Goal: Task Accomplishment & Management: Manage account settings

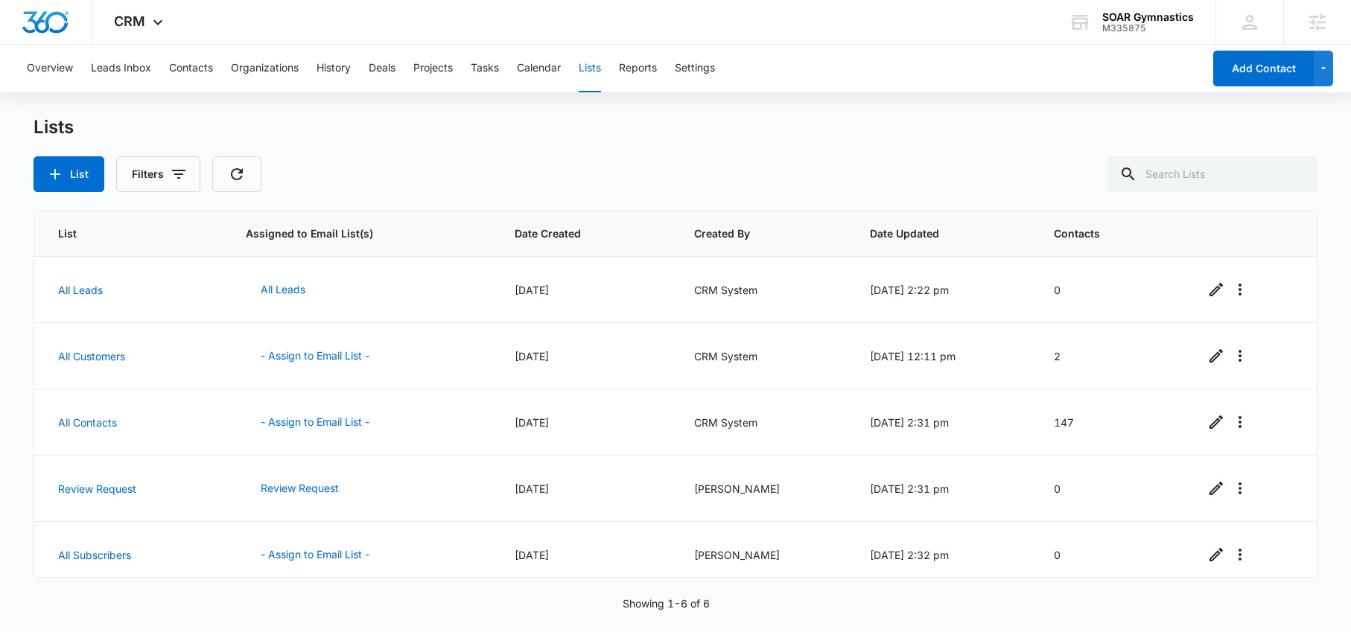
scroll to position [77, 0]
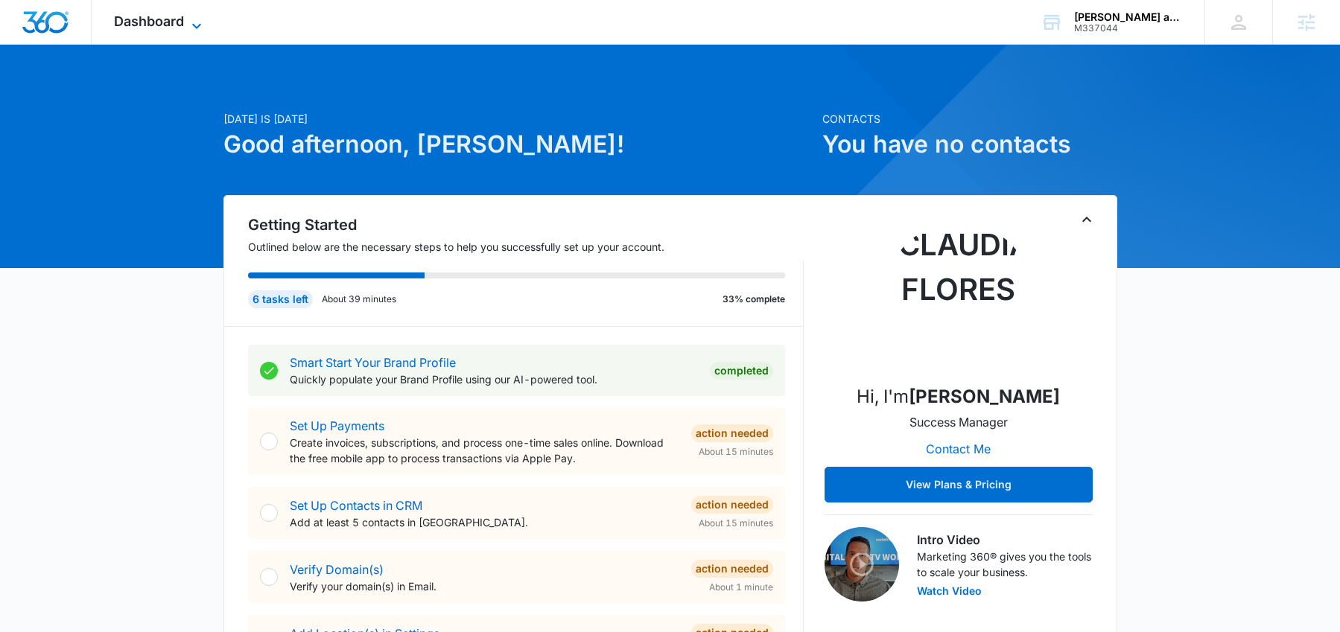
click at [200, 25] on icon at bounding box center [197, 26] width 18 height 18
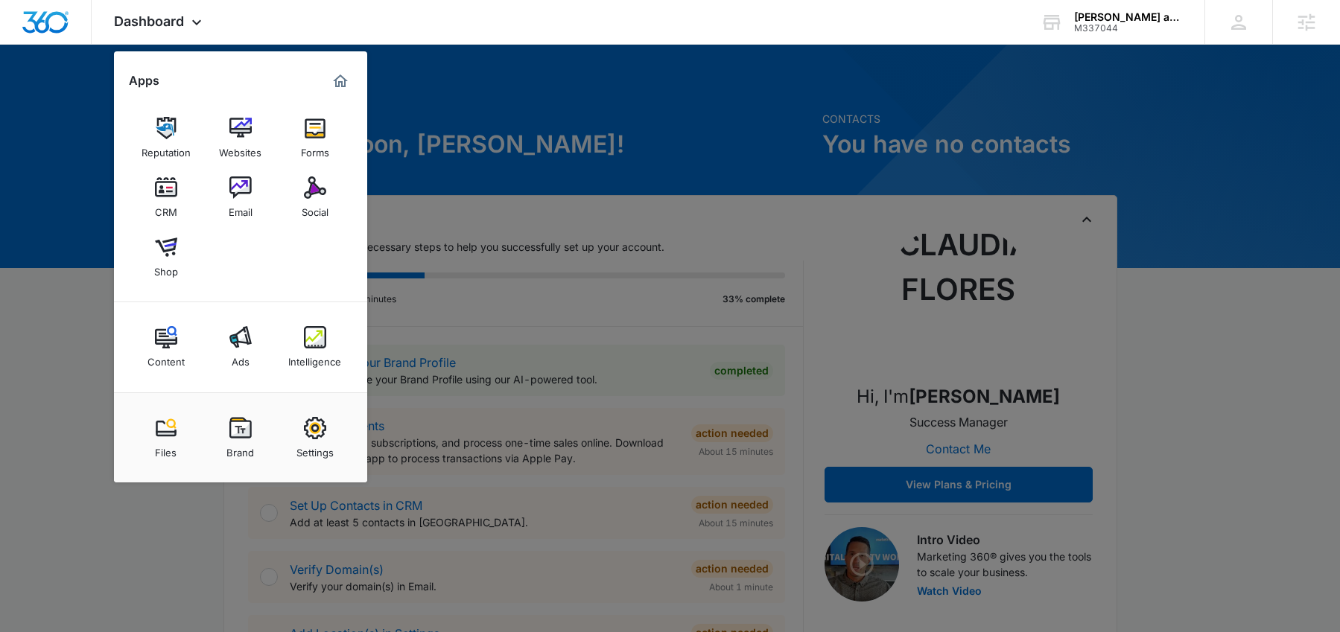
click at [249, 451] on div "Brand" at bounding box center [240, 448] width 28 height 19
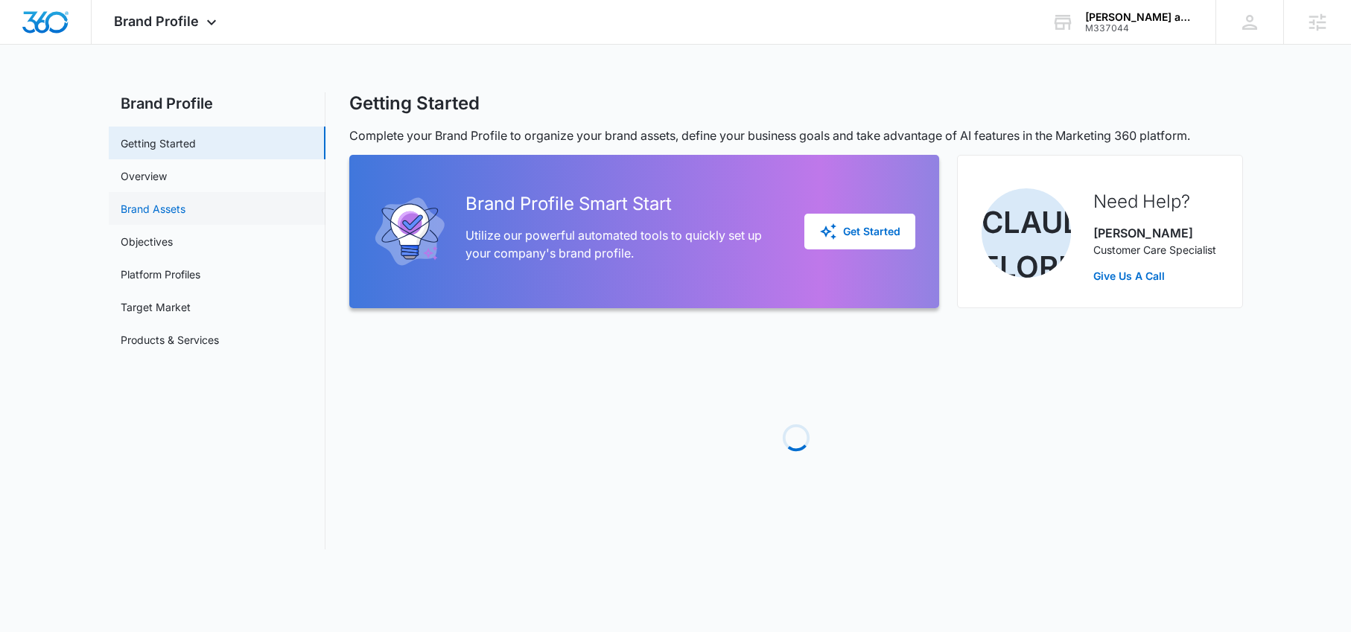
click at [154, 205] on link "Brand Assets" at bounding box center [153, 209] width 65 height 16
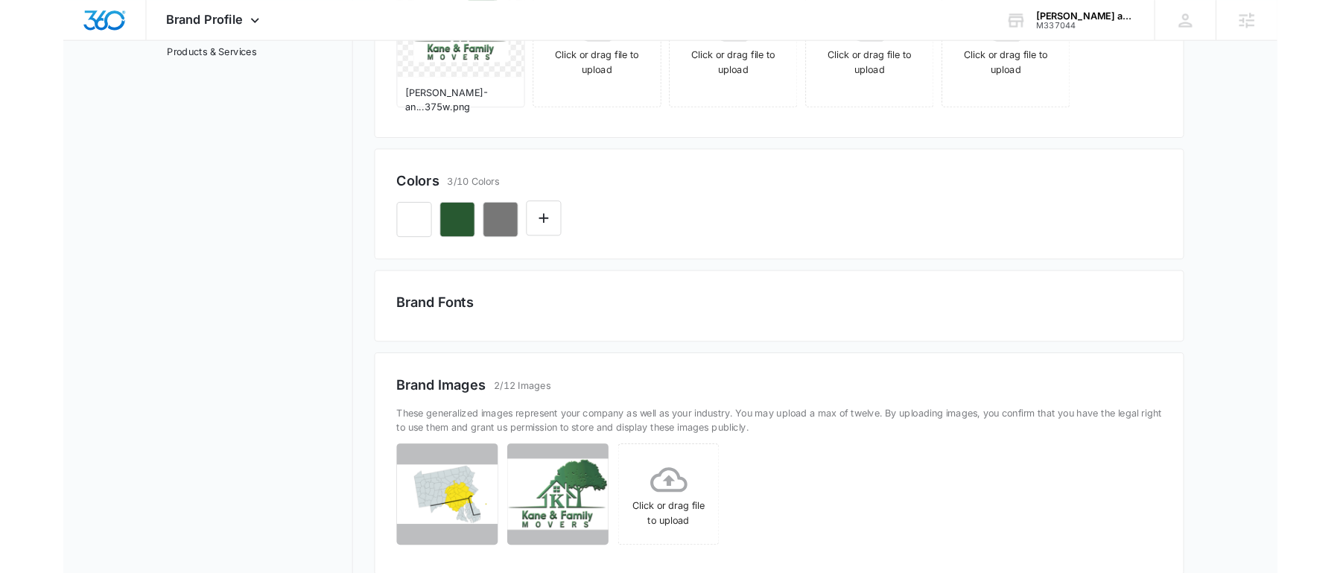
scroll to position [351, 0]
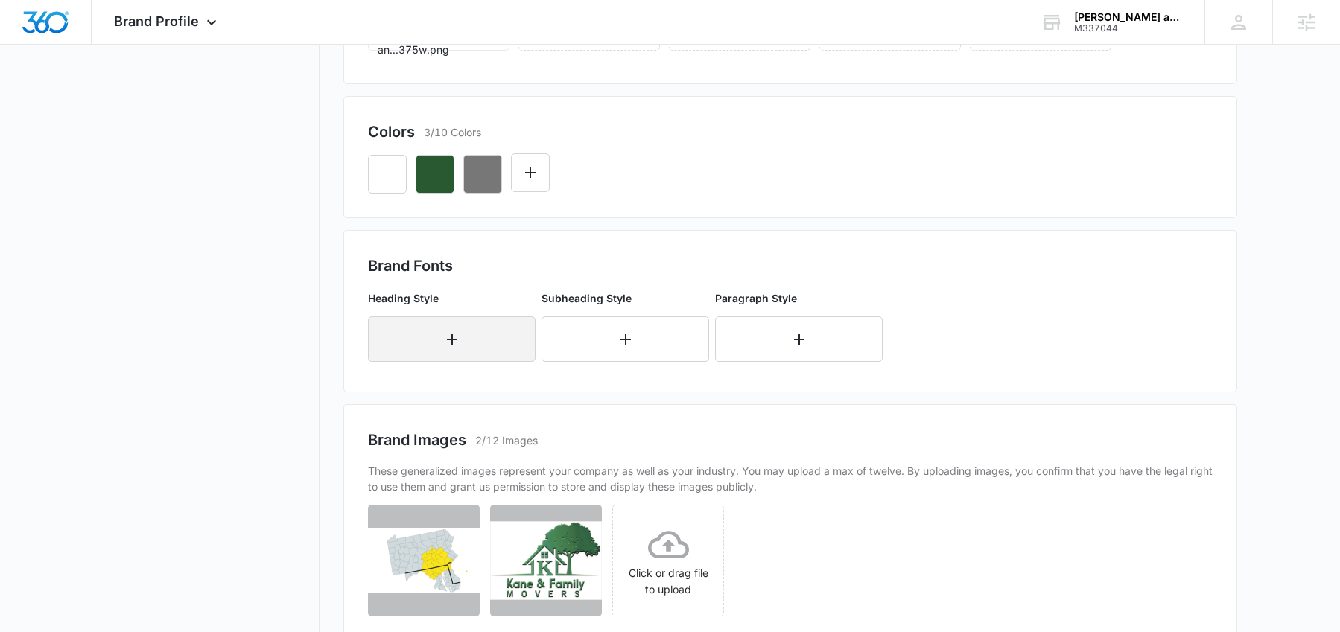
click at [460, 338] on icon "button" at bounding box center [452, 340] width 18 height 18
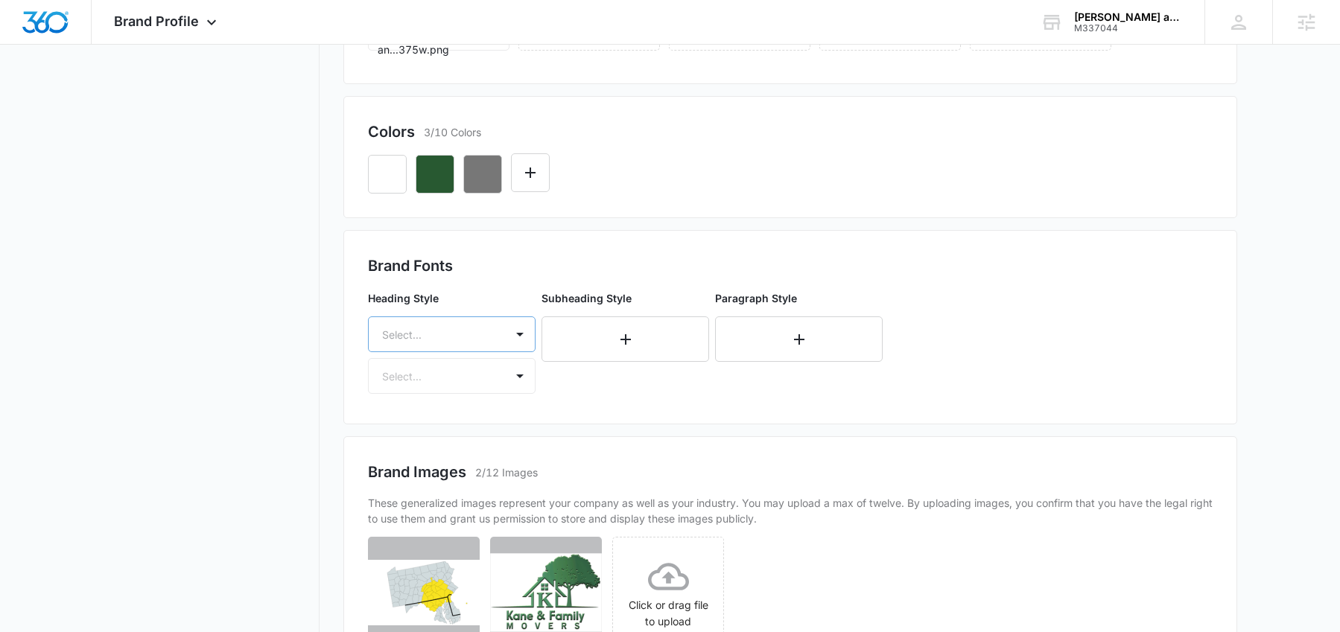
click at [469, 334] on div at bounding box center [434, 335] width 104 height 19
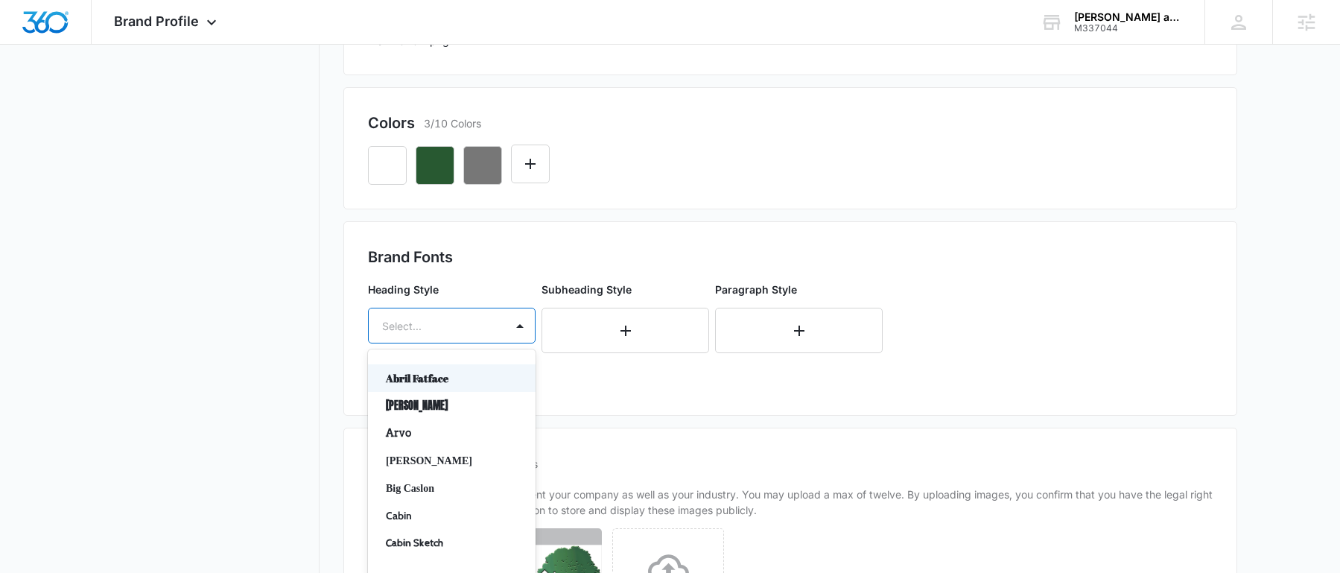
scroll to position [369, 0]
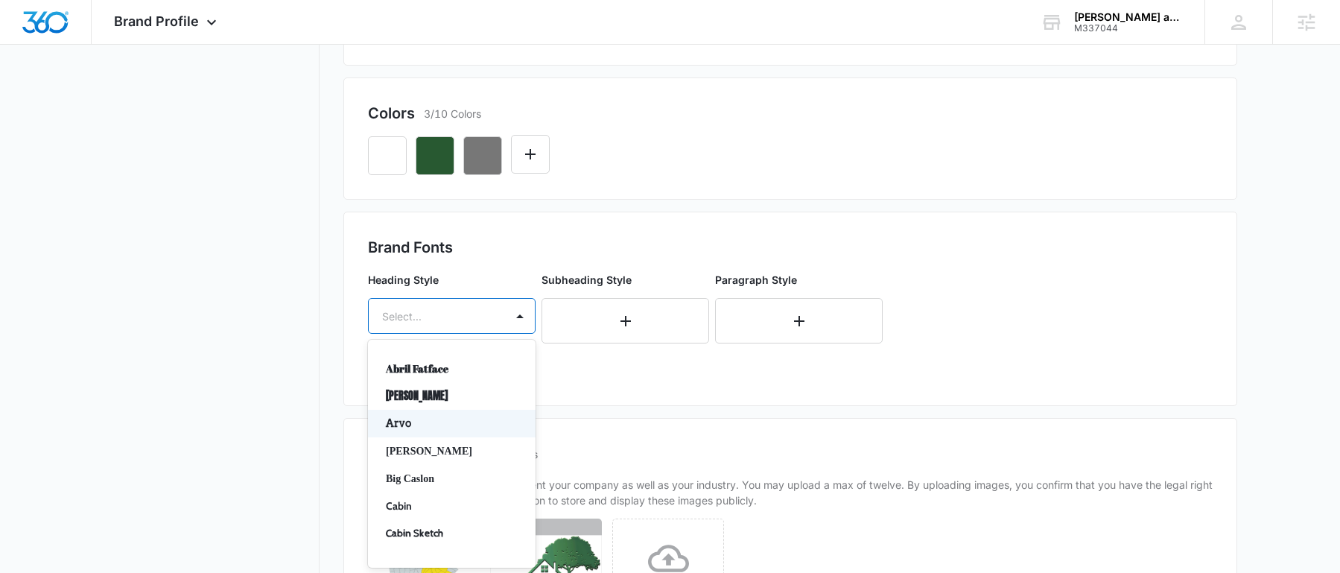
click at [402, 427] on p "Arvo" at bounding box center [450, 424] width 129 height 16
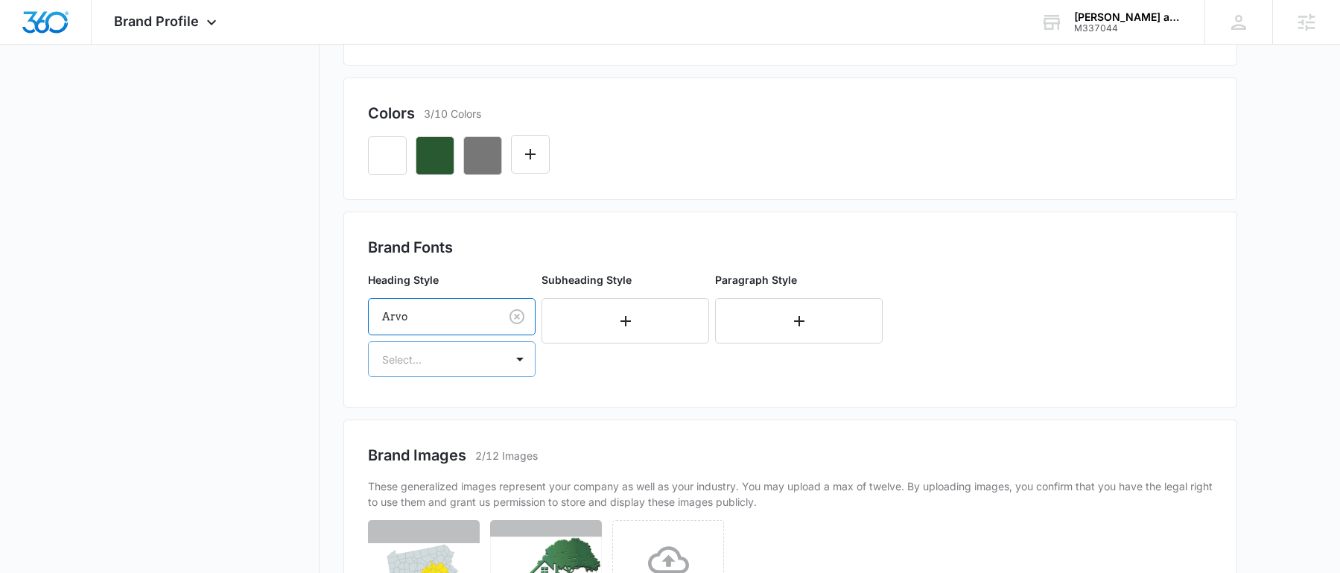
click at [428, 361] on div at bounding box center [434, 359] width 104 height 19
click at [415, 404] on p "Regular" at bounding box center [450, 412] width 129 height 16
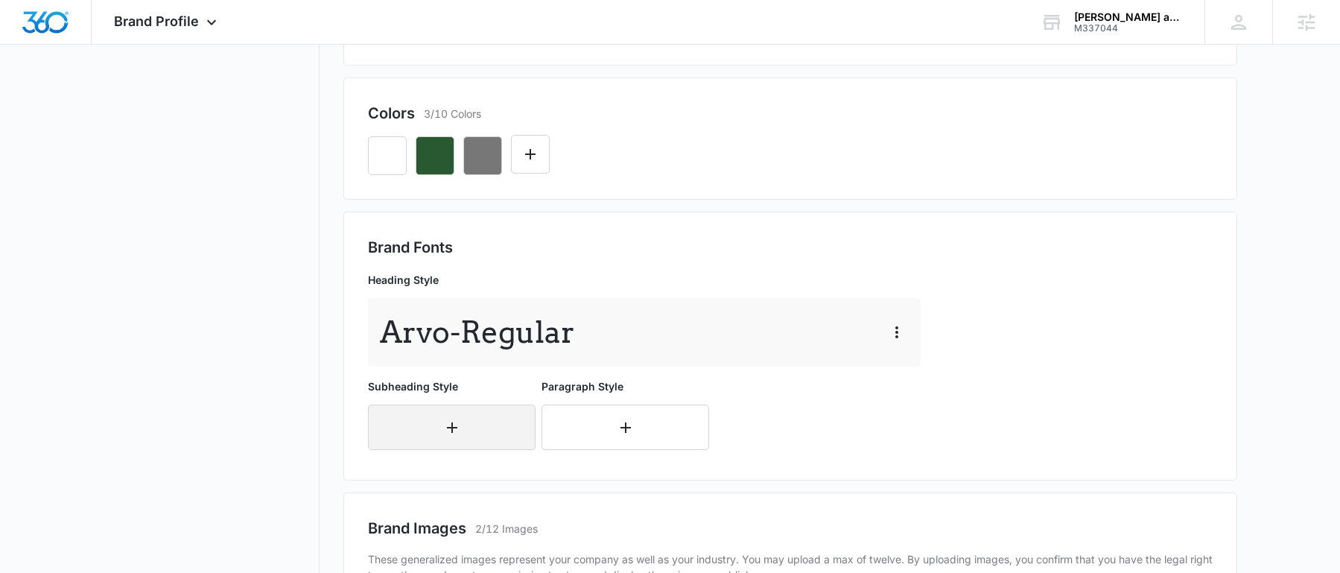
click at [399, 421] on button "button" at bounding box center [452, 426] width 168 height 45
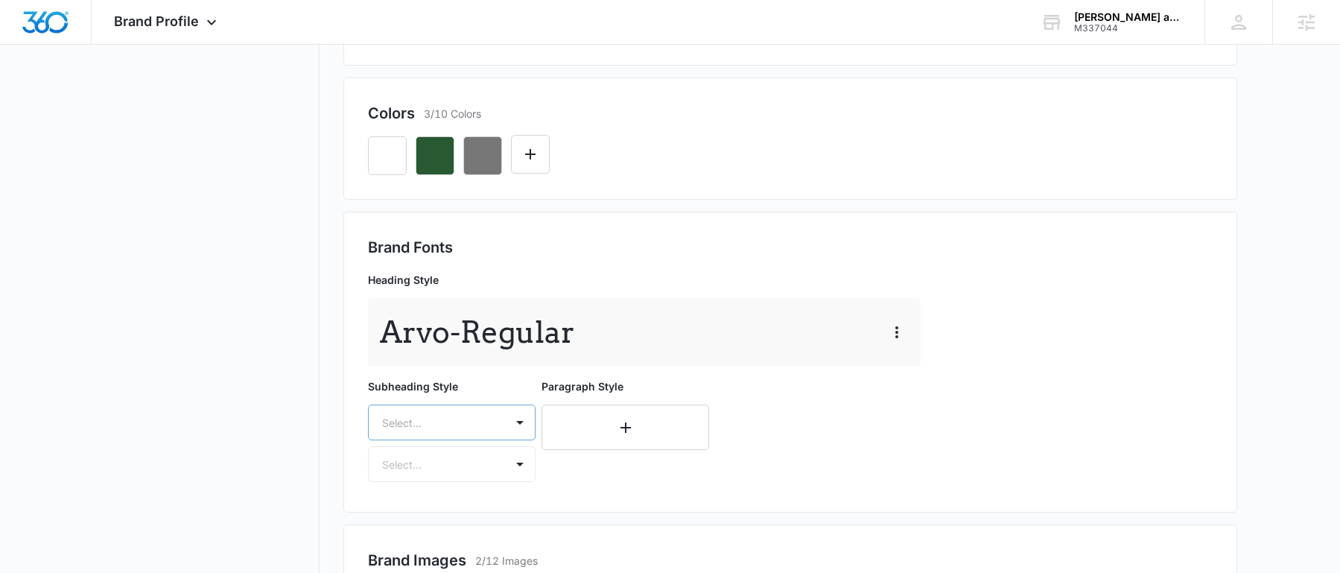
click at [416, 428] on div "Select..." at bounding box center [452, 422] width 168 height 36
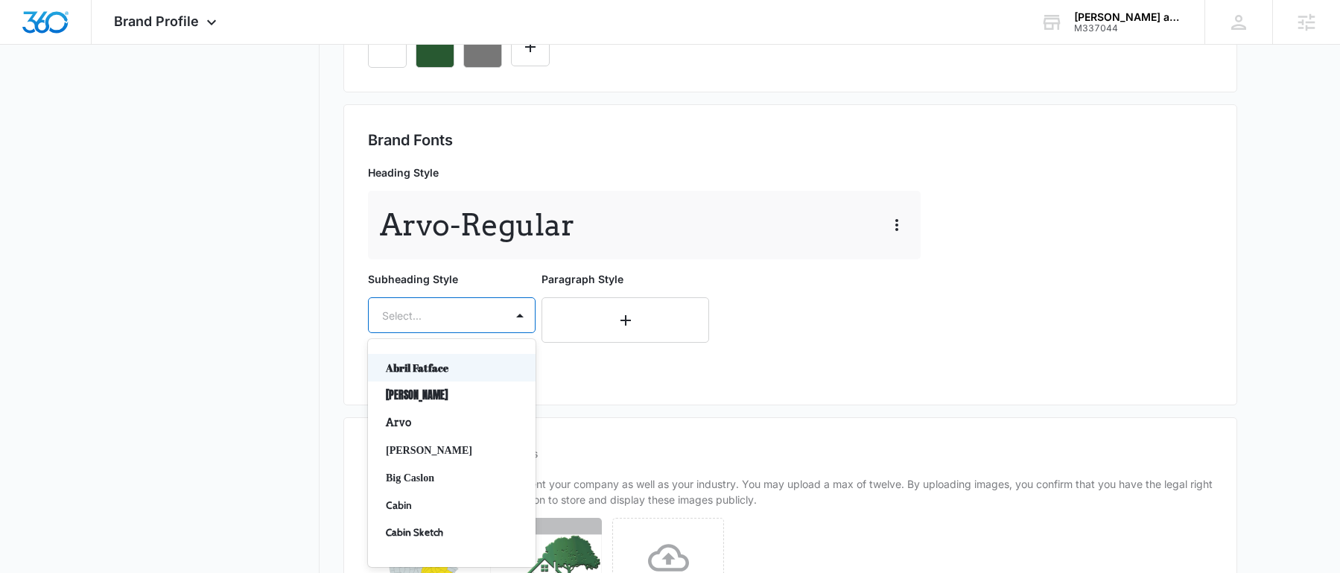
click at [478, 226] on p "Arvo - Regular" at bounding box center [477, 225] width 195 height 45
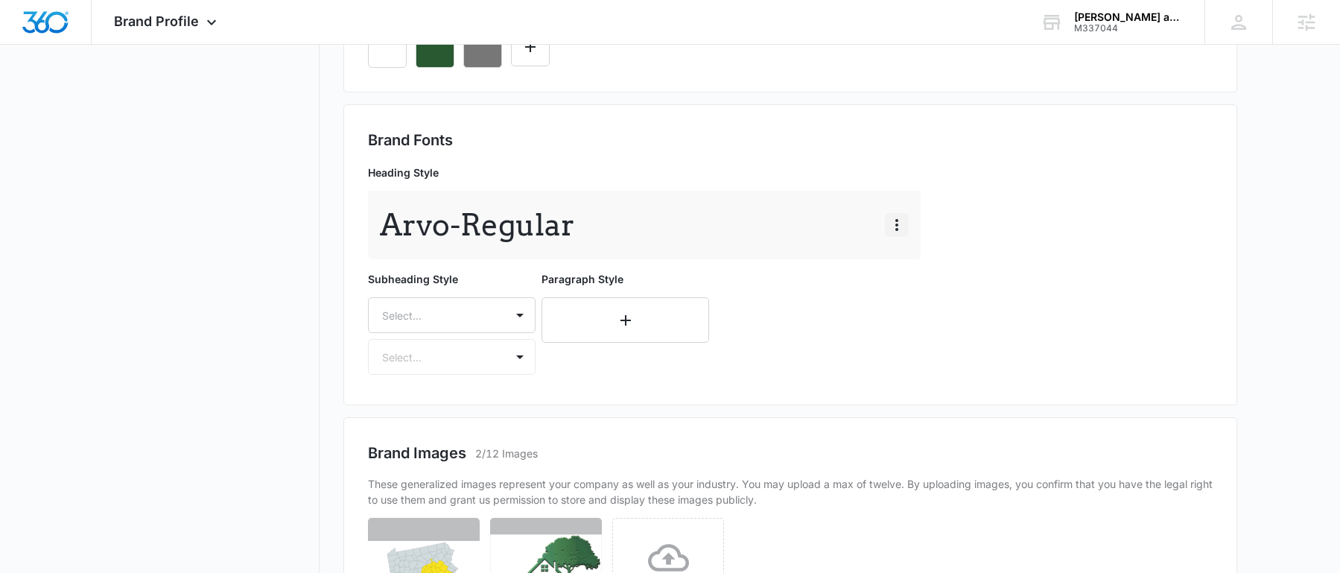
click at [903, 217] on icon "button" at bounding box center [897, 225] width 18 height 18
click at [915, 267] on div "Edit" at bounding box center [919, 266] width 31 height 10
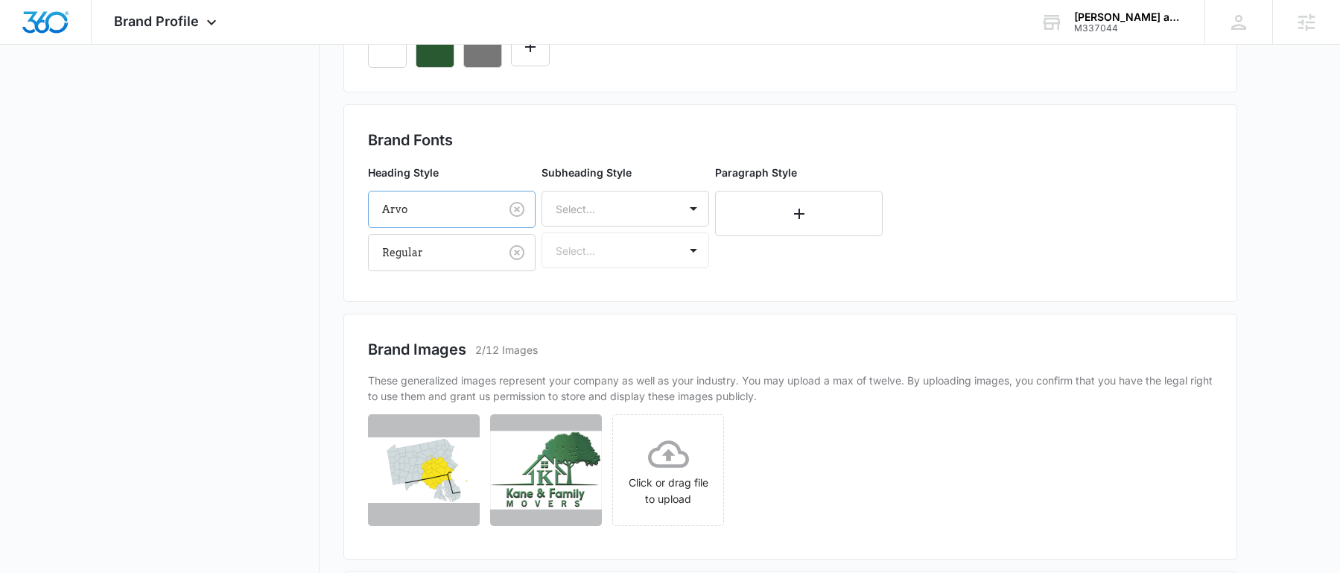
click at [469, 204] on div at bounding box center [431, 209] width 98 height 19
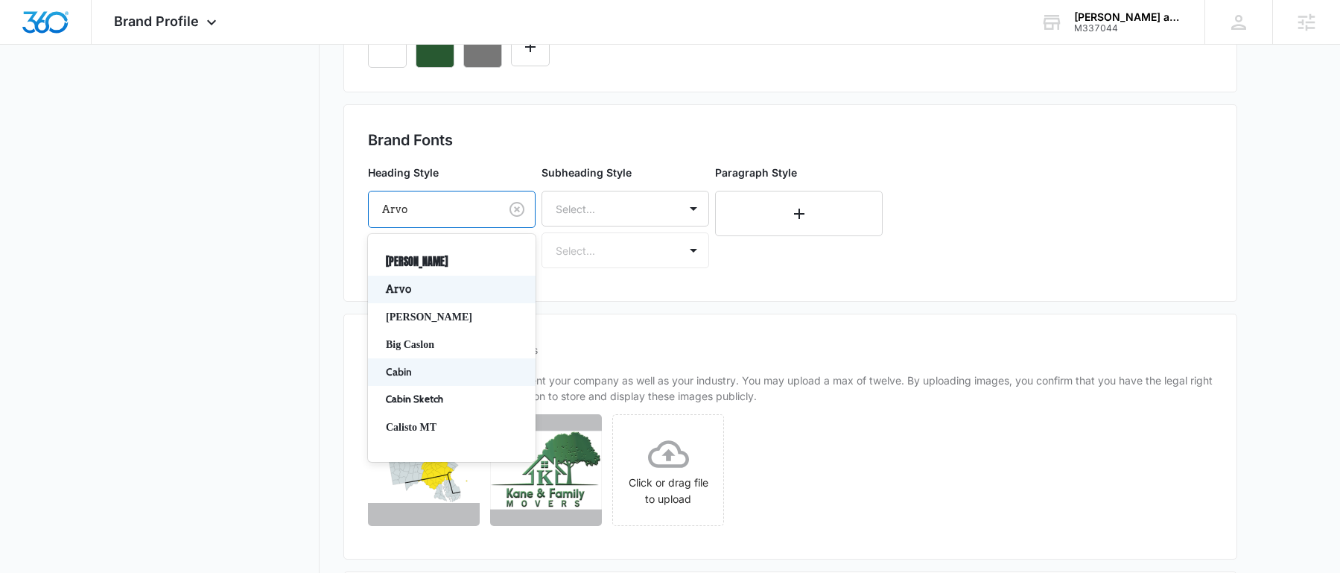
scroll to position [31, 0]
click at [404, 364] on p "Cabin" at bounding box center [450, 369] width 129 height 16
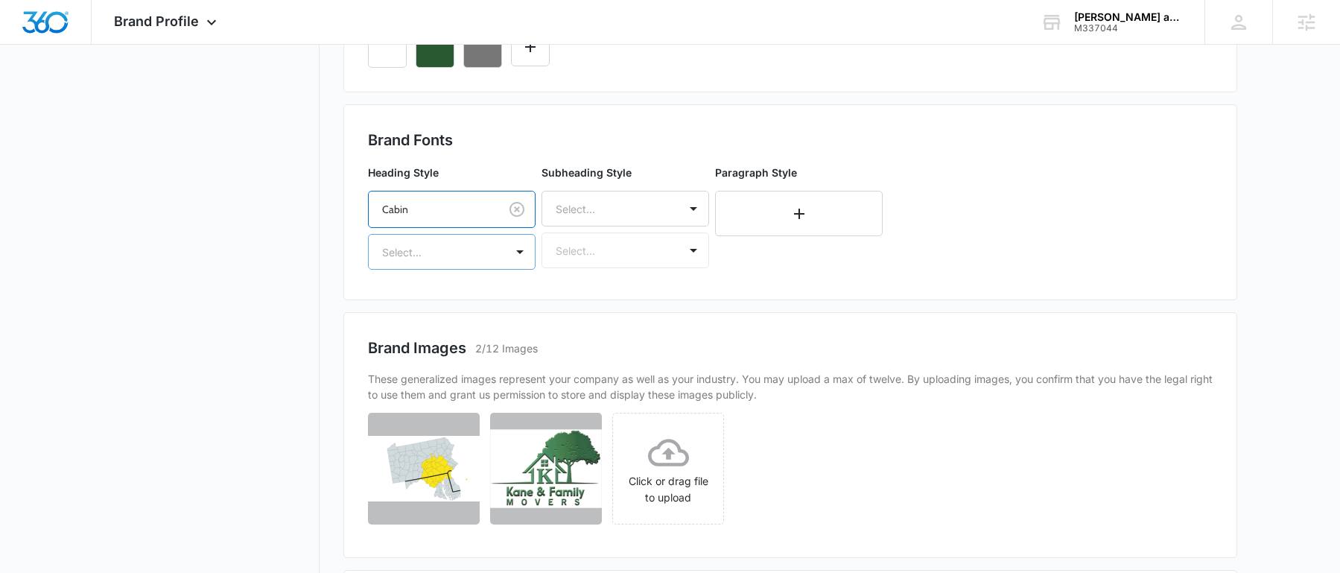
click at [484, 252] on div at bounding box center [434, 252] width 104 height 19
click at [441, 307] on p "Regular" at bounding box center [450, 304] width 129 height 16
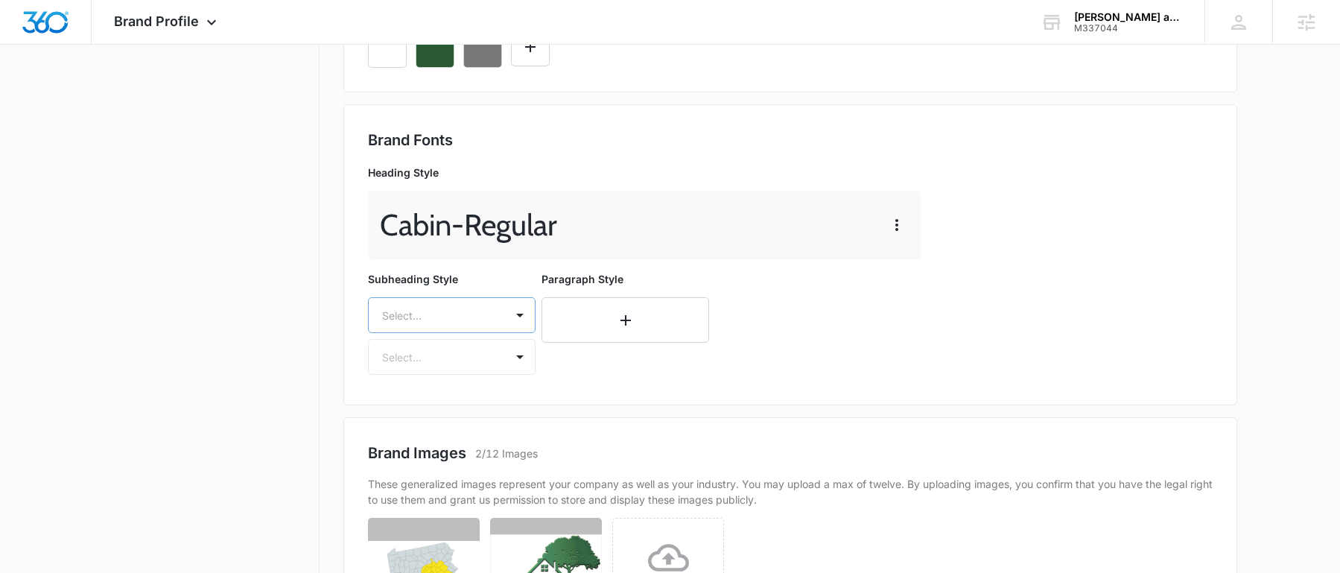
click at [419, 329] on div "Select..." at bounding box center [437, 316] width 136 height 34
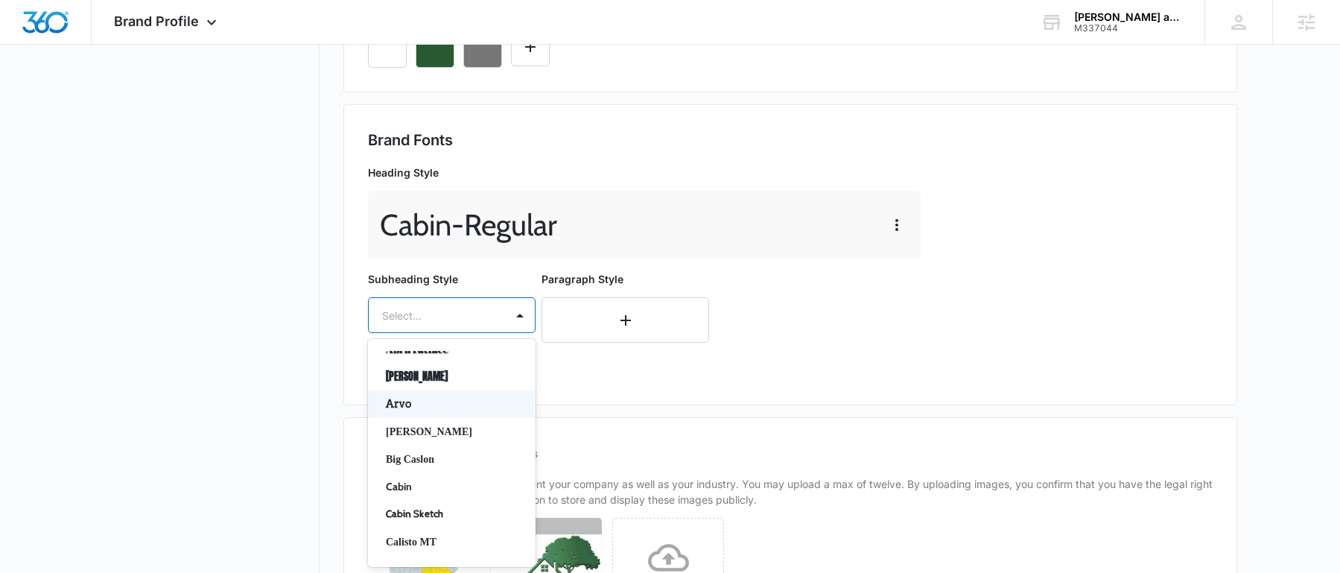
scroll to position [26, 0]
click at [409, 475] on p "Cabin" at bounding box center [450, 480] width 129 height 16
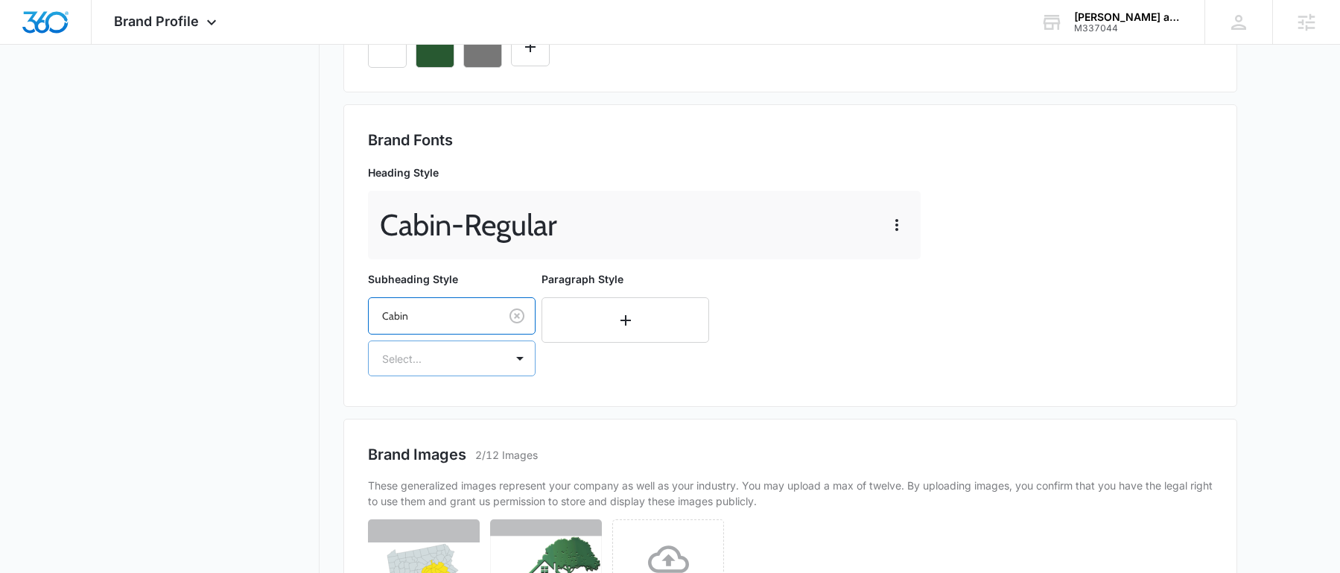
click at [399, 349] on div at bounding box center [434, 358] width 104 height 19
click at [393, 422] on div "Regular" at bounding box center [452, 411] width 168 height 28
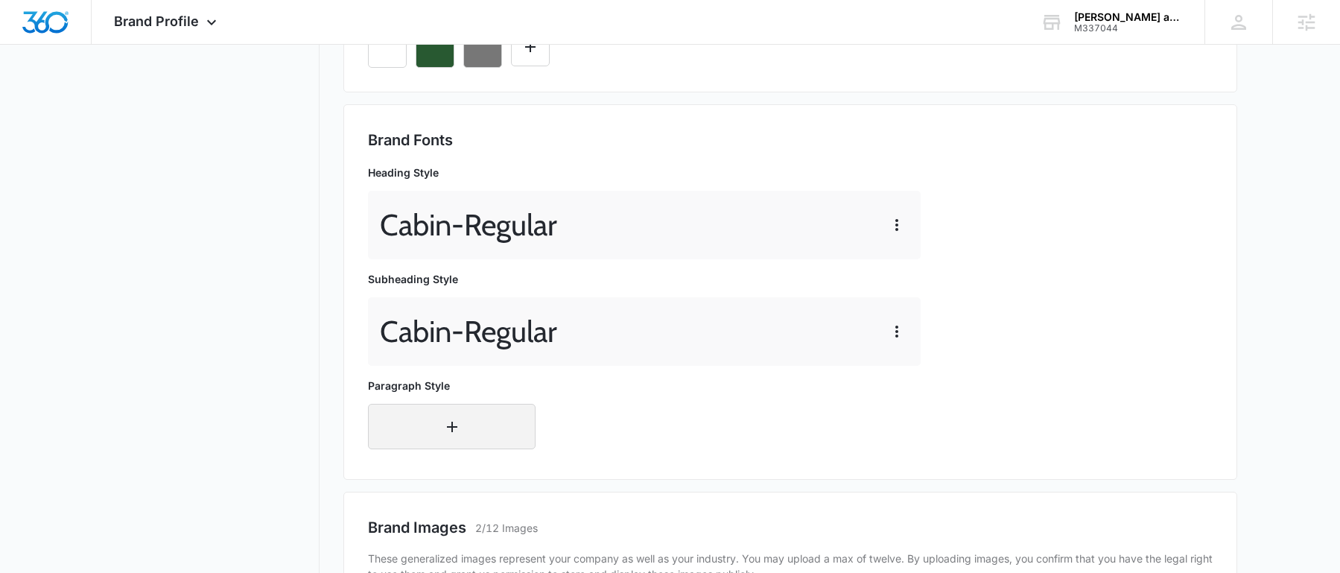
click at [413, 404] on button "button" at bounding box center [452, 426] width 168 height 45
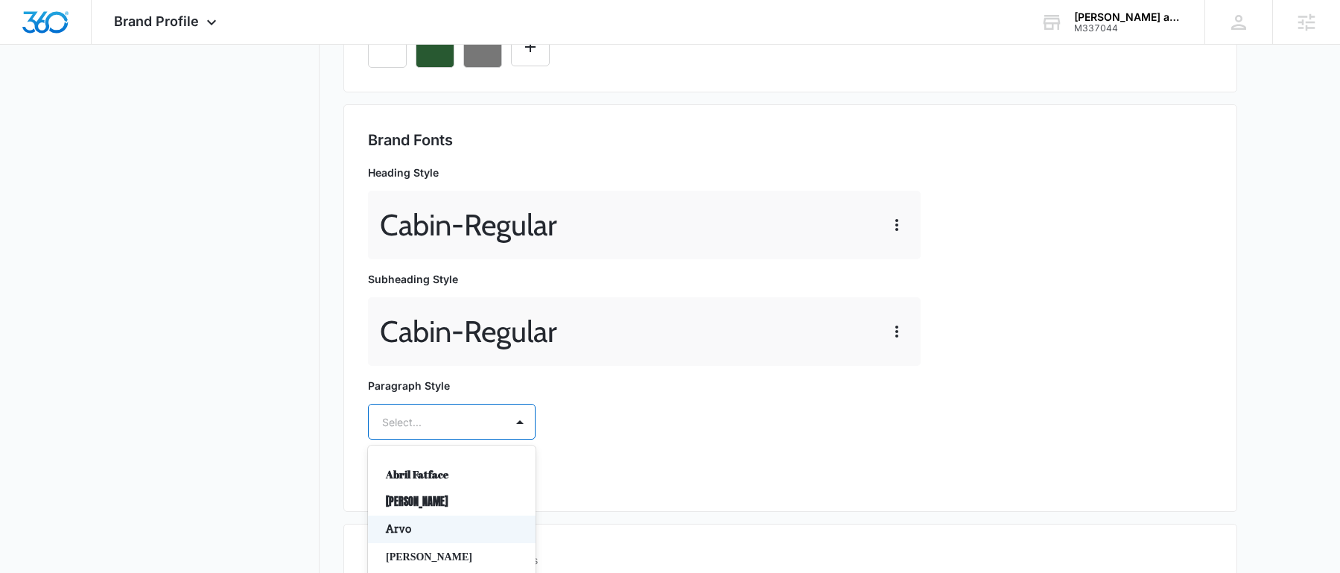
scroll to position [583, 0]
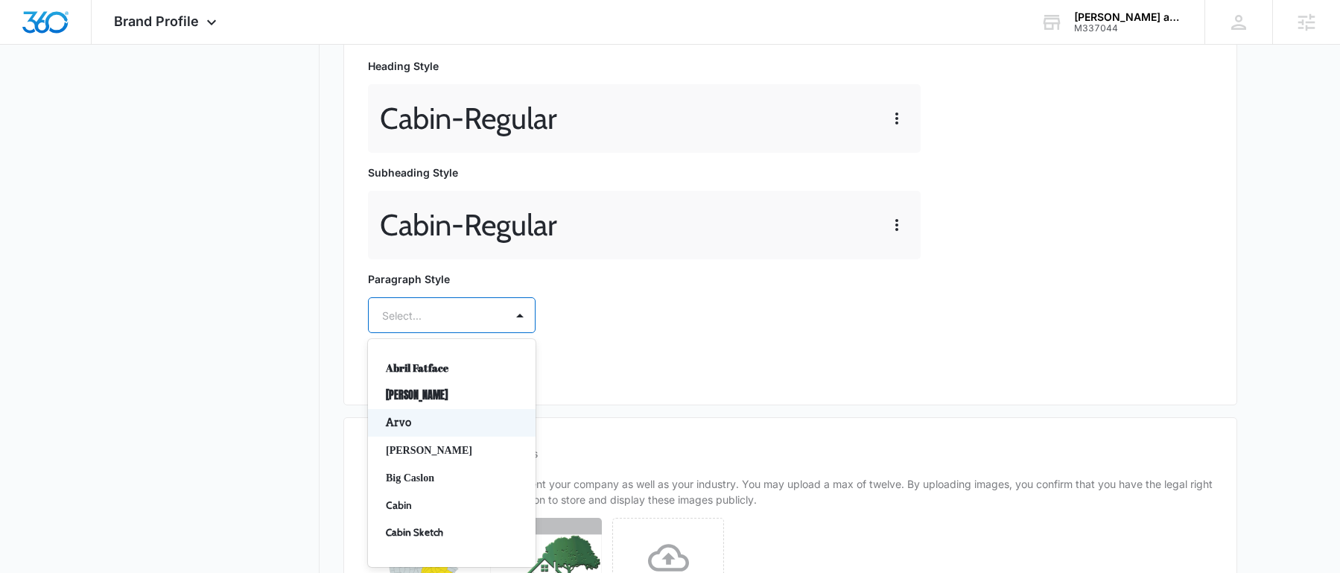
click at [410, 333] on div "Arvo, 3 of 50. 50 results available. Use Up and Down to choose options, press E…" at bounding box center [452, 315] width 168 height 36
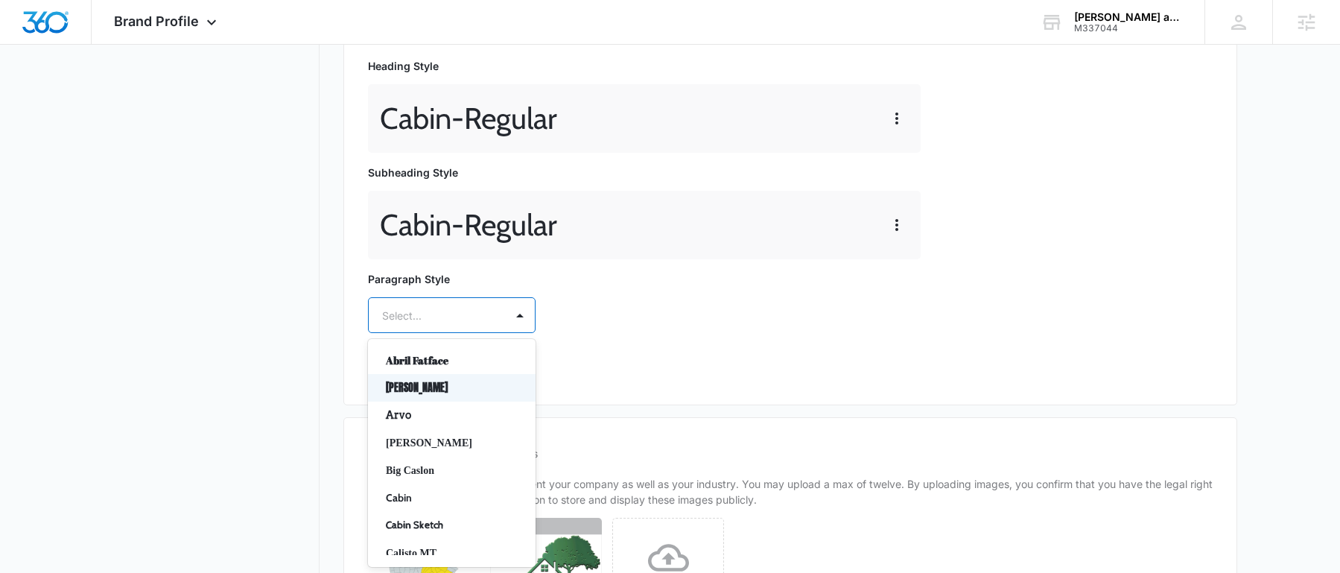
scroll to position [17, 0]
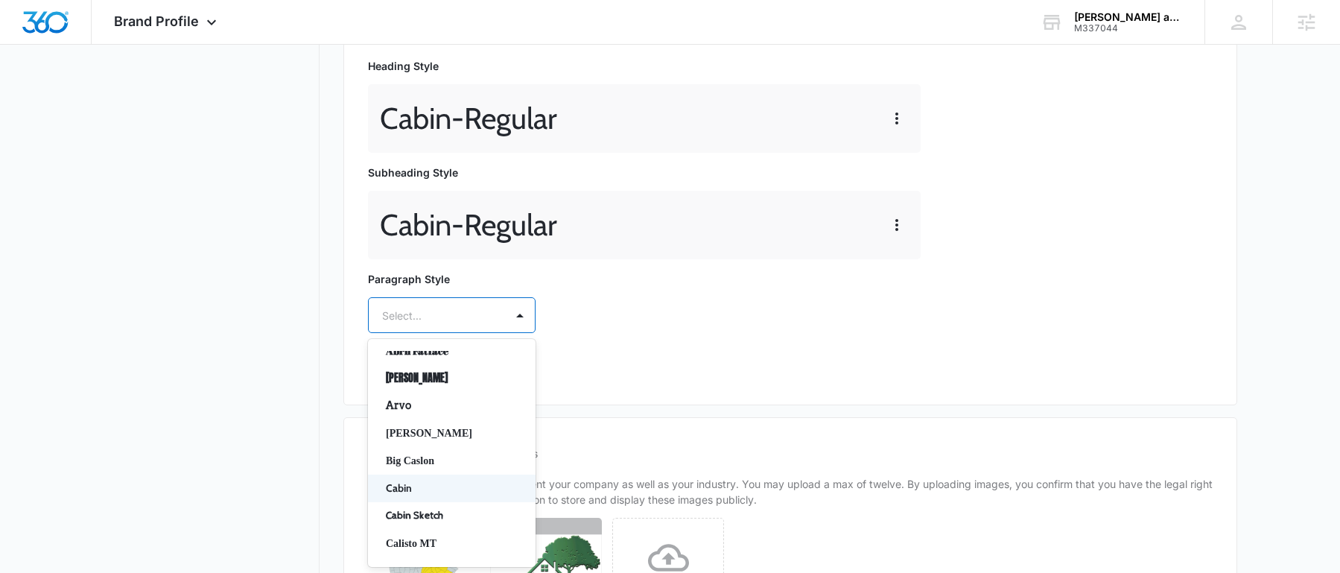
click at [413, 488] on p "Cabin" at bounding box center [450, 488] width 129 height 16
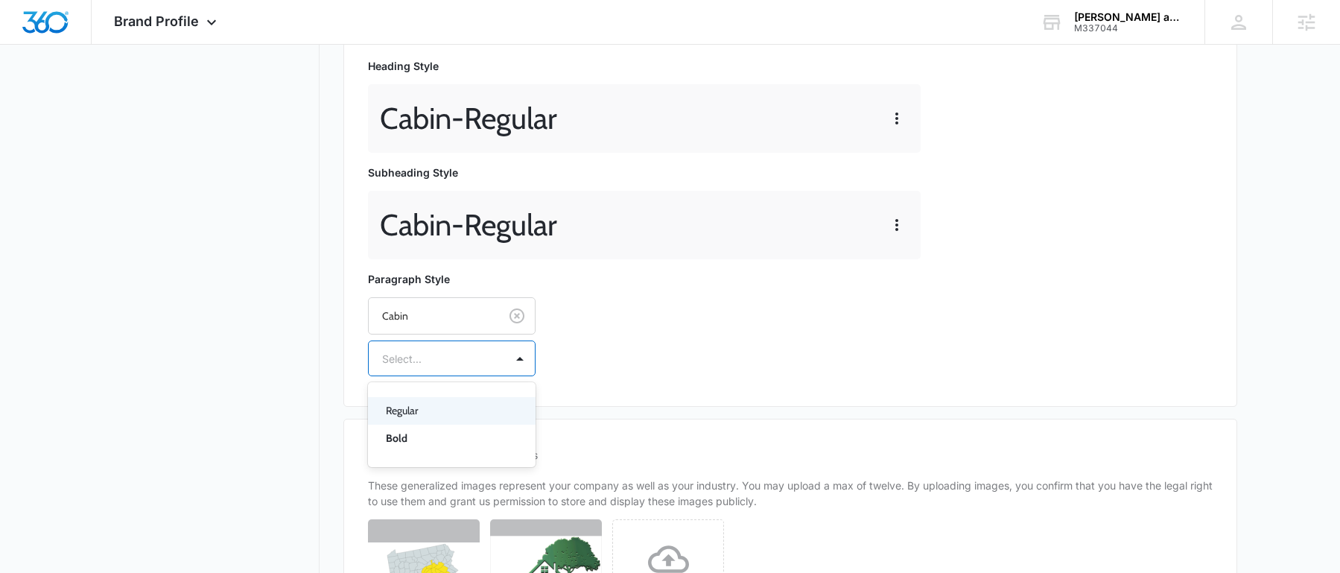
click at [434, 360] on div at bounding box center [434, 358] width 104 height 19
click at [430, 412] on p "Regular" at bounding box center [450, 411] width 129 height 16
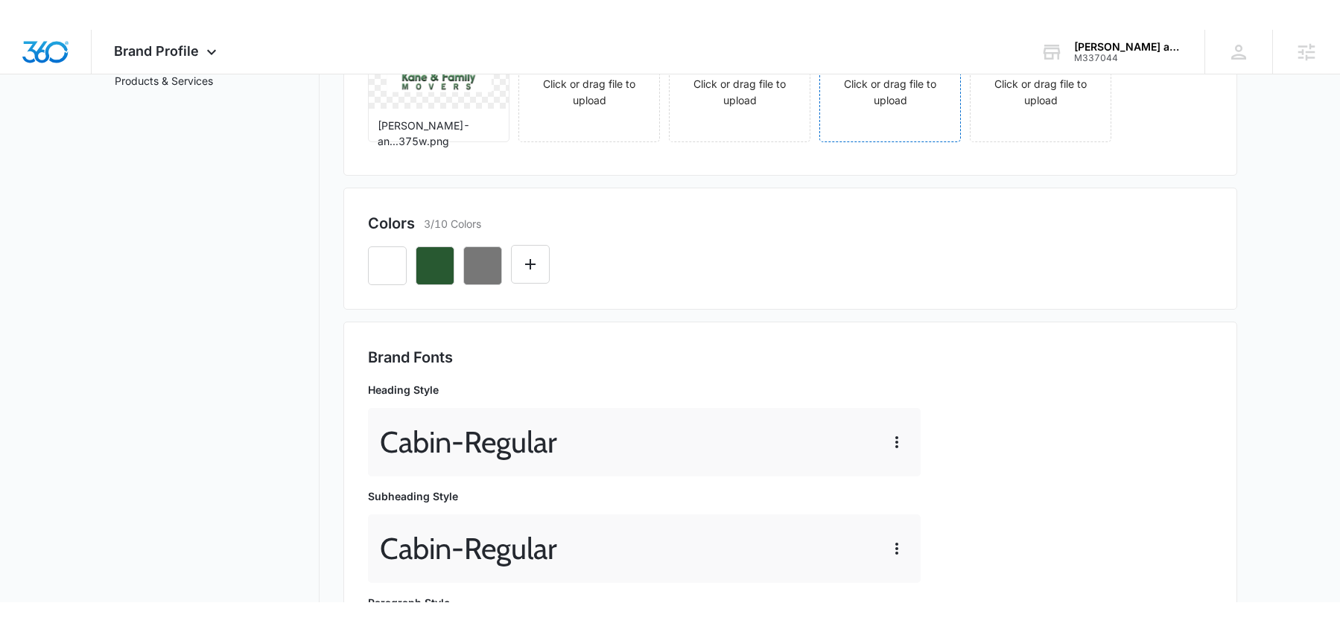
scroll to position [0, 0]
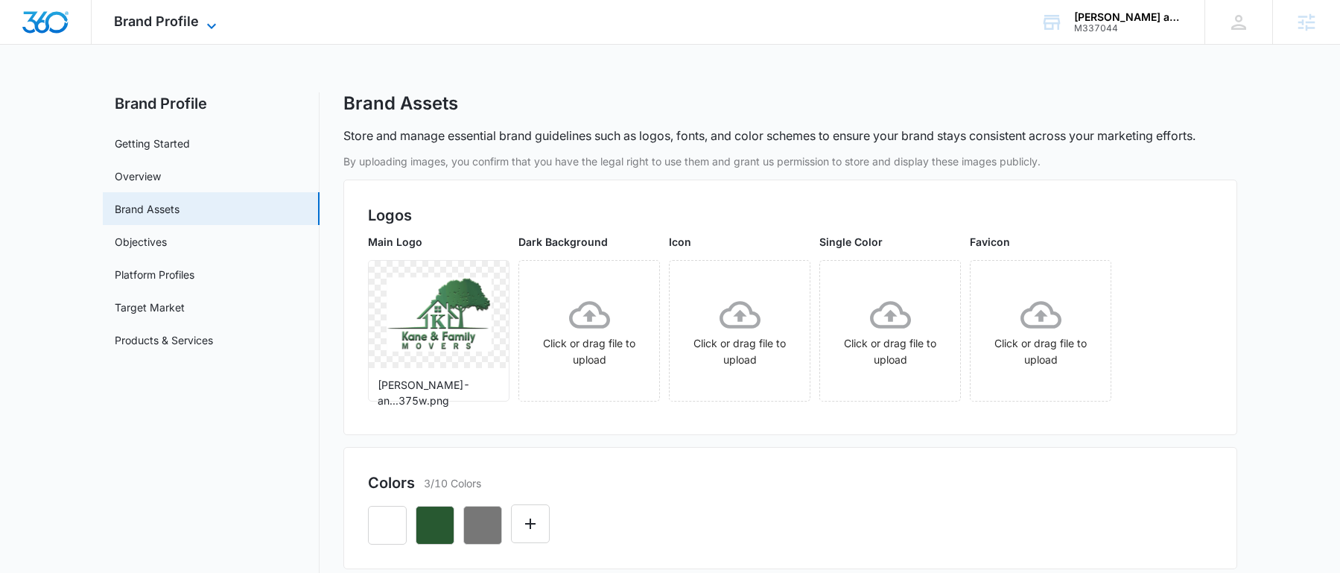
click at [156, 27] on span "Brand Profile" at bounding box center [156, 21] width 85 height 16
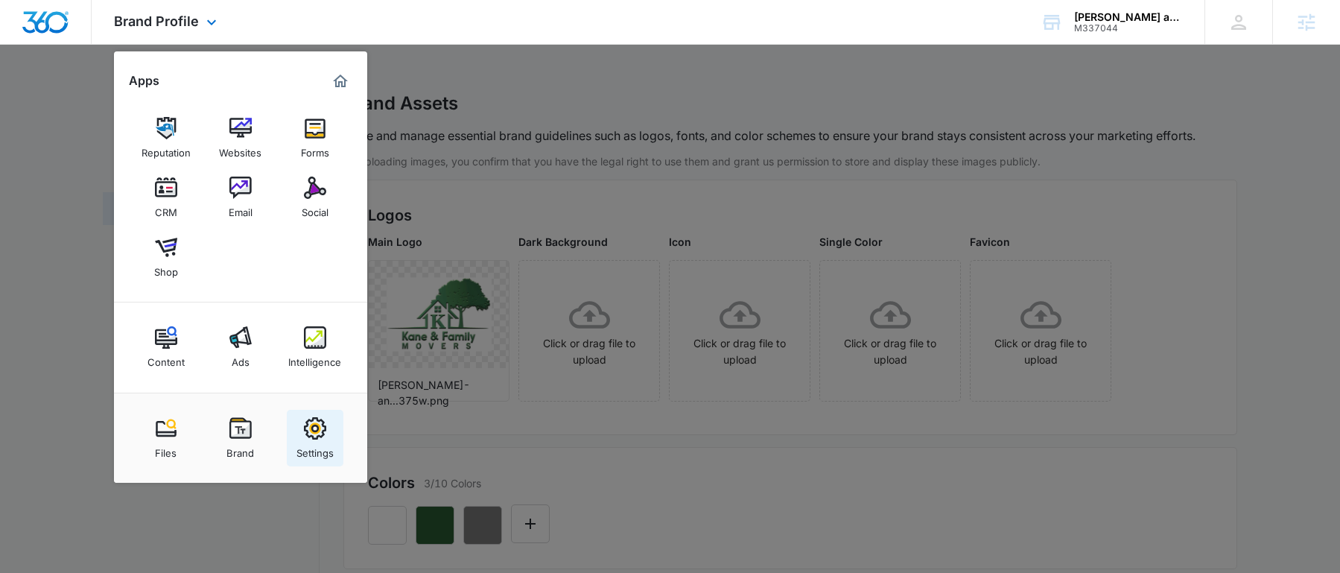
click at [308, 427] on img at bounding box center [315, 428] width 22 height 22
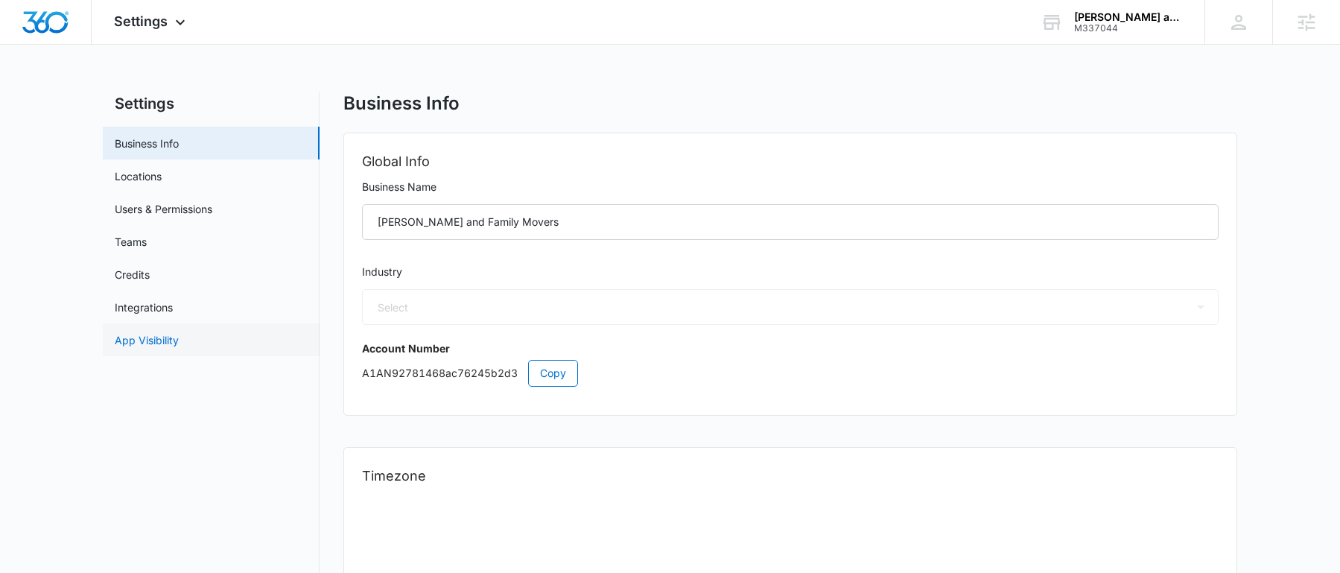
select select "43"
select select "US"
select select "America/[GEOGRAPHIC_DATA]"
click at [179, 336] on link "App Visibility" at bounding box center [147, 340] width 64 height 16
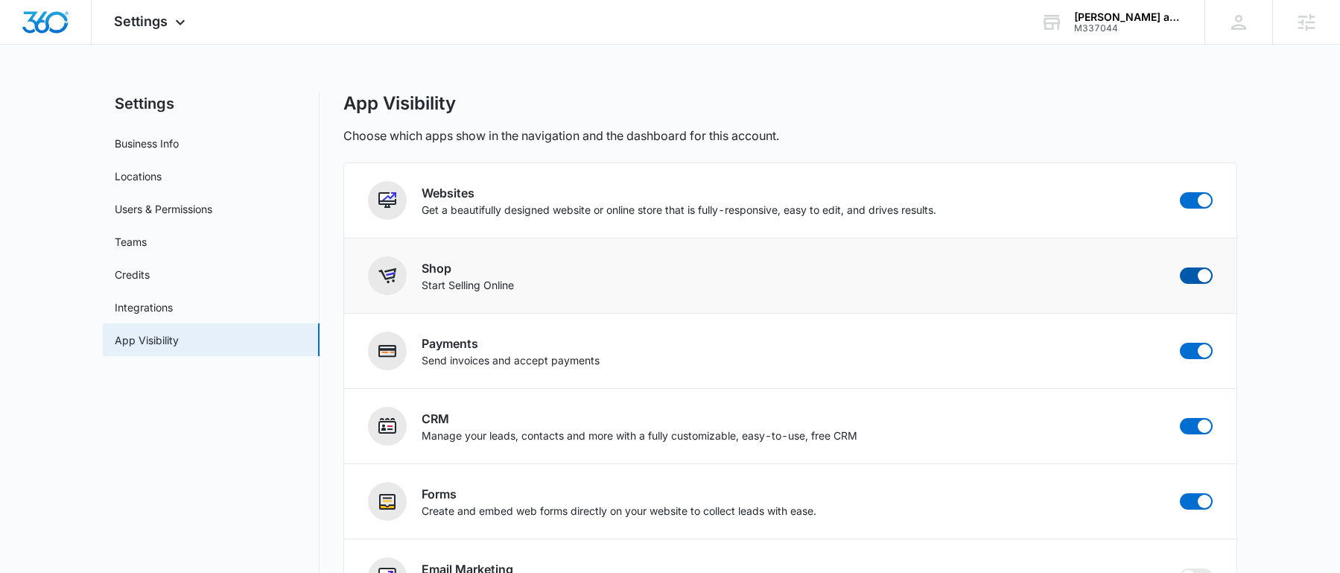
click at [1205, 272] on span at bounding box center [1204, 275] width 13 height 13
click at [1180, 267] on input "checkbox" at bounding box center [1179, 267] width 1 height 1
checkbox input "false"
click at [39, 25] on img "Dashboard" at bounding box center [46, 22] width 48 height 22
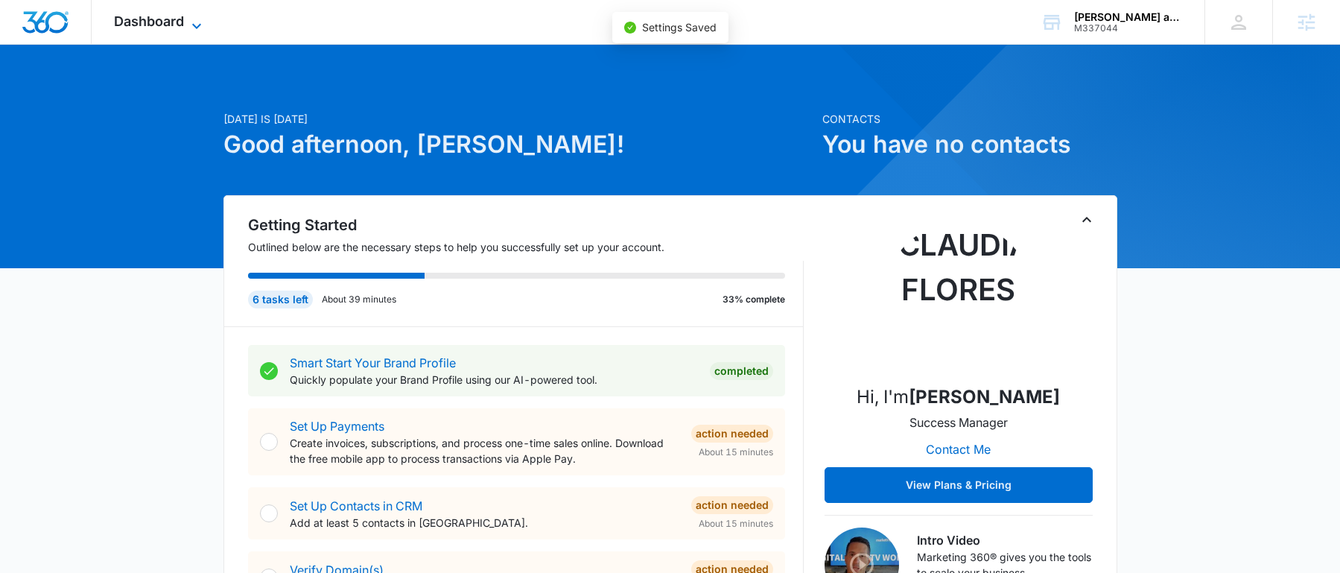
click at [144, 25] on span "Dashboard" at bounding box center [149, 21] width 70 height 16
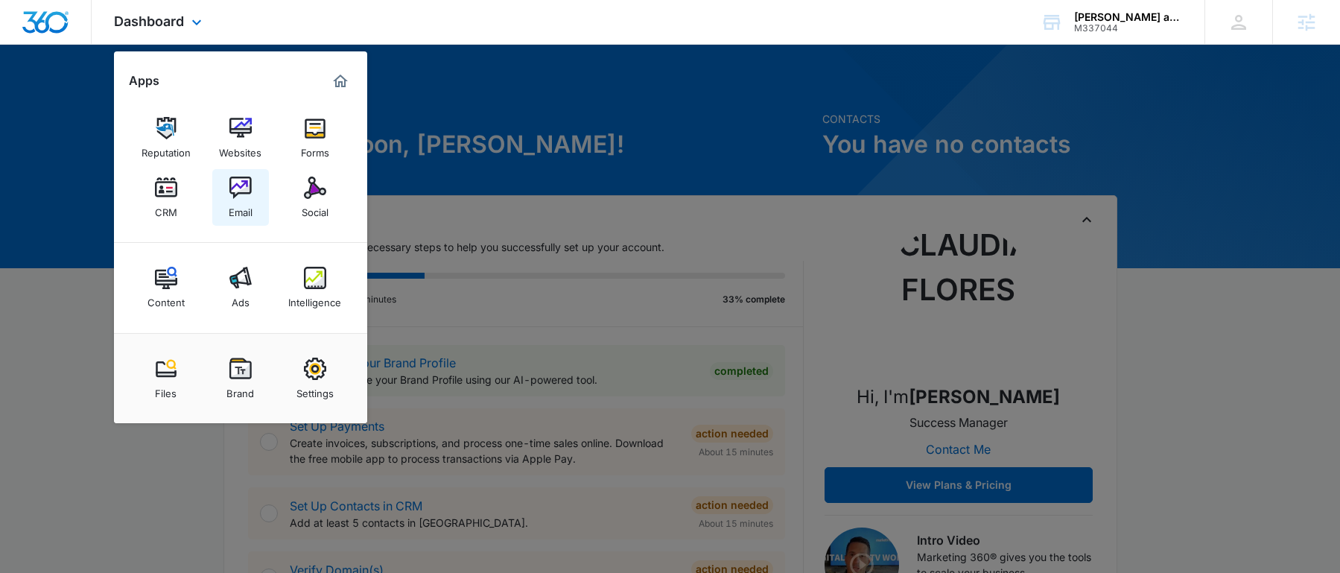
click at [244, 185] on img at bounding box center [240, 188] width 22 height 22
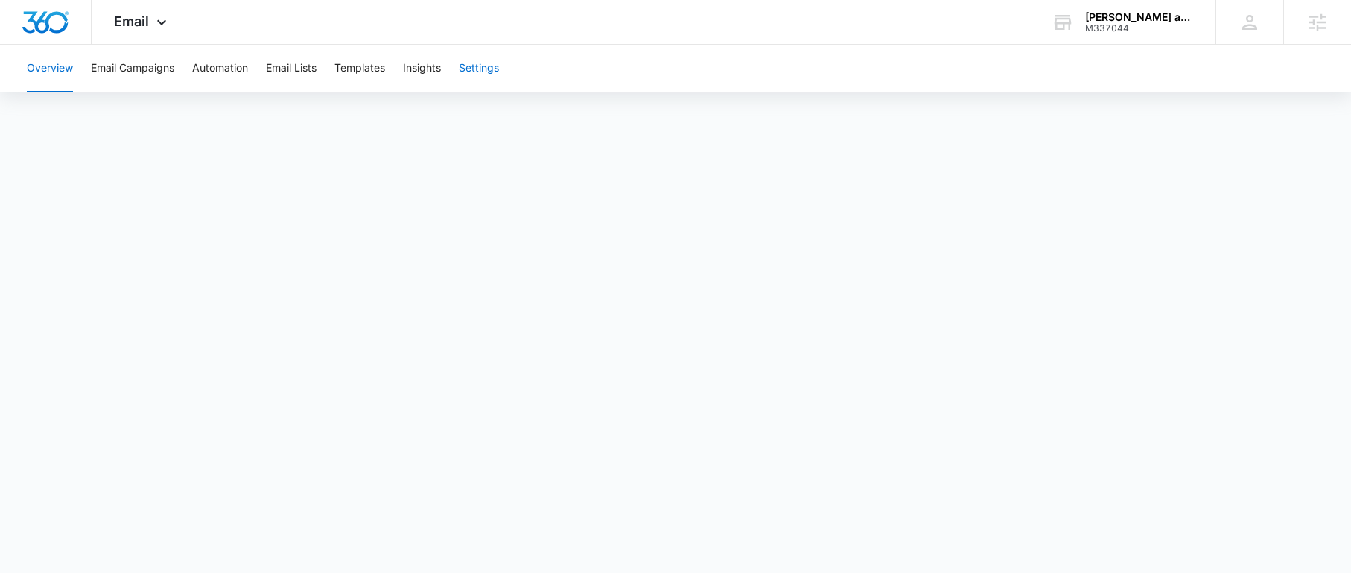
click at [495, 66] on button "Settings" at bounding box center [479, 69] width 40 height 48
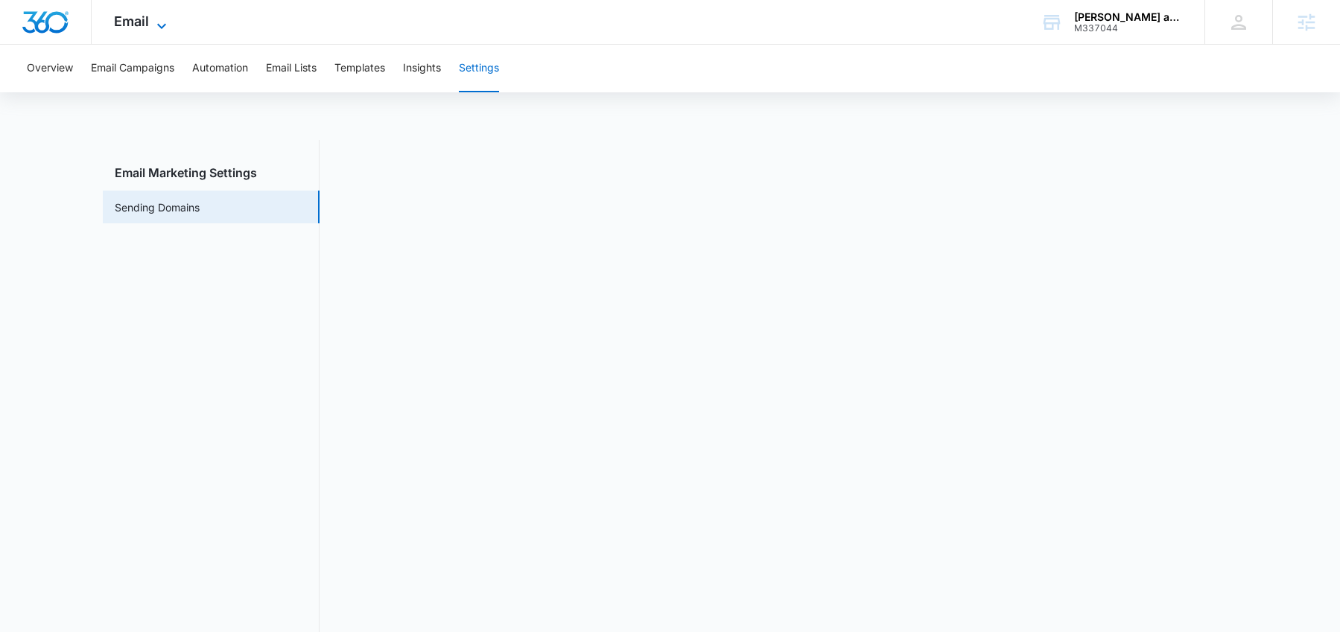
click at [128, 19] on span "Email" at bounding box center [131, 21] width 35 height 16
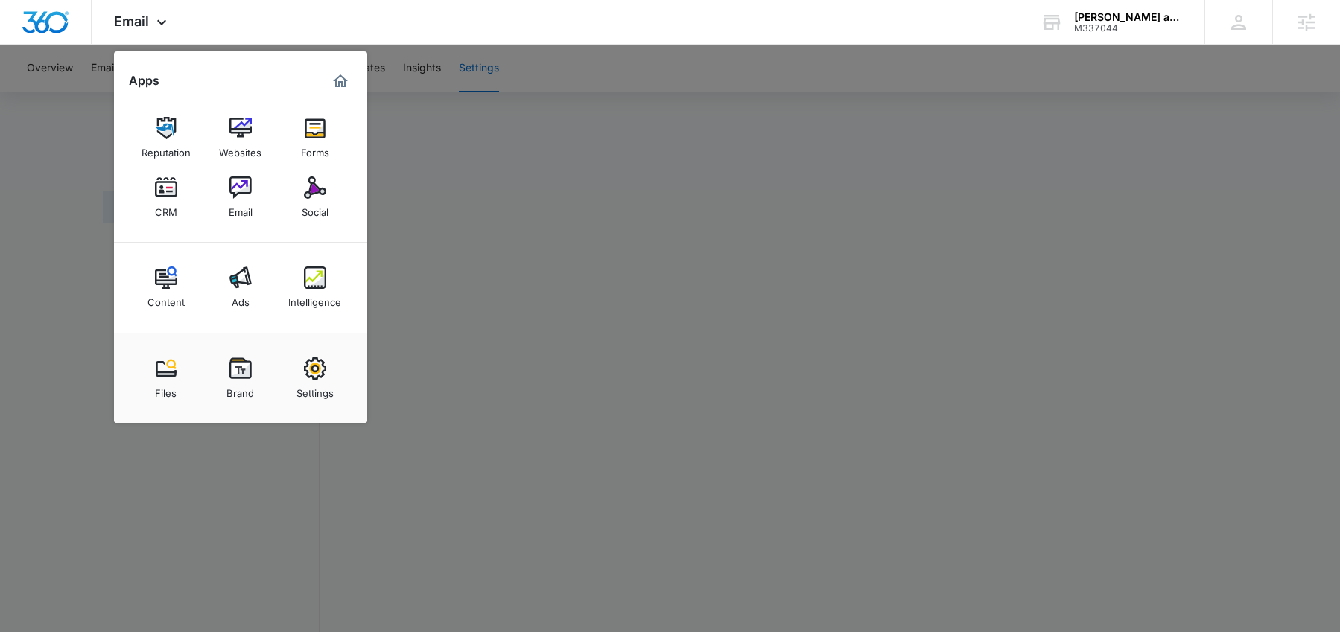
click at [505, 149] on div at bounding box center [670, 316] width 1340 height 632
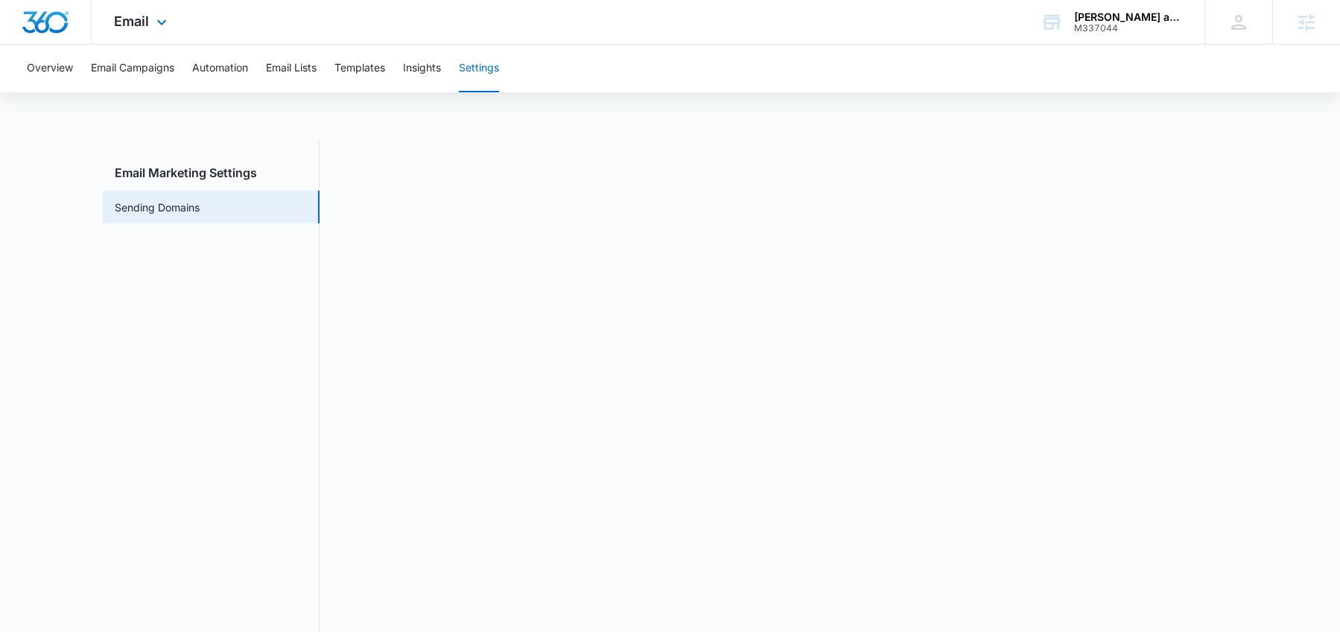
click at [57, 28] on img "Dashboard" at bounding box center [46, 22] width 48 height 22
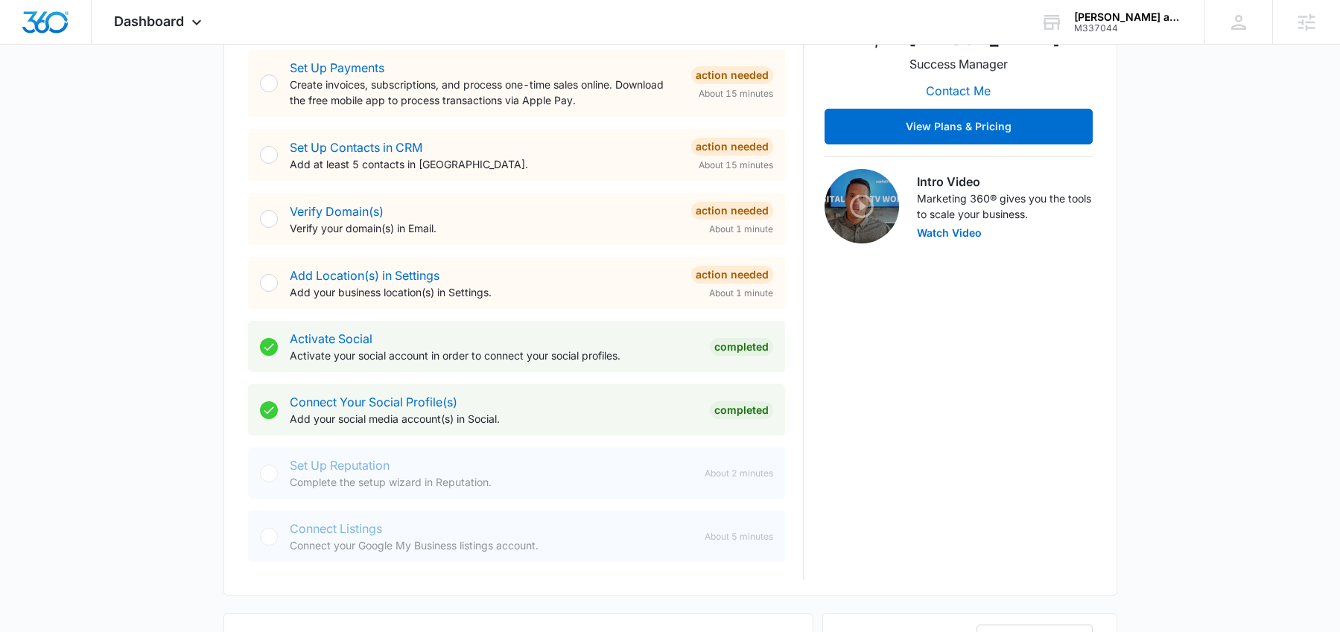
scroll to position [349, 0]
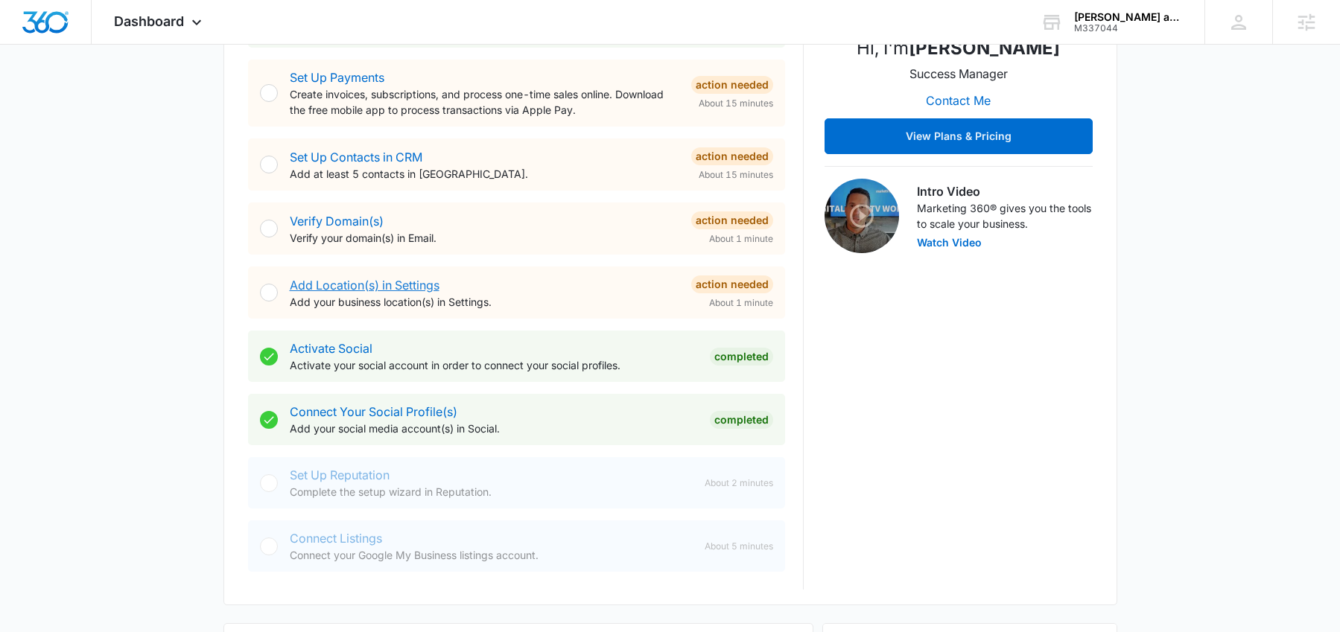
click at [413, 284] on link "Add Location(s) in Settings" at bounding box center [365, 285] width 150 height 15
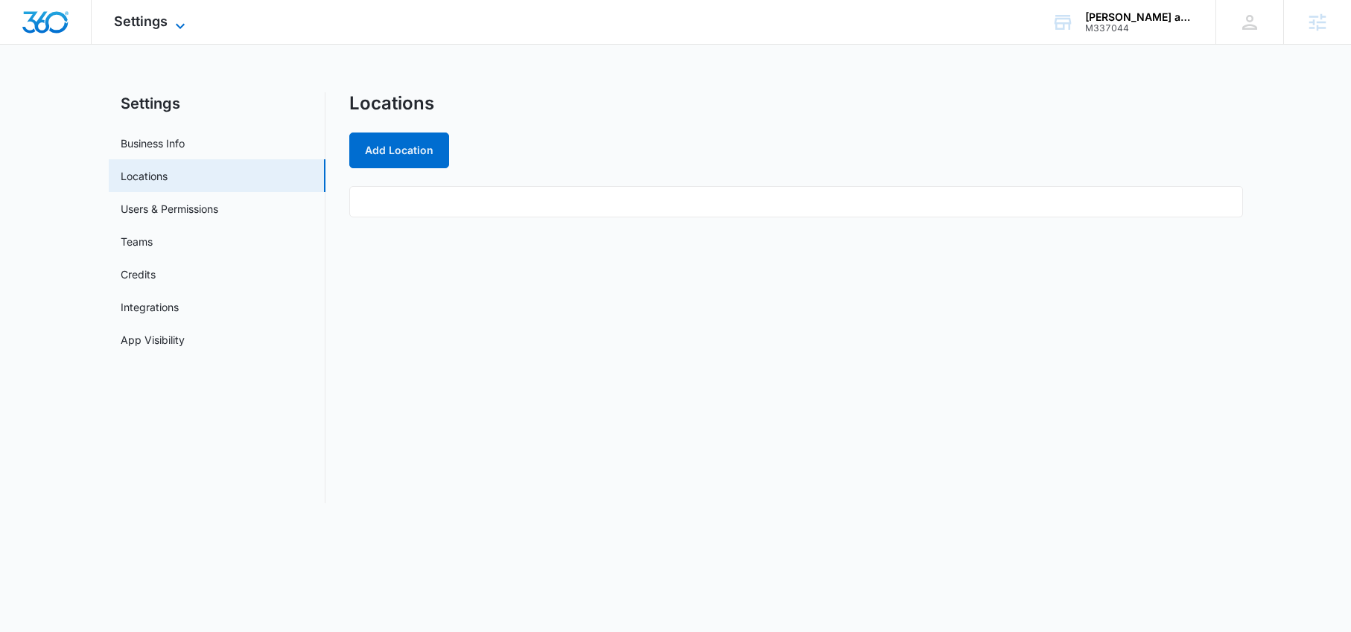
click at [118, 21] on span "Settings" at bounding box center [141, 21] width 54 height 16
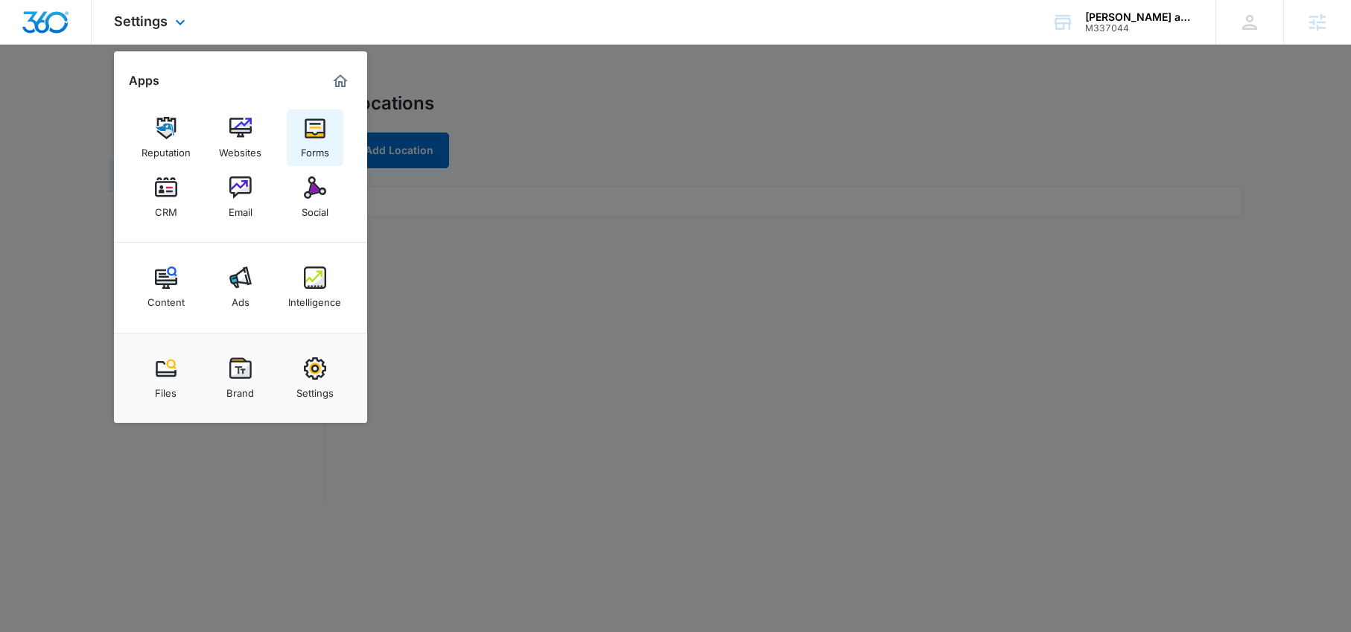
click at [318, 136] on img at bounding box center [315, 128] width 22 height 22
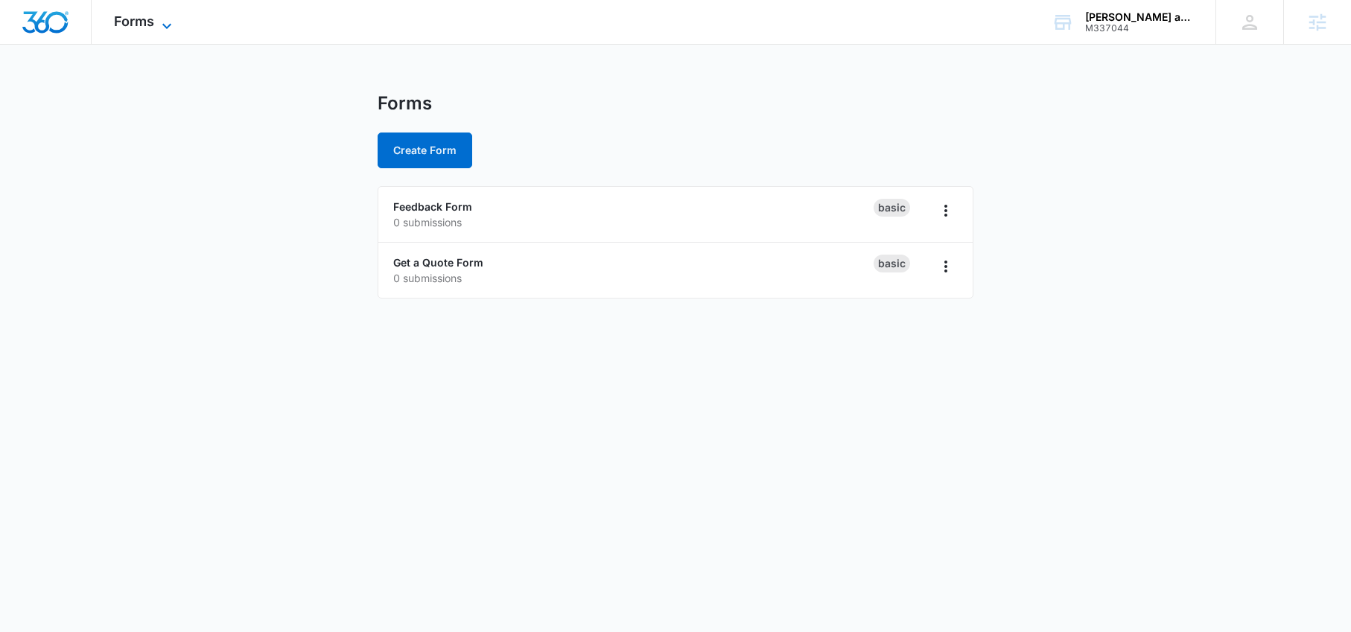
click at [121, 16] on span "Forms" at bounding box center [134, 21] width 40 height 16
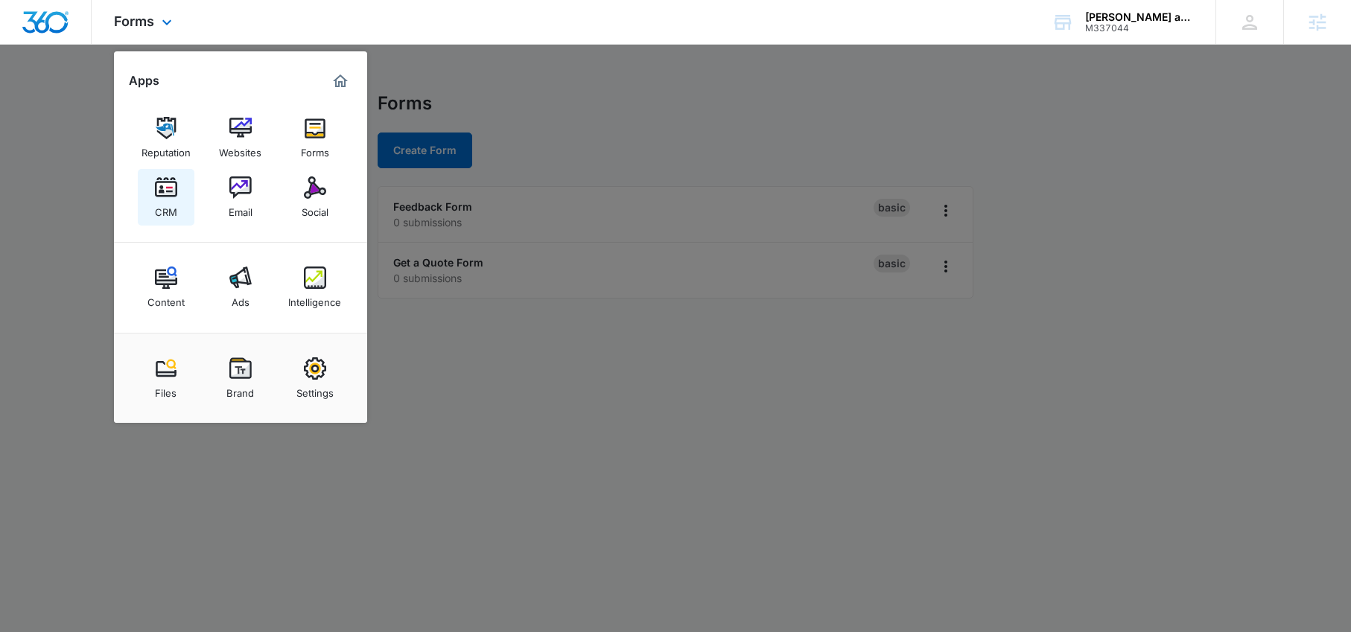
click at [150, 191] on link "CRM" at bounding box center [166, 197] width 57 height 57
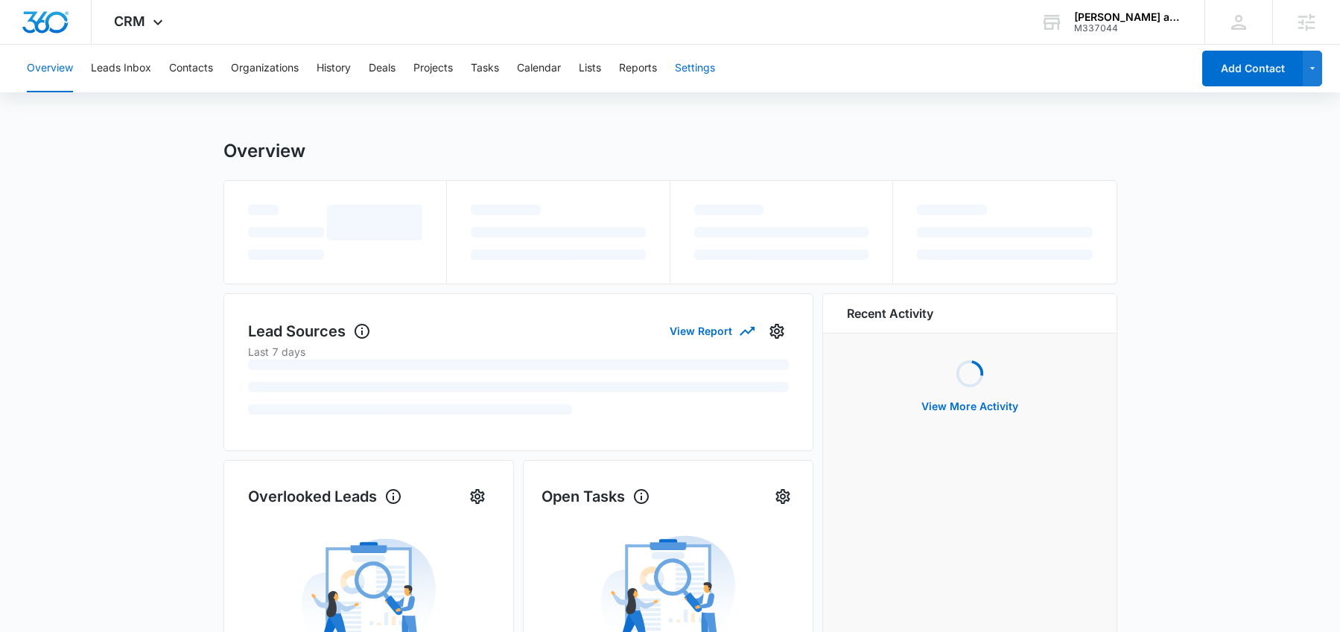
click at [688, 73] on button "Settings" at bounding box center [695, 69] width 40 height 48
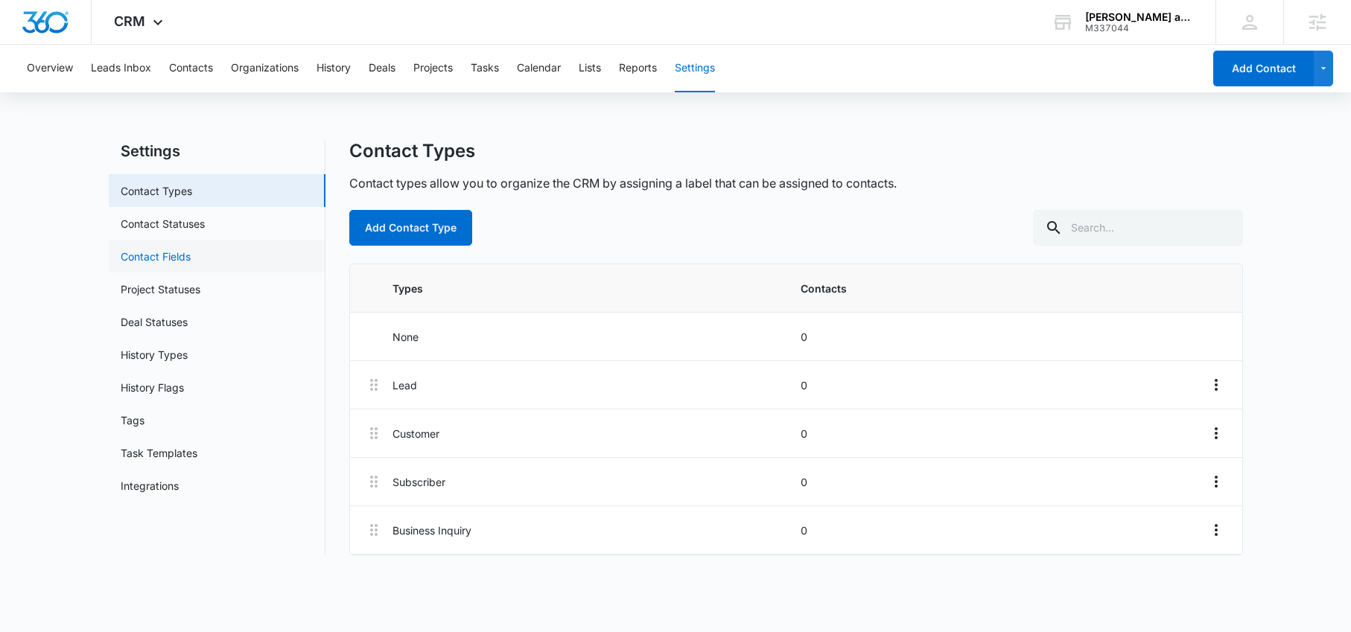
click at [174, 253] on link "Contact Fields" at bounding box center [156, 257] width 70 height 16
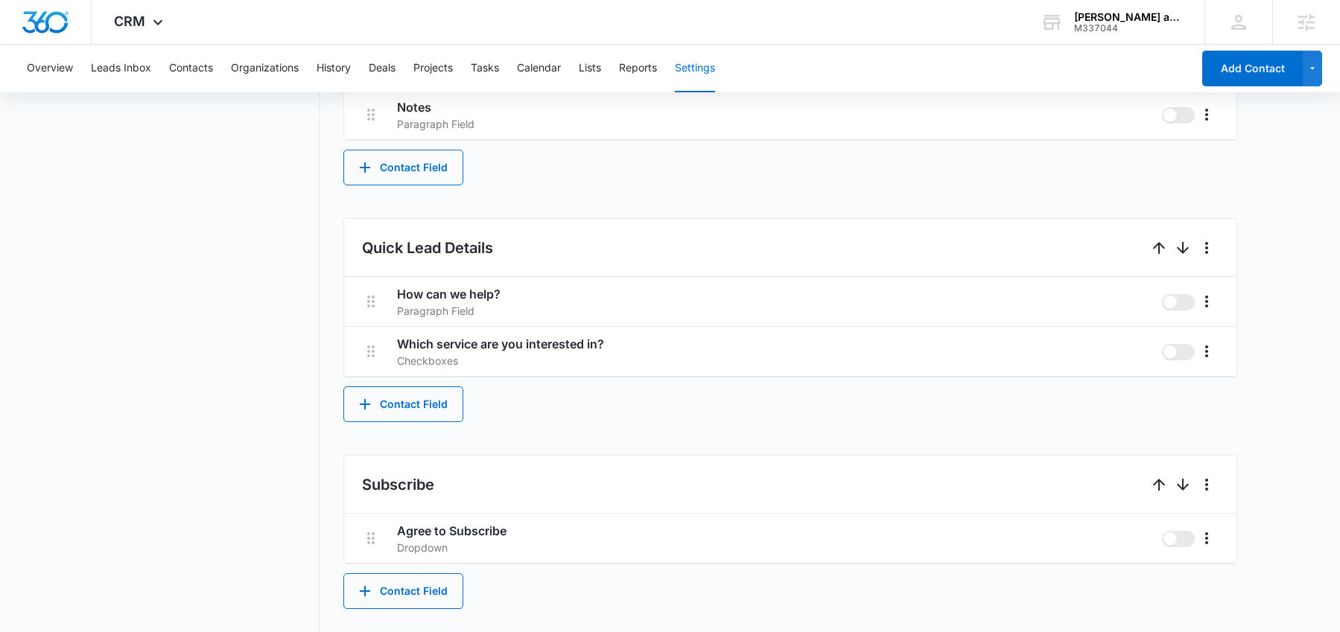
scroll to position [777, 0]
click at [1205, 350] on icon "More" at bounding box center [1207, 349] width 18 height 18
click at [1219, 385] on div "Edit" at bounding box center [1228, 390] width 31 height 10
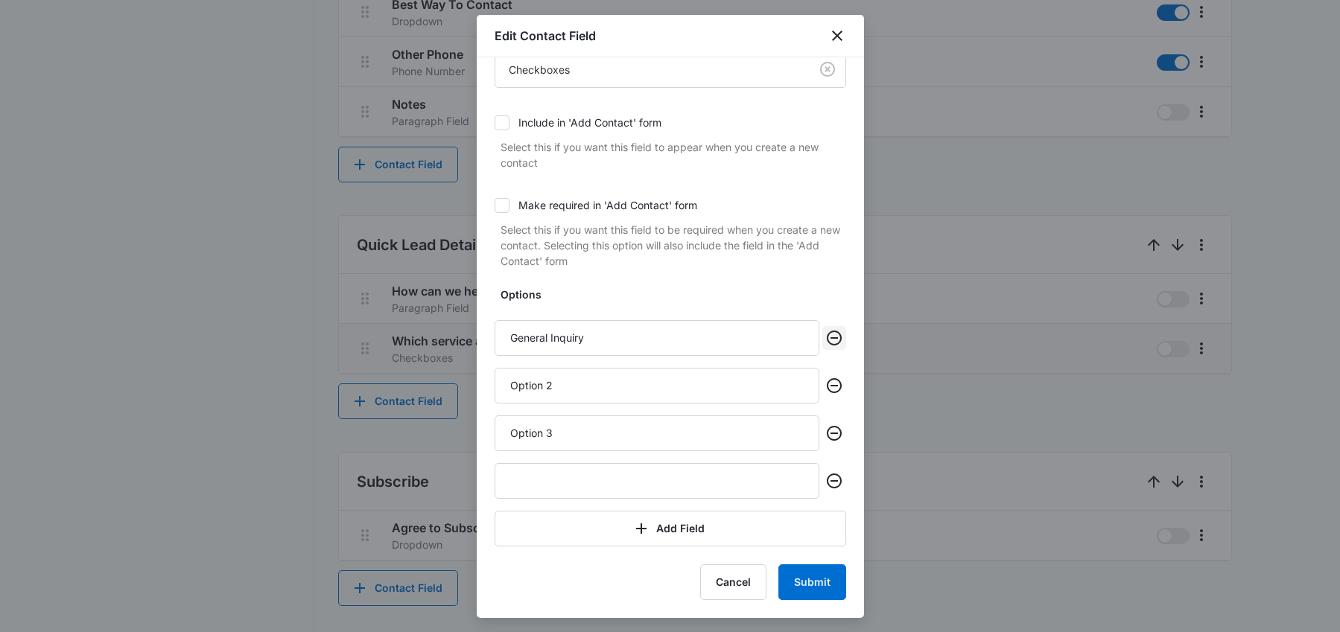
click at [825, 342] on icon "Remove" at bounding box center [834, 338] width 18 height 18
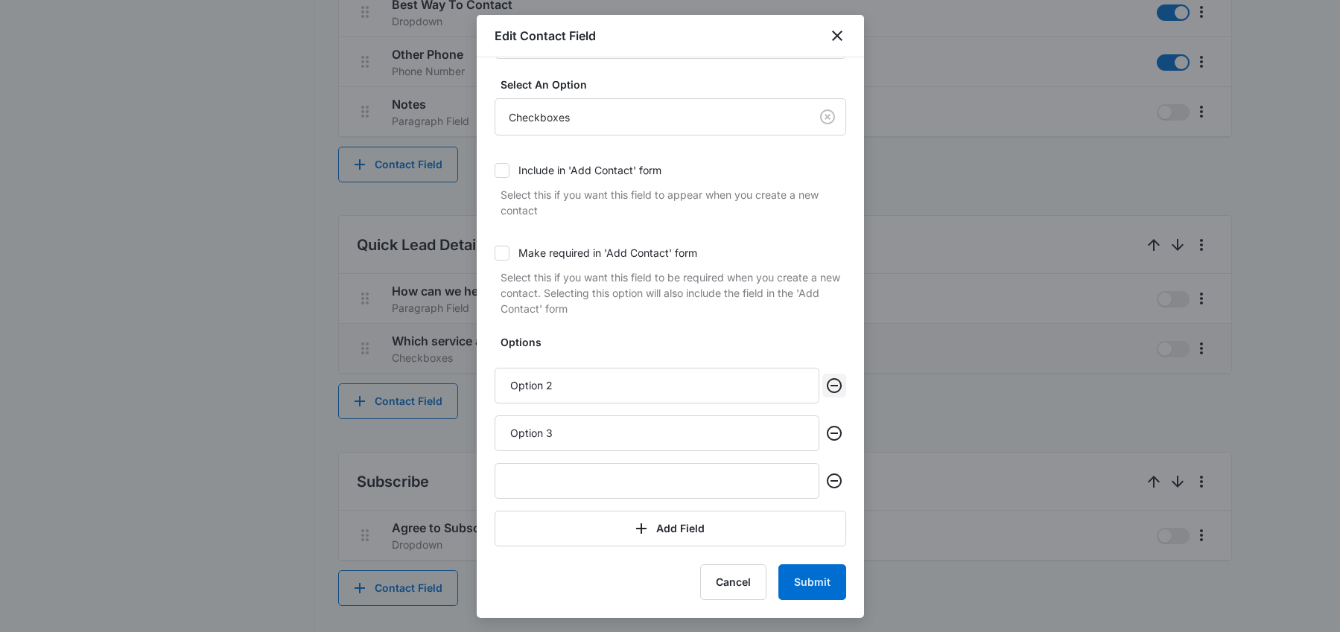
click at [827, 393] on icon "Remove" at bounding box center [834, 385] width 15 height 15
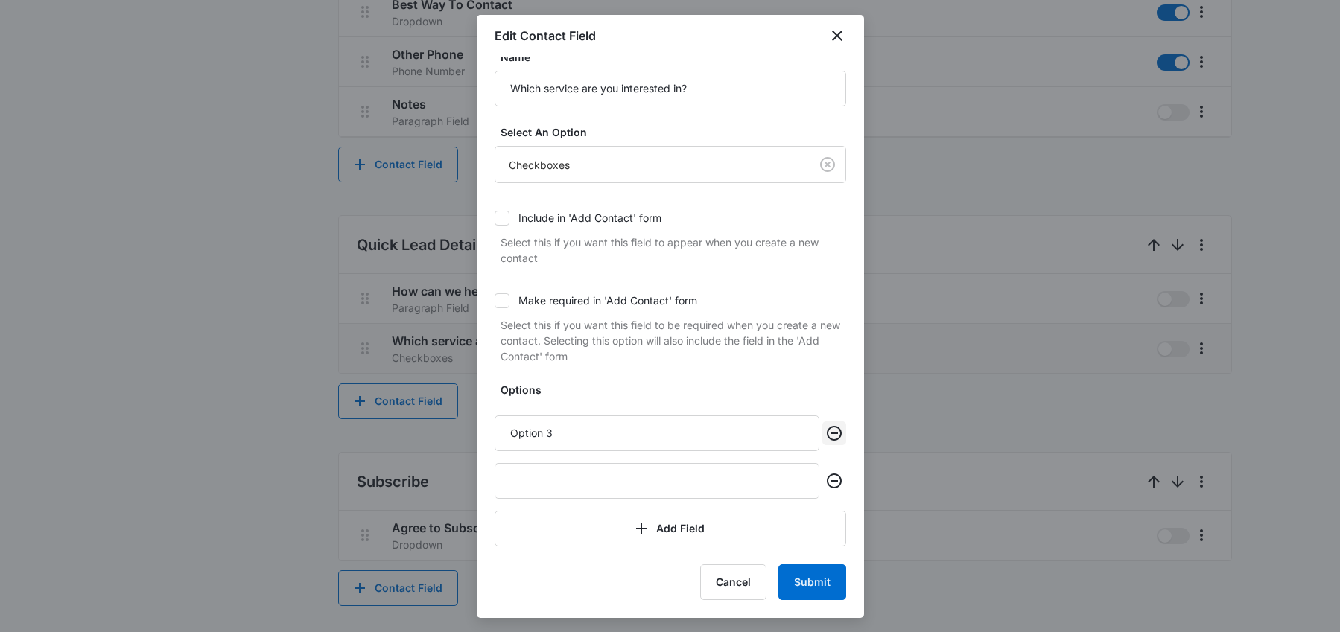
click at [827, 439] on icon "Remove" at bounding box center [834, 433] width 15 height 15
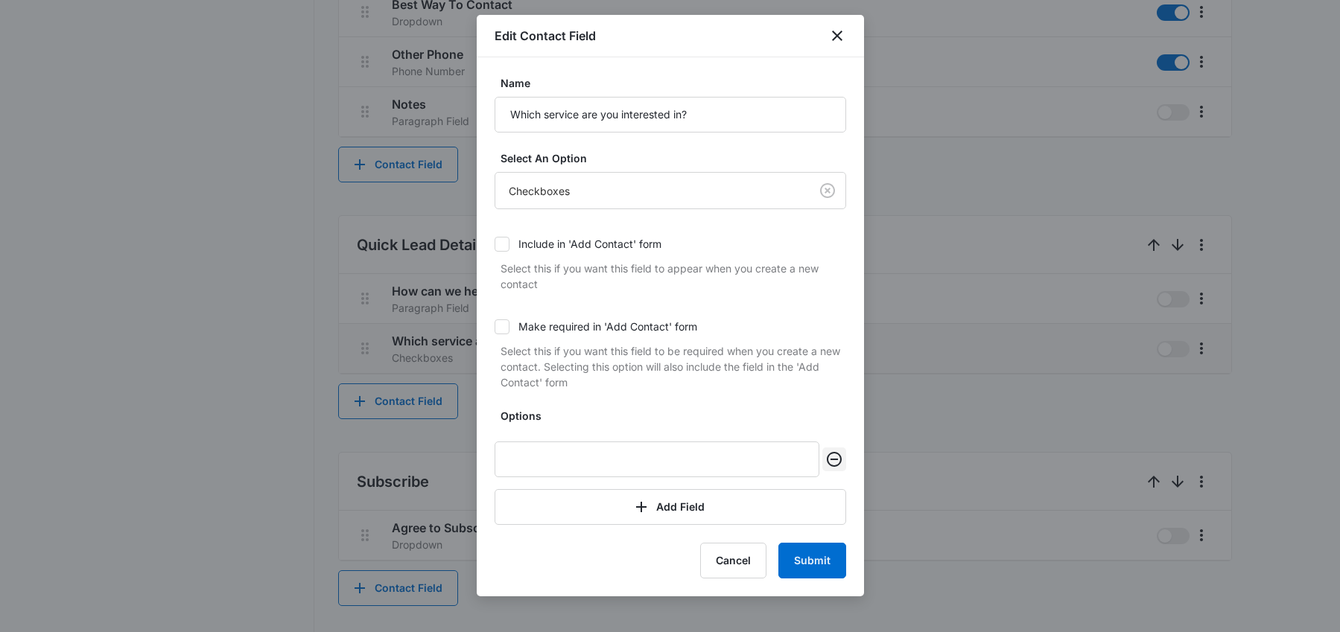
click at [833, 457] on icon "Remove" at bounding box center [834, 460] width 18 height 18
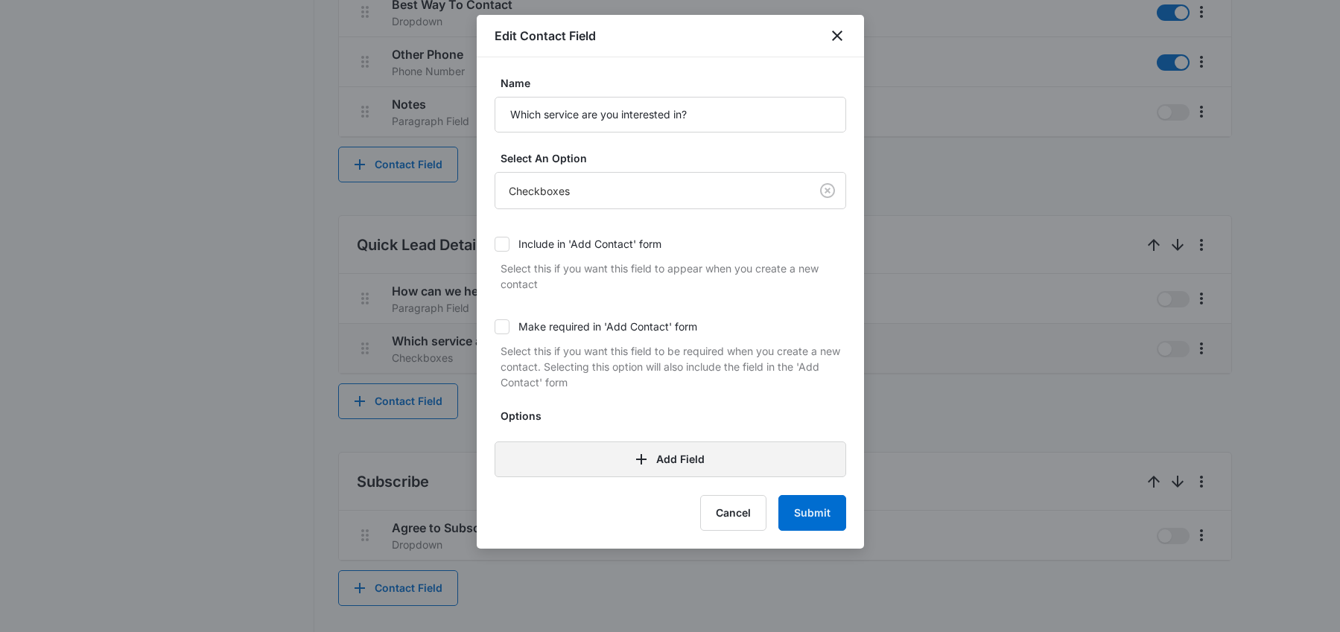
click at [662, 462] on button "Add Field" at bounding box center [671, 460] width 352 height 36
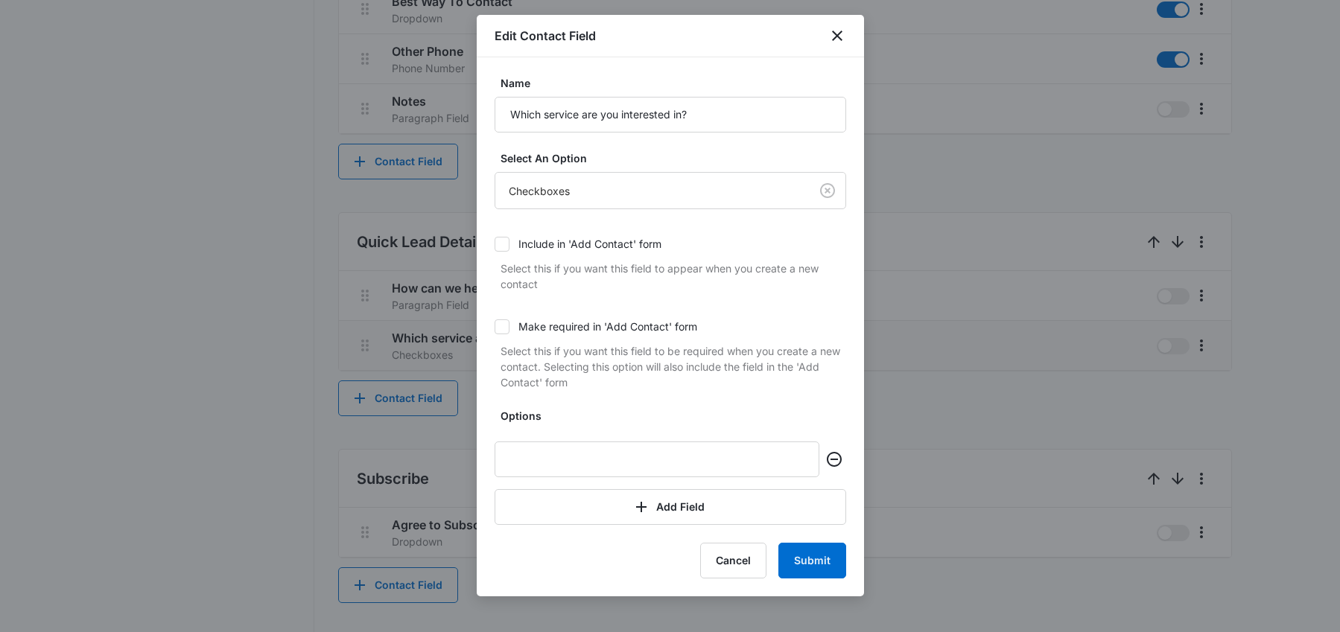
scroll to position [783, 0]
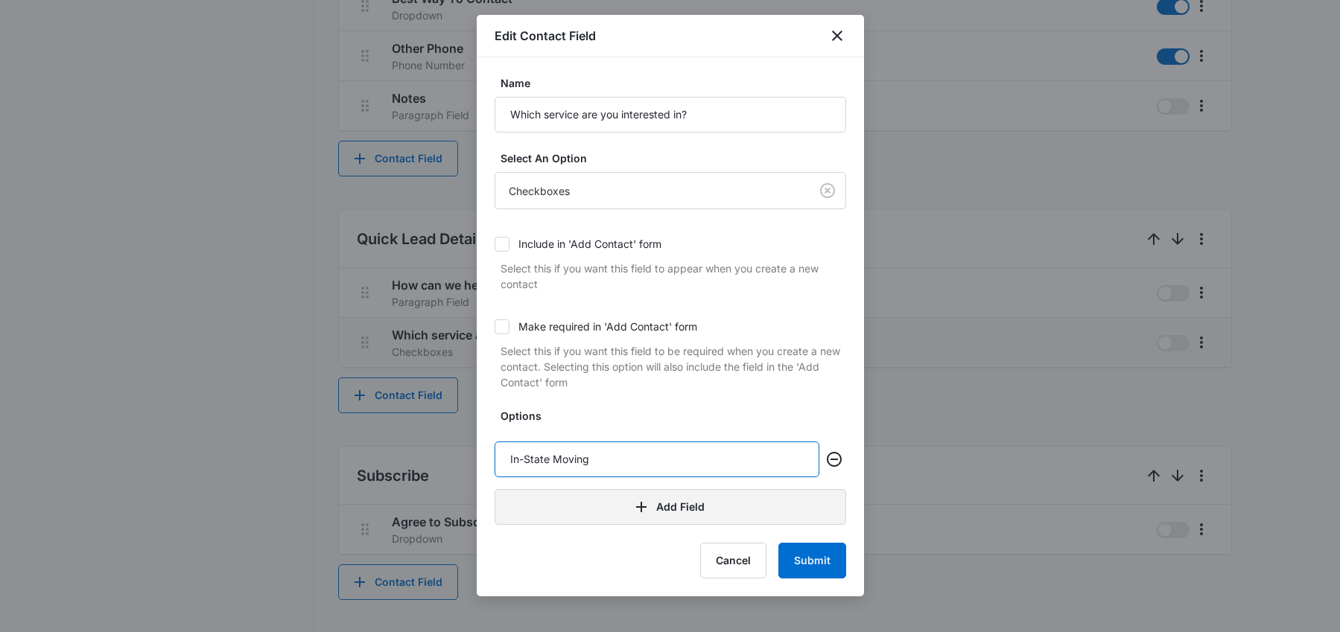
type input "In-State Moving"
click at [653, 521] on button "Add Field" at bounding box center [671, 507] width 352 height 36
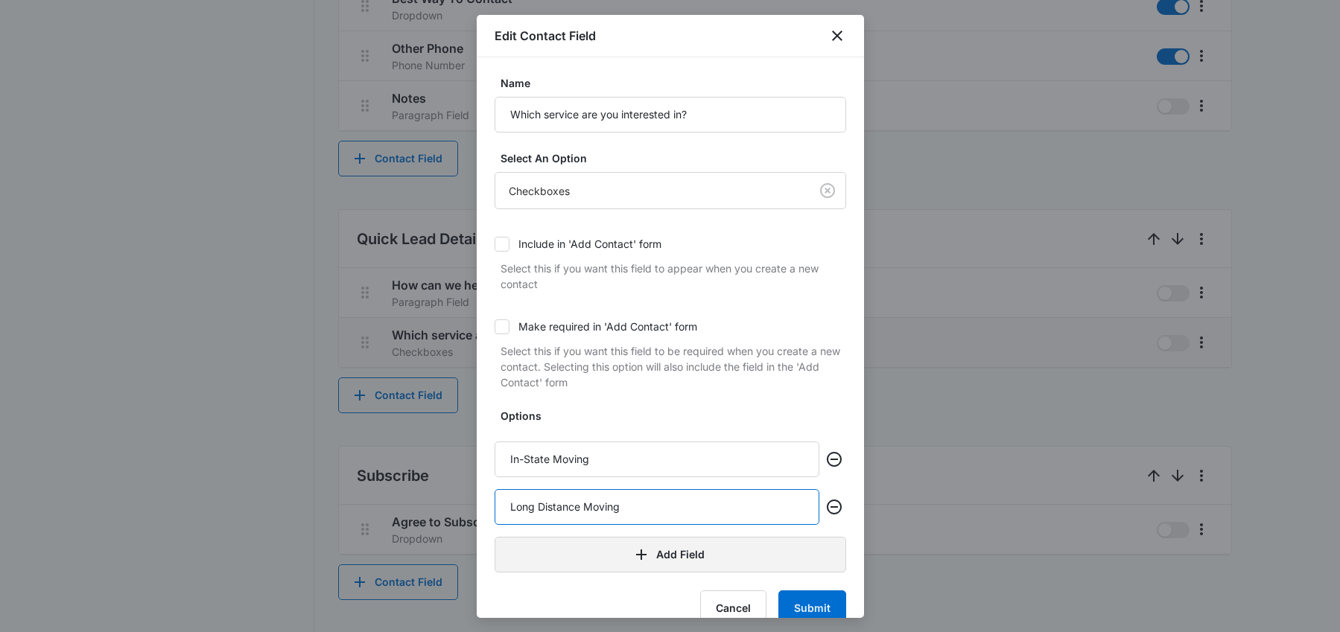
type input "Long Distance Moving"
click at [685, 558] on button "Add Field" at bounding box center [671, 555] width 352 height 36
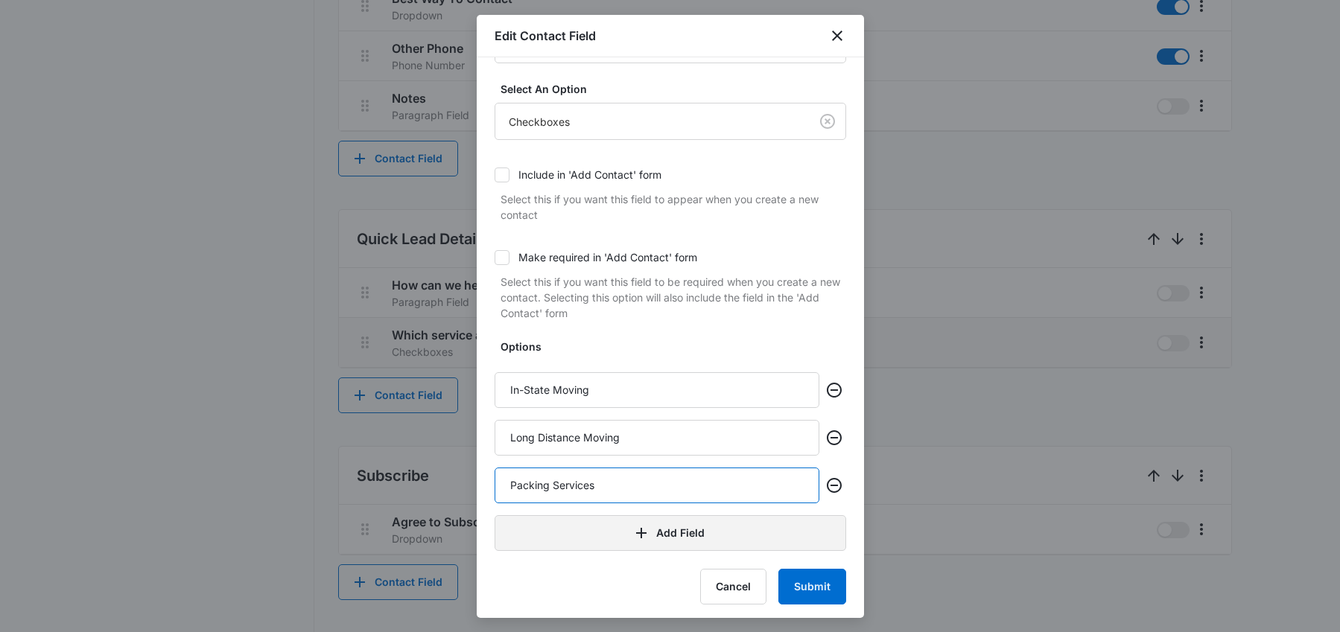
scroll to position [74, 0]
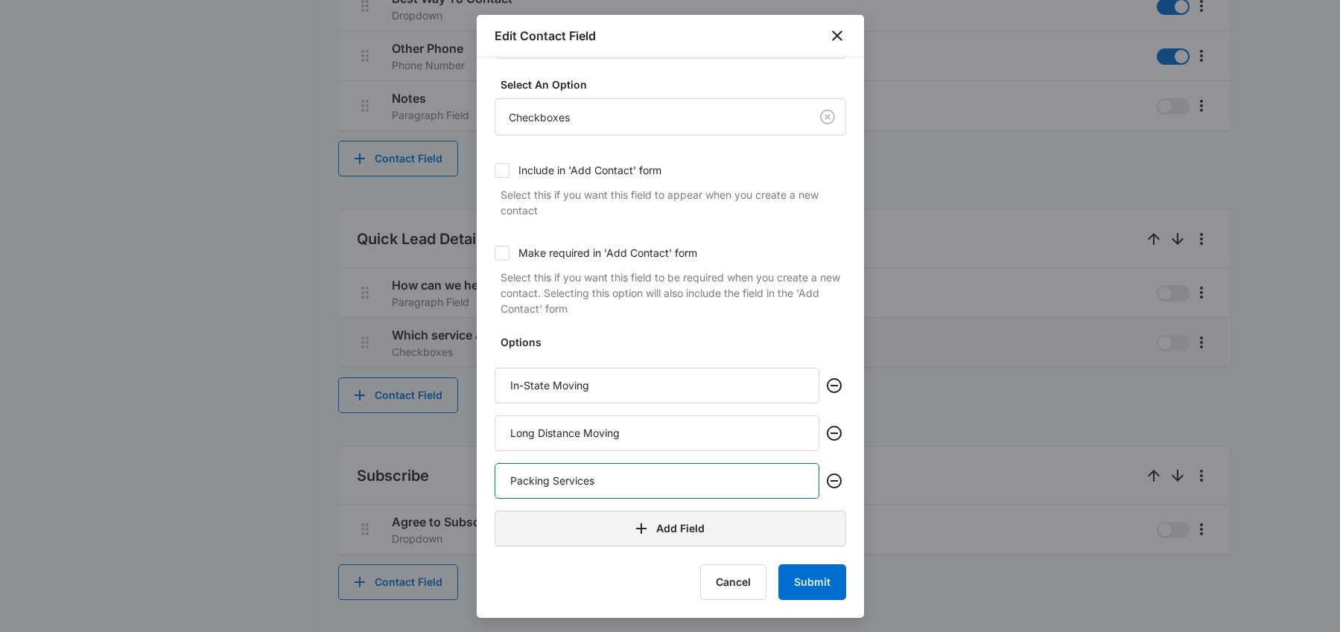
type input "Packing Services"
click at [656, 535] on button "Add Field" at bounding box center [671, 529] width 352 height 36
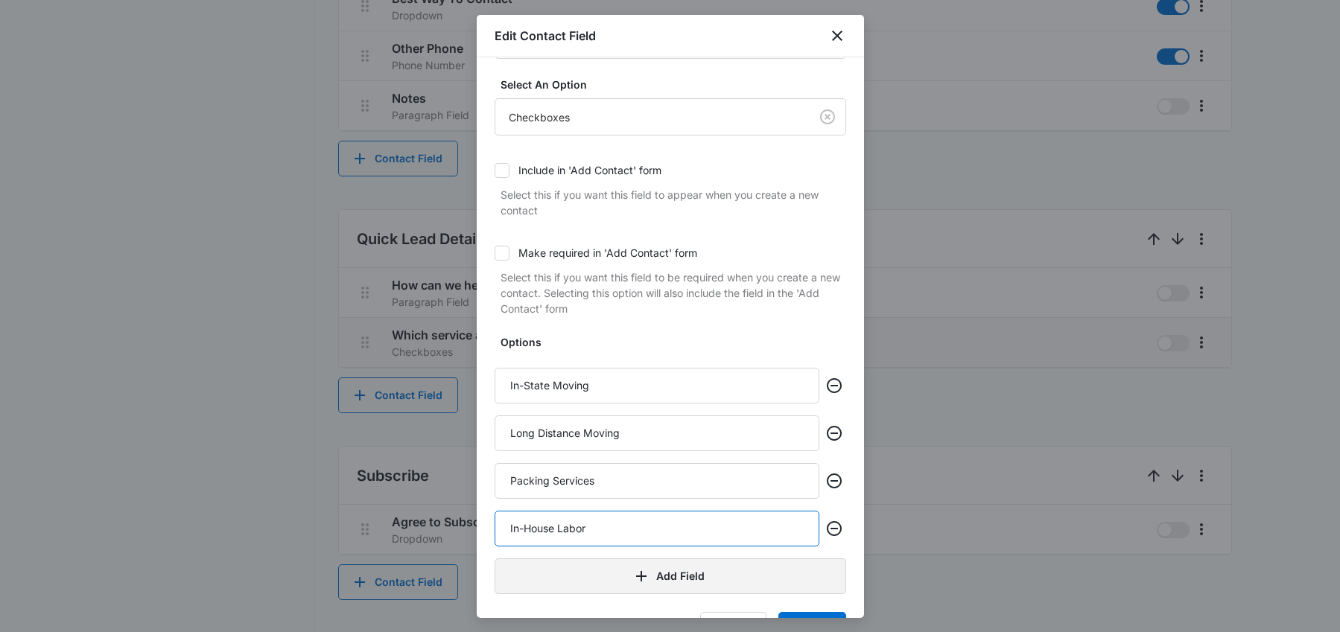
type input "In-House Labor"
click at [627, 591] on button "Add Field" at bounding box center [671, 577] width 352 height 36
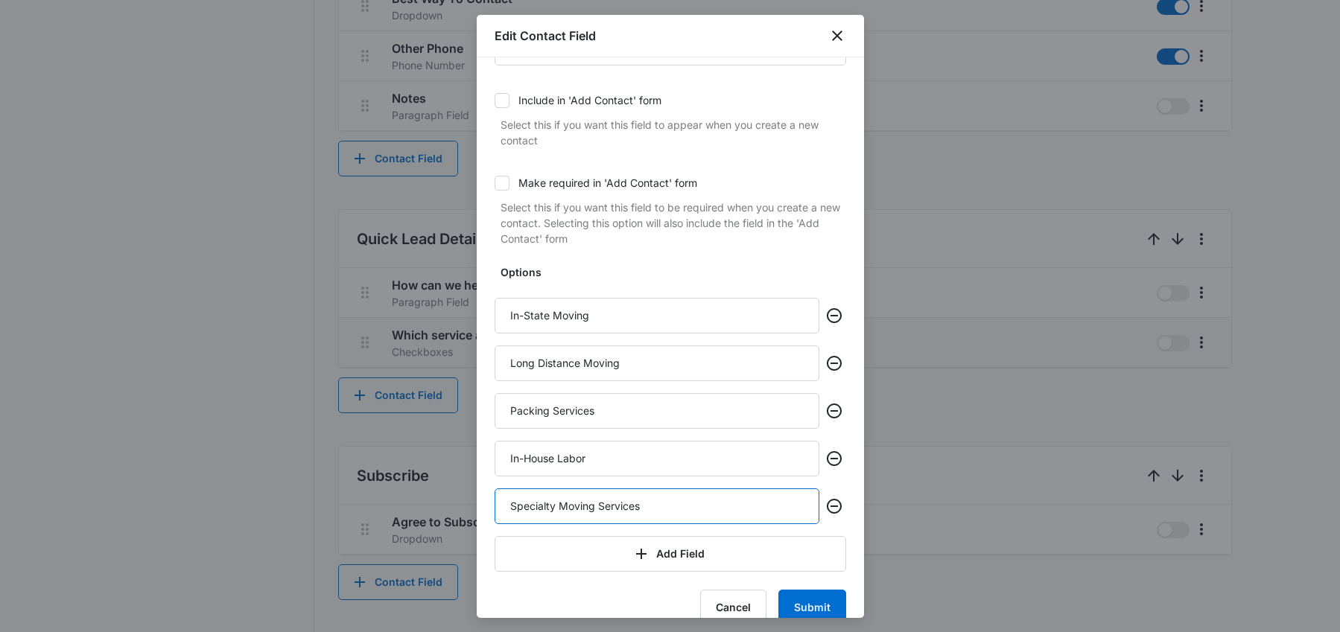
scroll to position [159, 0]
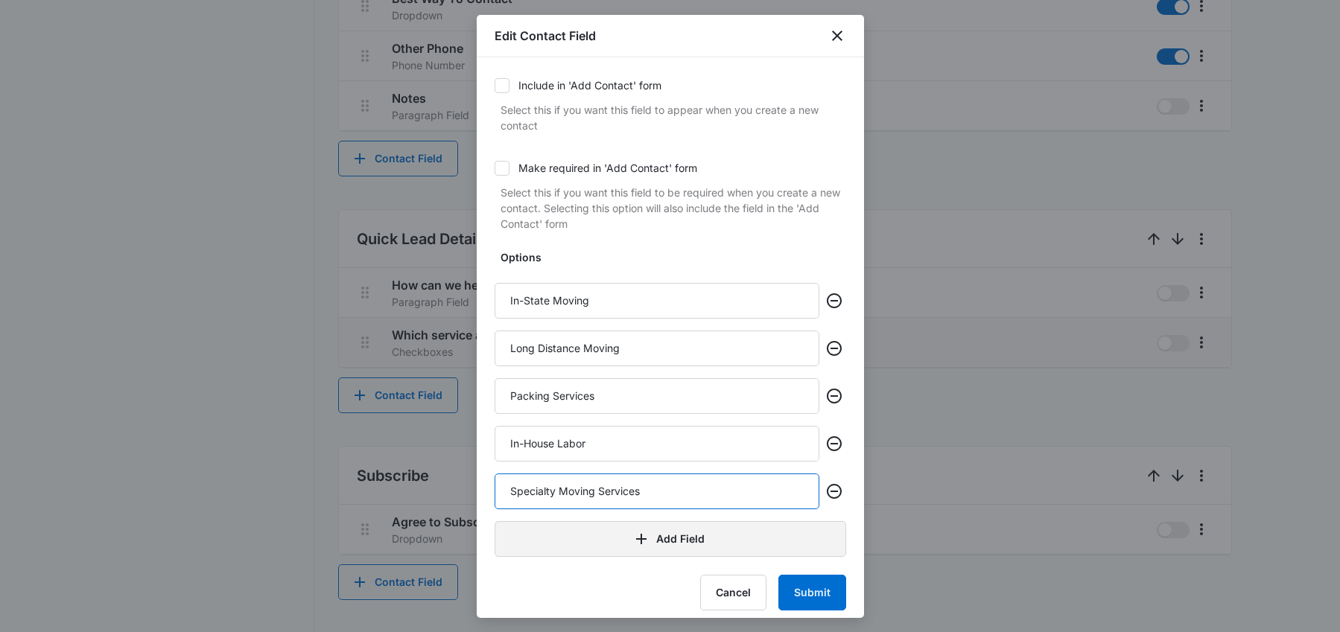
type input "Specialty Moving Services"
click at [634, 545] on icon "button" at bounding box center [641, 539] width 18 height 18
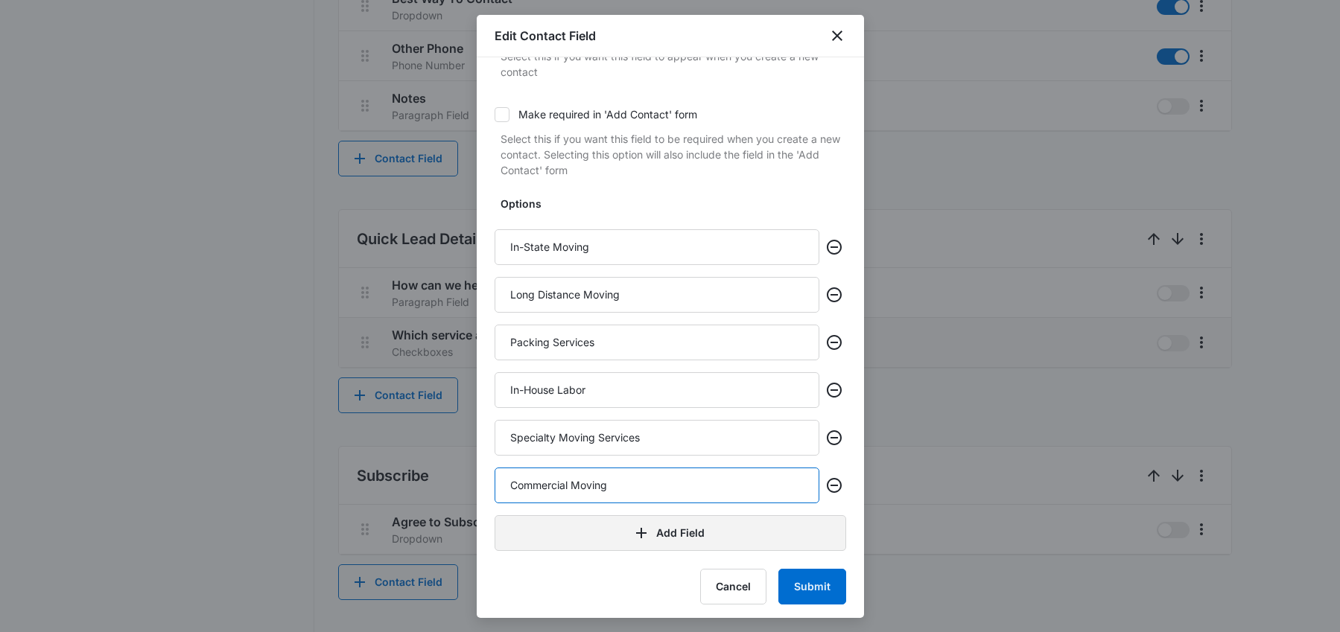
scroll to position [217, 0]
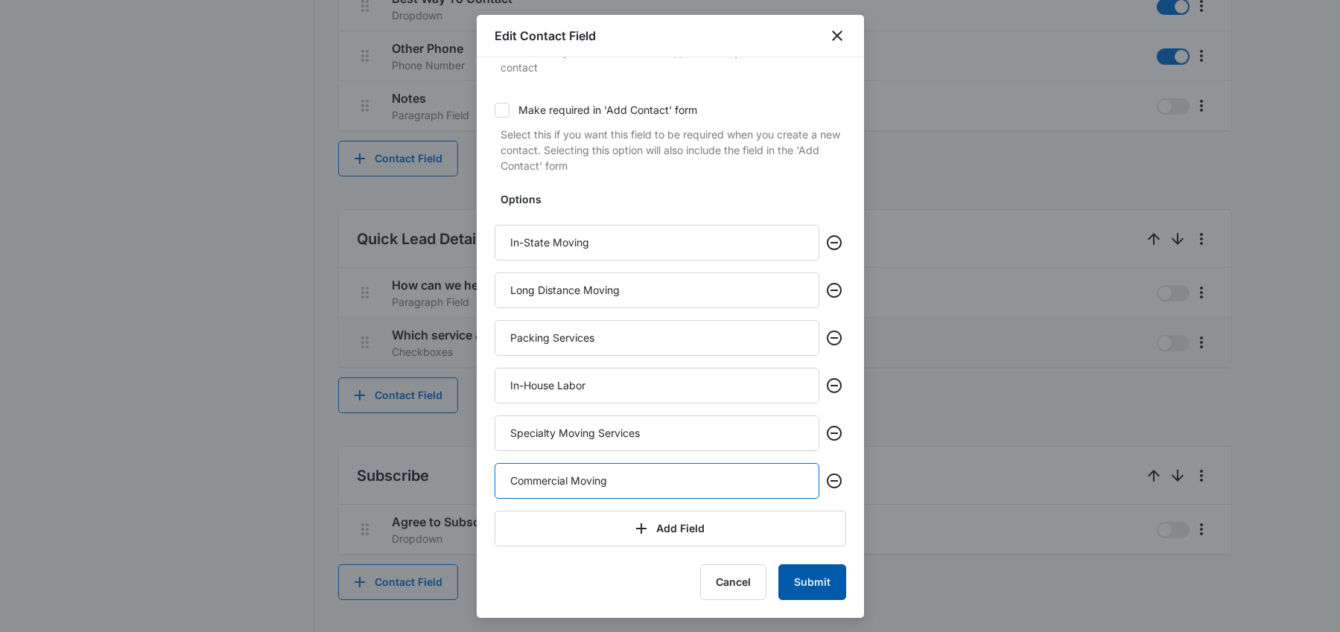
type input "Commercial Moving"
click at [810, 571] on button "Submit" at bounding box center [812, 583] width 68 height 36
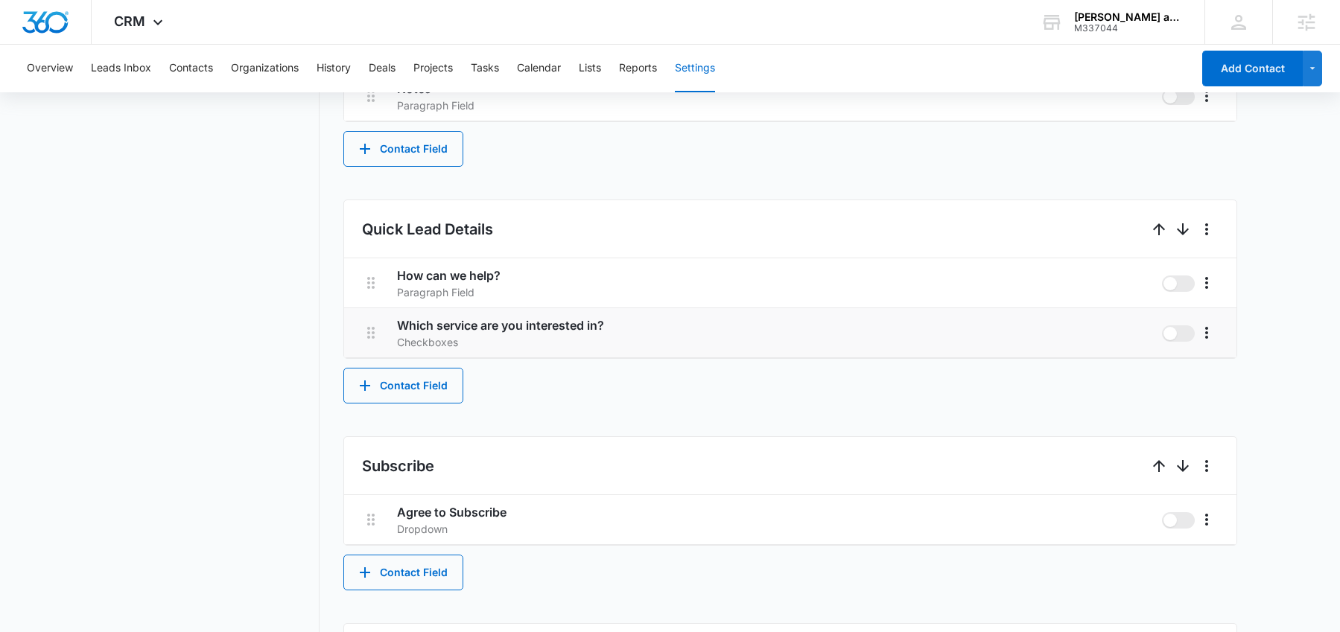
scroll to position [804, 0]
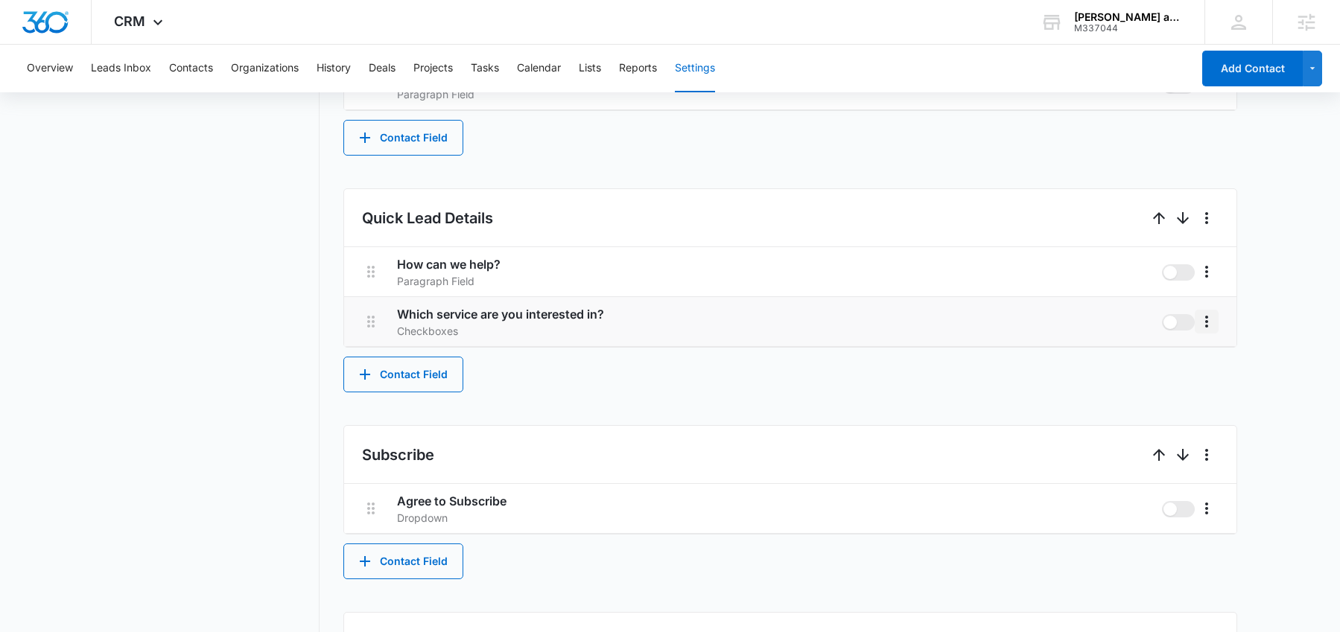
click at [1205, 321] on icon "More" at bounding box center [1207, 322] width 18 height 18
click at [1210, 358] on button "Edit" at bounding box center [1238, 363] width 85 height 22
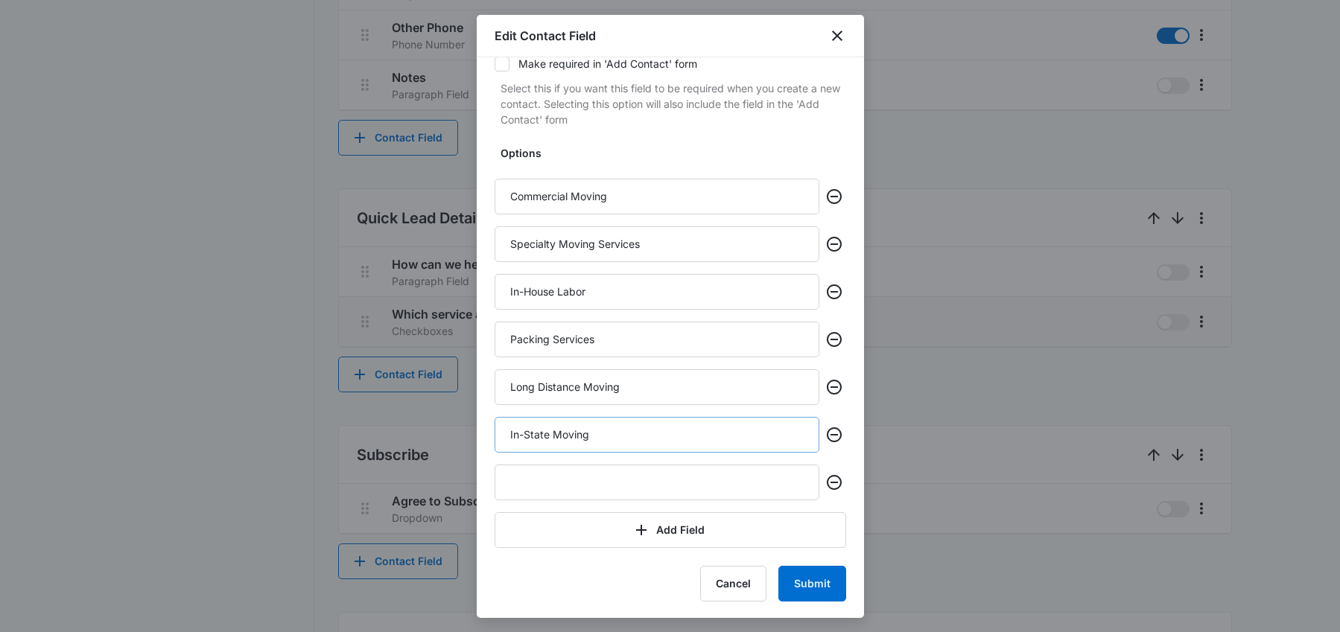
scroll to position [264, 0]
click at [562, 482] on input "text" at bounding box center [657, 481] width 325 height 36
type input "General Inquiry"
click at [816, 568] on button "Submit" at bounding box center [812, 583] width 68 height 36
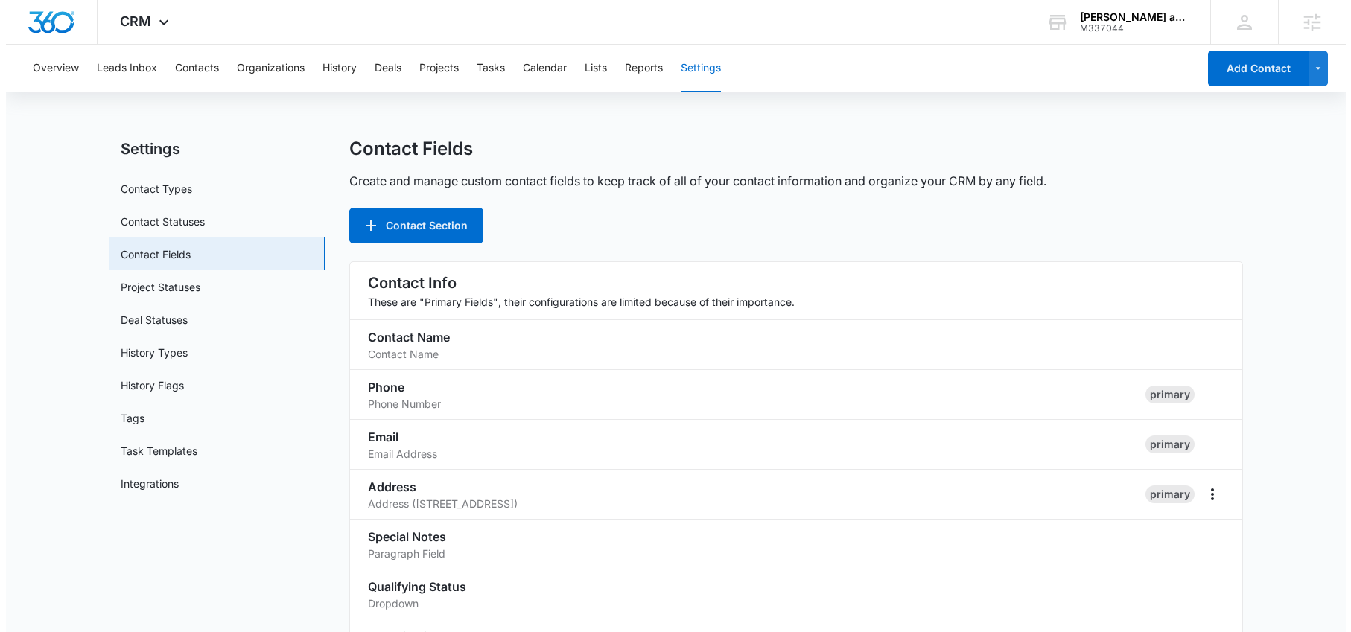
scroll to position [0, 0]
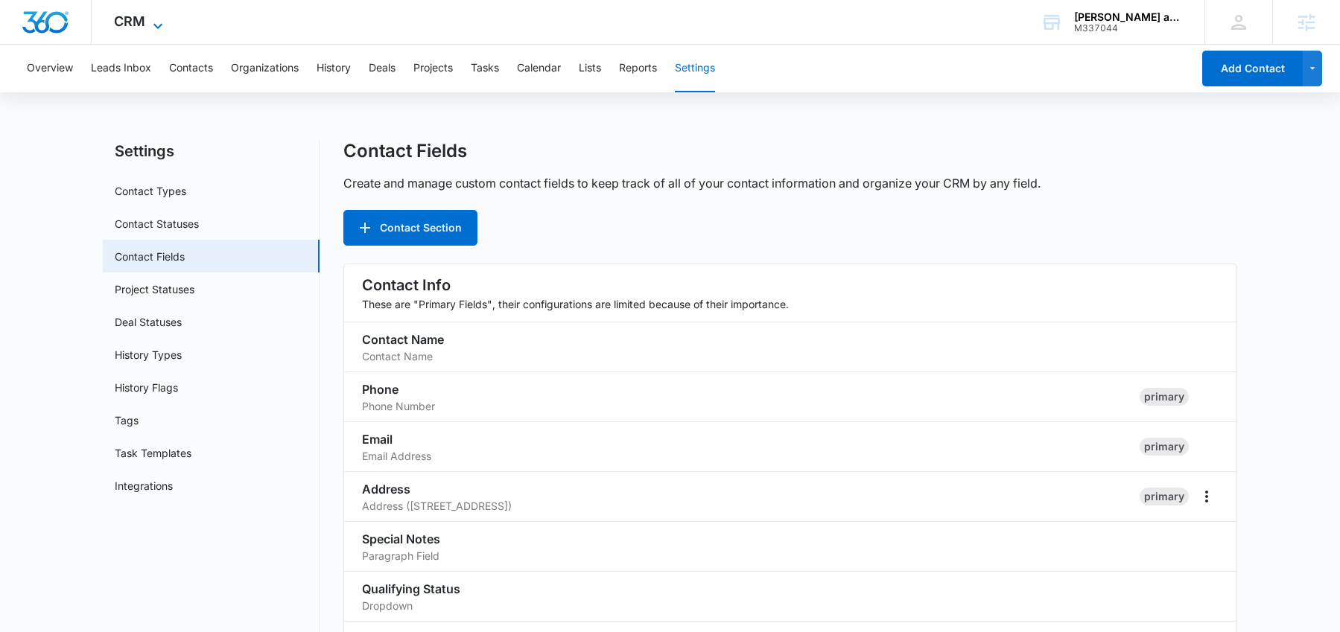
click at [159, 24] on icon at bounding box center [157, 25] width 9 height 5
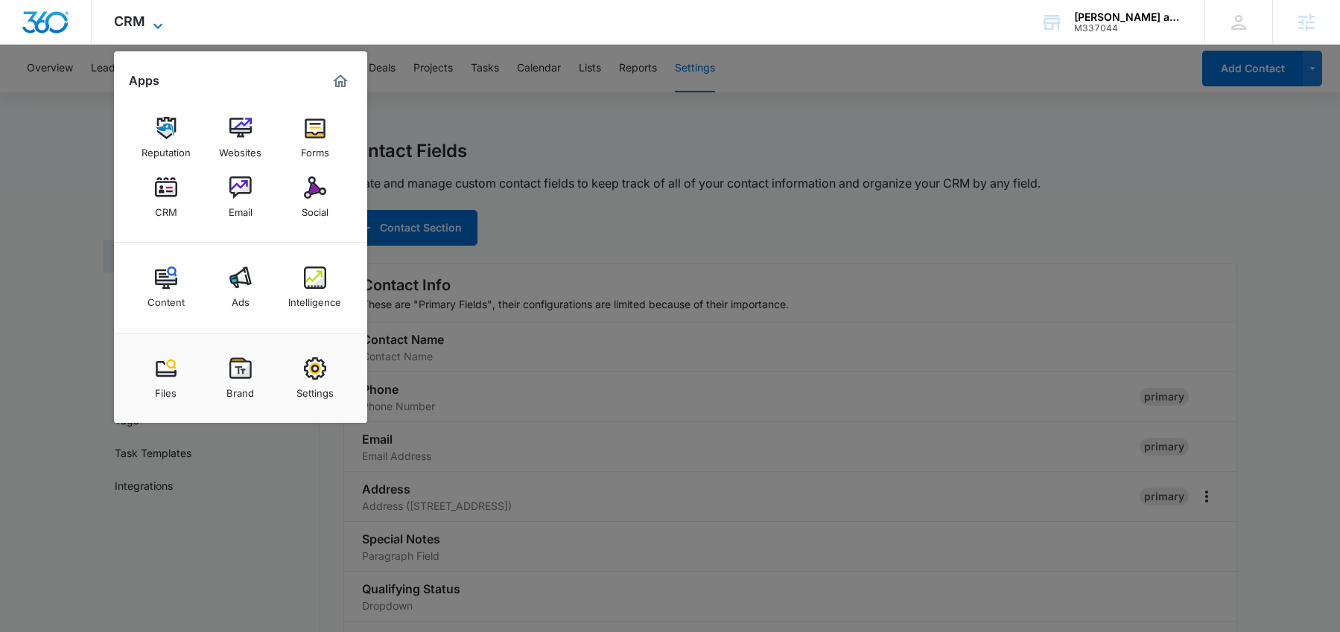
click at [159, 24] on icon at bounding box center [157, 25] width 9 height 5
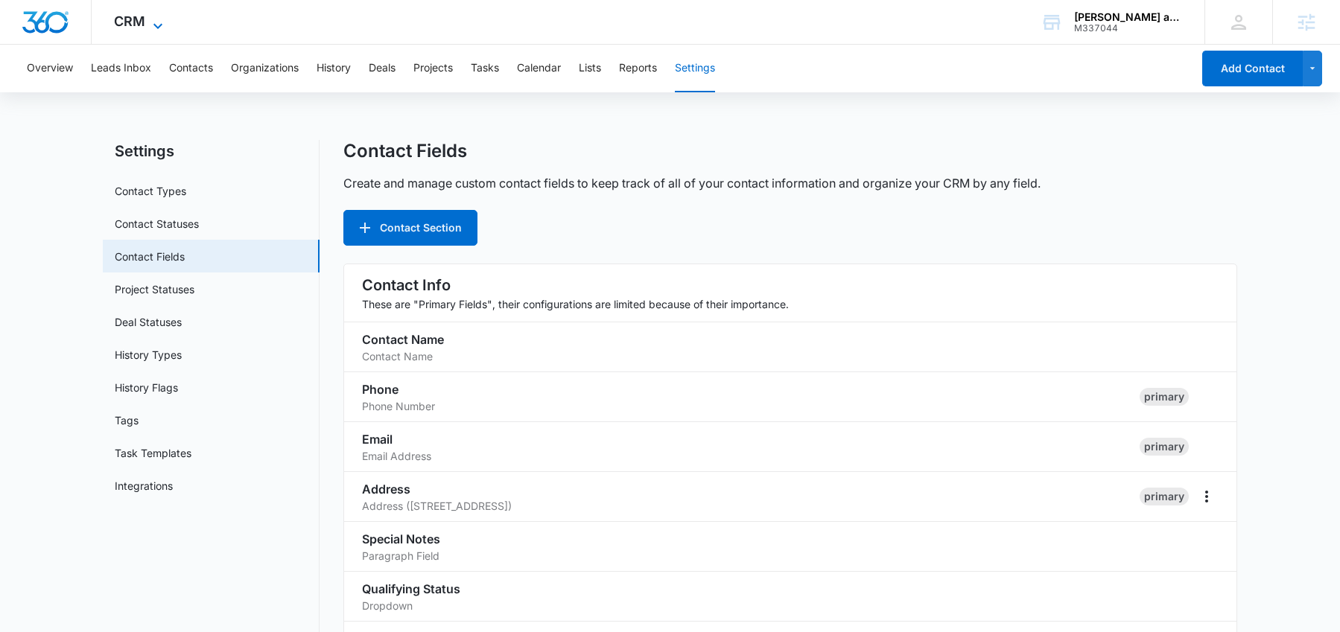
click at [159, 24] on icon at bounding box center [157, 25] width 9 height 5
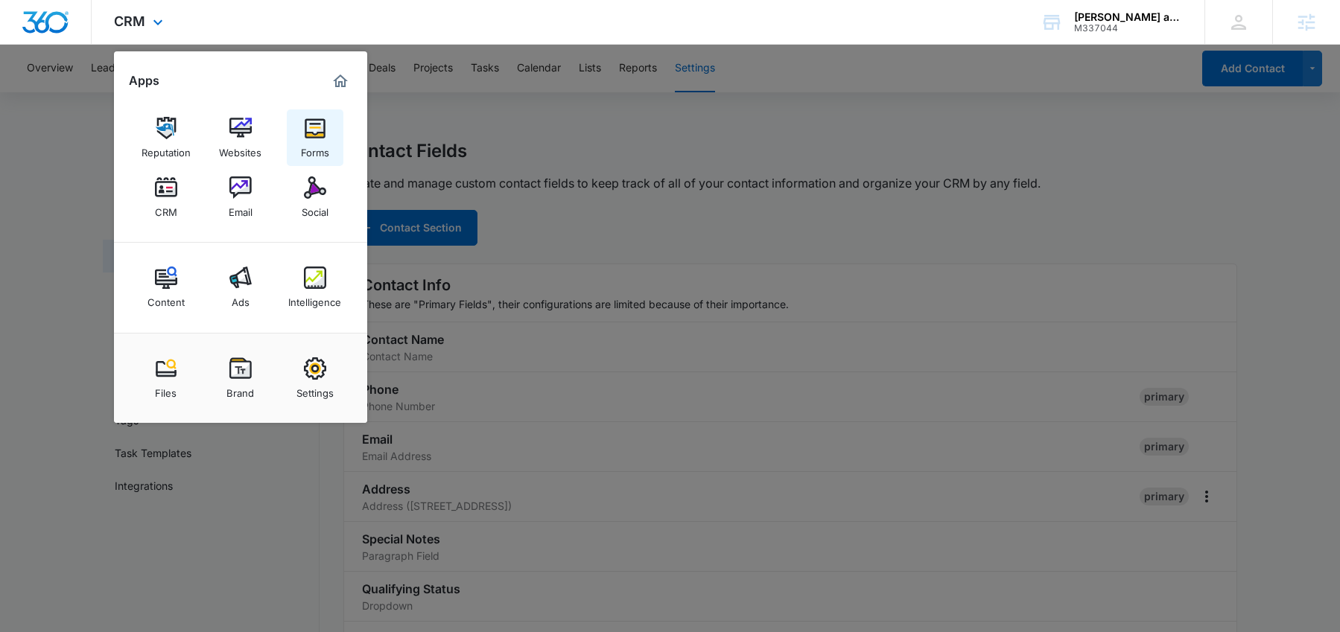
click at [316, 139] on div "Forms" at bounding box center [315, 148] width 28 height 19
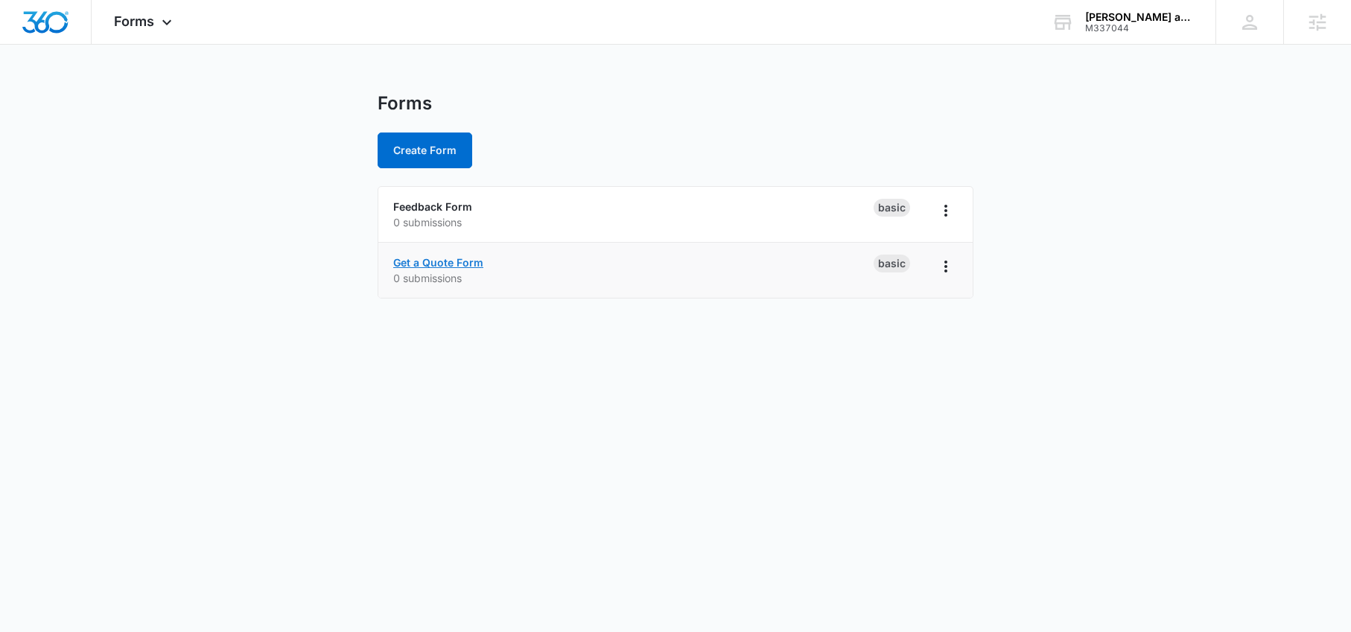
click at [449, 261] on link "Get a Quote Form" at bounding box center [438, 262] width 90 height 13
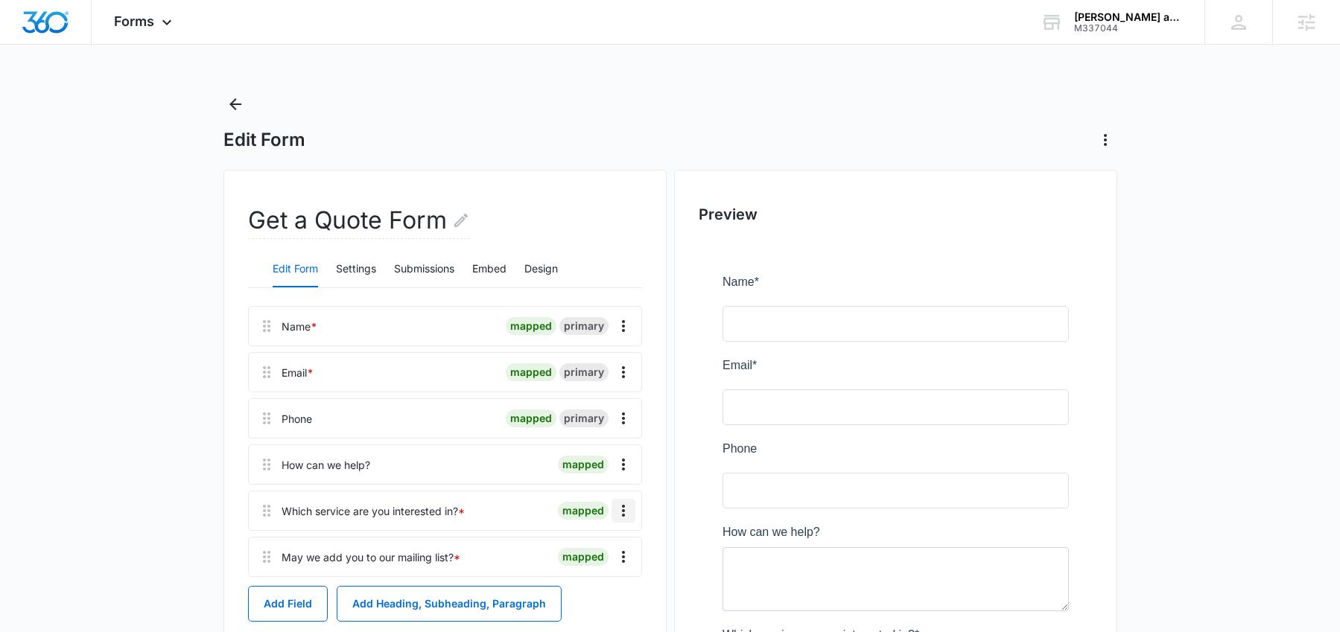
click at [623, 511] on icon "Overflow Menu" at bounding box center [623, 511] width 3 height 12
click at [583, 573] on div "Delete" at bounding box center [583, 575] width 31 height 10
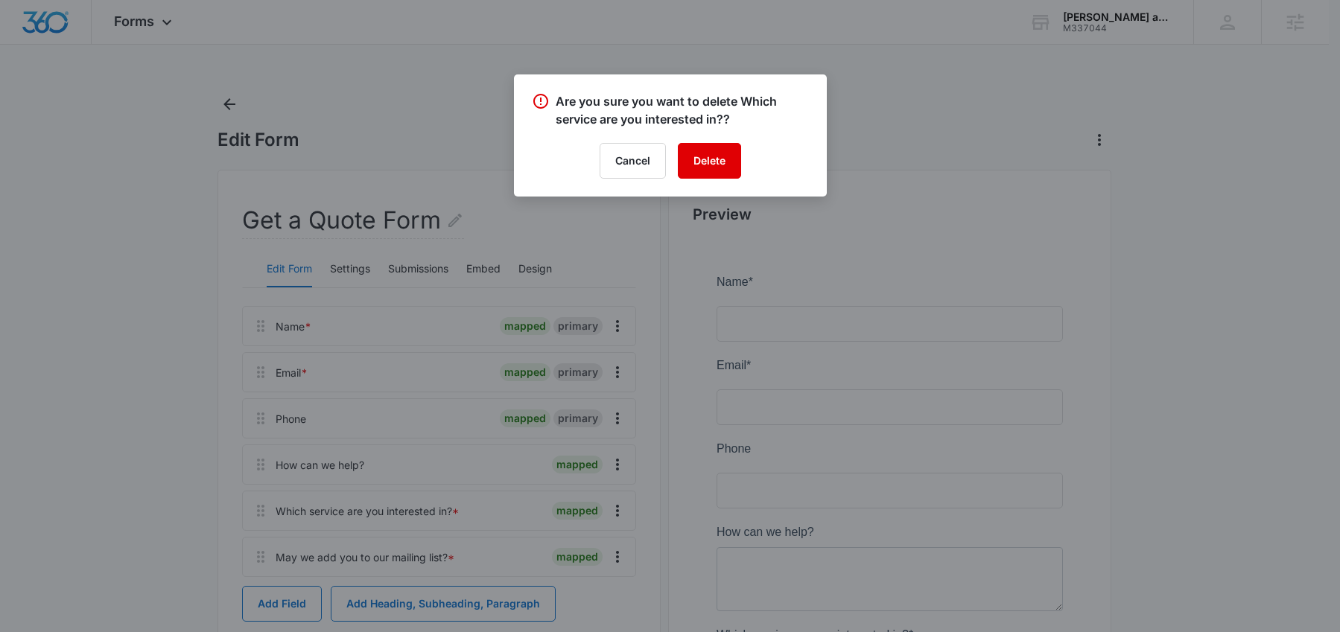
click at [711, 164] on button "Delete" at bounding box center [709, 161] width 63 height 36
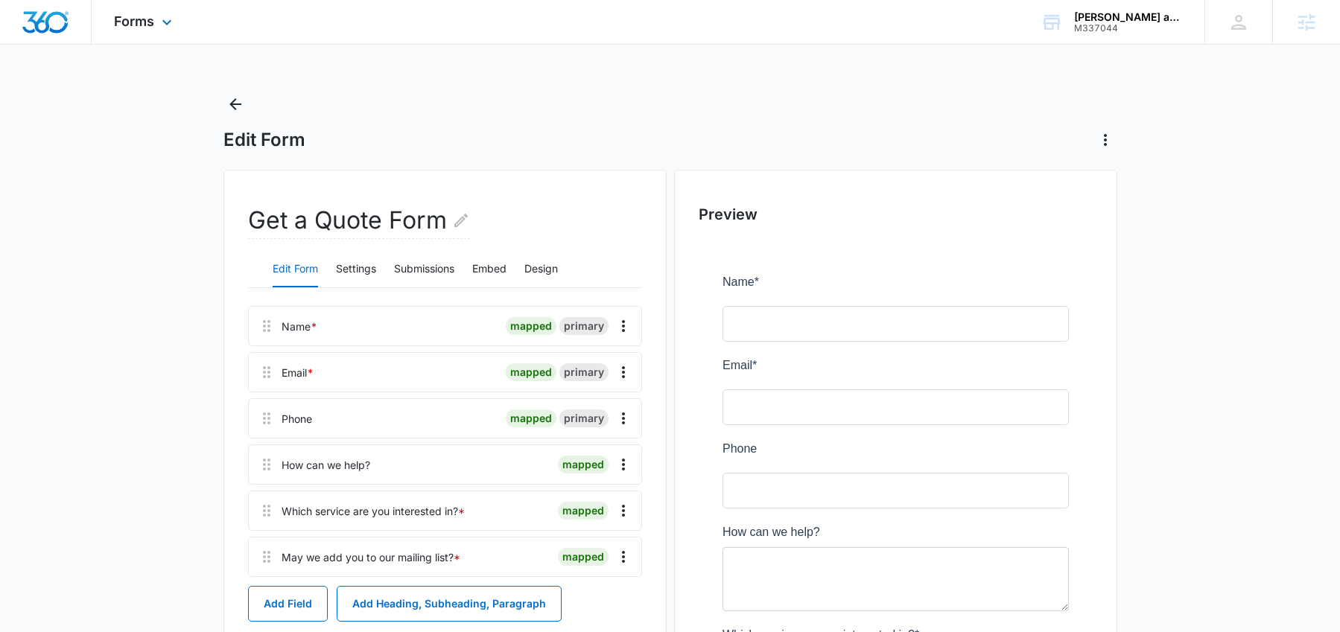
click at [58, 24] on img "Dashboard" at bounding box center [46, 22] width 48 height 22
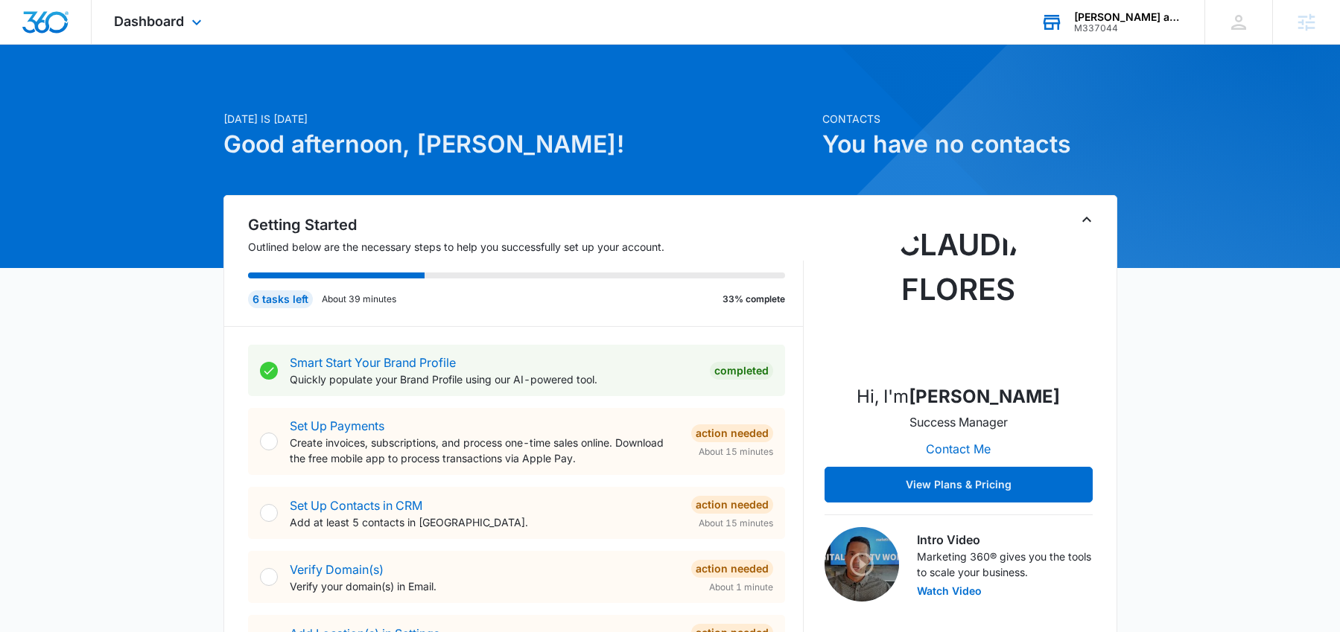
click at [1096, 26] on div "M337044" at bounding box center [1128, 28] width 109 height 10
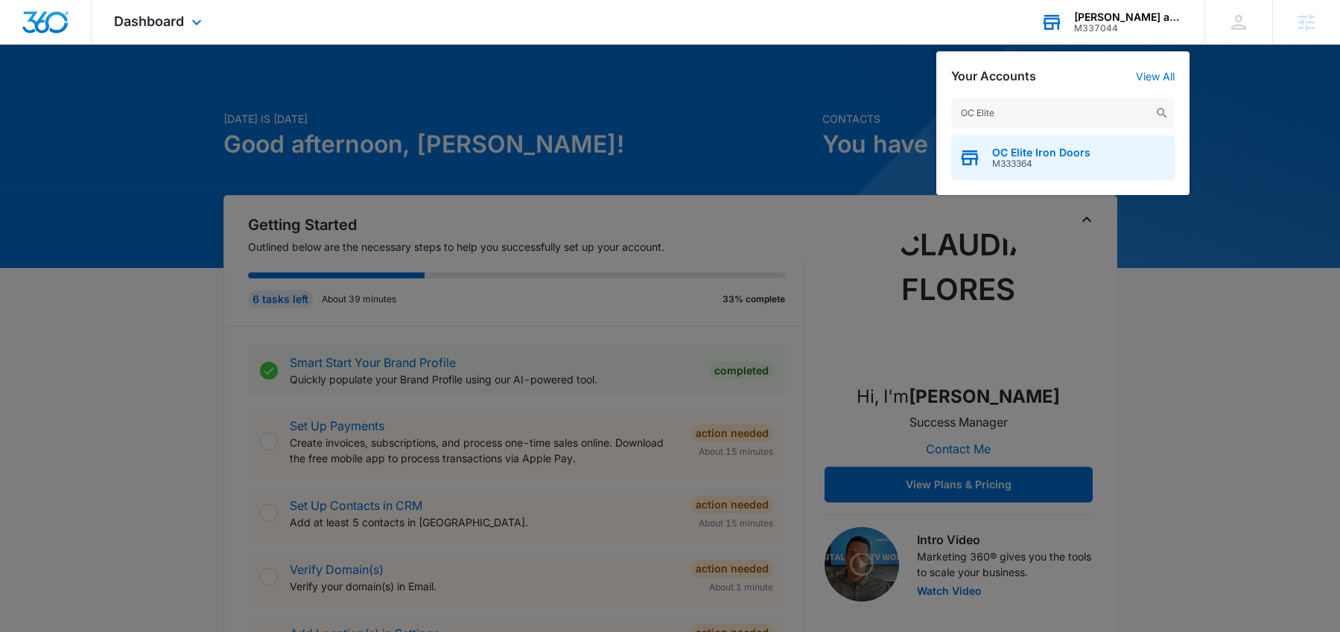
type input "OC Elite"
click at [999, 168] on span "M333364" at bounding box center [1041, 164] width 98 height 10
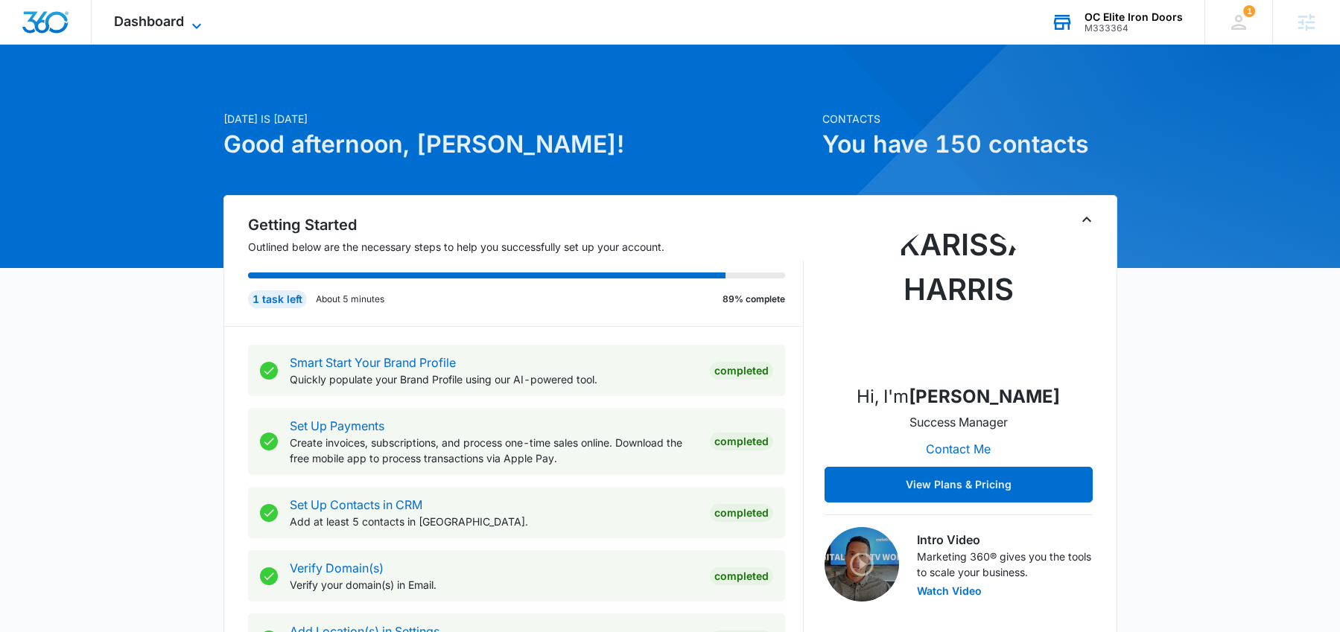
click at [196, 28] on icon at bounding box center [197, 26] width 18 height 18
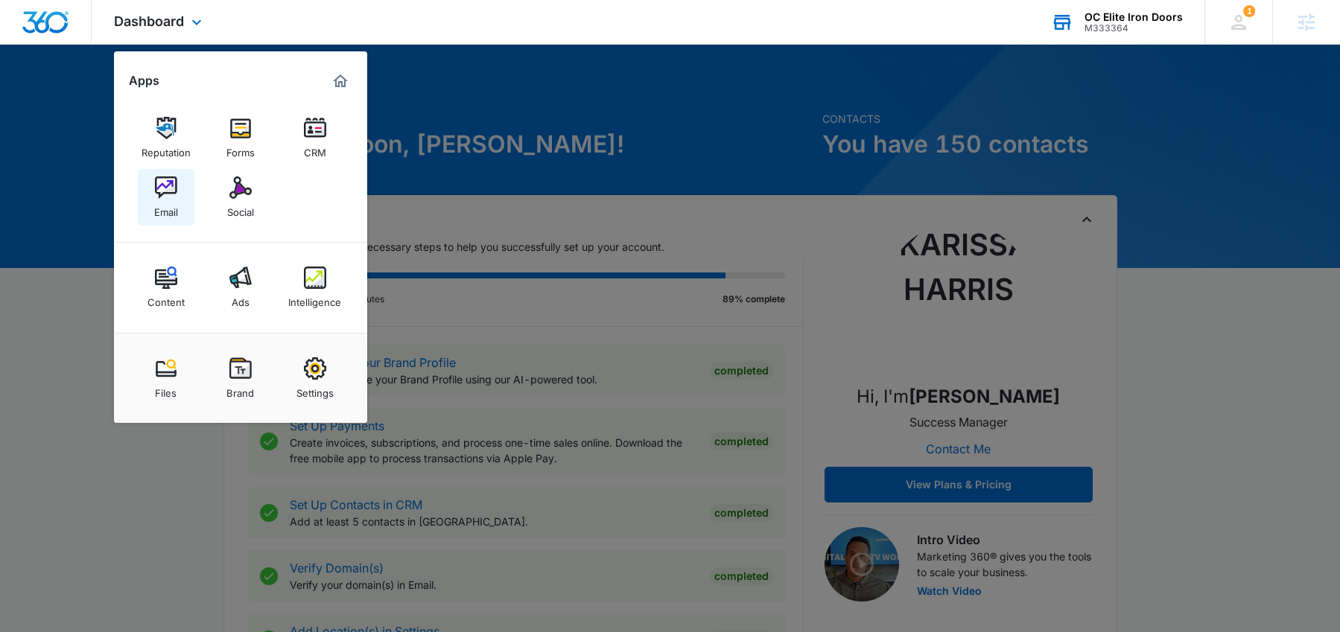
click at [173, 194] on img at bounding box center [166, 188] width 22 height 22
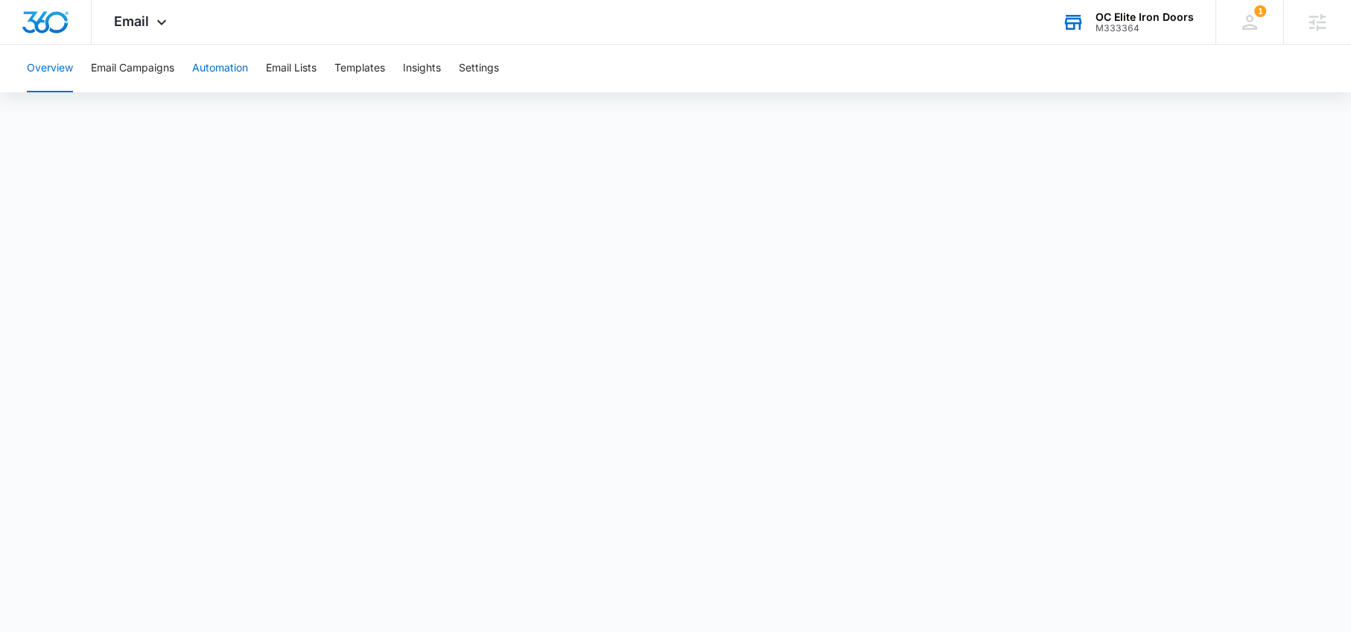
click at [206, 68] on button "Automation" at bounding box center [220, 69] width 56 height 48
click at [480, 73] on button "Settings" at bounding box center [479, 69] width 40 height 48
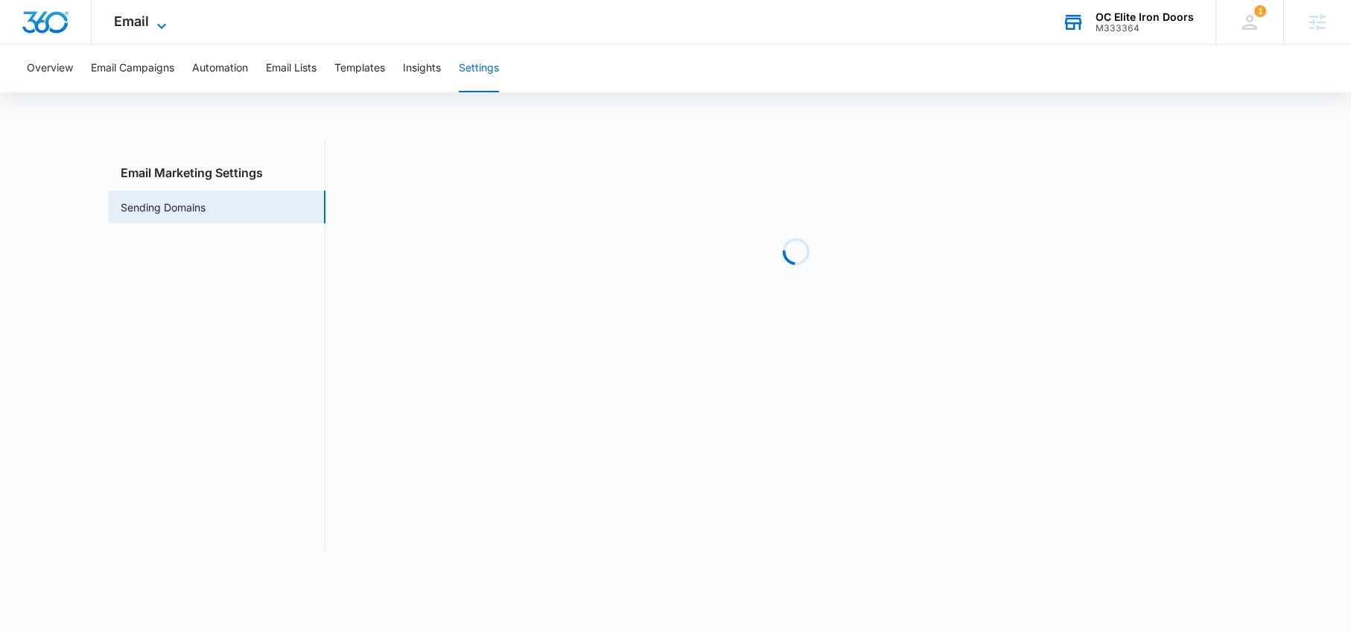
click at [125, 25] on span "Email" at bounding box center [131, 21] width 35 height 16
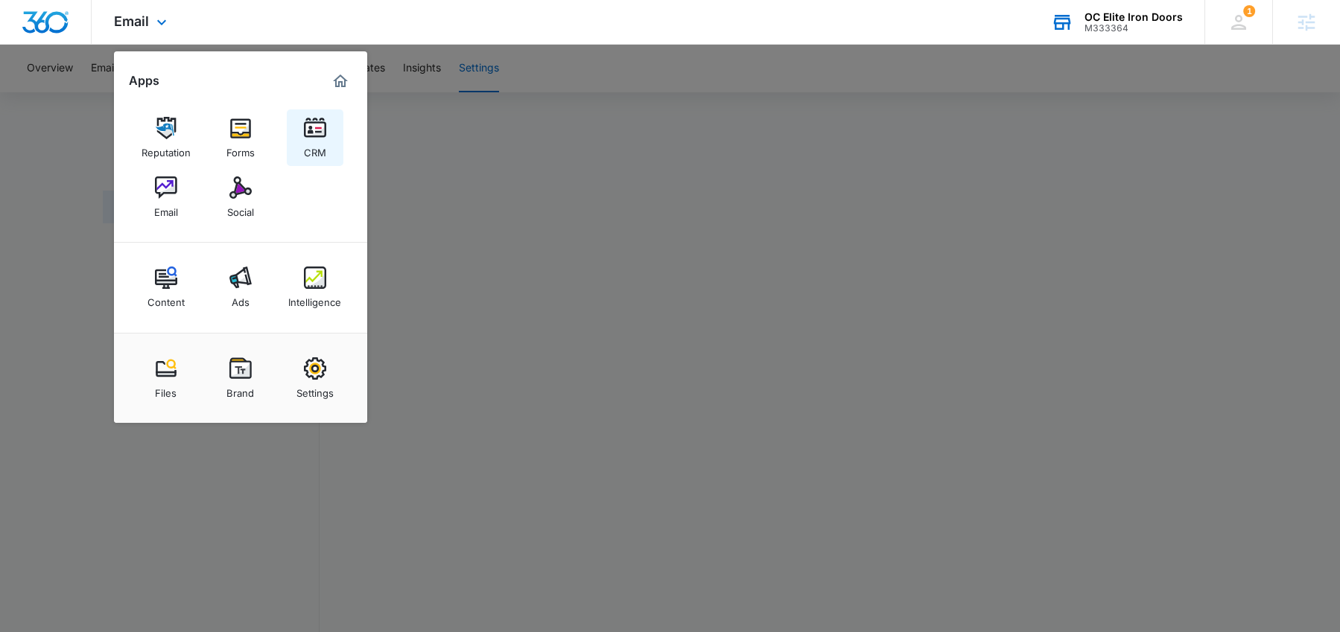
click at [310, 139] on img at bounding box center [315, 128] width 22 height 22
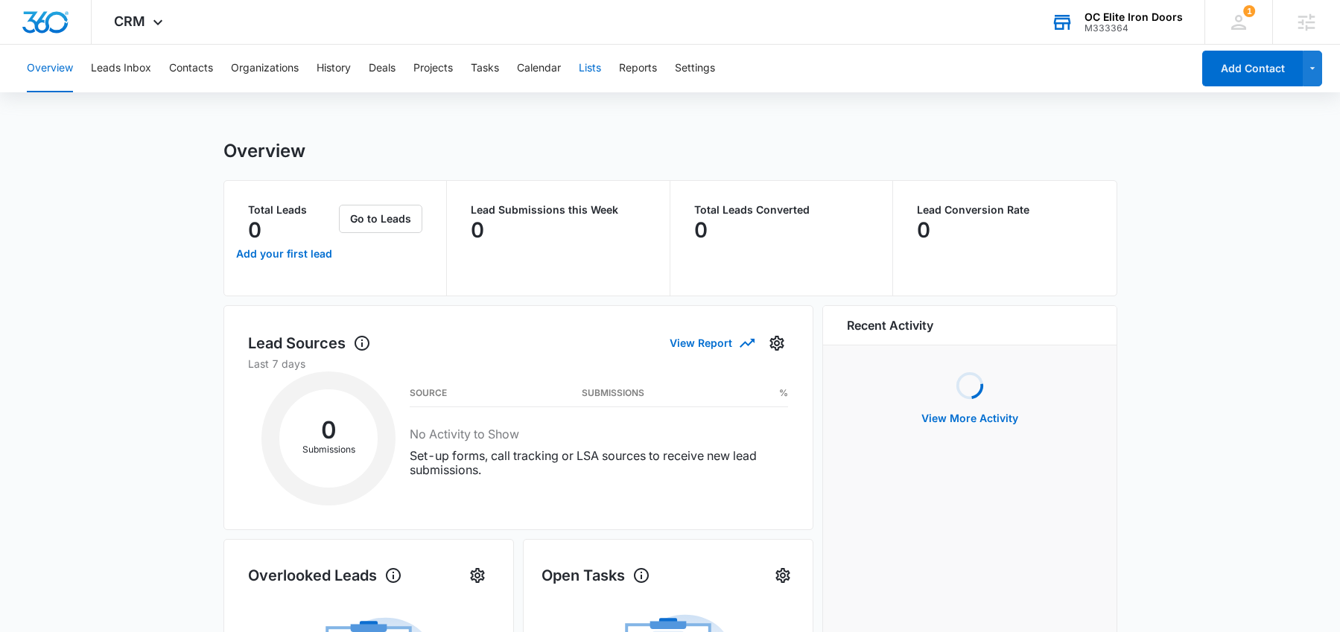
click at [599, 74] on button "Lists" at bounding box center [590, 69] width 22 height 48
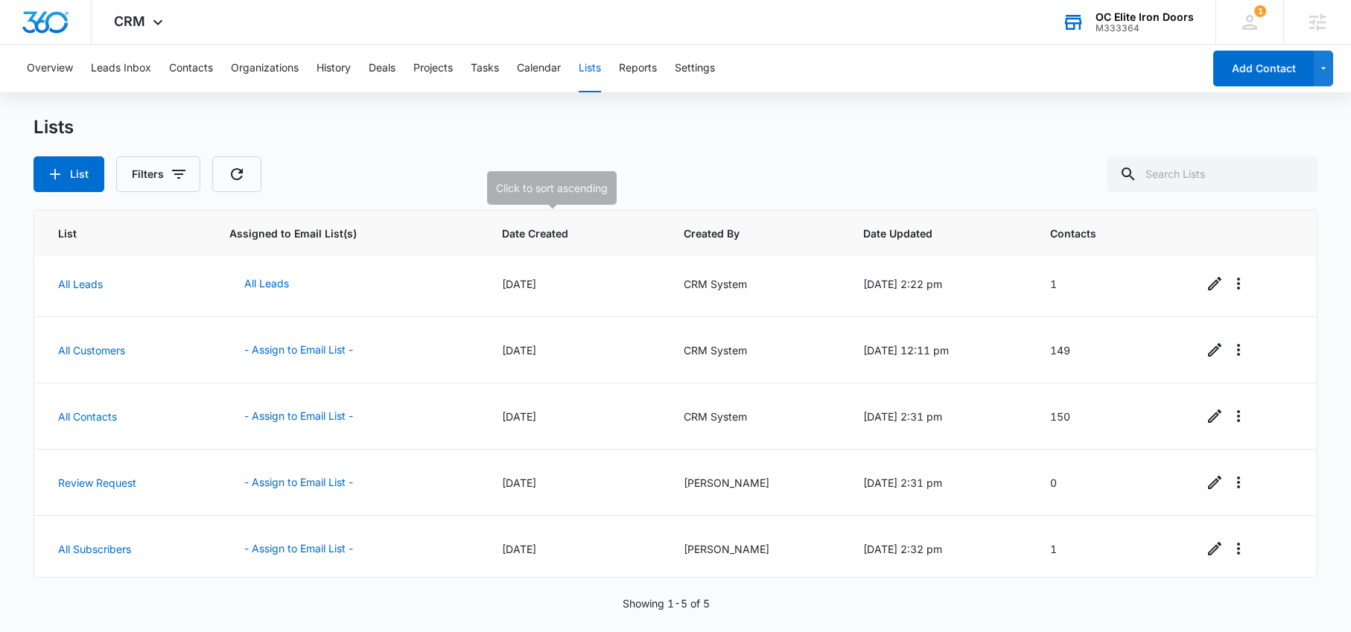
scroll to position [10, 0]
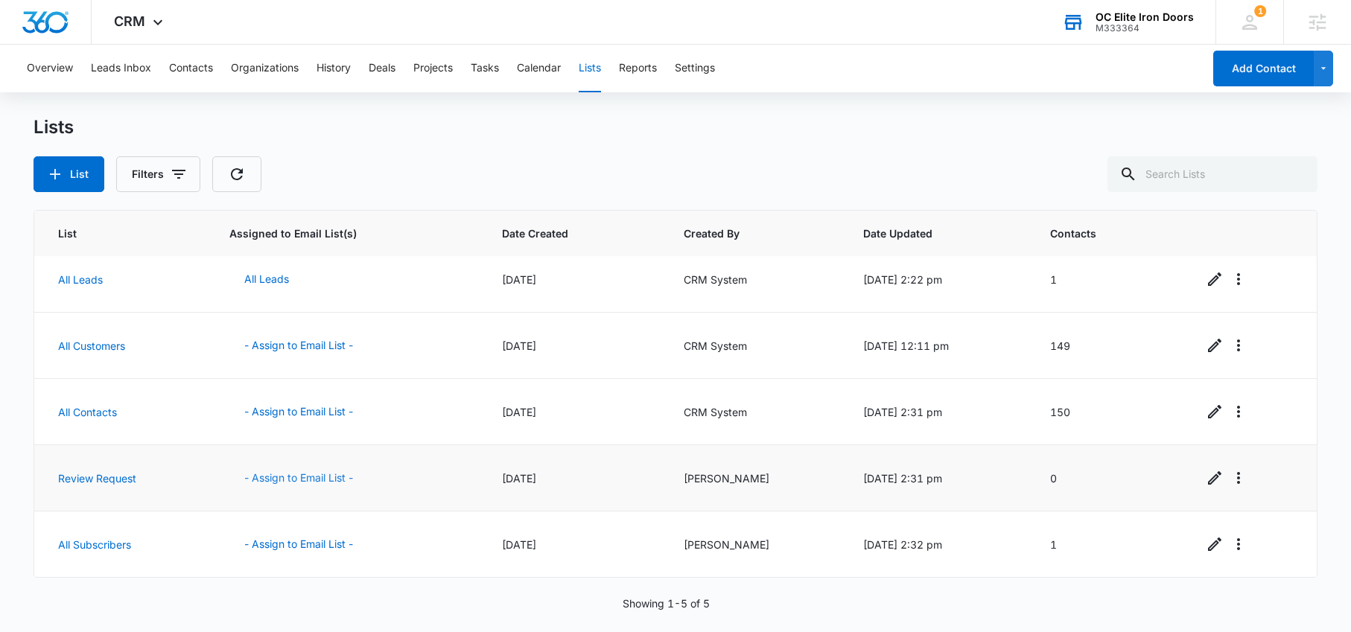
click at [273, 475] on button "- Assign to Email List -" at bounding box center [298, 478] width 139 height 36
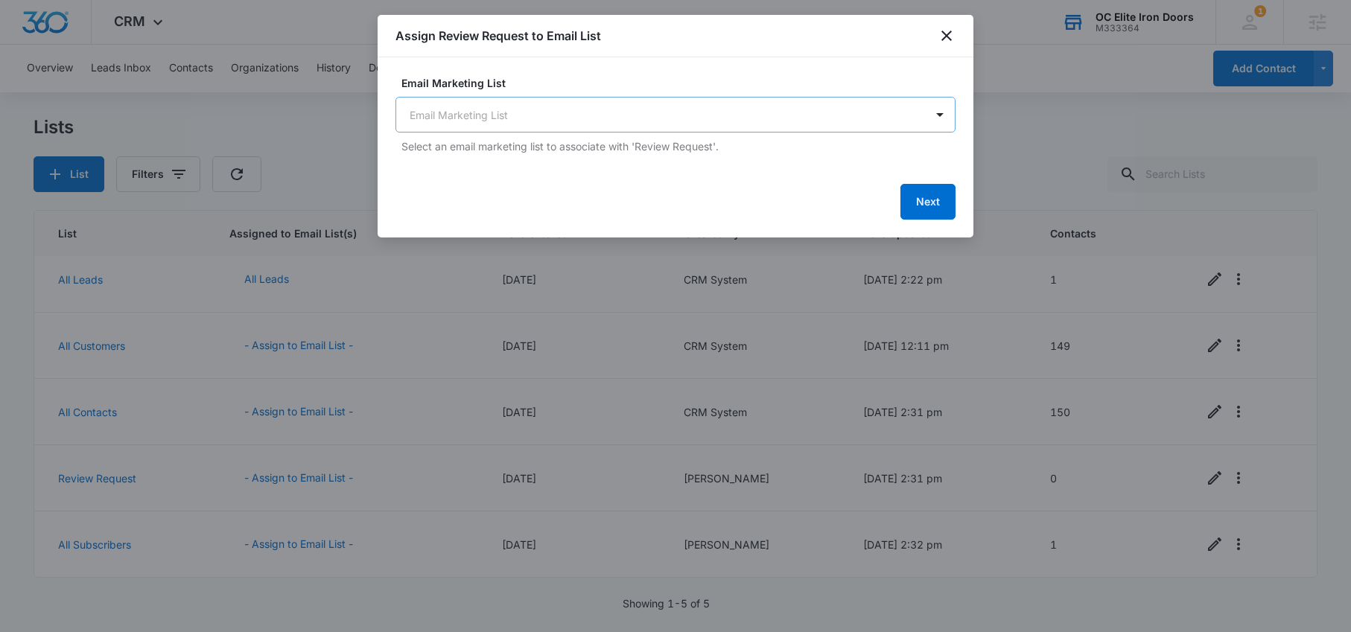
click at [550, 115] on body "CRM Apps Reputation Forms CRM Email Social Content Ads Intelligence Files Brand…" at bounding box center [675, 316] width 1351 height 632
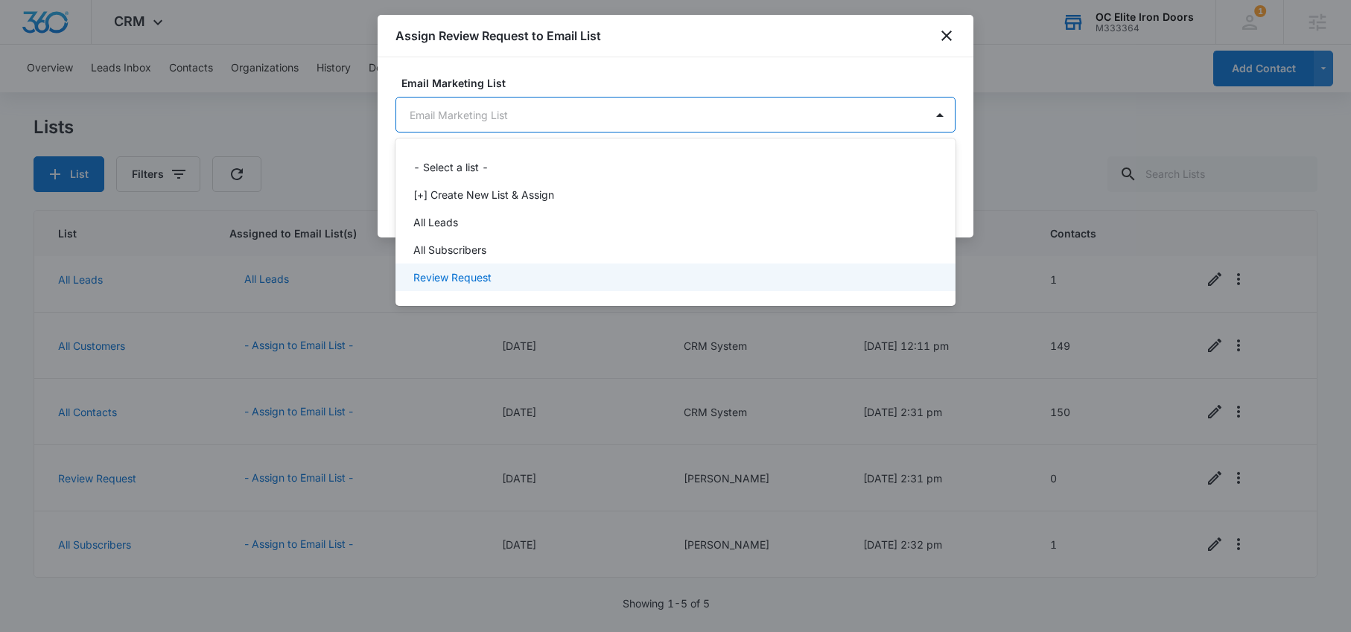
click at [463, 276] on p "Review Request" at bounding box center [452, 278] width 78 height 16
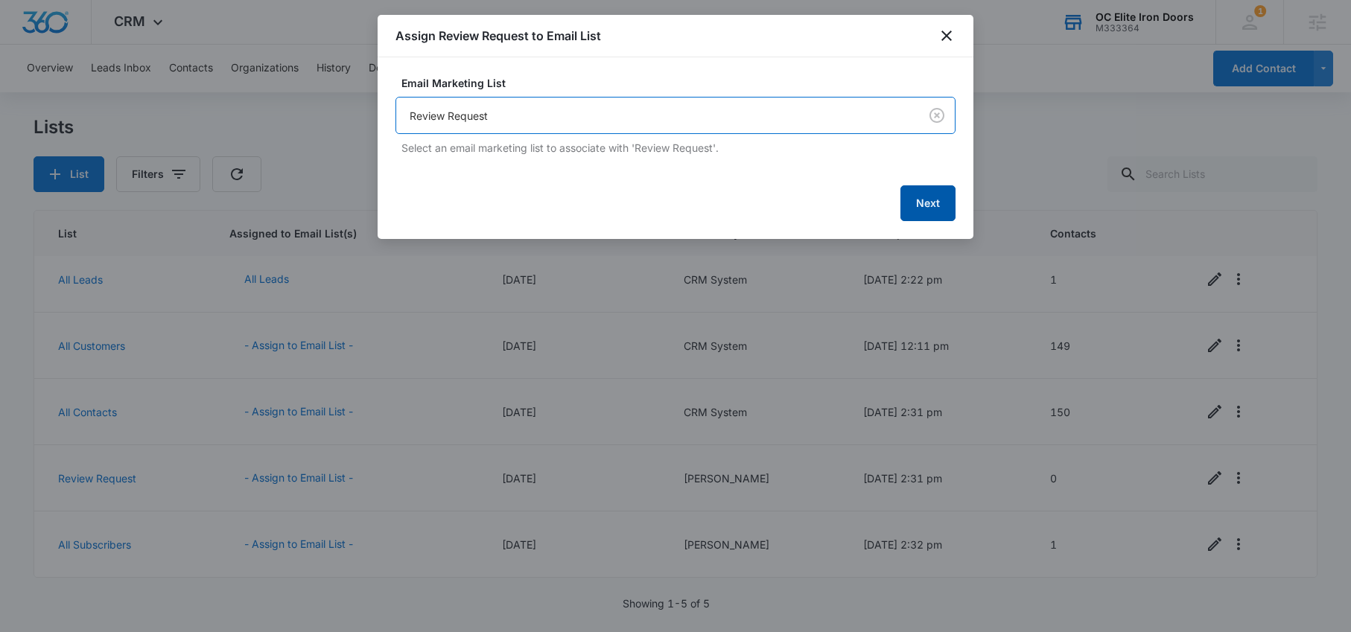
click at [936, 203] on button "Next" at bounding box center [928, 203] width 55 height 36
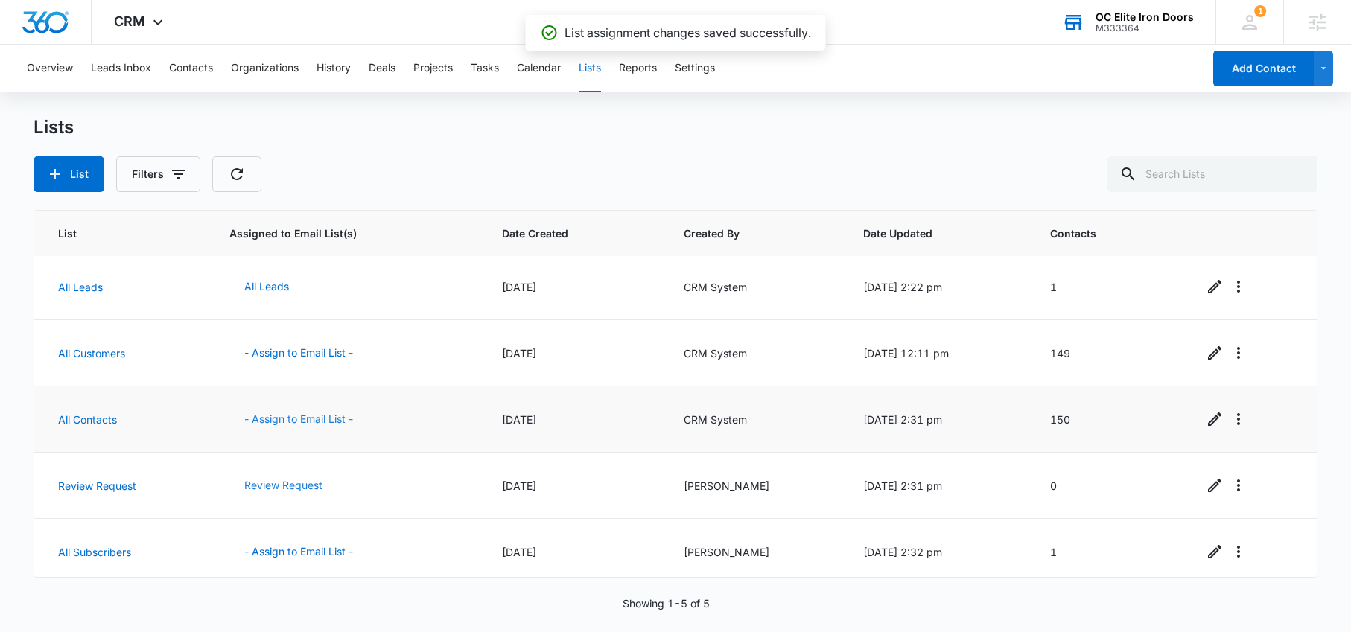
scroll to position [0, 0]
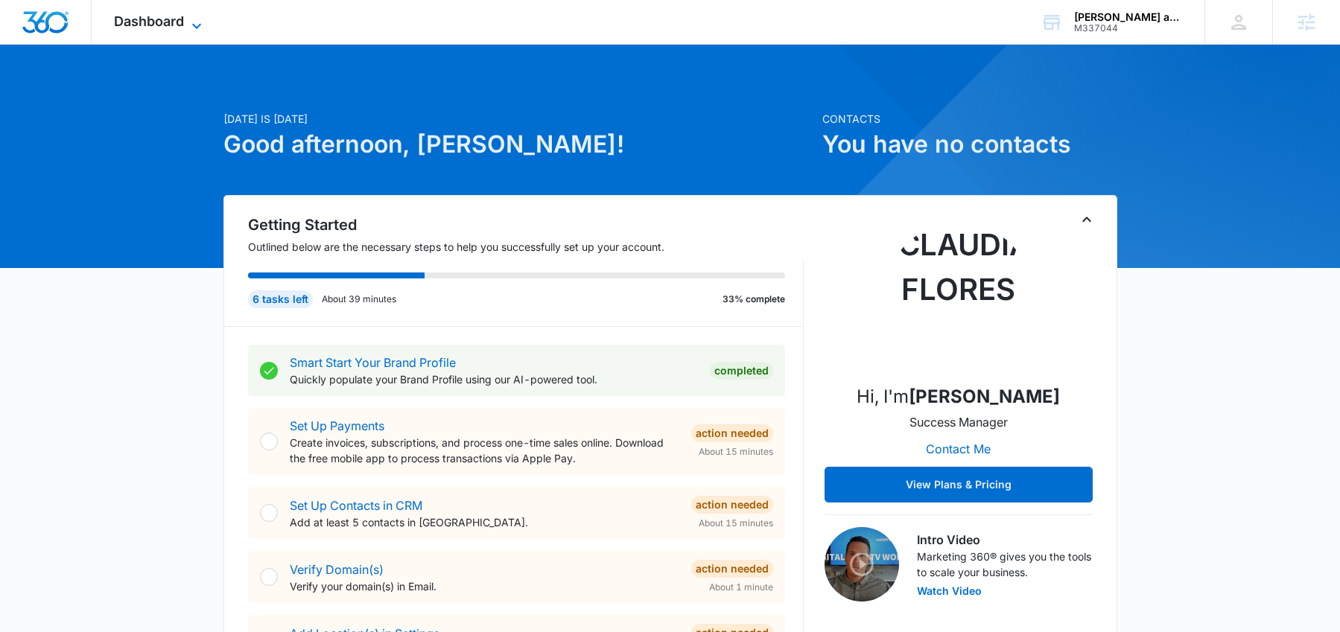
click at [191, 17] on icon at bounding box center [197, 26] width 18 height 18
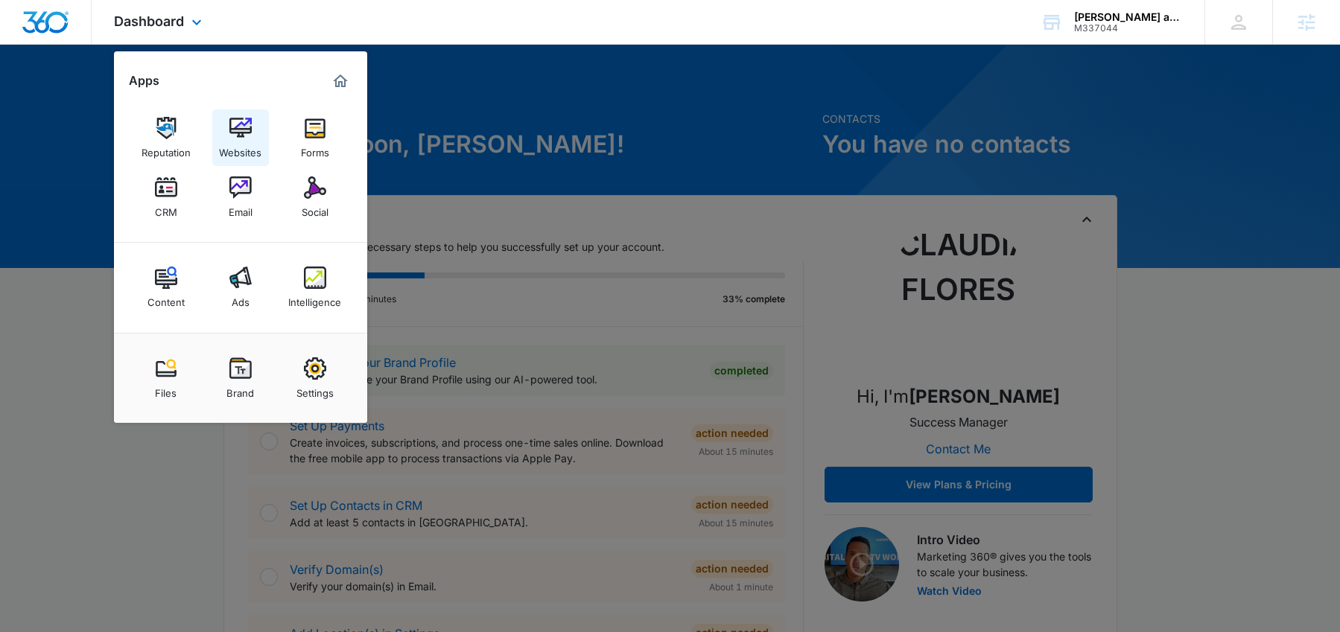
click at [245, 130] on img at bounding box center [240, 128] width 22 height 22
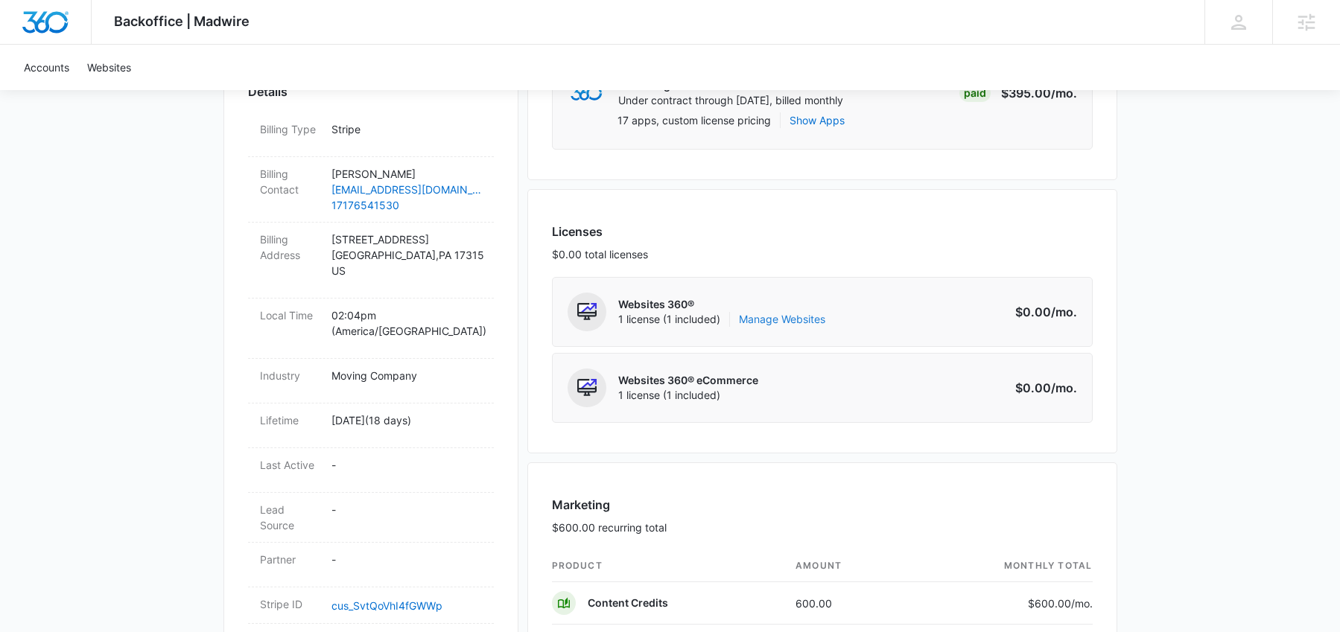
scroll to position [494, 0]
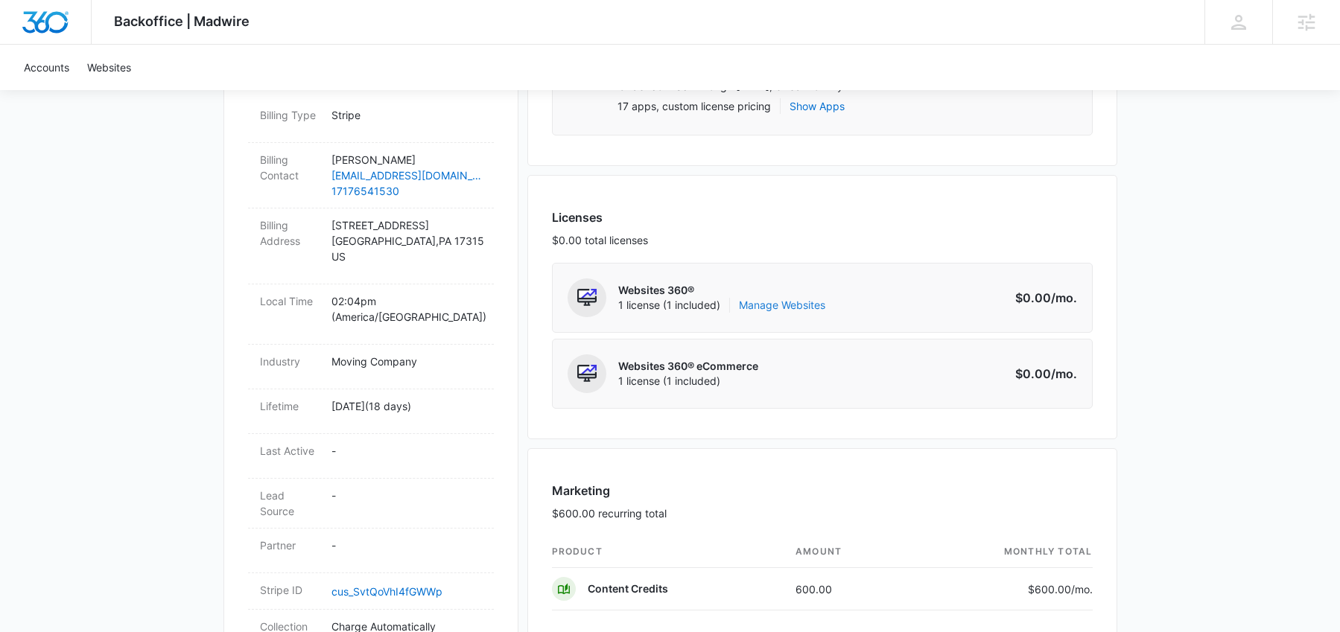
click at [793, 303] on link "Manage Websites" at bounding box center [782, 305] width 86 height 15
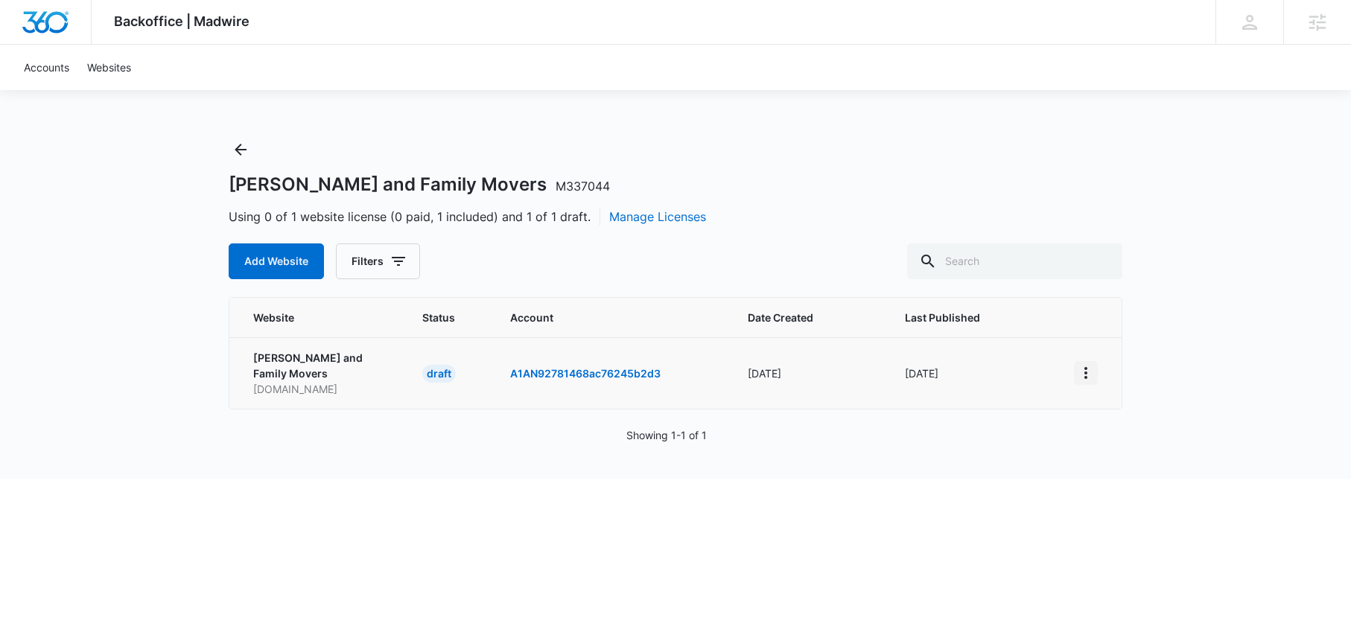
click at [1091, 364] on icon "View More" at bounding box center [1086, 373] width 18 height 18
click at [1143, 476] on div "Activate Draft" at bounding box center [1137, 474] width 89 height 10
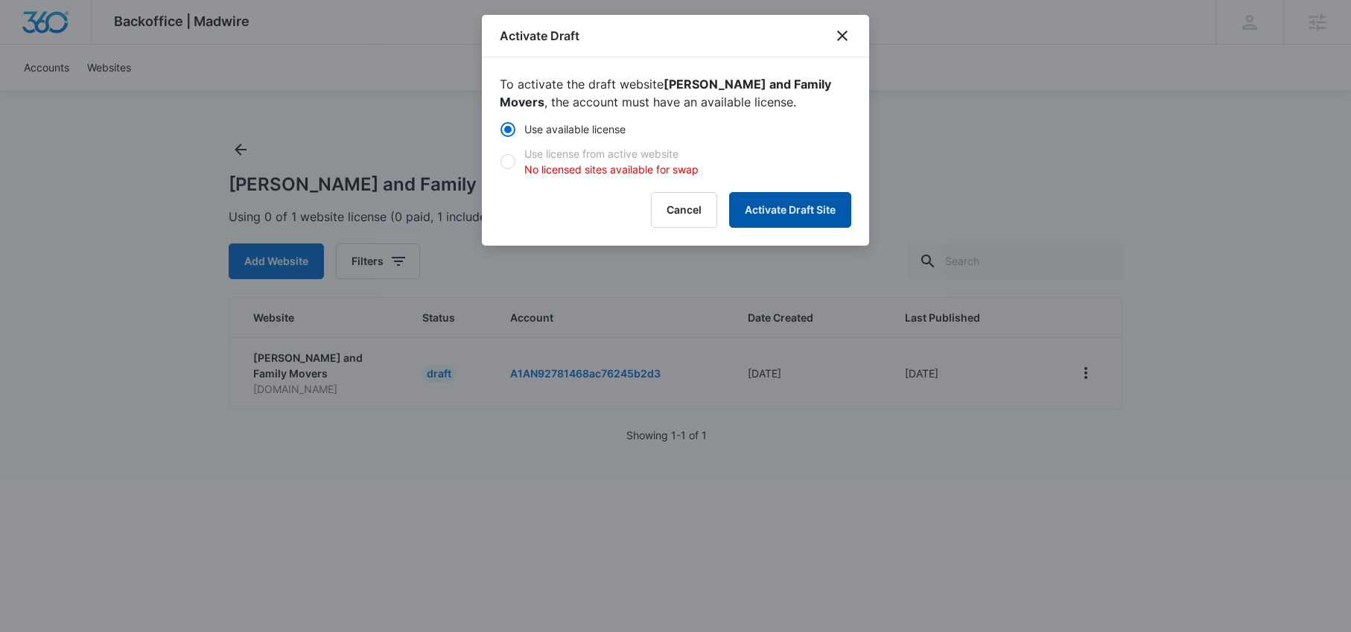
click at [779, 224] on button "Activate Draft Site" at bounding box center [790, 210] width 122 height 36
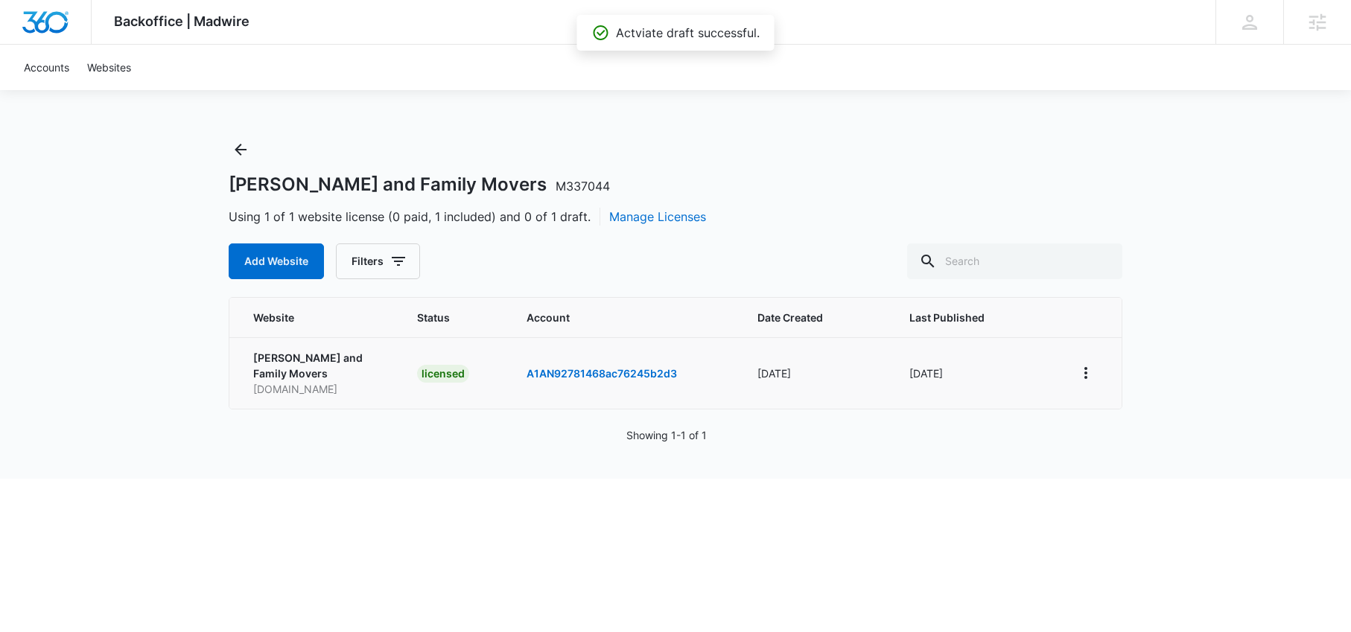
click at [720, 205] on div "Kane and Family Movers M337044 Using 1 of 1 website license (0 paid, 1 included…" at bounding box center [676, 209] width 894 height 142
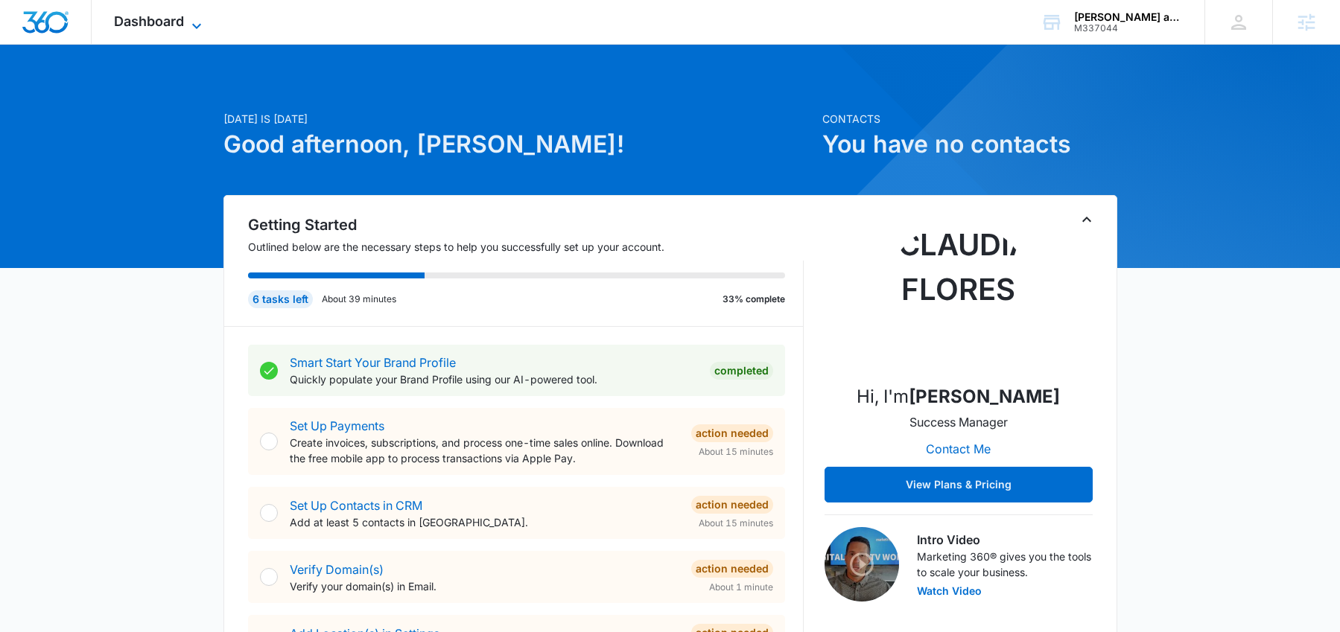
click at [166, 21] on span "Dashboard" at bounding box center [149, 21] width 70 height 16
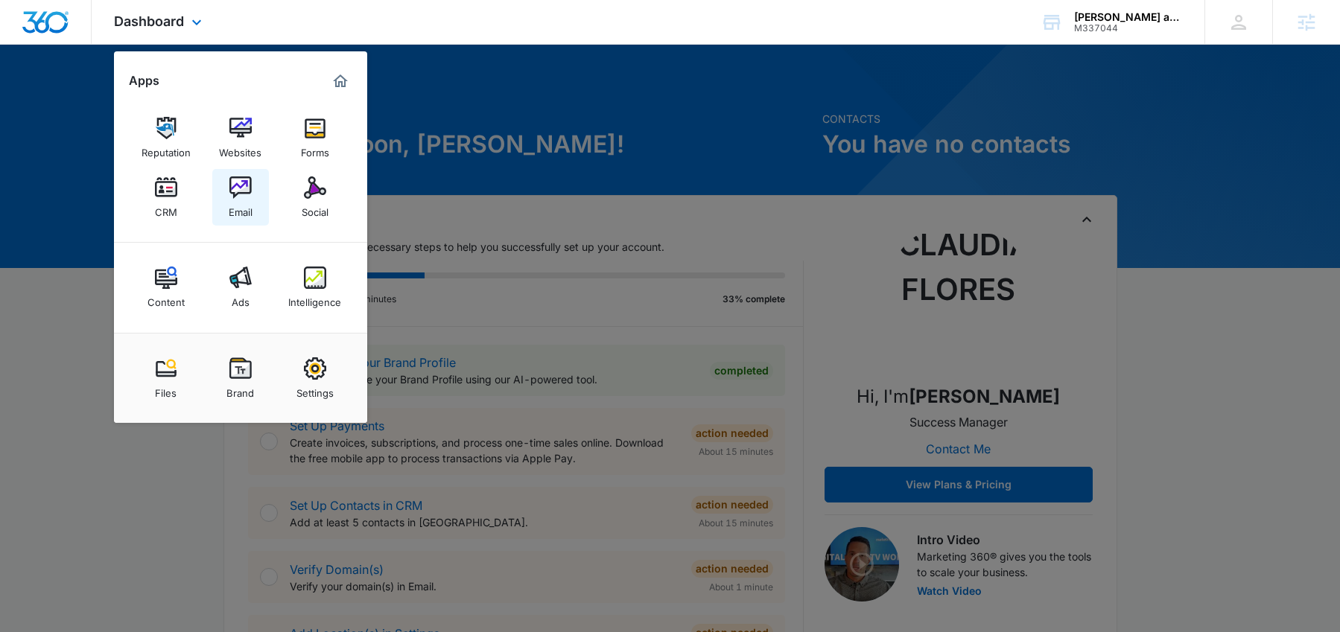
click at [229, 187] on img at bounding box center [240, 188] width 22 height 22
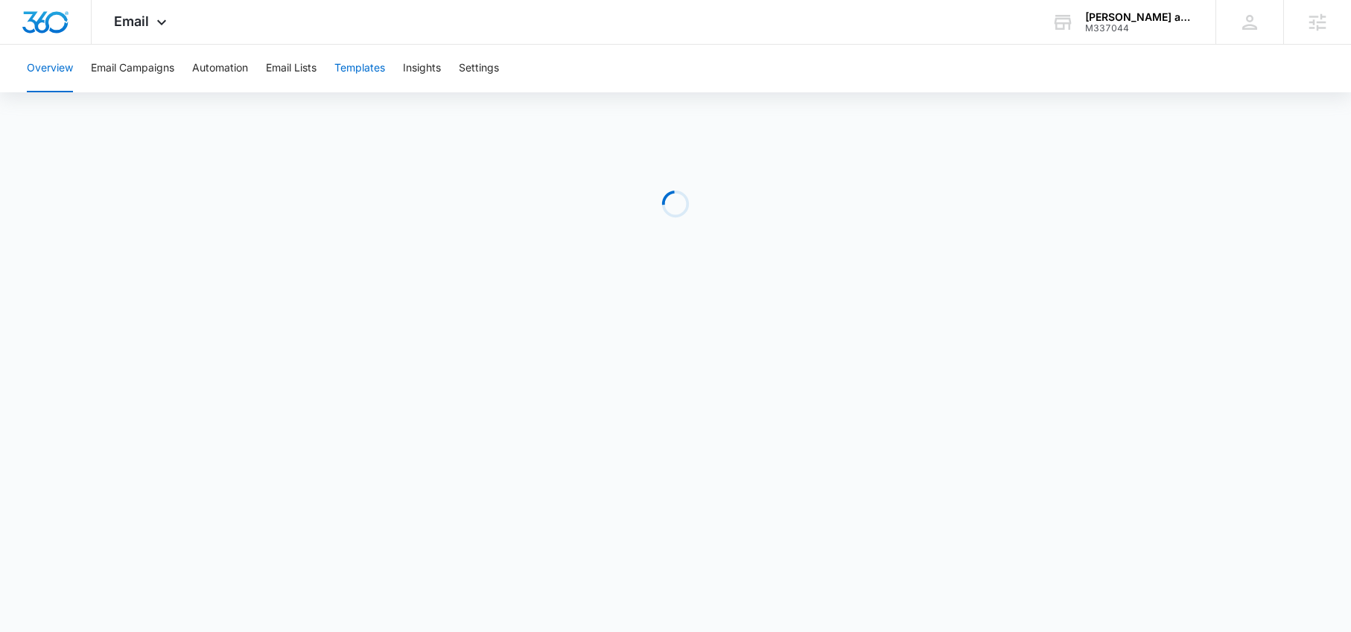
click at [346, 69] on button "Templates" at bounding box center [359, 69] width 51 height 48
click at [218, 72] on button "Automation" at bounding box center [220, 69] width 56 height 48
click at [491, 64] on button "Settings" at bounding box center [479, 69] width 40 height 48
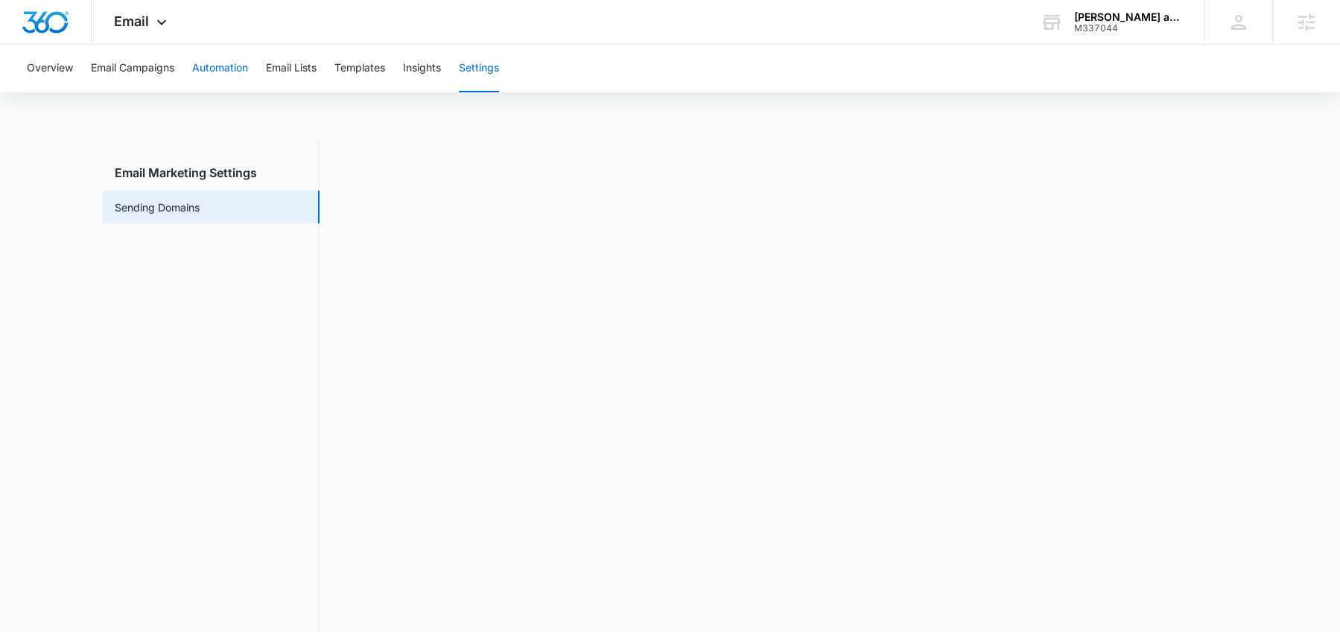
click at [212, 72] on button "Automation" at bounding box center [220, 69] width 56 height 48
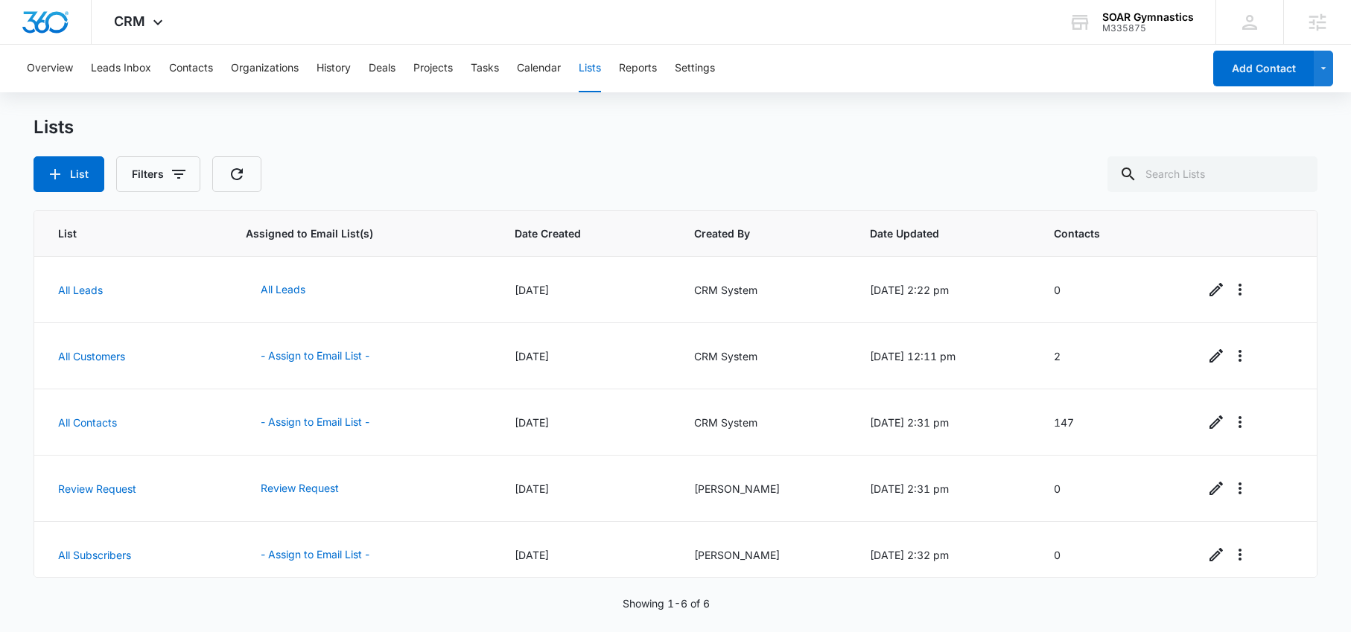
scroll to position [77, 0]
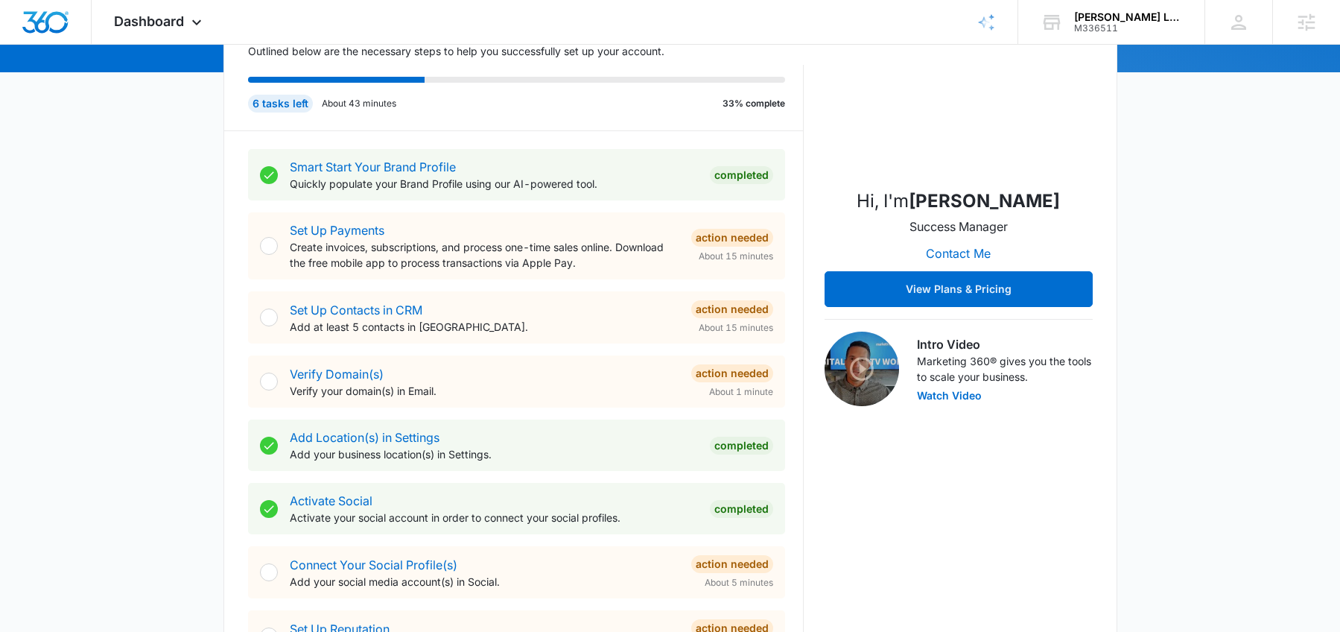
scroll to position [340, 0]
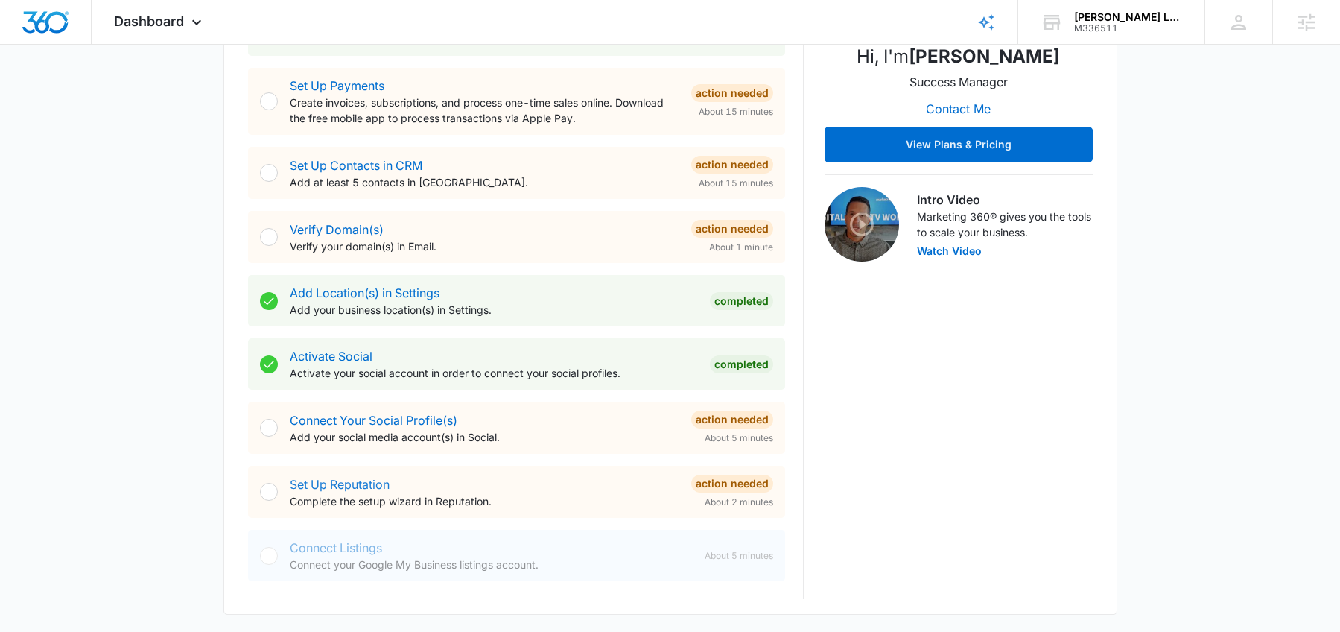
click at [362, 486] on link "Set Up Reputation" at bounding box center [340, 484] width 100 height 15
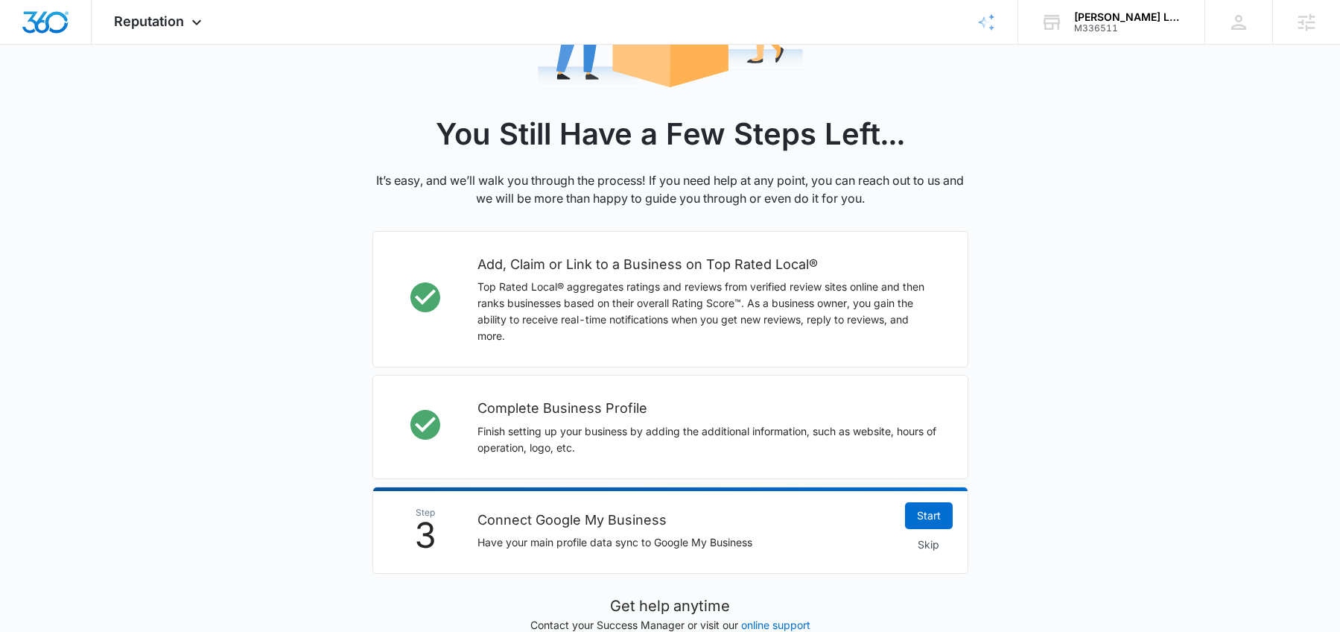
scroll to position [431, 0]
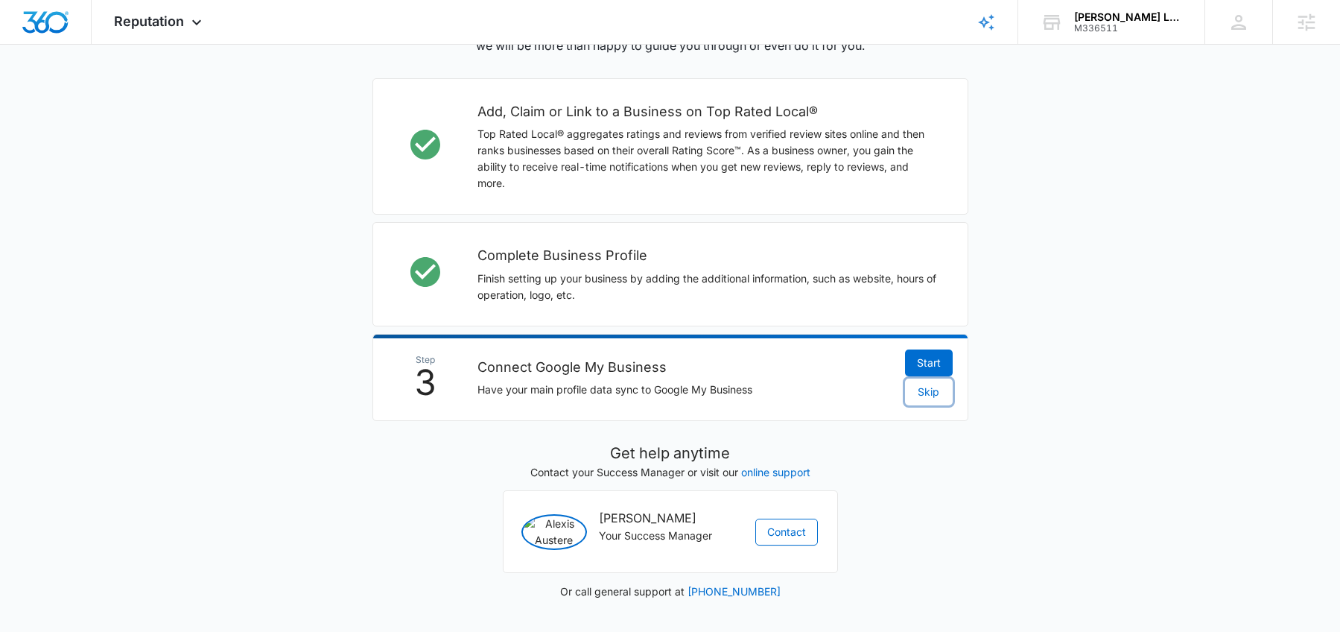
click at [922, 384] on span "Skip" at bounding box center [929, 392] width 22 height 16
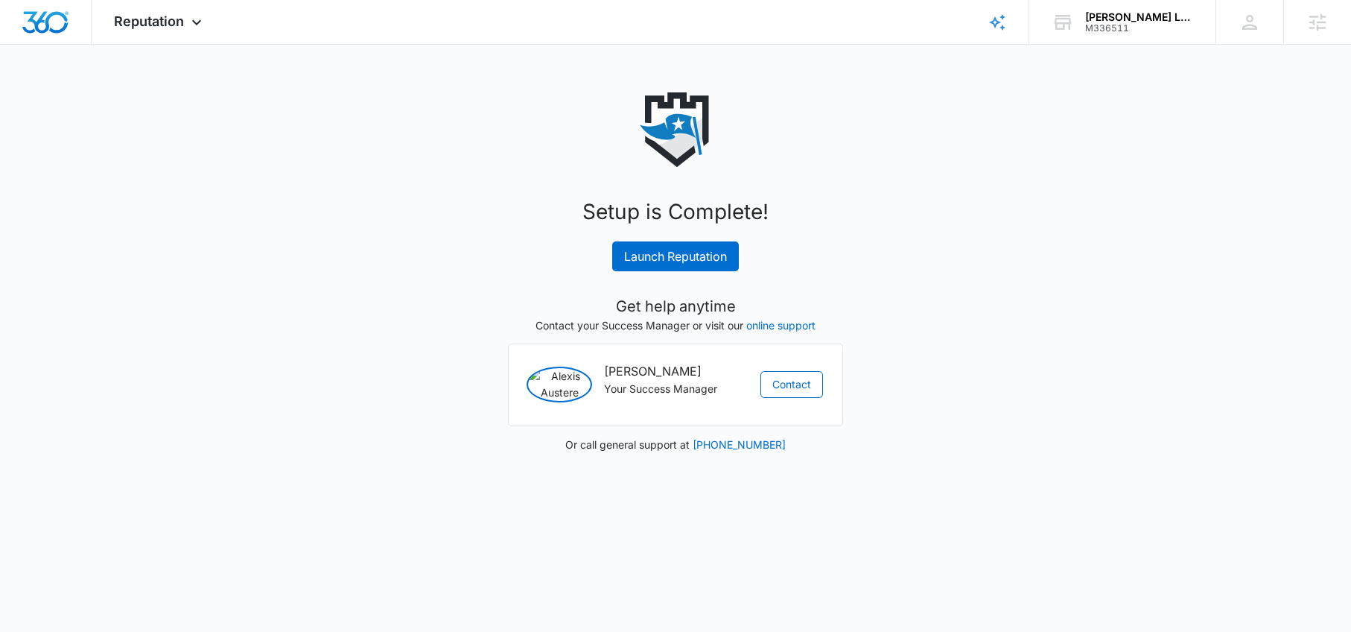
click at [698, 272] on div "Setup is Complete! Launch Reputation Get help anytime Contact your Success Mana…" at bounding box center [676, 272] width 596 height 360
click at [665, 257] on link "Launch Reputation" at bounding box center [675, 256] width 127 height 30
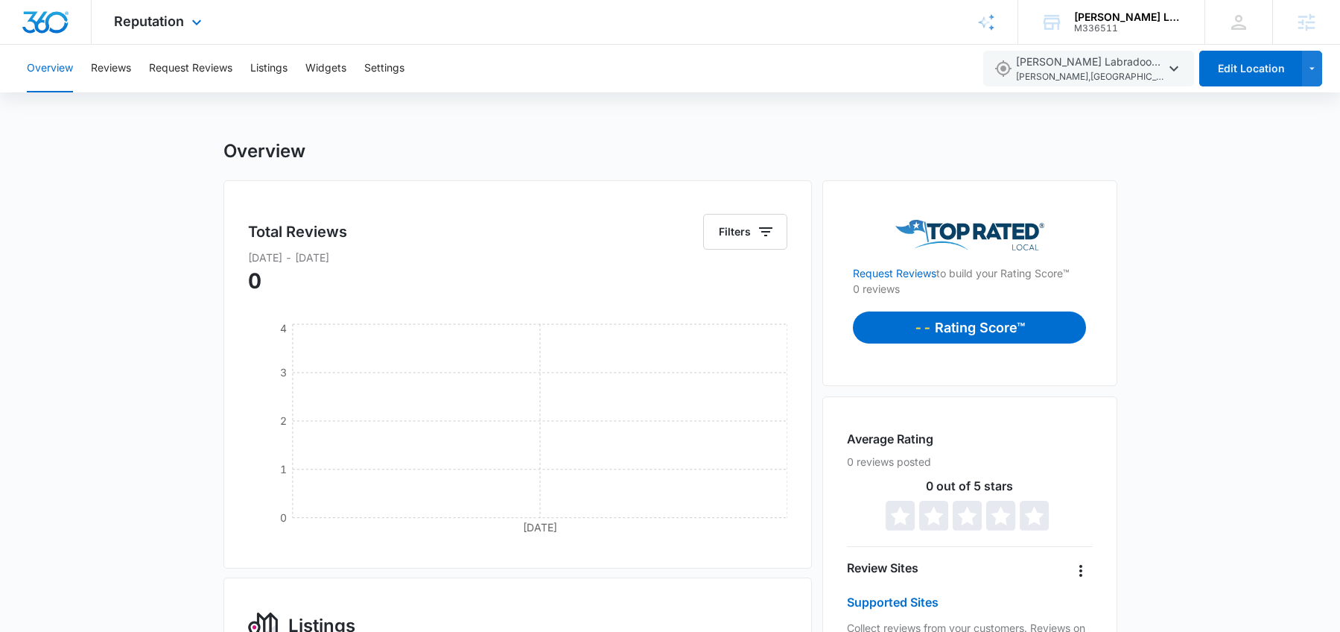
click at [45, 23] on img "Dashboard" at bounding box center [46, 22] width 48 height 22
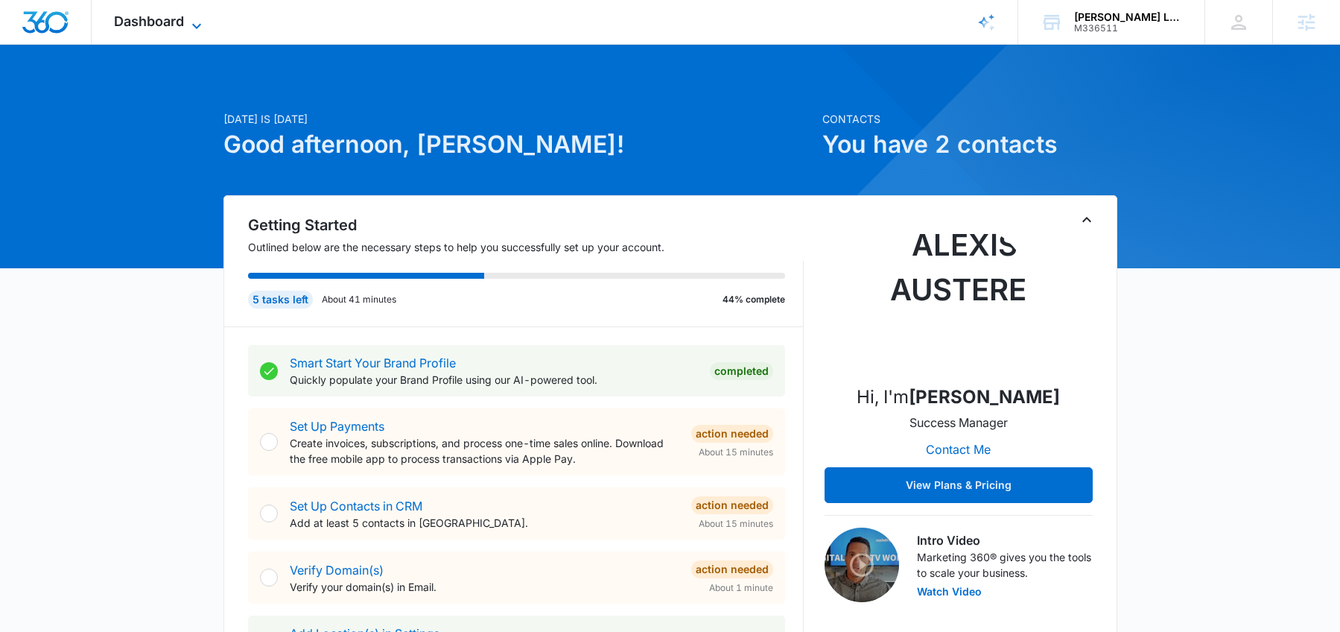
click at [188, 19] on icon at bounding box center [197, 26] width 18 height 18
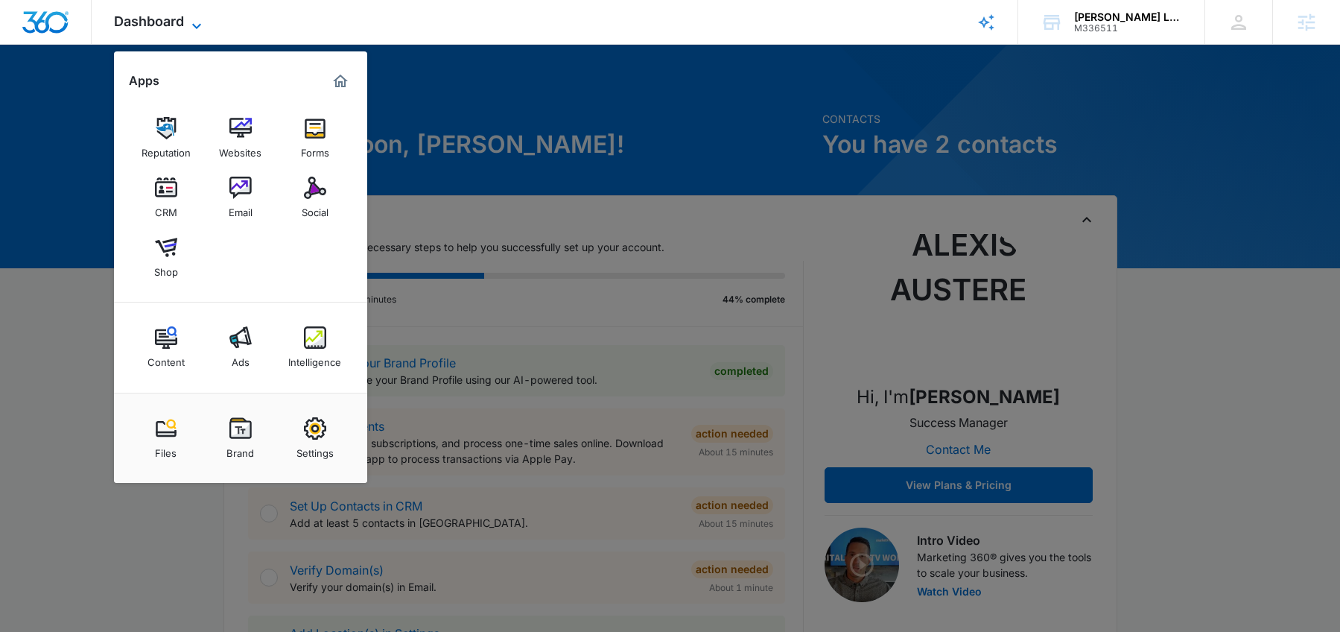
click at [190, 22] on icon at bounding box center [197, 26] width 18 height 18
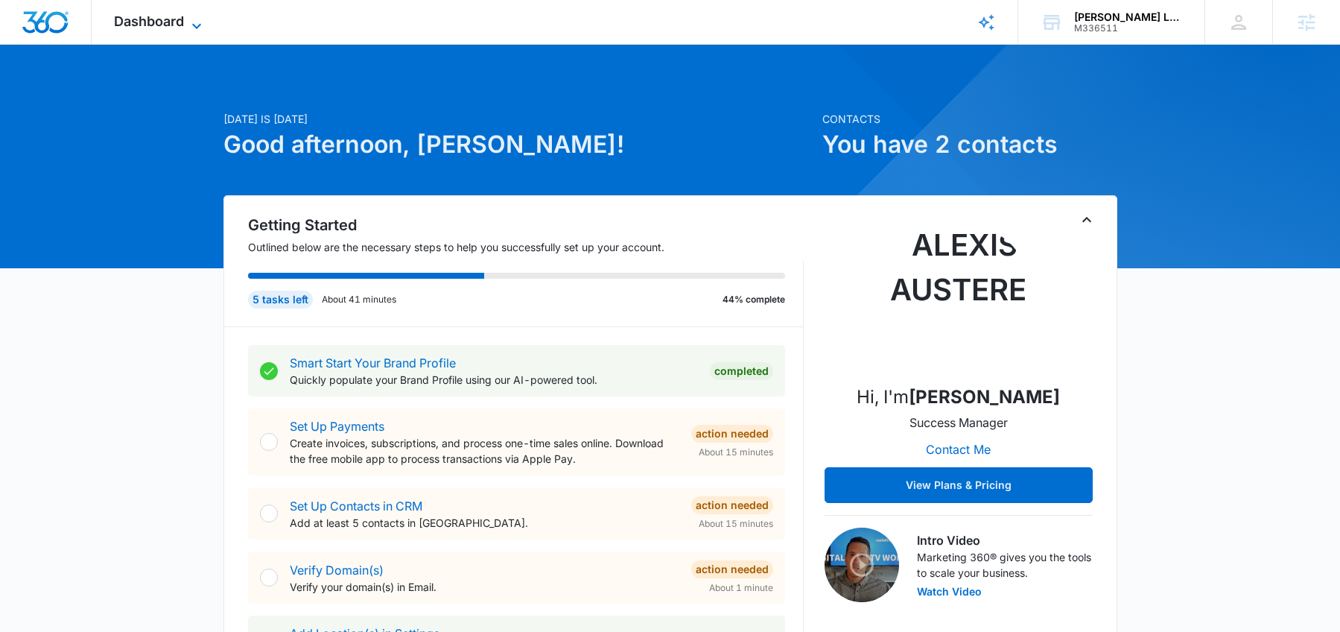
click at [190, 22] on icon at bounding box center [197, 26] width 18 height 18
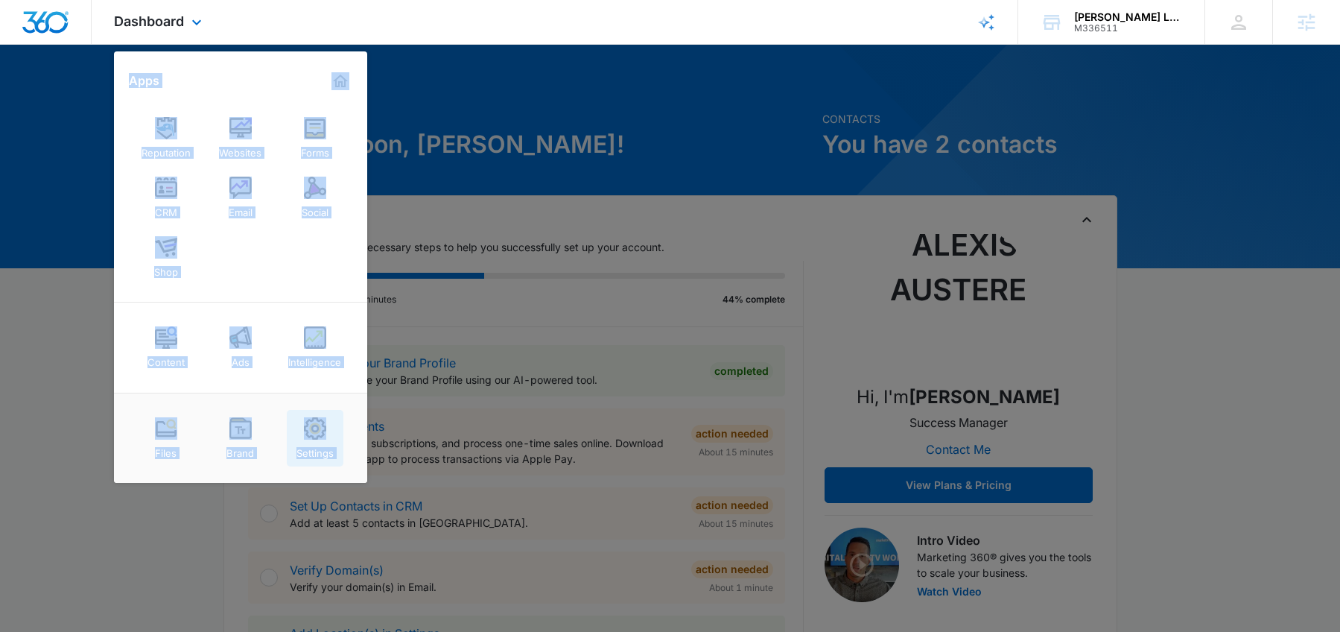
click at [329, 436] on link "Settings" at bounding box center [315, 438] width 57 height 57
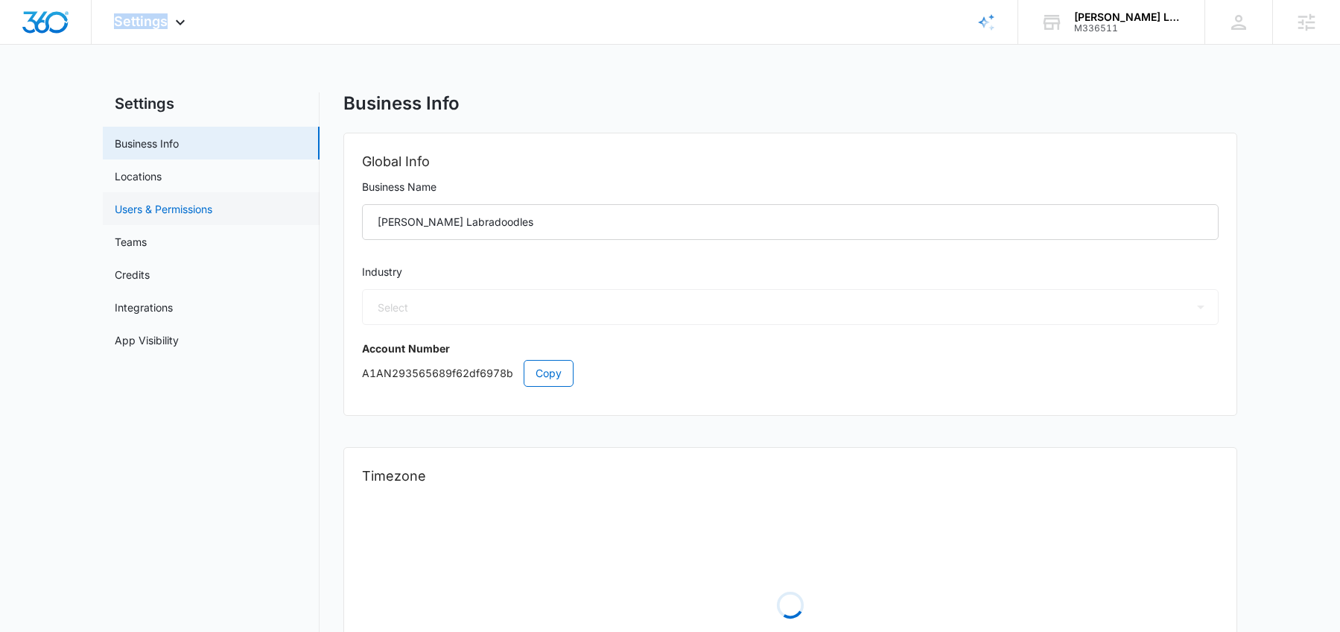
select select "52"
select select "US"
select select "America/New_York"
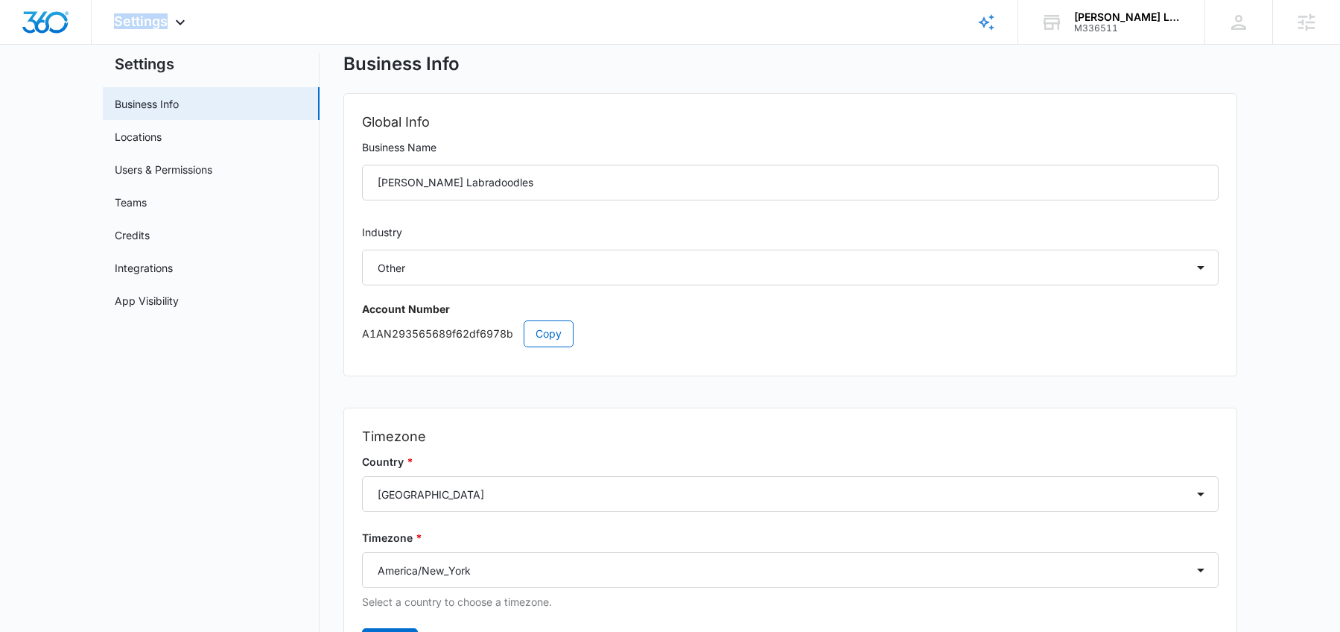
scroll to position [83, 0]
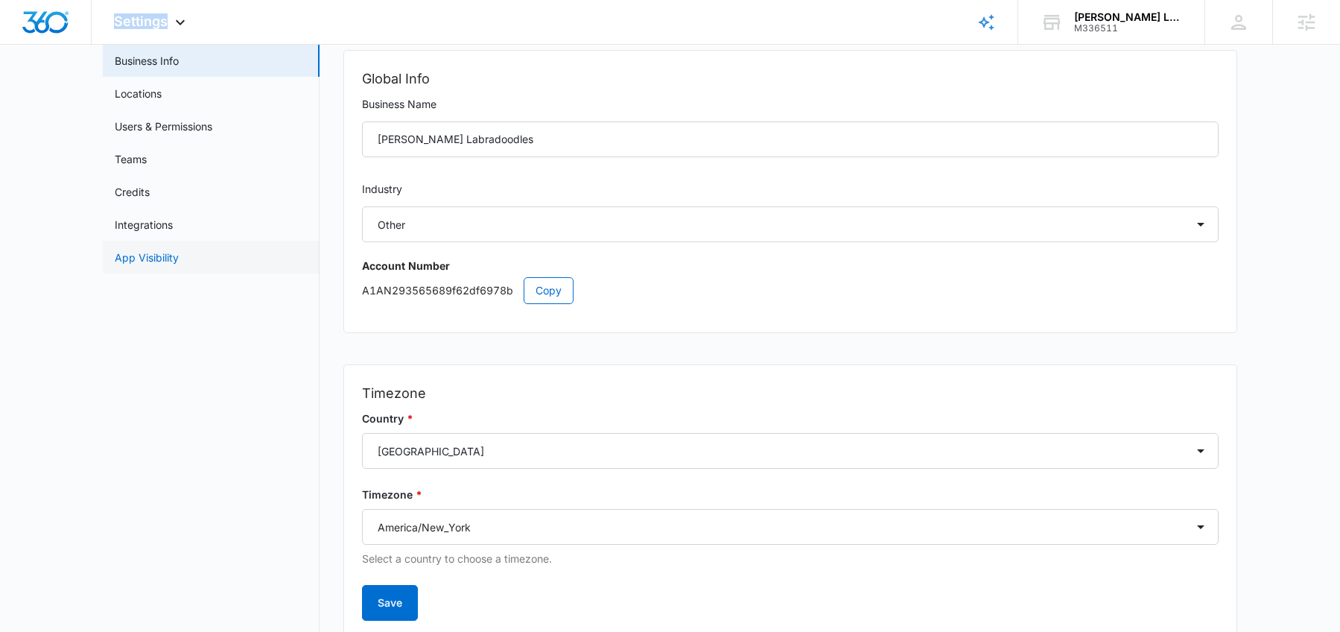
click at [168, 258] on link "App Visibility" at bounding box center [147, 258] width 64 height 16
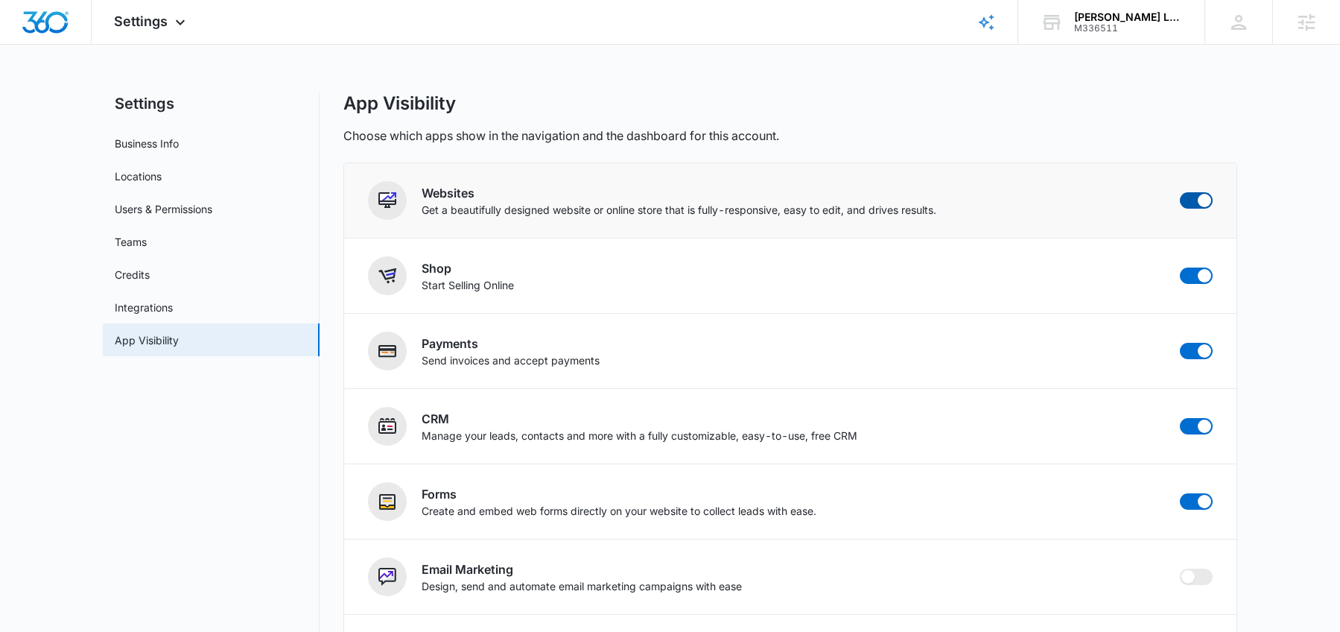
click at [1192, 204] on span at bounding box center [1196, 200] width 33 height 16
click at [1180, 192] on input "checkbox" at bounding box center [1179, 191] width 1 height 1
checkbox input "false"
click at [1201, 278] on span at bounding box center [1204, 275] width 13 height 13
click at [1180, 267] on input "checkbox" at bounding box center [1179, 267] width 1 height 1
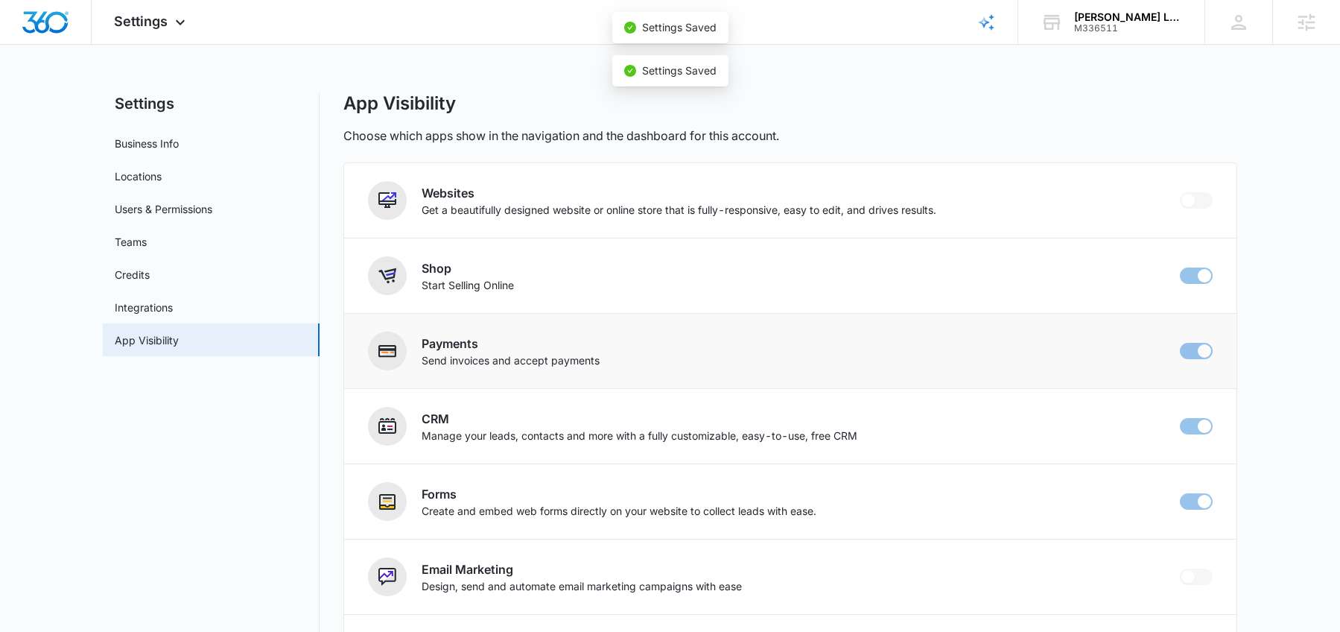
checkbox input "false"
click at [1200, 352] on span at bounding box center [1204, 350] width 13 height 13
click at [1180, 343] on input "checkbox" at bounding box center [1179, 342] width 1 height 1
checkbox input "false"
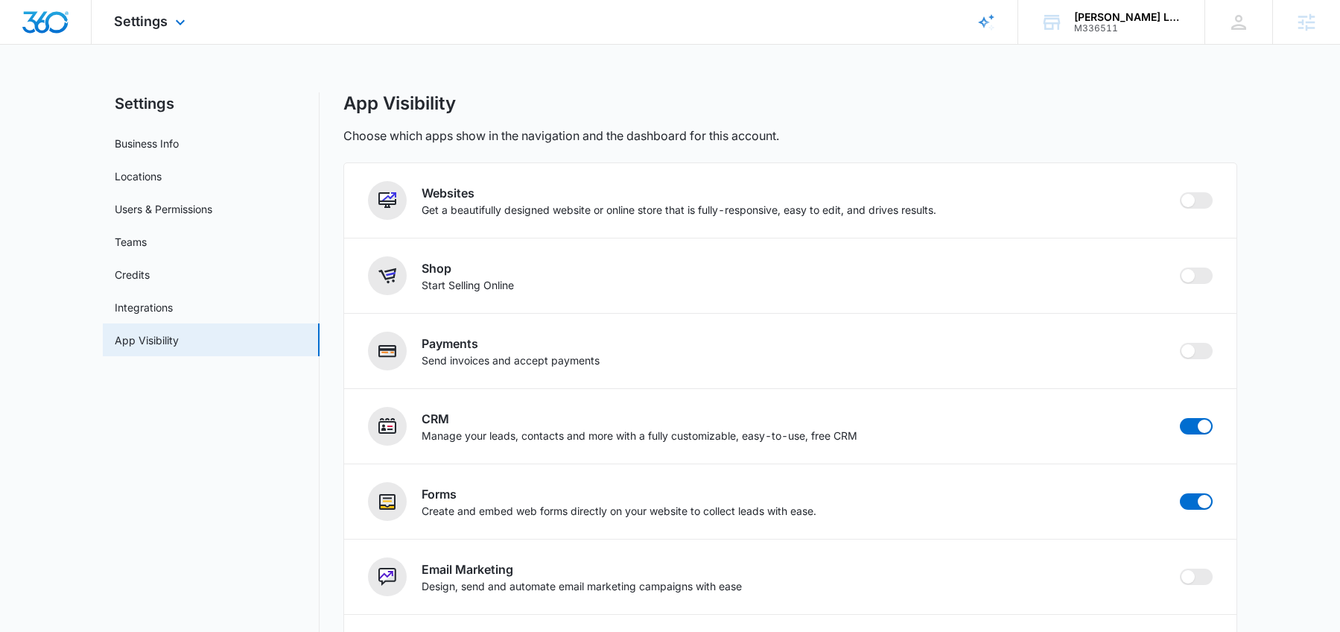
click at [51, 22] on img "Dashboard" at bounding box center [46, 22] width 48 height 22
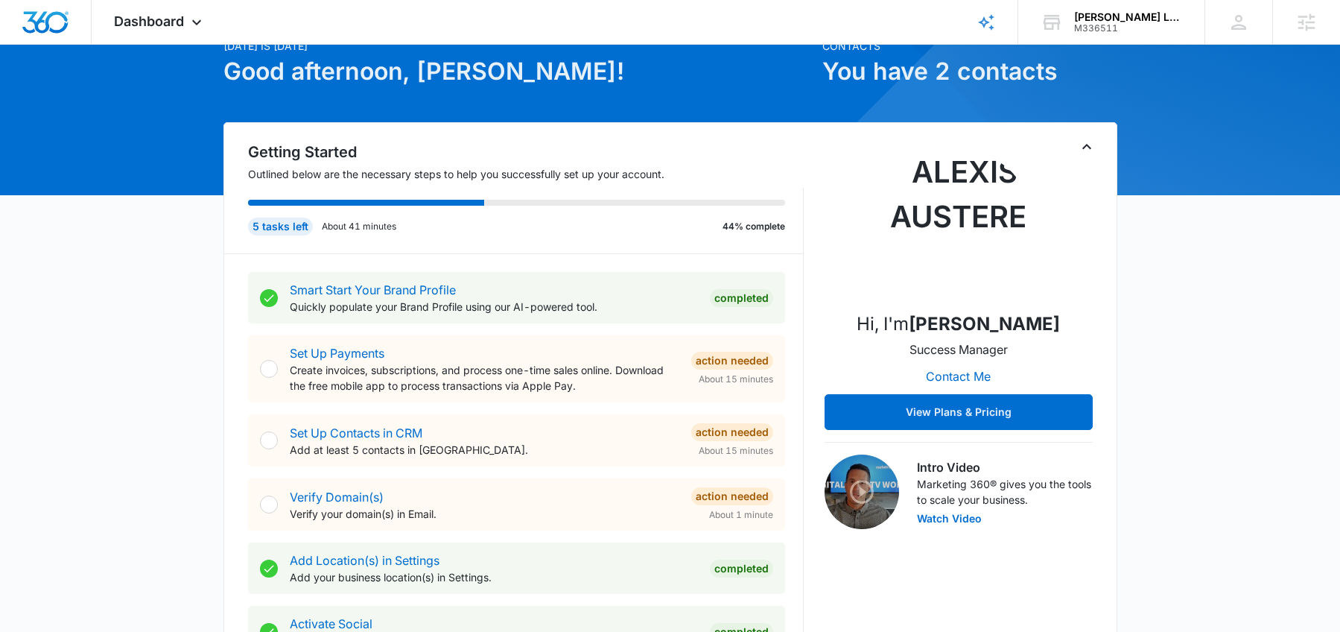
scroll to position [74, 0]
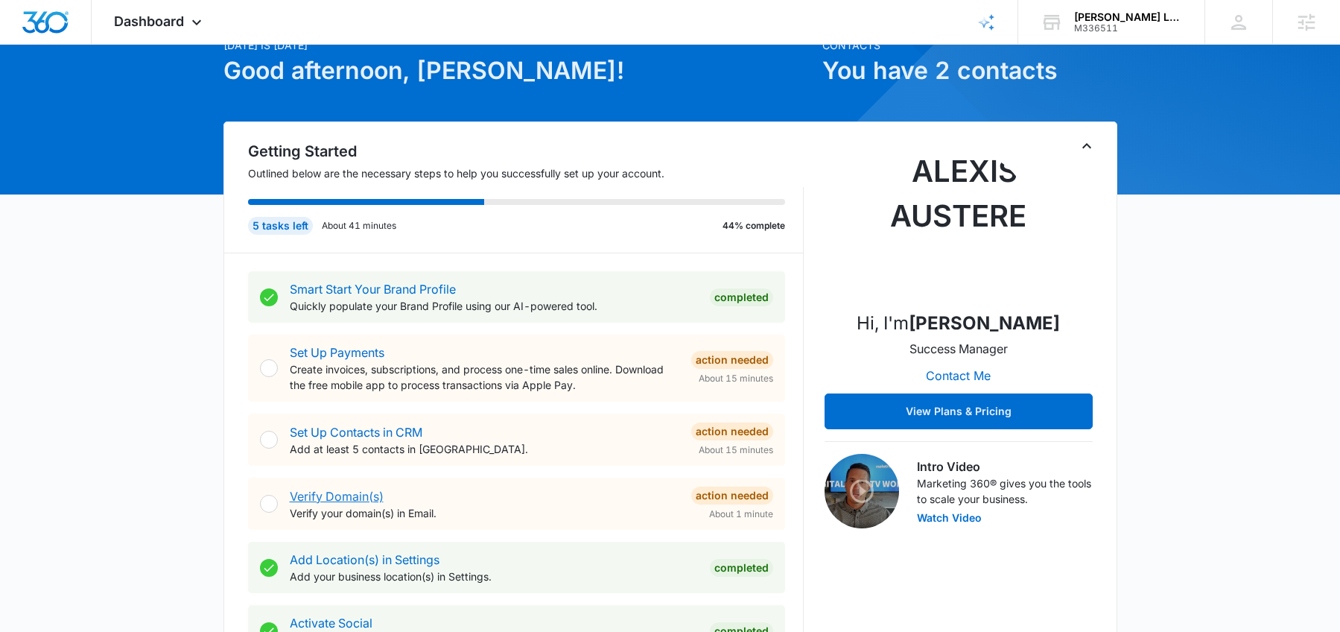
click at [352, 498] on link "Verify Domain(s)" at bounding box center [337, 496] width 94 height 15
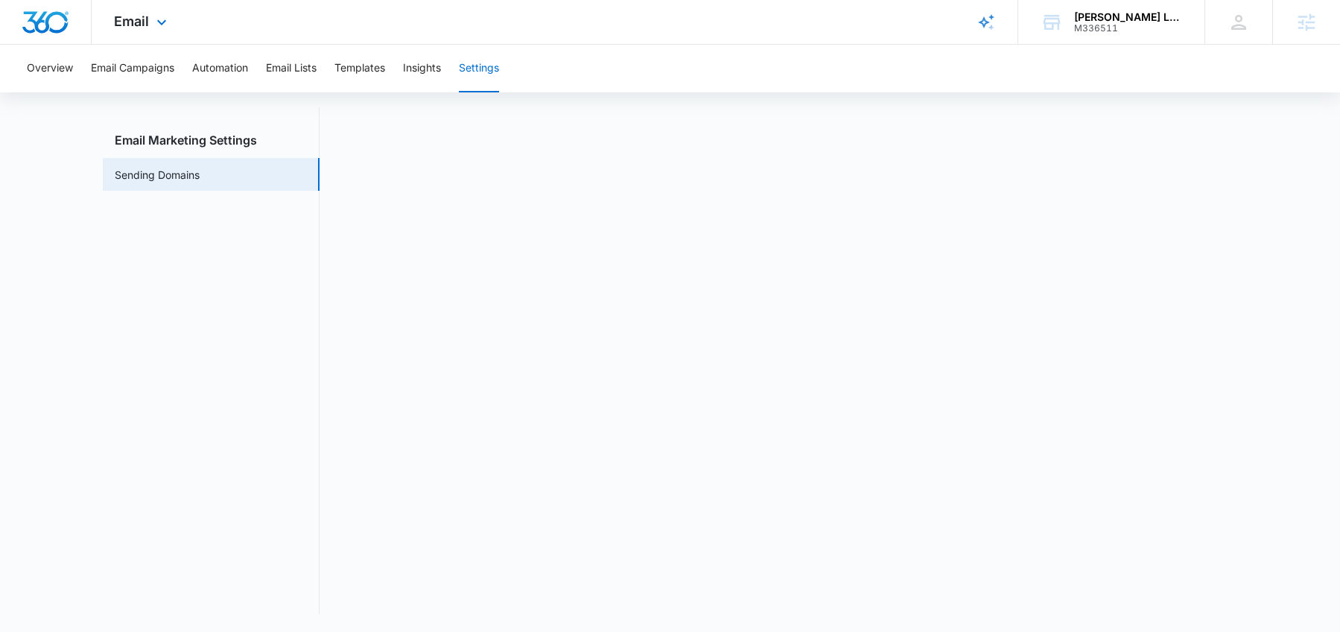
scroll to position [30, 0]
click at [48, 20] on img "Dashboard" at bounding box center [46, 22] width 48 height 22
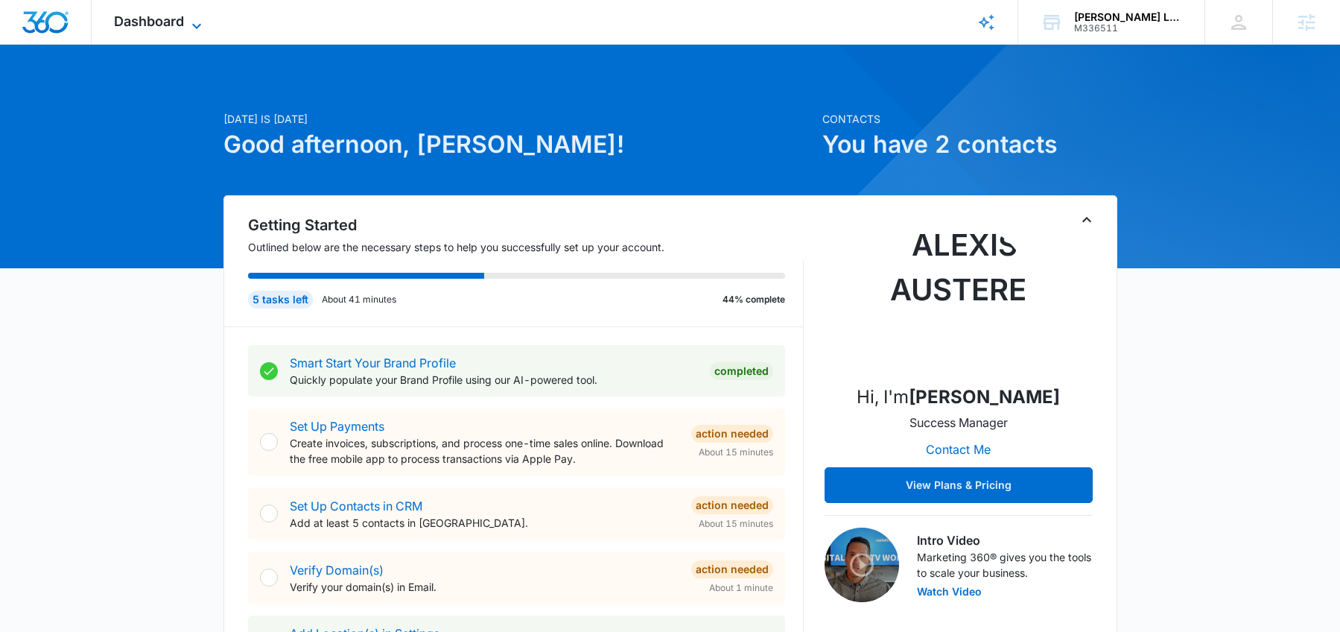
click at [159, 26] on span "Dashboard" at bounding box center [149, 21] width 70 height 16
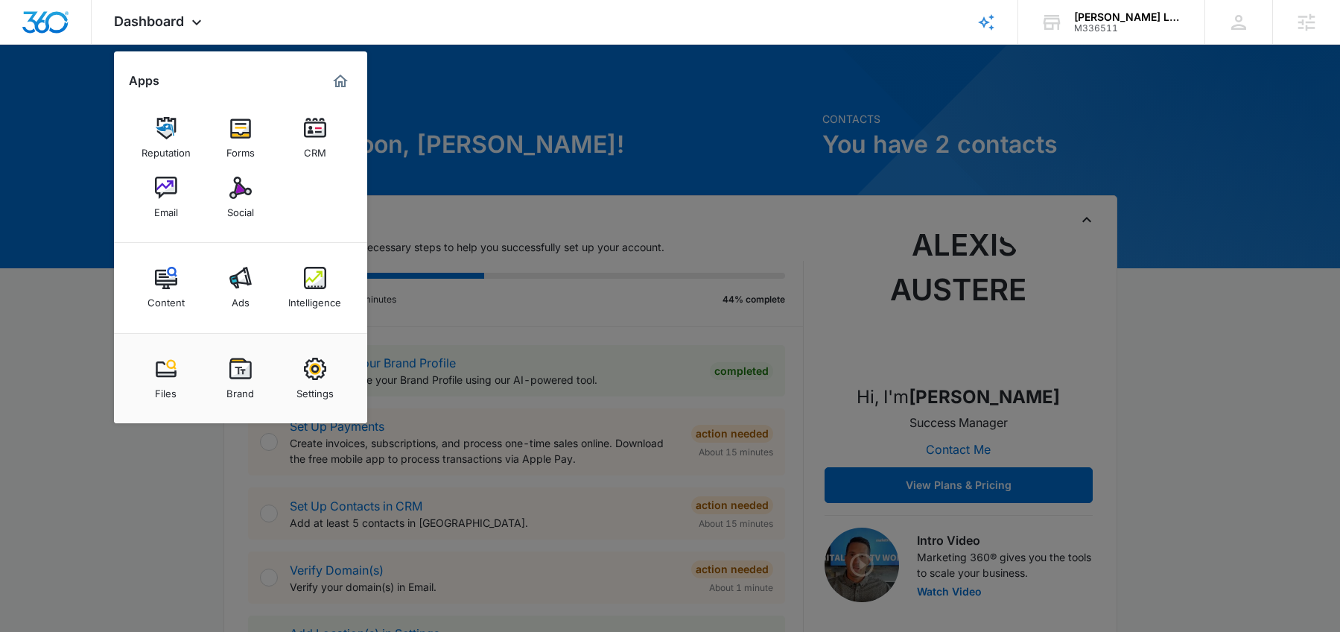
click at [500, 99] on div at bounding box center [670, 316] width 1340 height 632
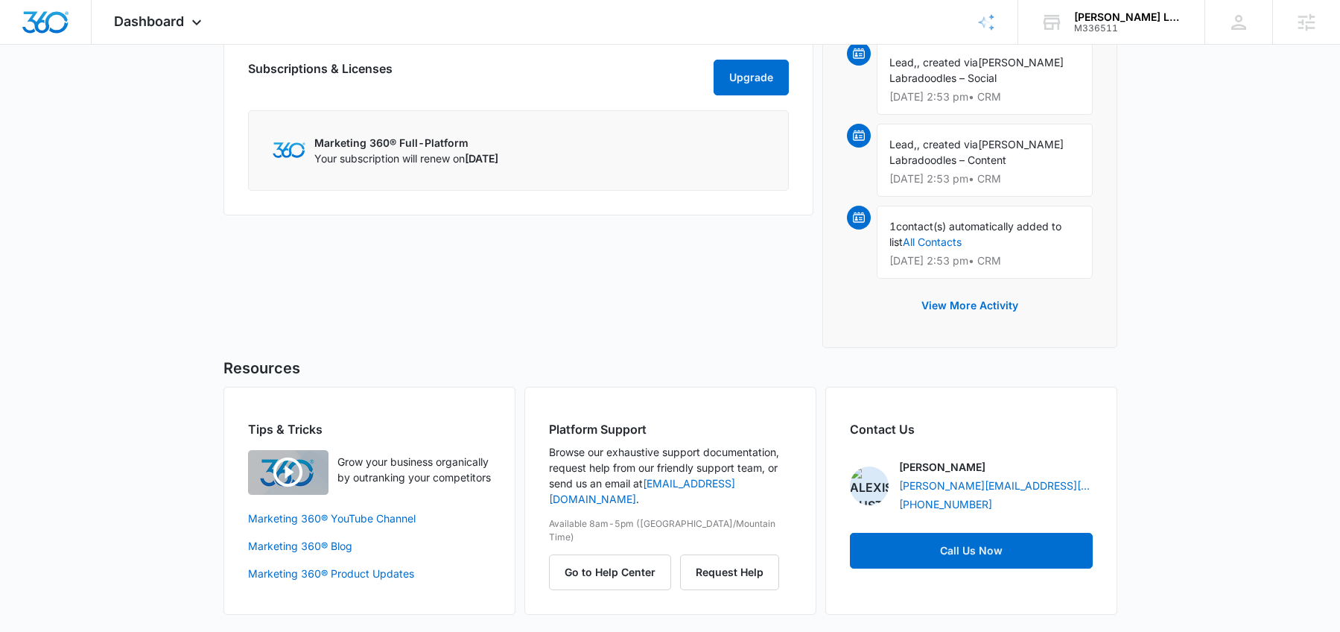
scroll to position [1110, 0]
drag, startPoint x: 547, startPoint y: 507, endPoint x: 675, endPoint y: 503, distance: 128.2
click at [675, 503] on div "Platform Support Browse our exhaustive support documentation, request help from…" at bounding box center [670, 500] width 292 height 228
click at [675, 516] on p "Available 8am-5pm ([GEOGRAPHIC_DATA]/Mountain Time)" at bounding box center [670, 529] width 243 height 27
click at [753, 516] on p "Available 8am-5pm ([GEOGRAPHIC_DATA]/Mountain Time)" at bounding box center [670, 529] width 243 height 27
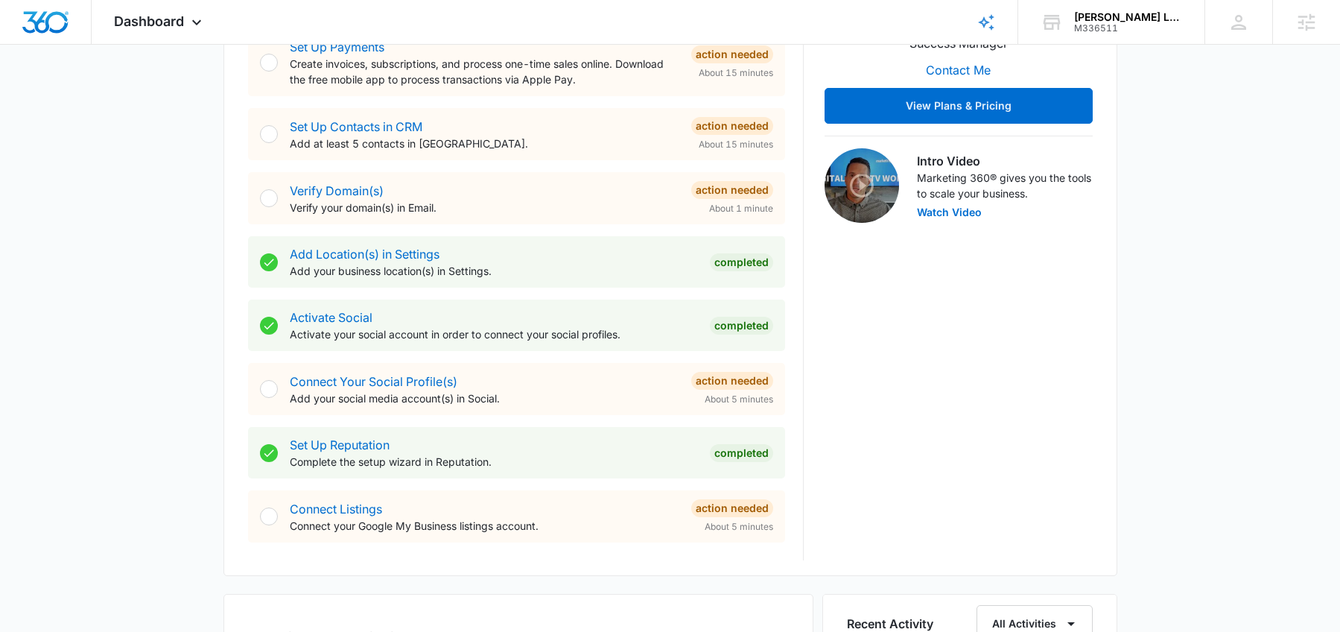
scroll to position [376, 0]
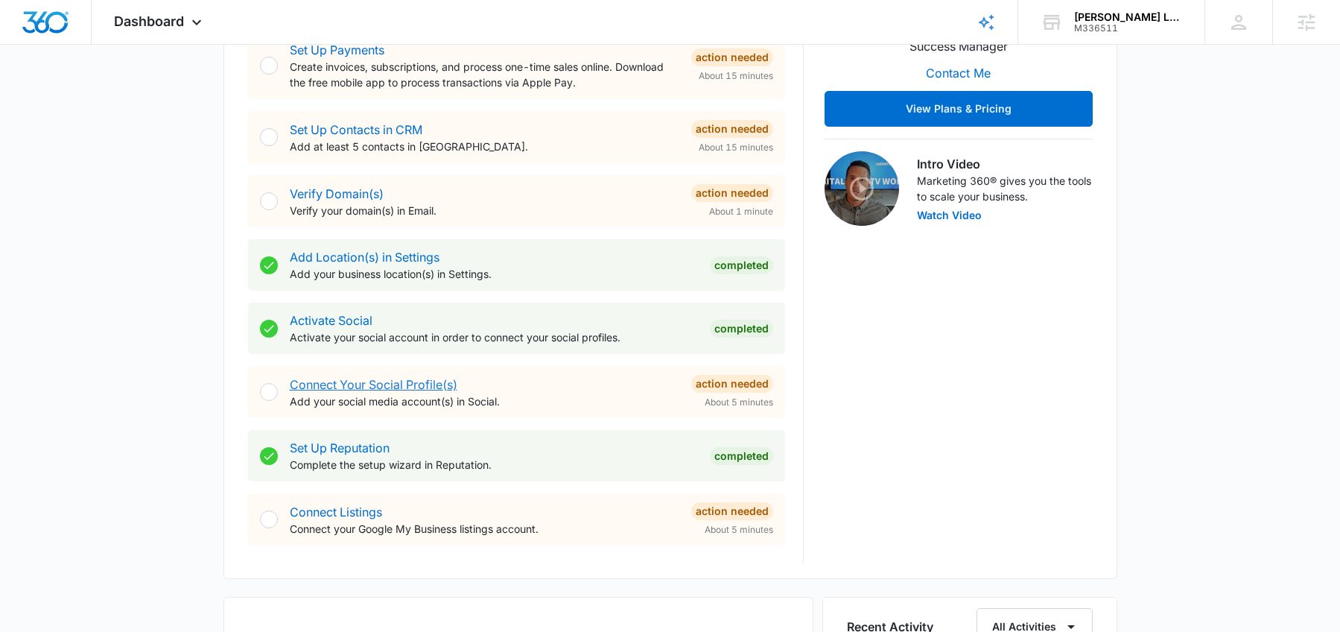
click at [380, 384] on link "Connect Your Social Profile(s)" at bounding box center [374, 384] width 168 height 15
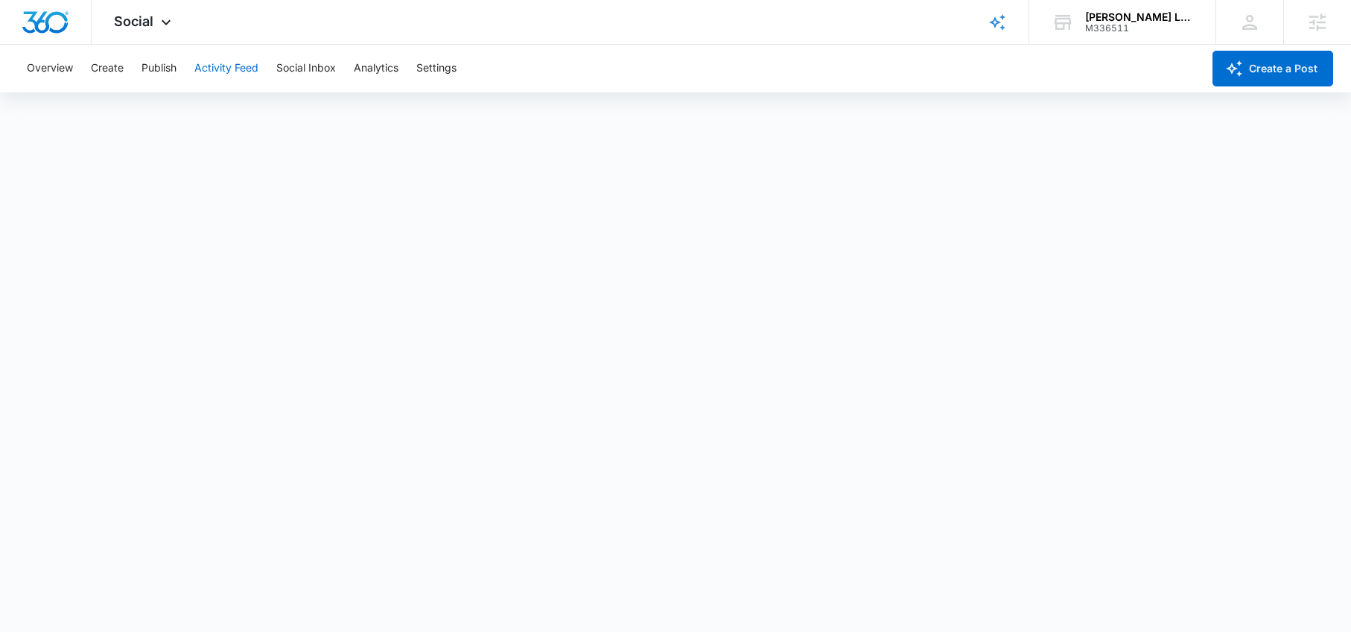
click at [237, 66] on button "Activity Feed" at bounding box center [226, 69] width 64 height 48
click at [301, 69] on button "Social Inbox" at bounding box center [306, 69] width 60 height 48
click at [51, 27] on img "Dashboard" at bounding box center [46, 22] width 48 height 22
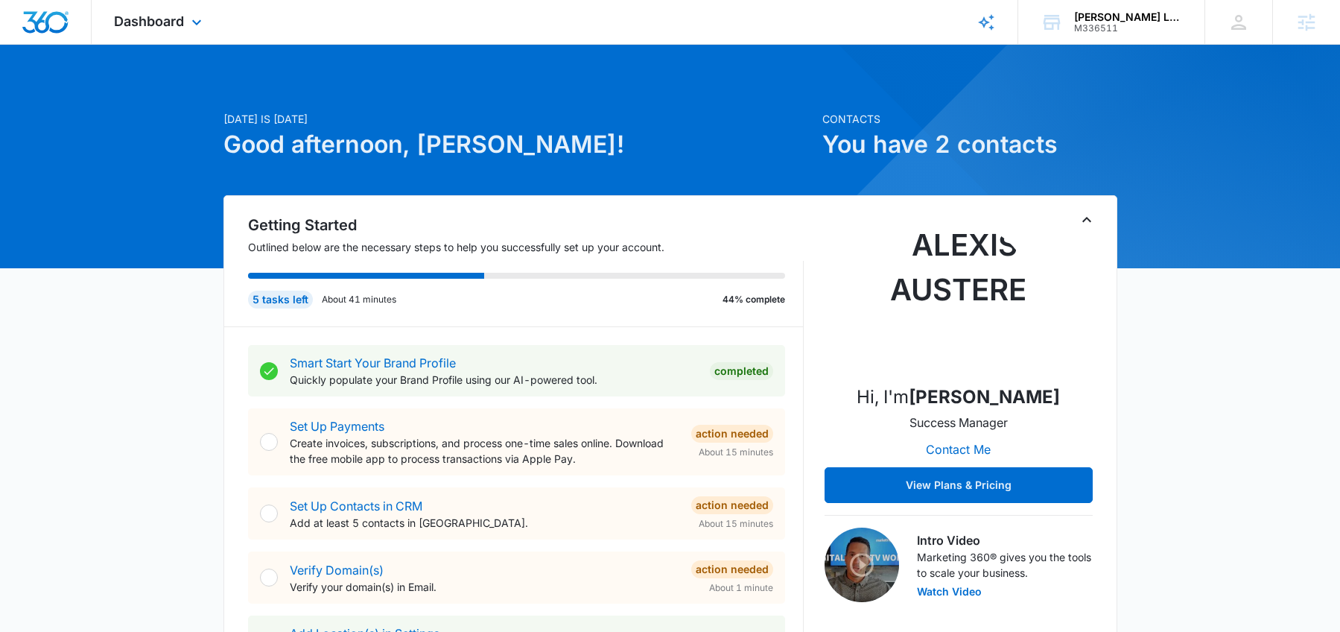
click at [146, 29] on div "Dashboard Apps Reputation Forms CRM Email Social Content Ads Intelligence Files…" at bounding box center [160, 22] width 136 height 44
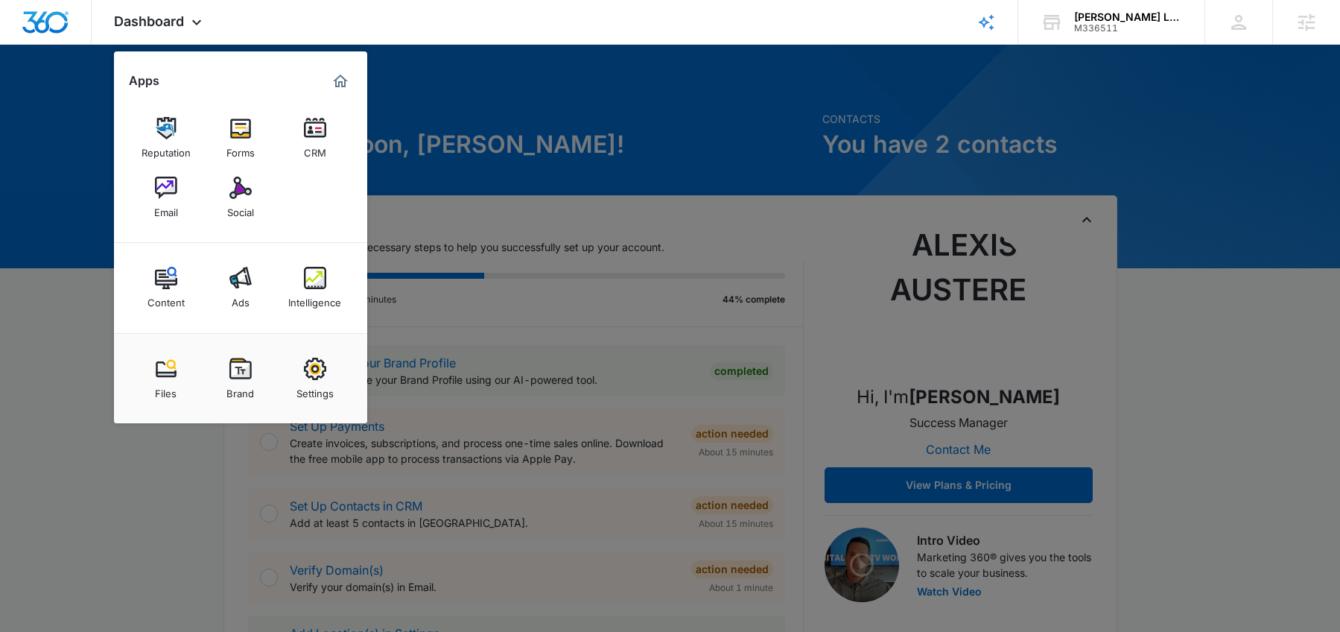
click at [589, 137] on div at bounding box center [670, 316] width 1340 height 632
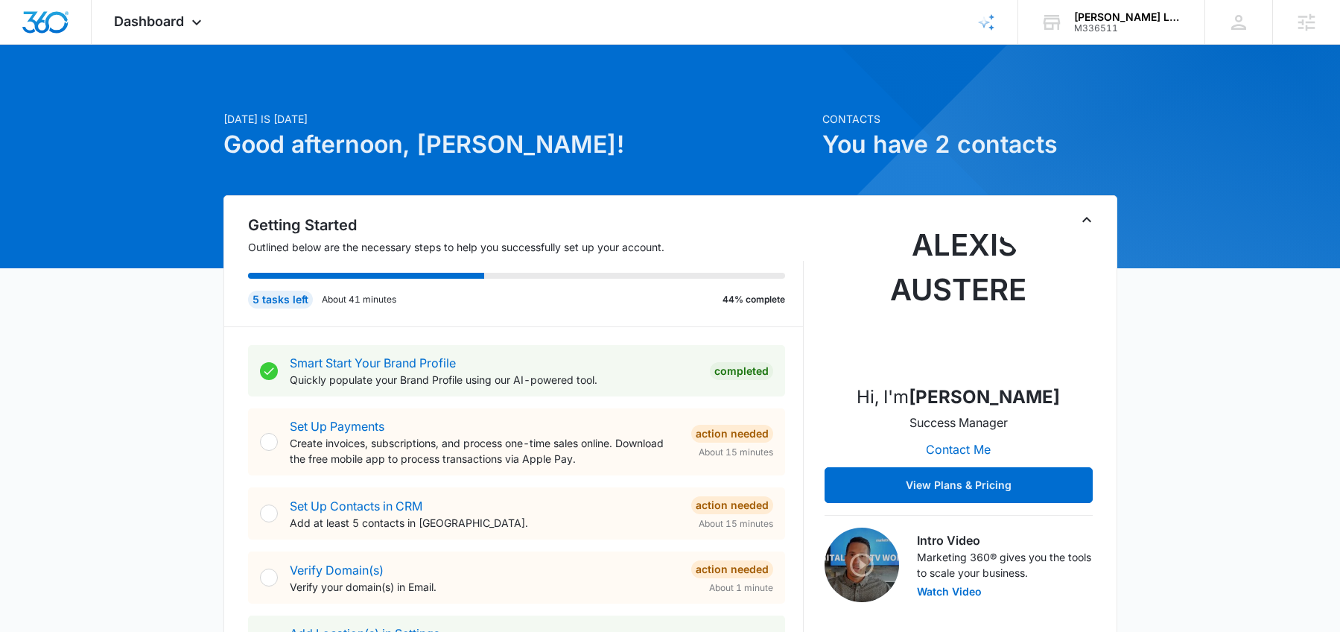
scroll to position [3, 0]
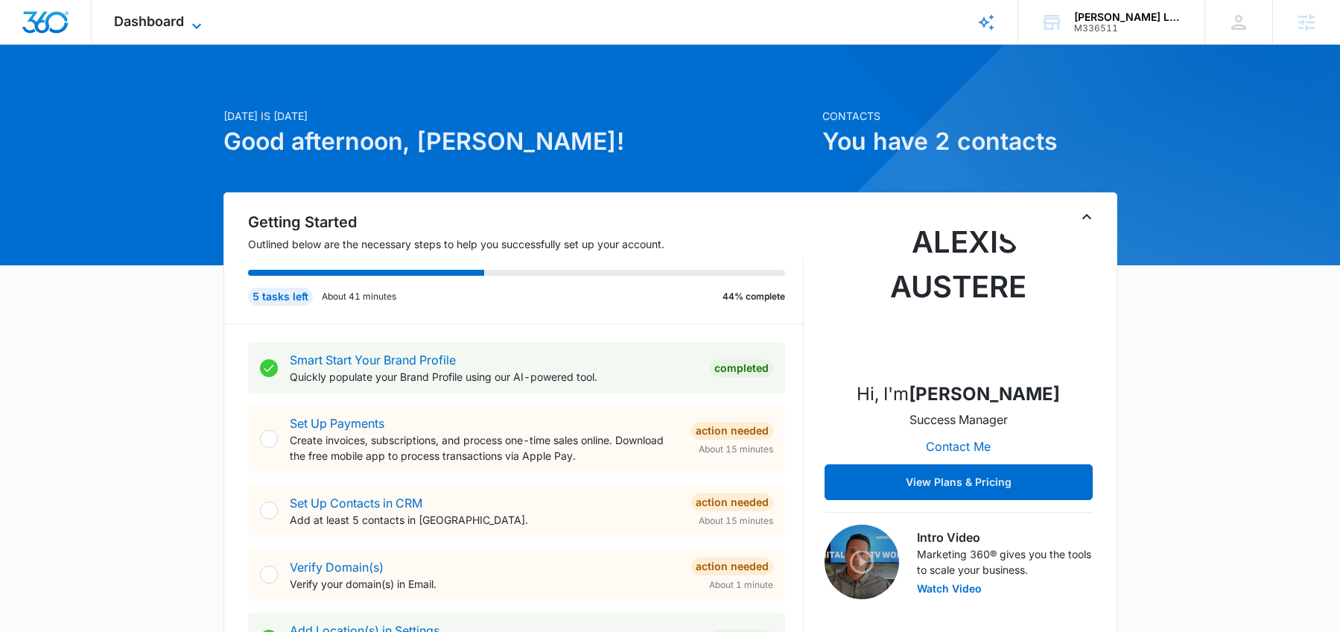
click at [145, 25] on span "Dashboard" at bounding box center [149, 21] width 70 height 16
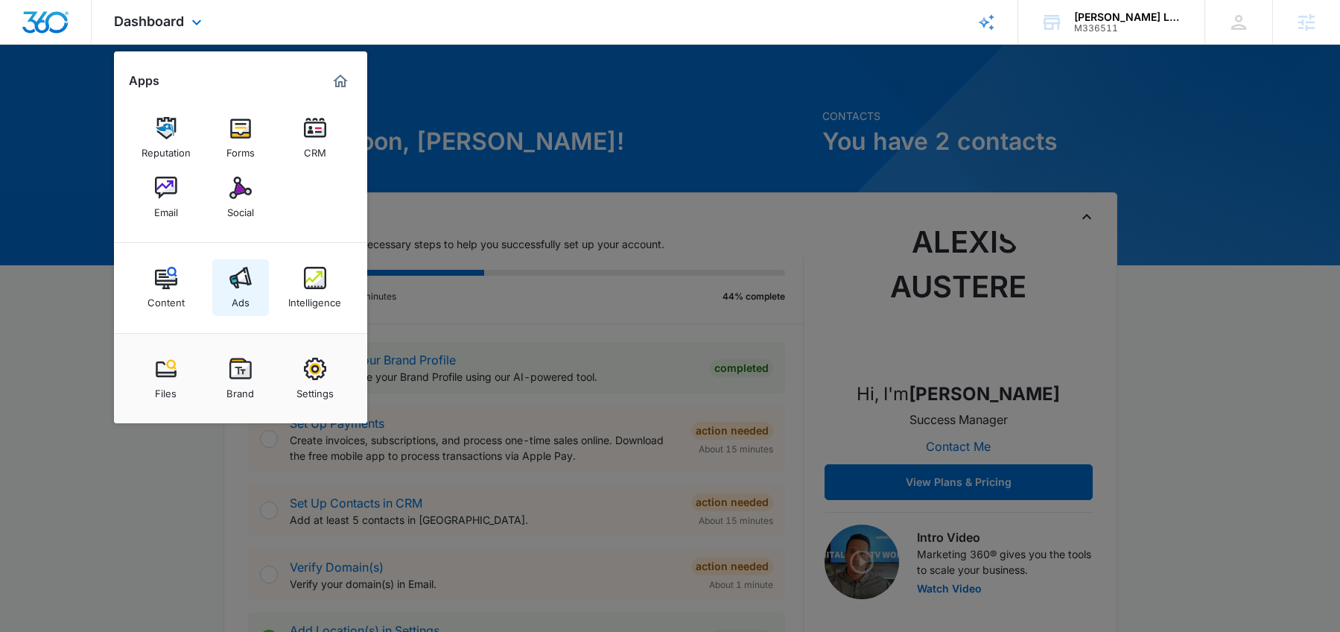
click at [238, 273] on img at bounding box center [240, 278] width 22 height 22
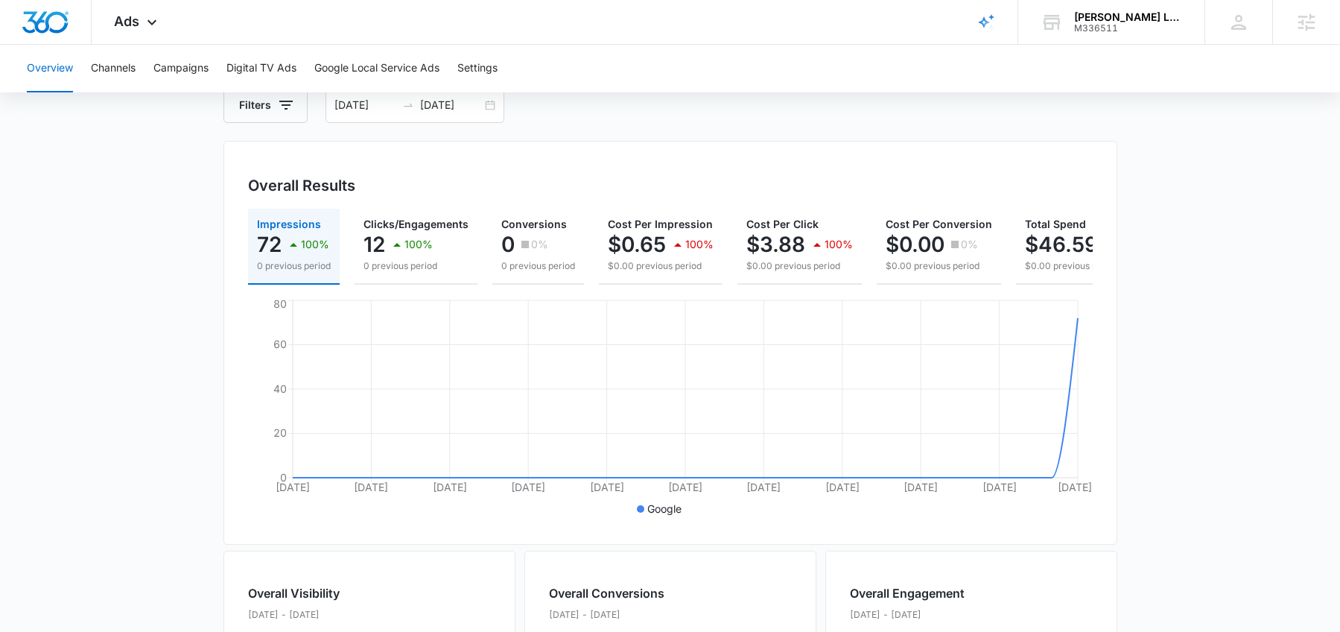
scroll to position [108, 0]
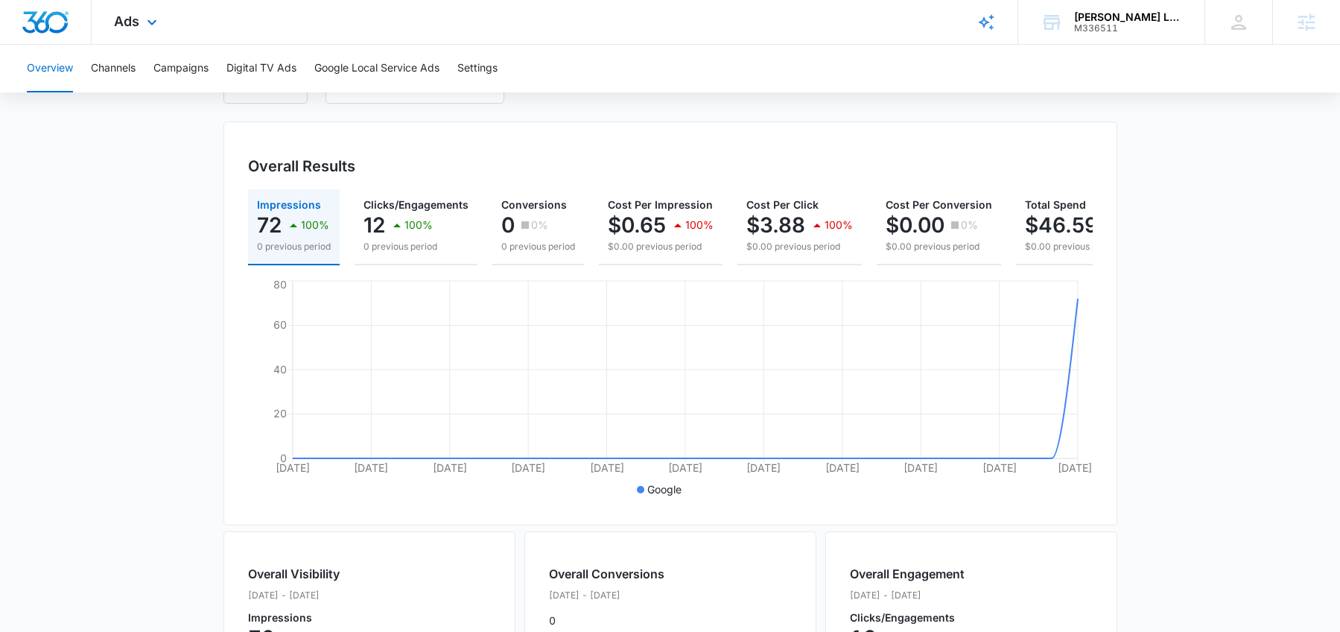
click at [110, 22] on div "Ads Apps Reputation Forms CRM Email Social Content Ads Intelligence Files Brand…" at bounding box center [138, 22] width 92 height 44
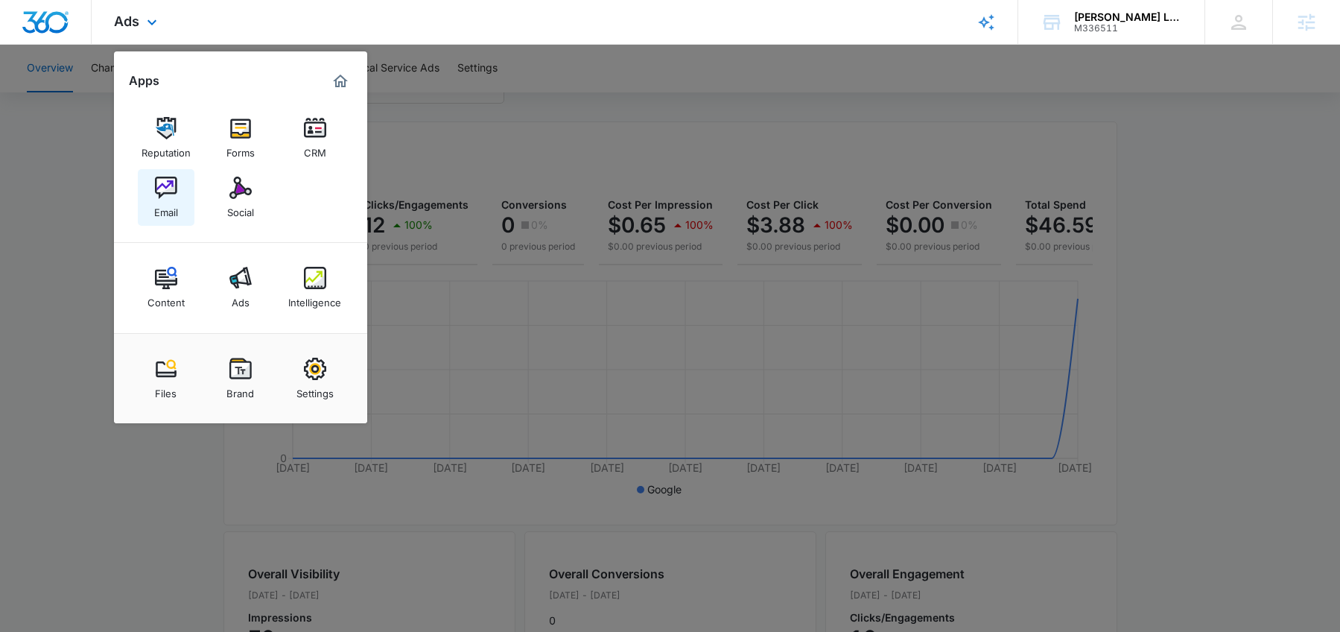
click at [145, 197] on link "Email" at bounding box center [166, 197] width 57 height 57
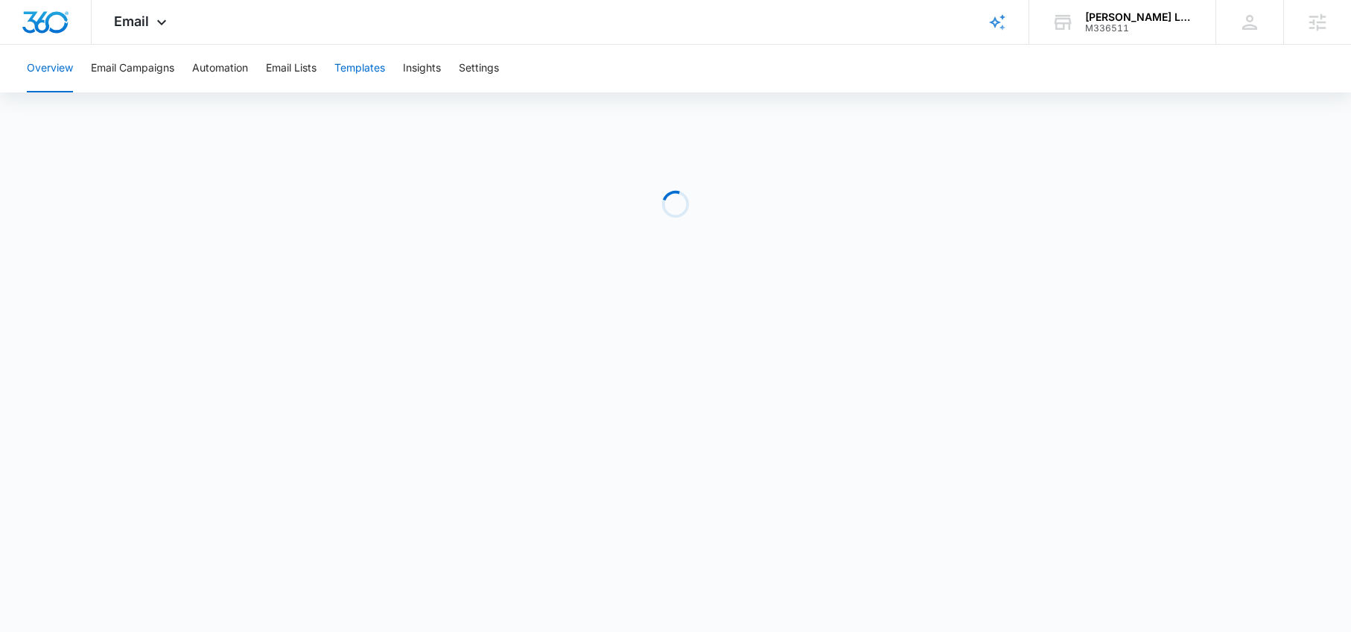
click at [342, 73] on button "Templates" at bounding box center [359, 69] width 51 height 48
click at [214, 72] on button "Automation" at bounding box center [220, 69] width 56 height 48
click at [43, 27] on img "Dashboard" at bounding box center [46, 22] width 48 height 22
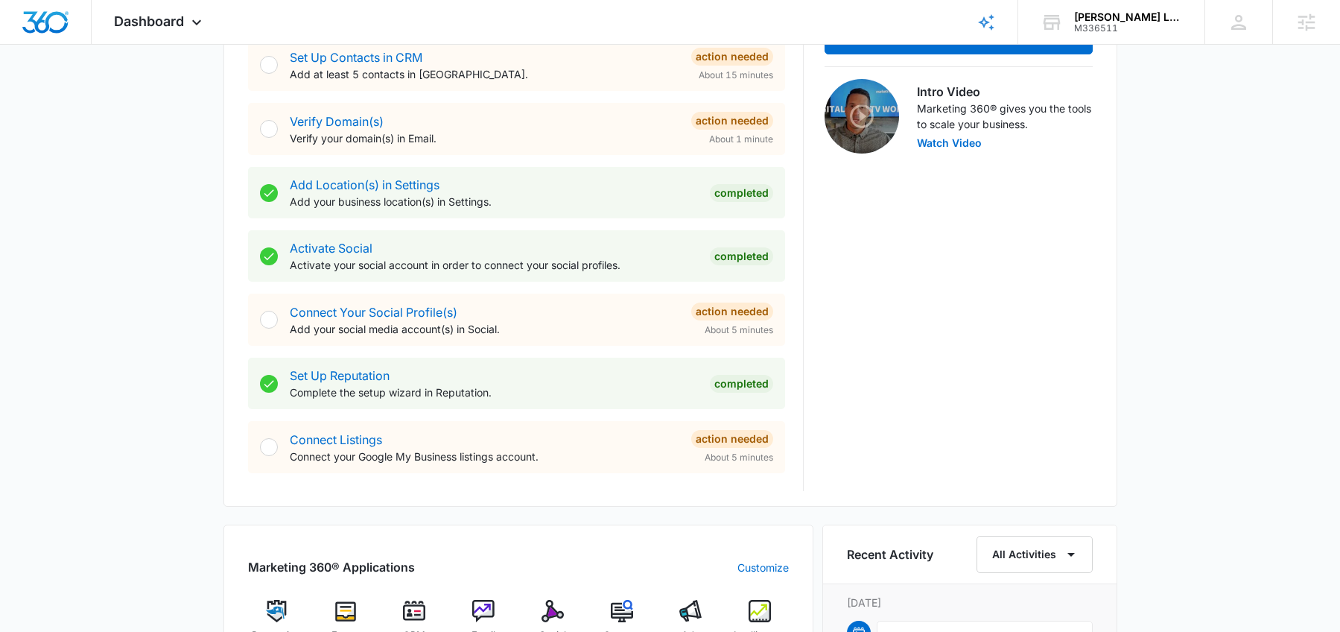
scroll to position [384, 0]
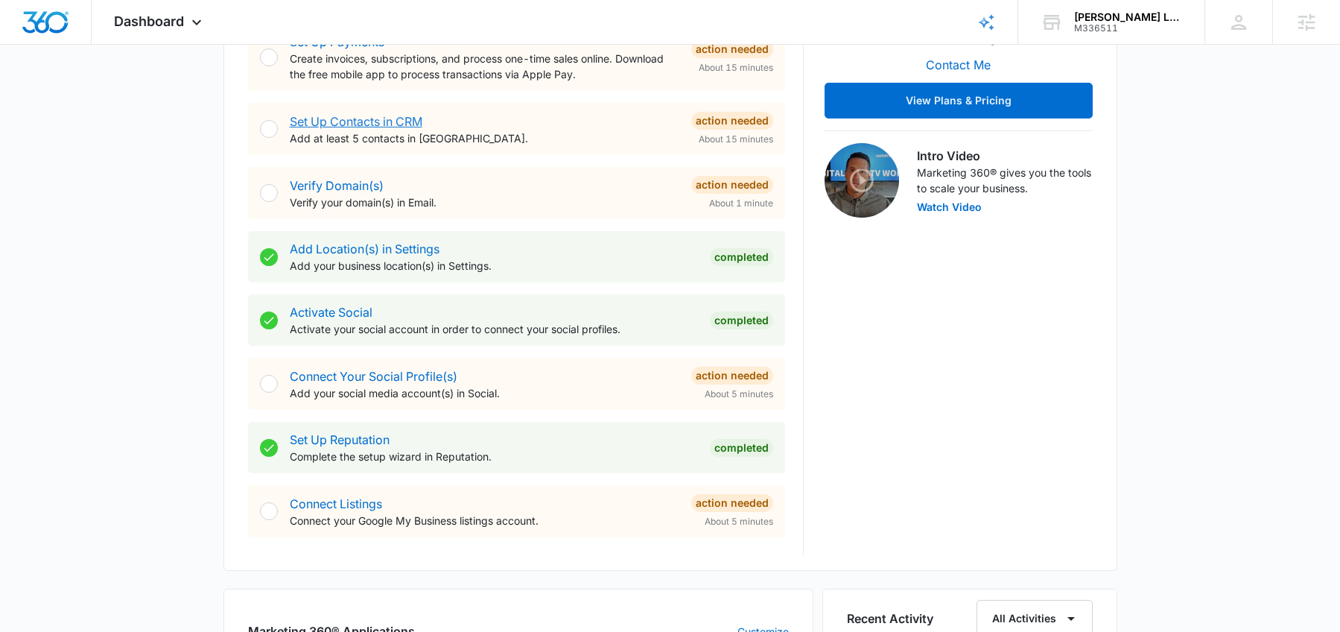
click at [358, 122] on link "Set Up Contacts in CRM" at bounding box center [356, 121] width 133 height 15
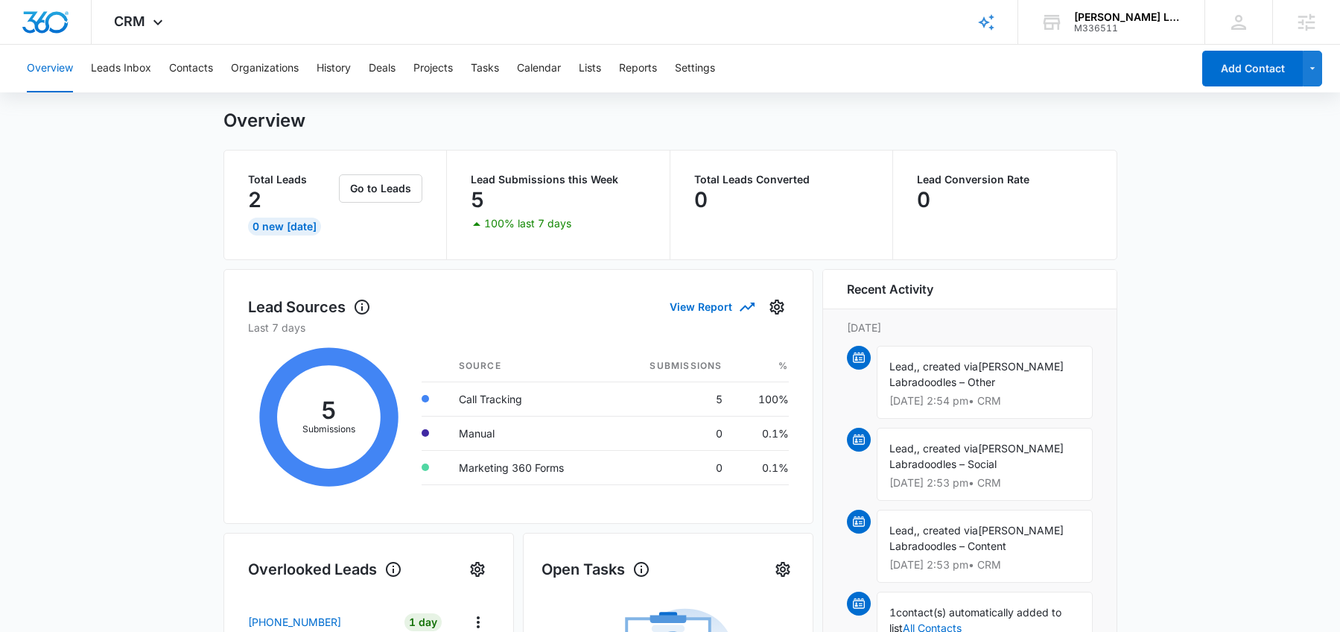
scroll to position [44, 0]
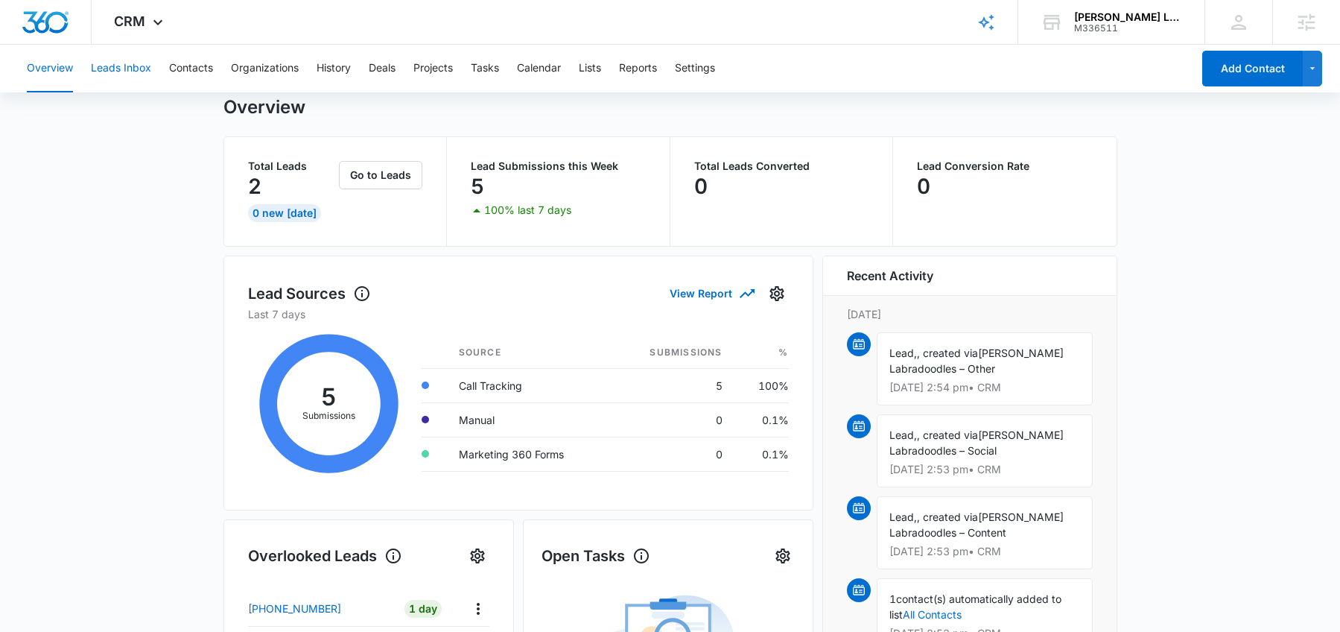
click at [133, 72] on button "Leads Inbox" at bounding box center [121, 69] width 60 height 48
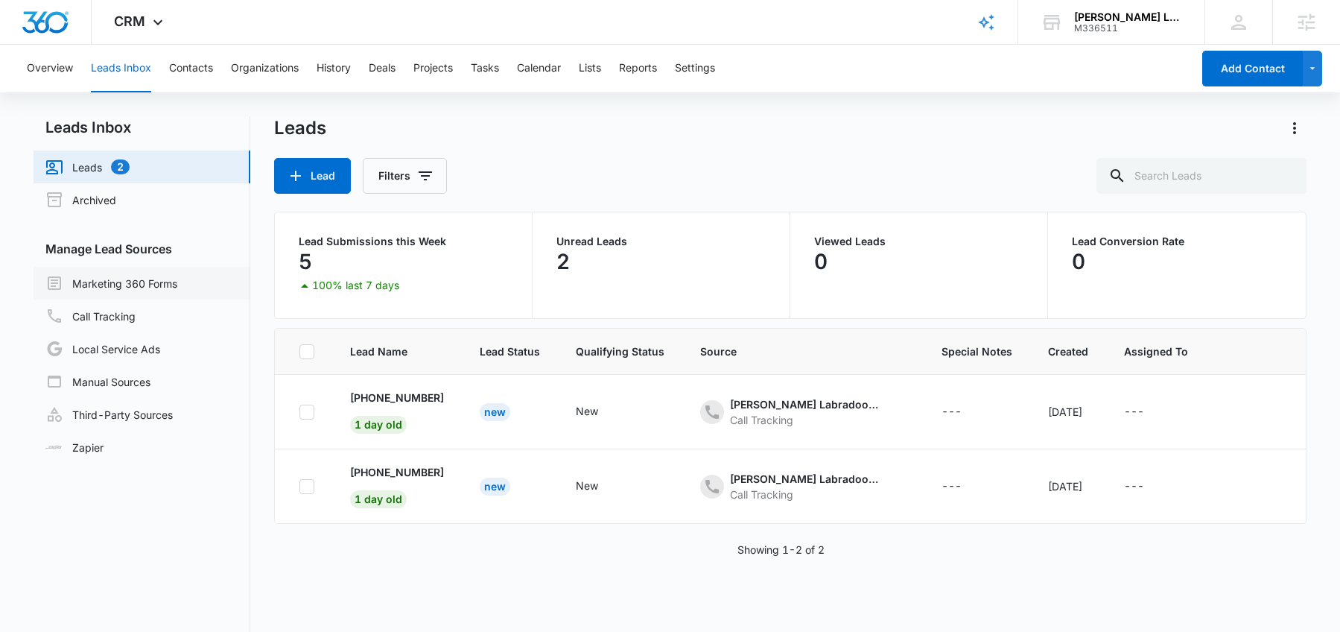
click at [101, 292] on link "Marketing 360 Forms" at bounding box center [111, 283] width 132 height 18
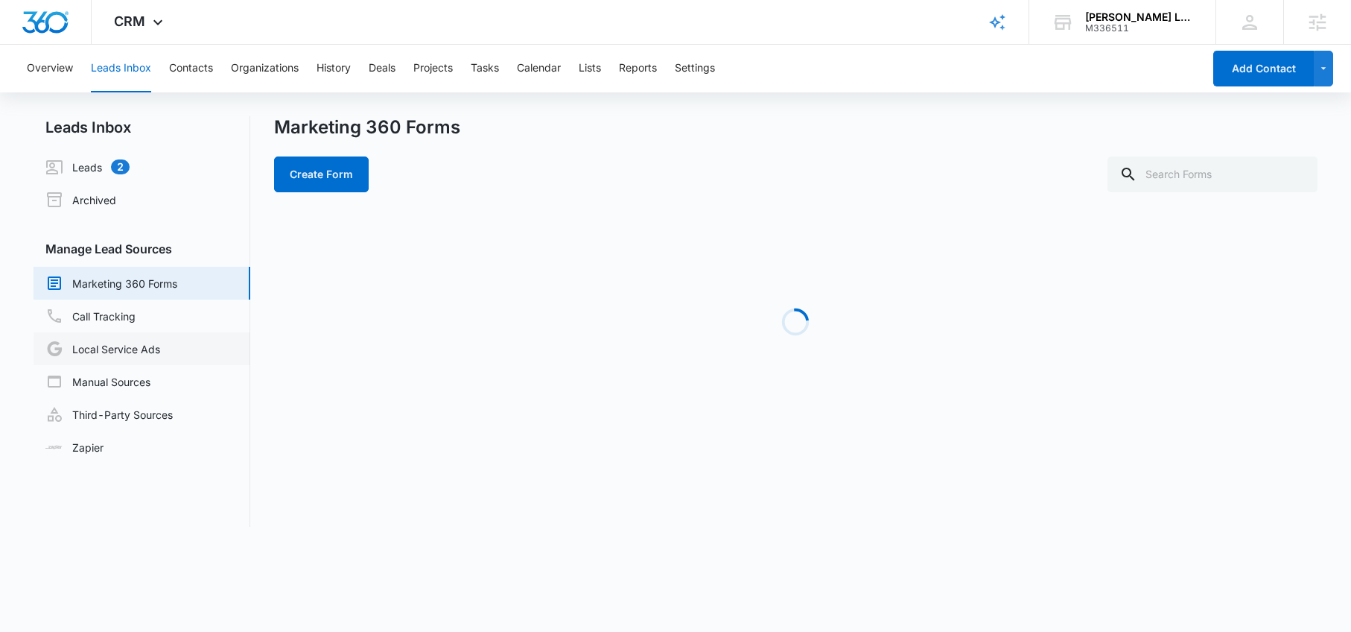
click at [126, 355] on link "Local Service Ads" at bounding box center [102, 349] width 115 height 18
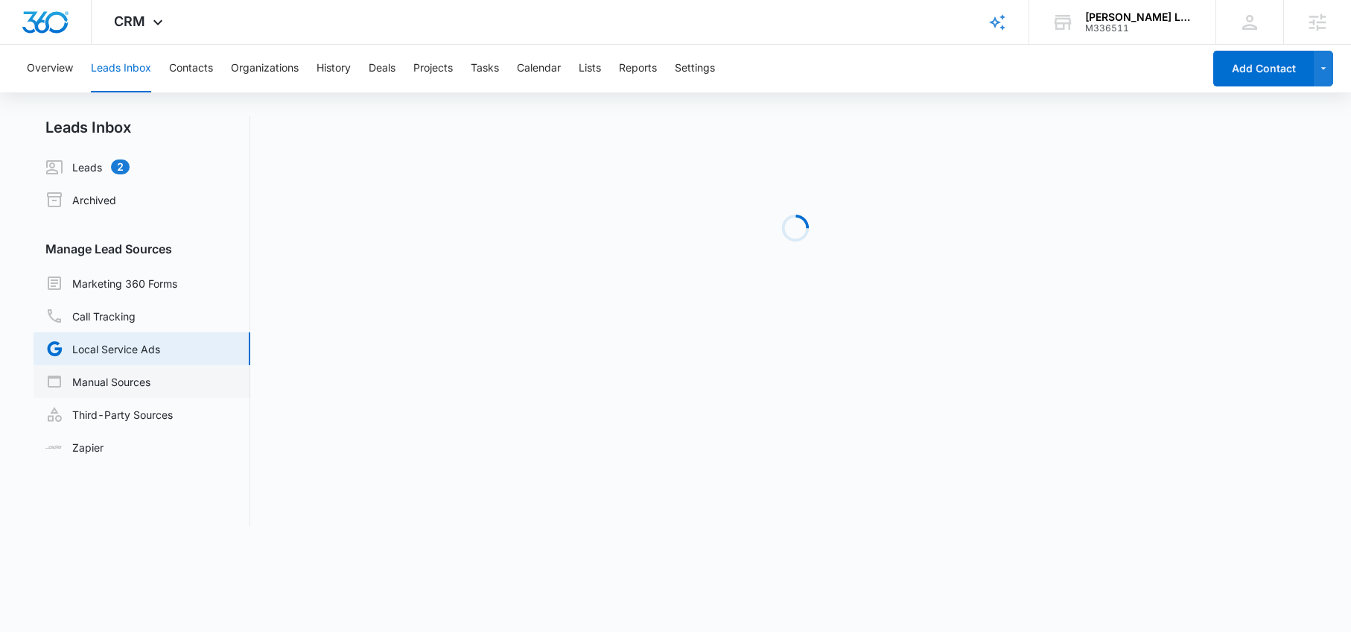
click at [125, 384] on link "Manual Sources" at bounding box center [97, 381] width 105 height 18
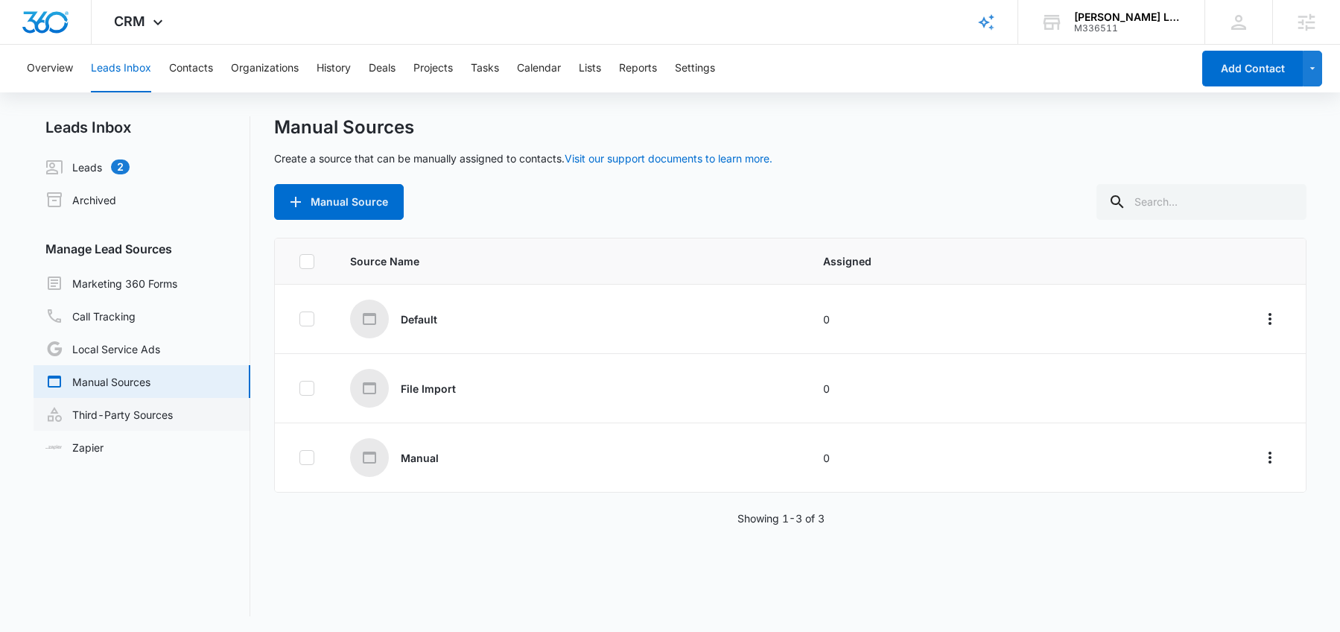
click at [139, 414] on link "Third-Party Sources" at bounding box center [108, 414] width 127 height 18
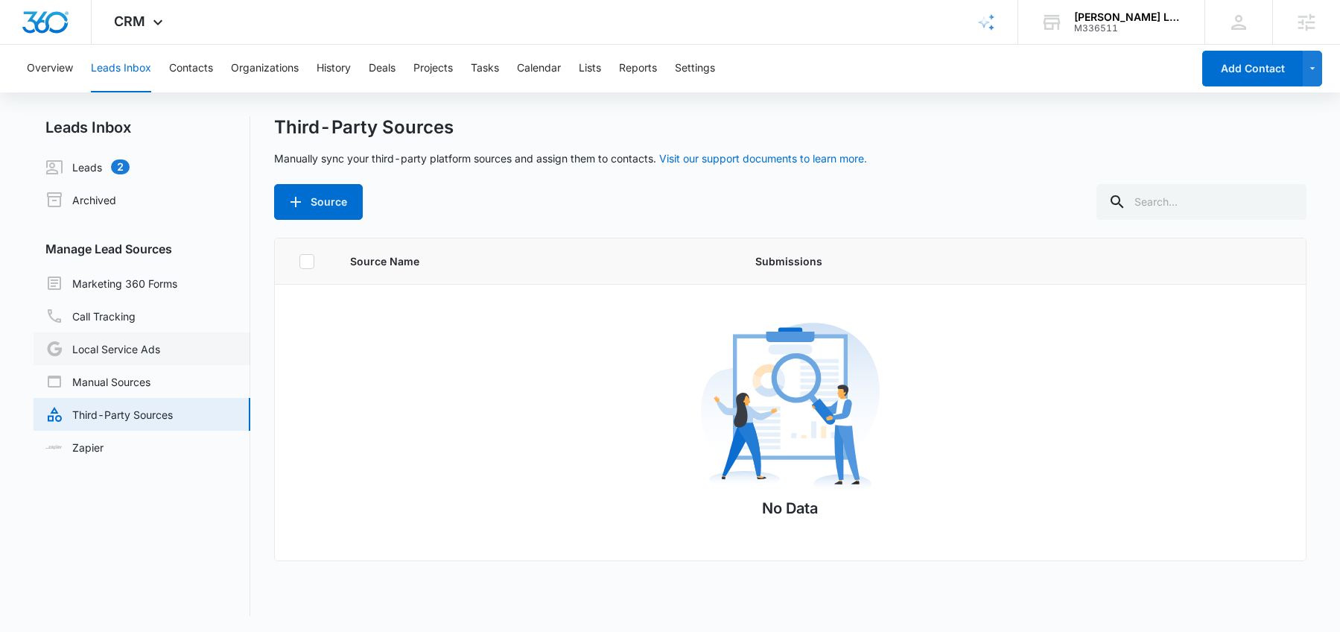
click at [107, 356] on link "Local Service Ads" at bounding box center [102, 349] width 115 height 18
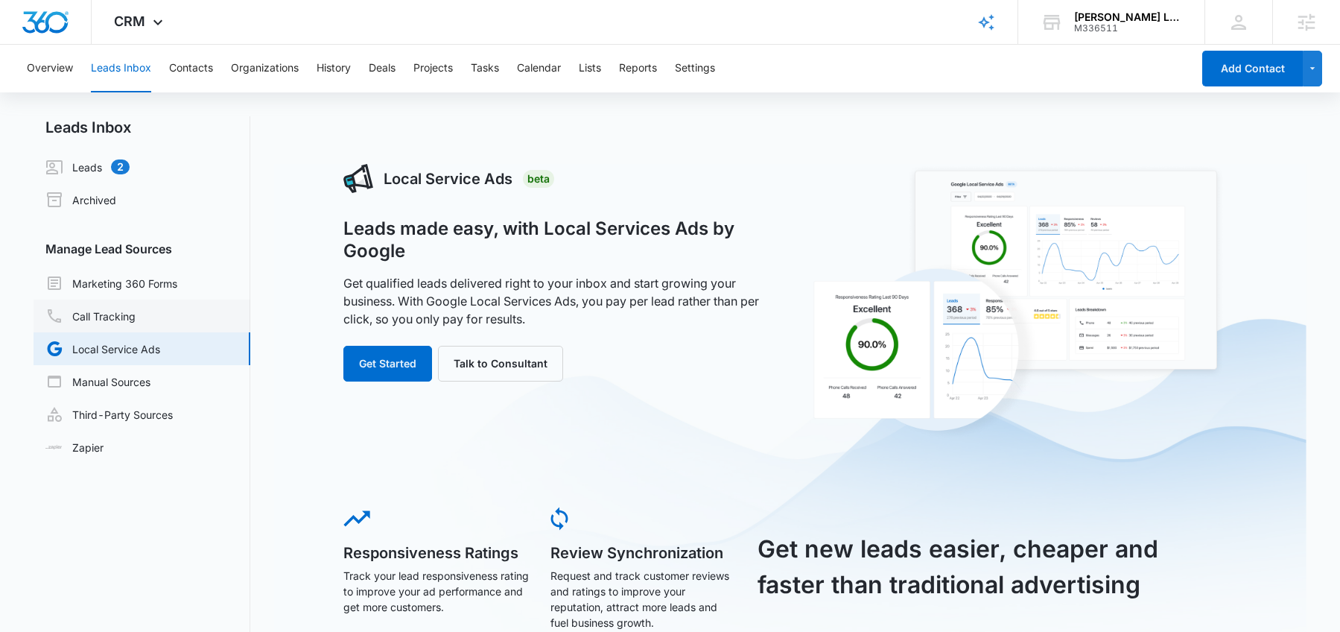
click at [113, 325] on link "Call Tracking" at bounding box center [90, 316] width 90 height 18
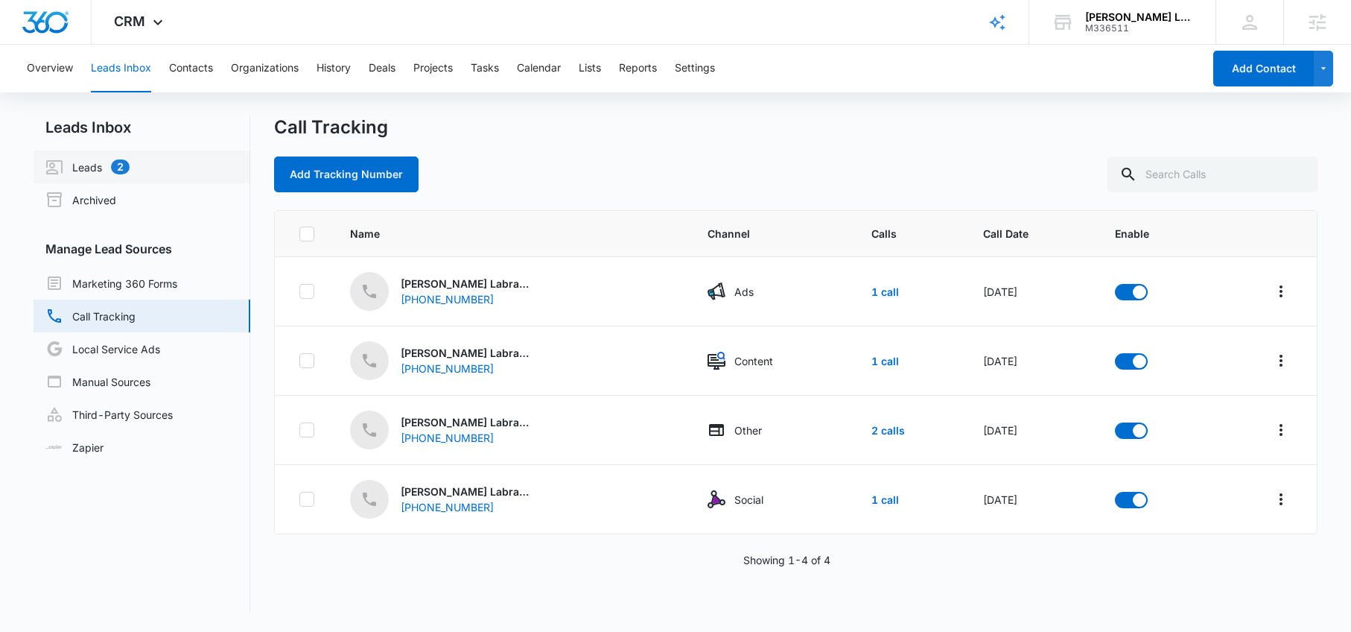
click at [91, 165] on link "Leads 2" at bounding box center [87, 167] width 84 height 18
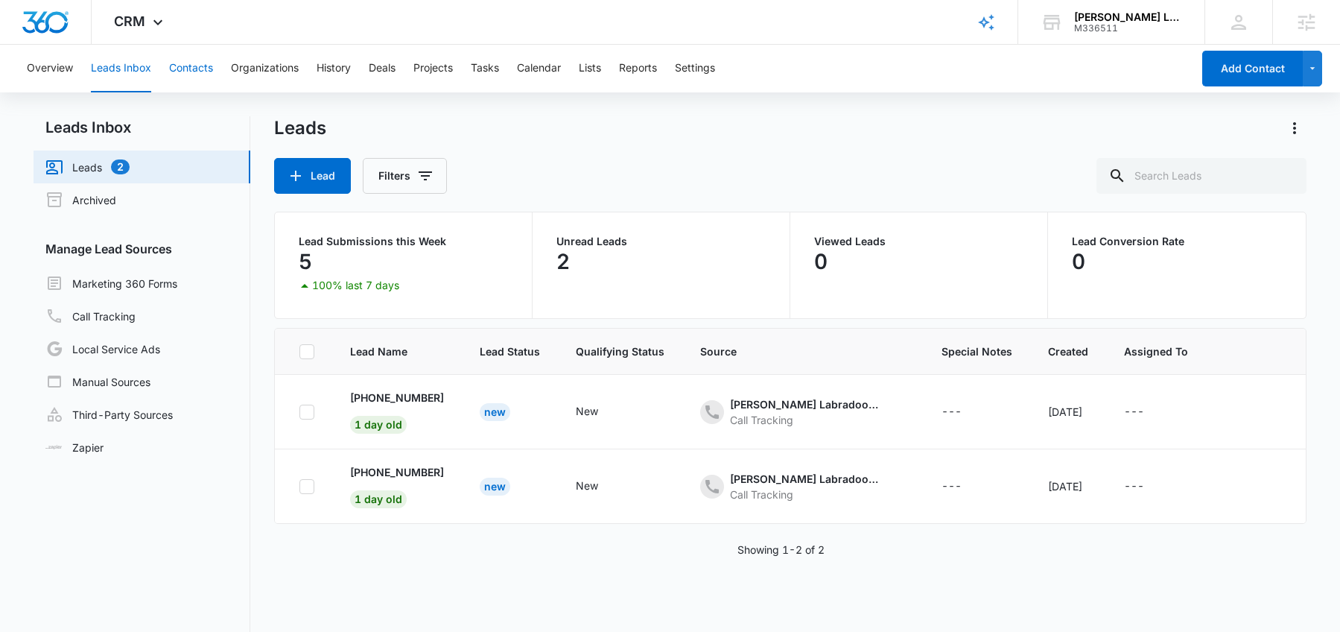
click at [189, 61] on button "Contacts" at bounding box center [191, 69] width 44 height 48
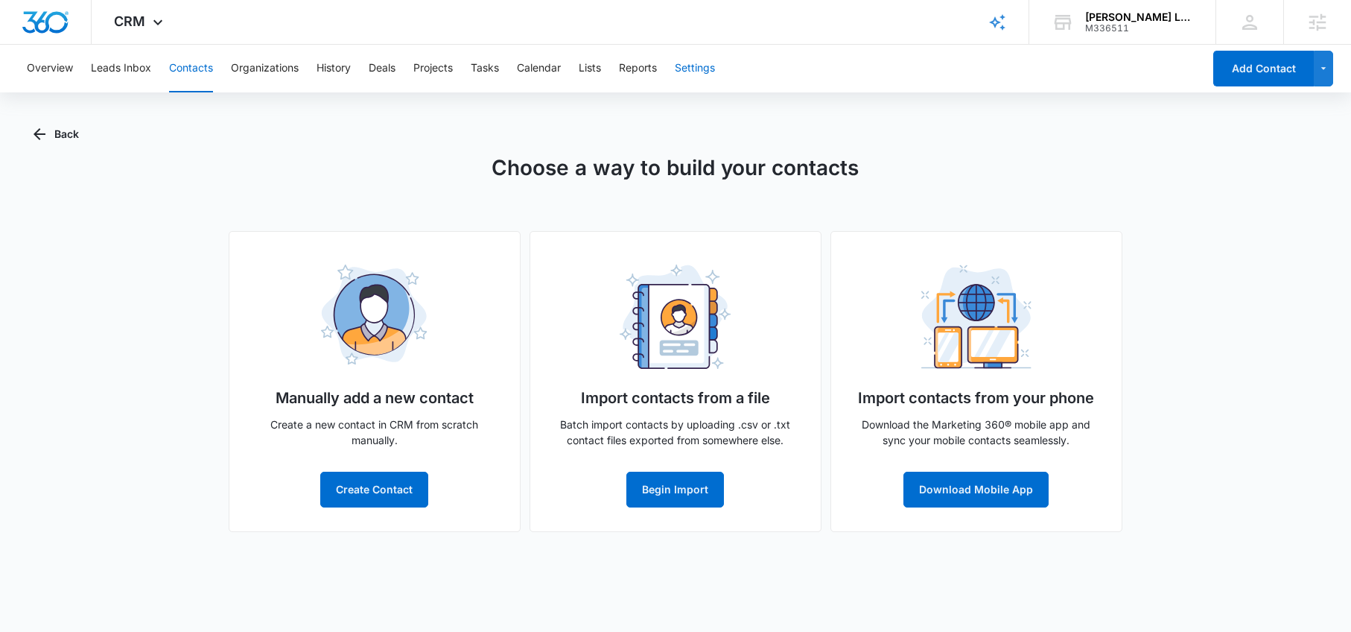
click at [706, 72] on button "Settings" at bounding box center [695, 69] width 40 height 48
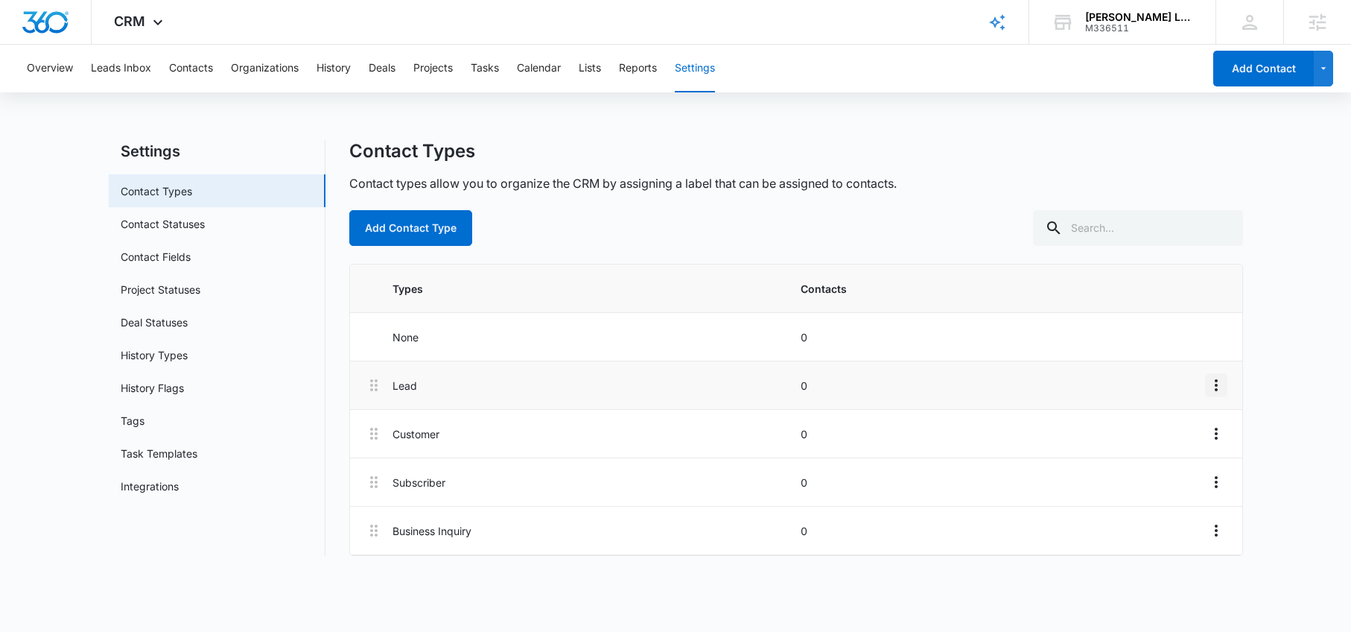
click at [1213, 385] on icon "Overflow Menu" at bounding box center [1217, 385] width 18 height 18
click at [1172, 428] on div "Edit" at bounding box center [1175, 427] width 31 height 10
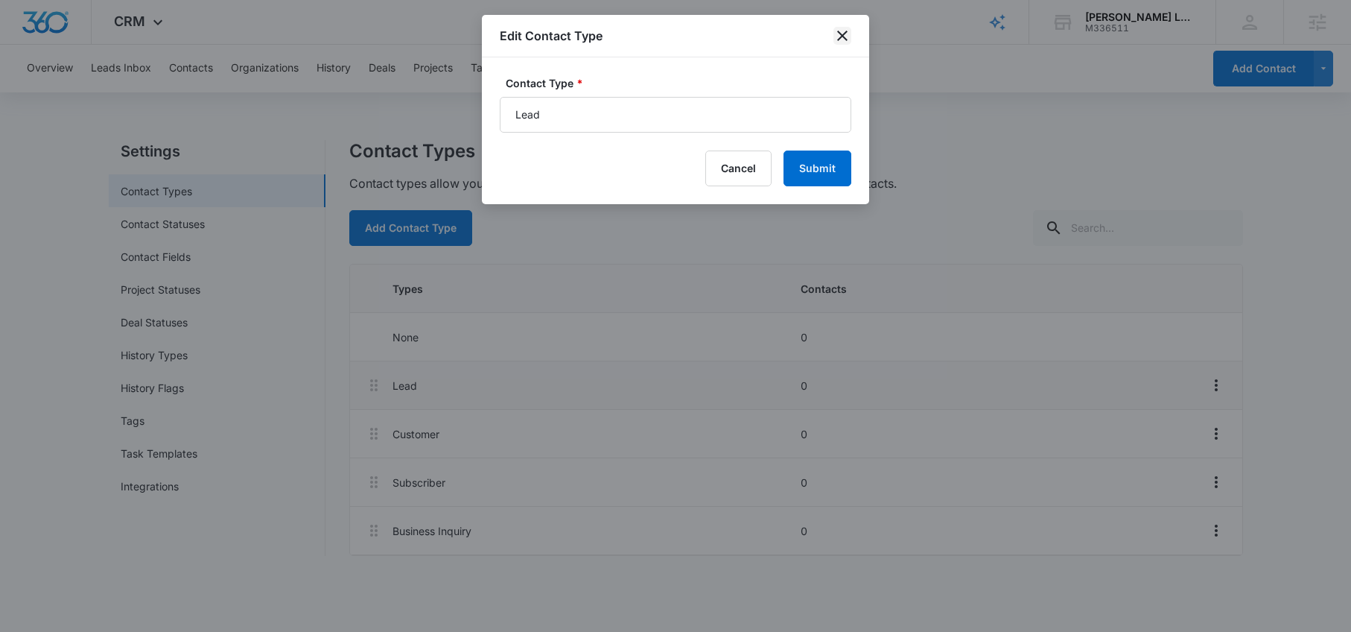
click at [837, 31] on icon "close" at bounding box center [842, 36] width 10 height 10
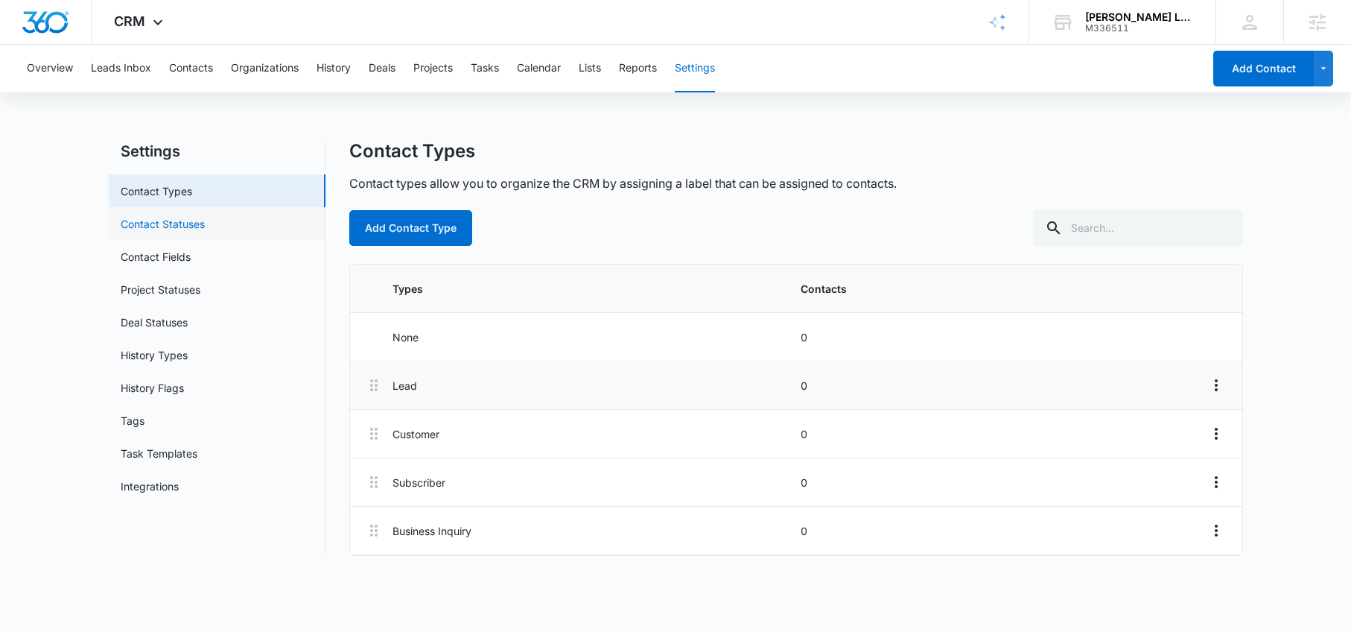
click at [195, 226] on link "Contact Statuses" at bounding box center [163, 224] width 84 height 16
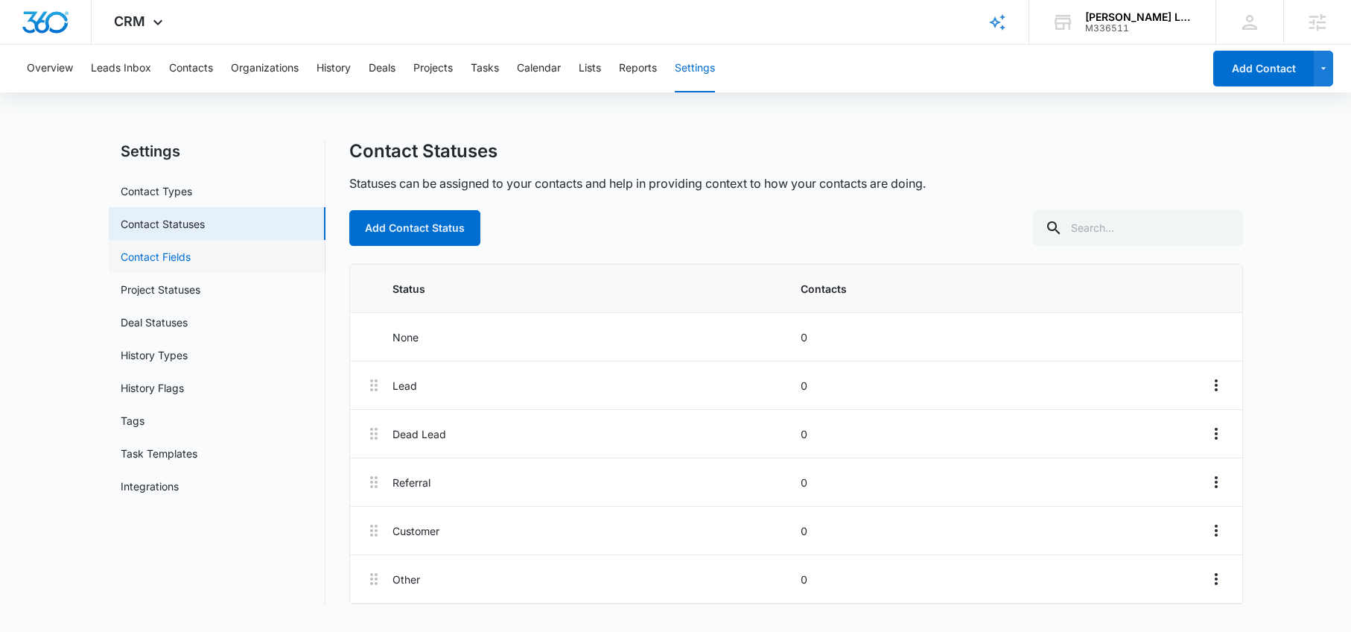
click at [191, 264] on link "Contact Fields" at bounding box center [156, 257] width 70 height 16
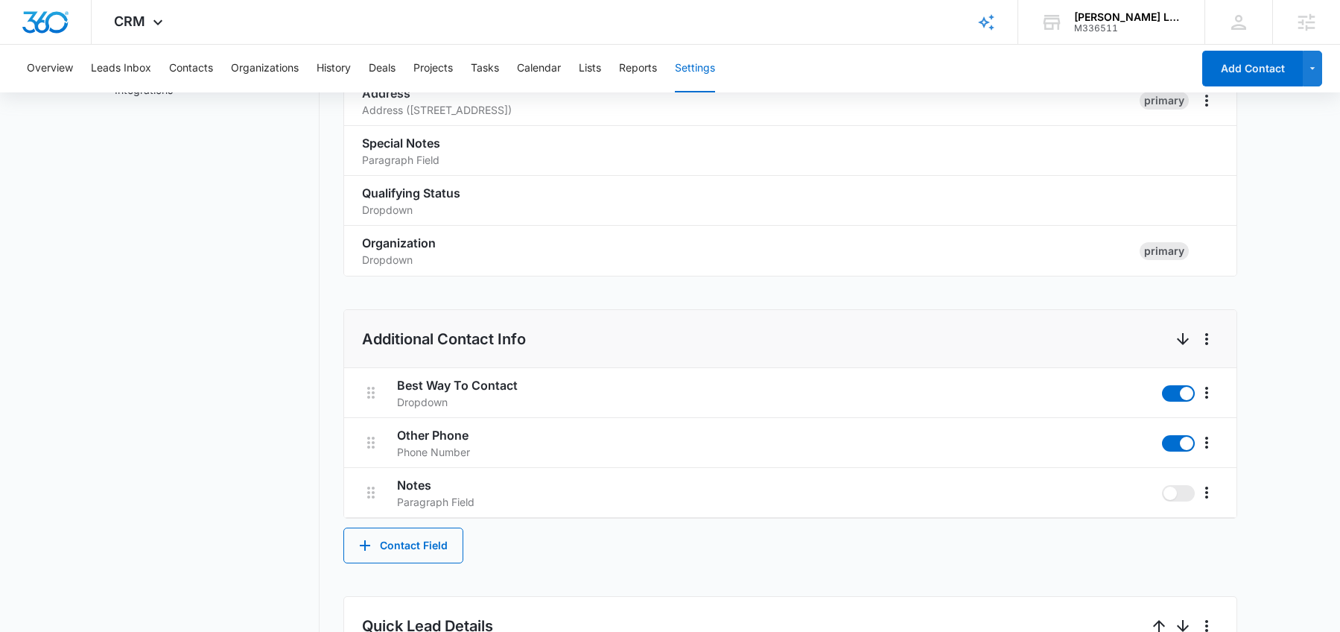
scroll to position [405, 0]
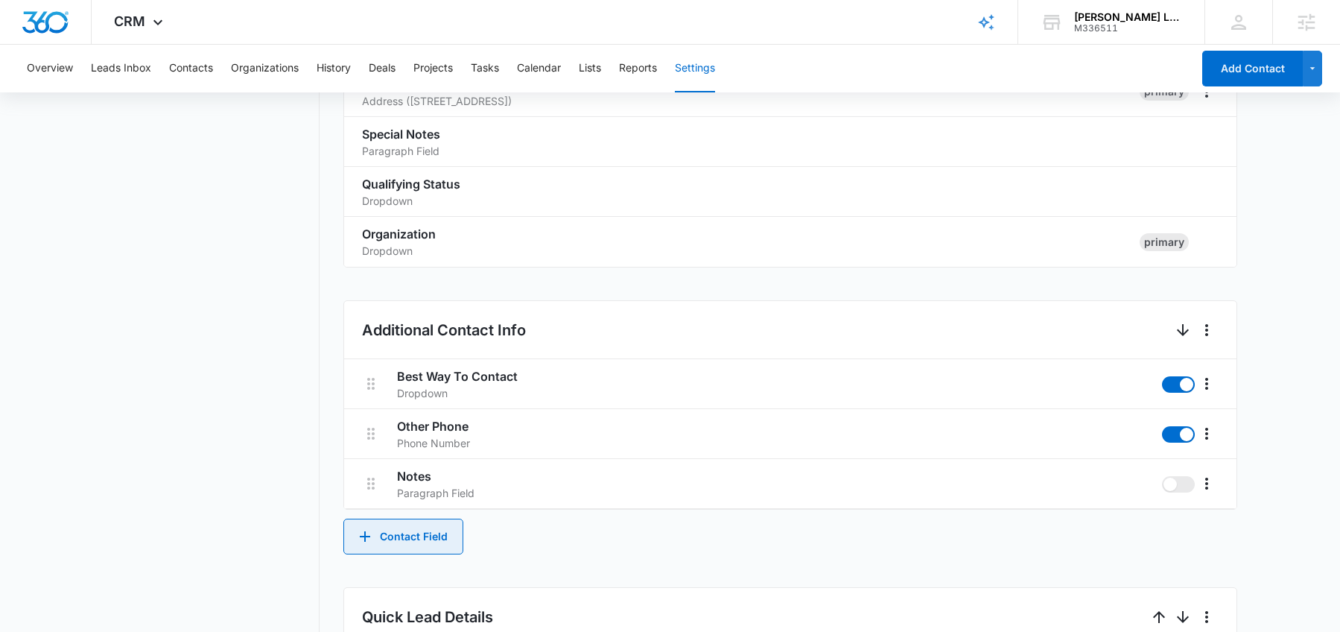
click at [419, 542] on button "Contact Field" at bounding box center [403, 536] width 120 height 36
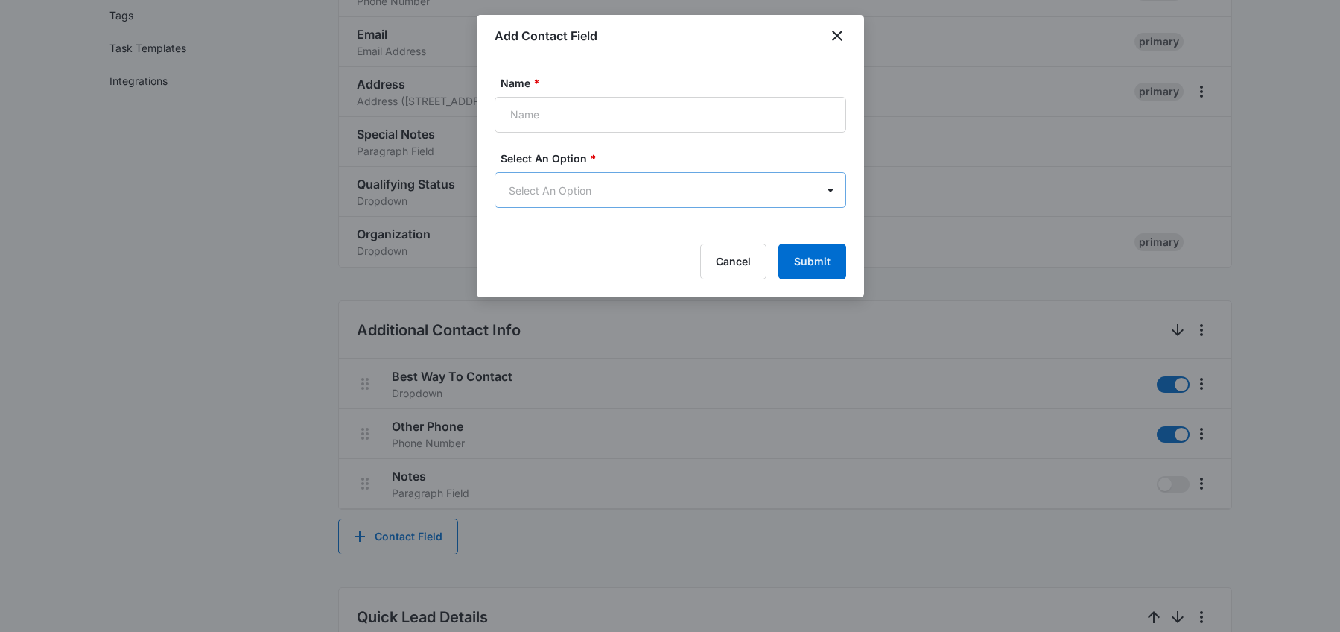
click at [580, 180] on body "CRM Apps Reputation Forms CRM Email Social Content Ads Intelligence Files Brand…" at bounding box center [670, 439] width 1340 height 1688
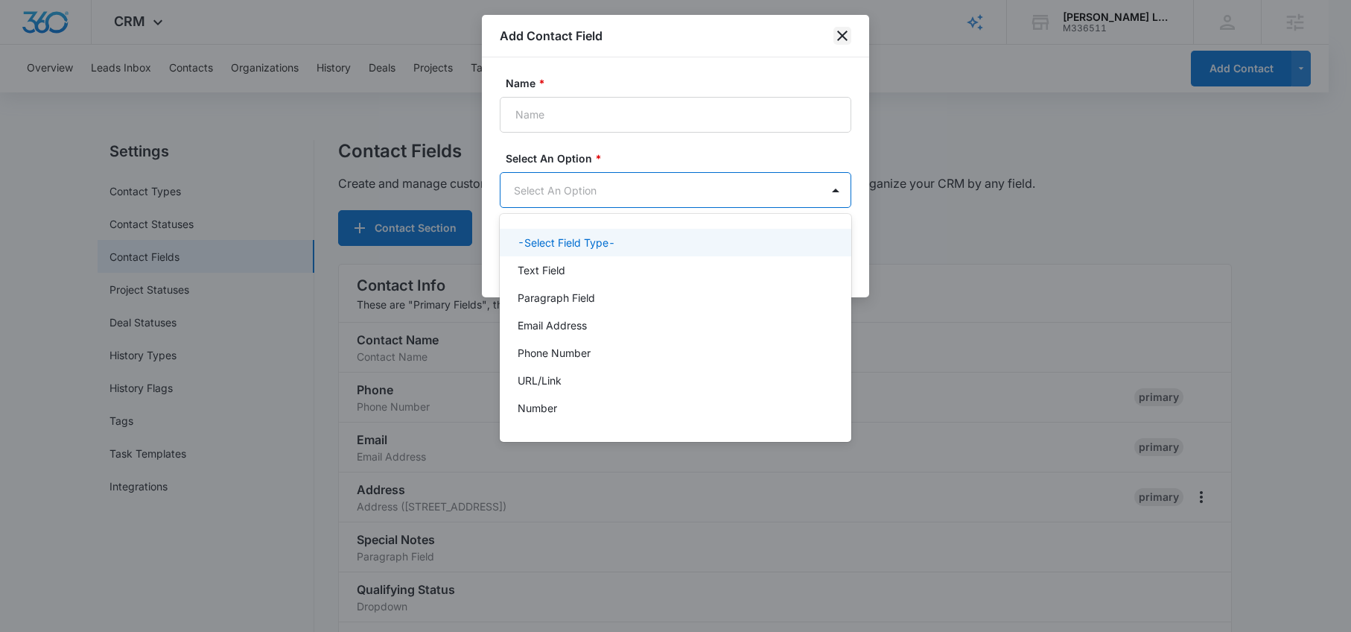
click at [843, 37] on div at bounding box center [675, 316] width 1351 height 632
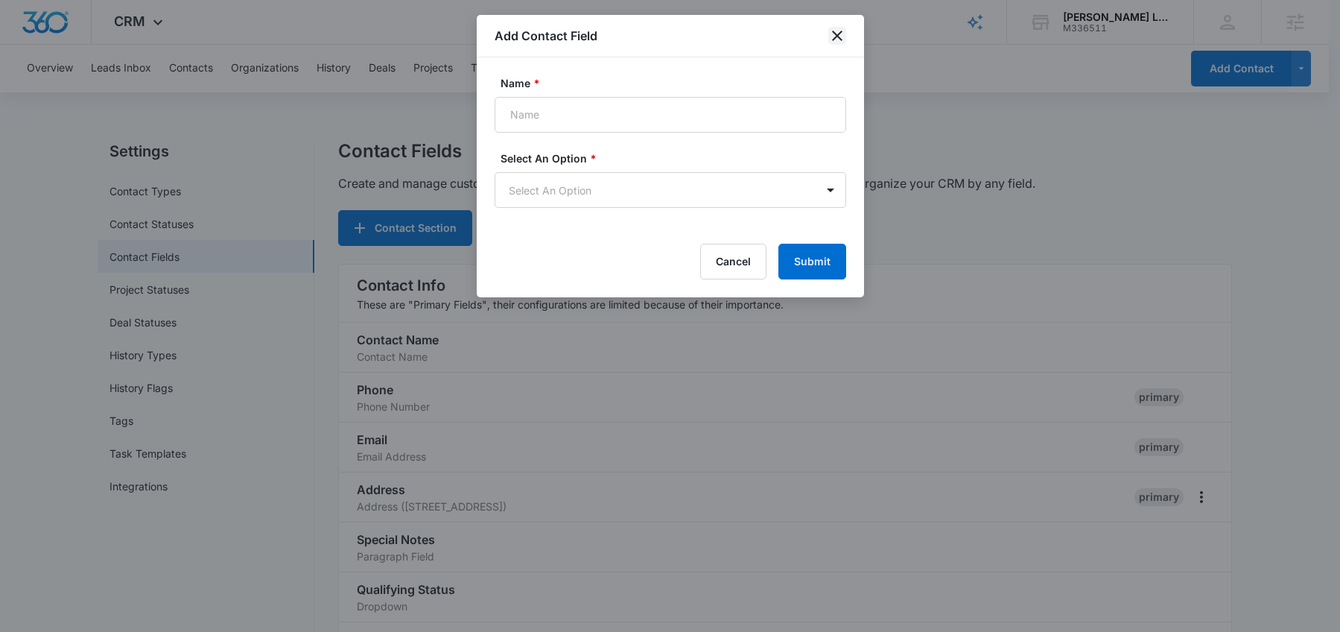
click at [834, 32] on icon "close" at bounding box center [837, 36] width 18 height 18
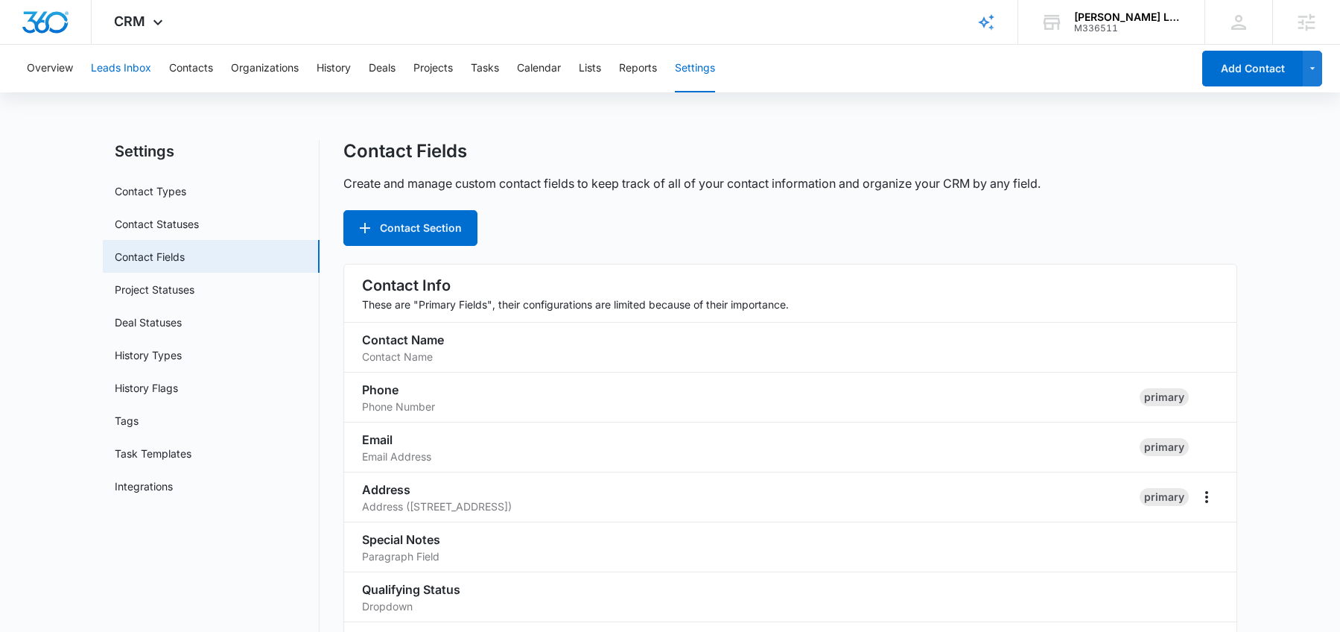
click at [95, 74] on button "Leads Inbox" at bounding box center [121, 69] width 60 height 48
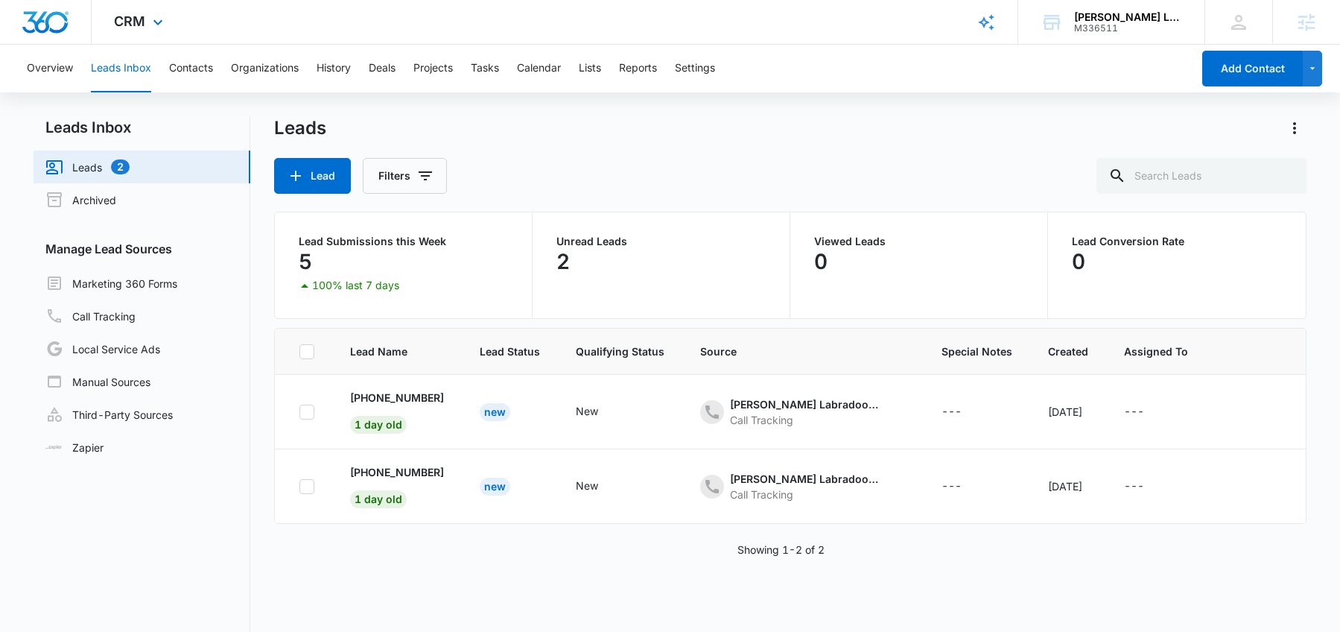
click at [32, 19] on img "Dashboard" at bounding box center [46, 22] width 48 height 22
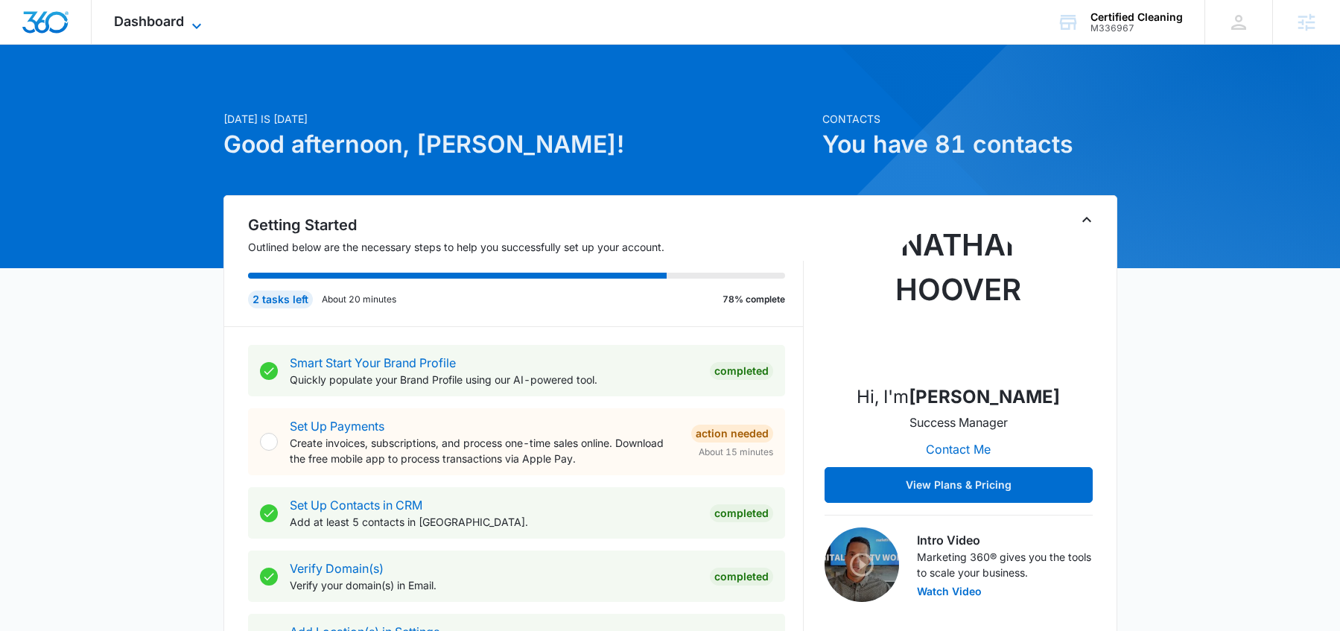
click at [183, 24] on span "Dashboard" at bounding box center [149, 21] width 70 height 16
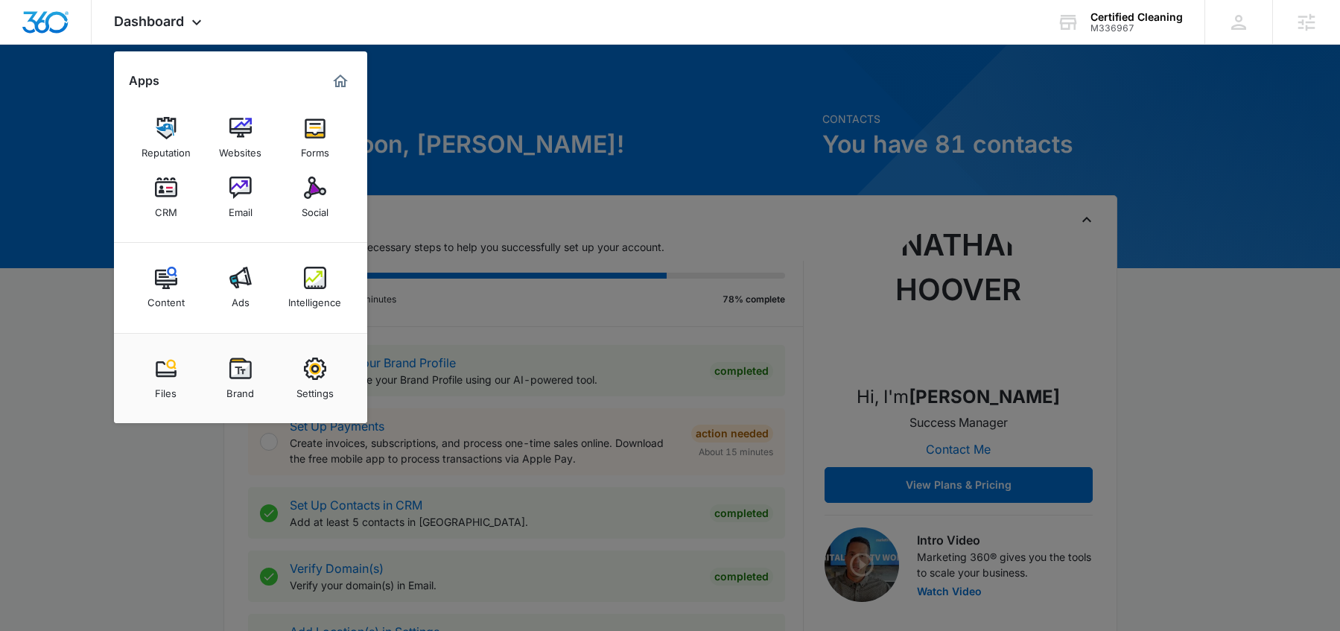
click at [669, 145] on div at bounding box center [670, 315] width 1340 height 631
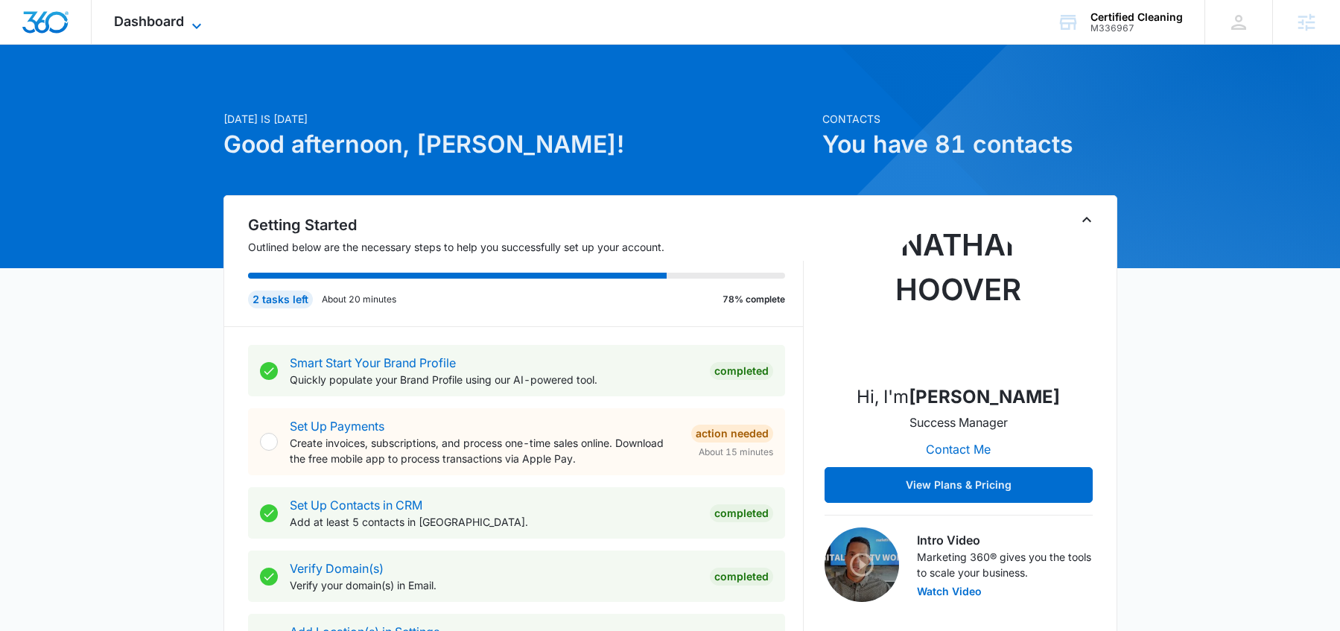
click at [173, 28] on span "Dashboard" at bounding box center [149, 21] width 70 height 16
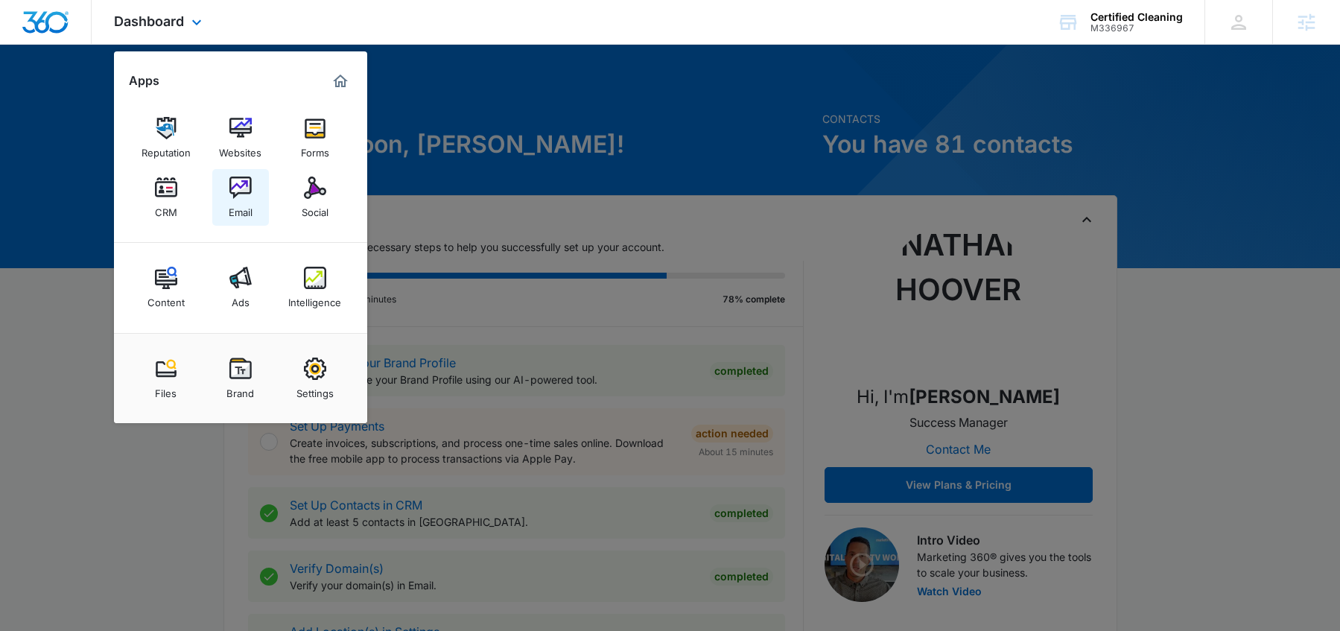
click at [236, 188] on img at bounding box center [240, 188] width 22 height 22
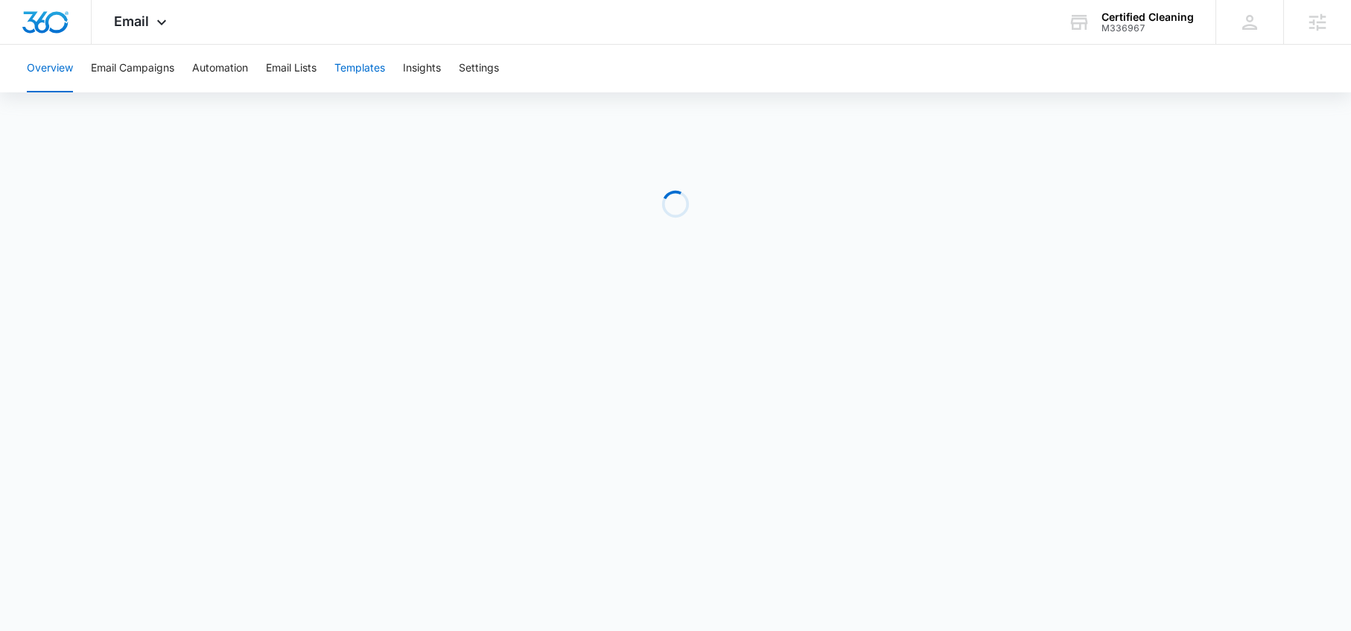
click at [361, 64] on button "Templates" at bounding box center [359, 69] width 51 height 48
click at [217, 72] on button "Automation" at bounding box center [220, 69] width 56 height 48
click at [361, 66] on button "Templates" at bounding box center [359, 69] width 51 height 48
click at [31, 25] on img "Dashboard" at bounding box center [46, 22] width 48 height 22
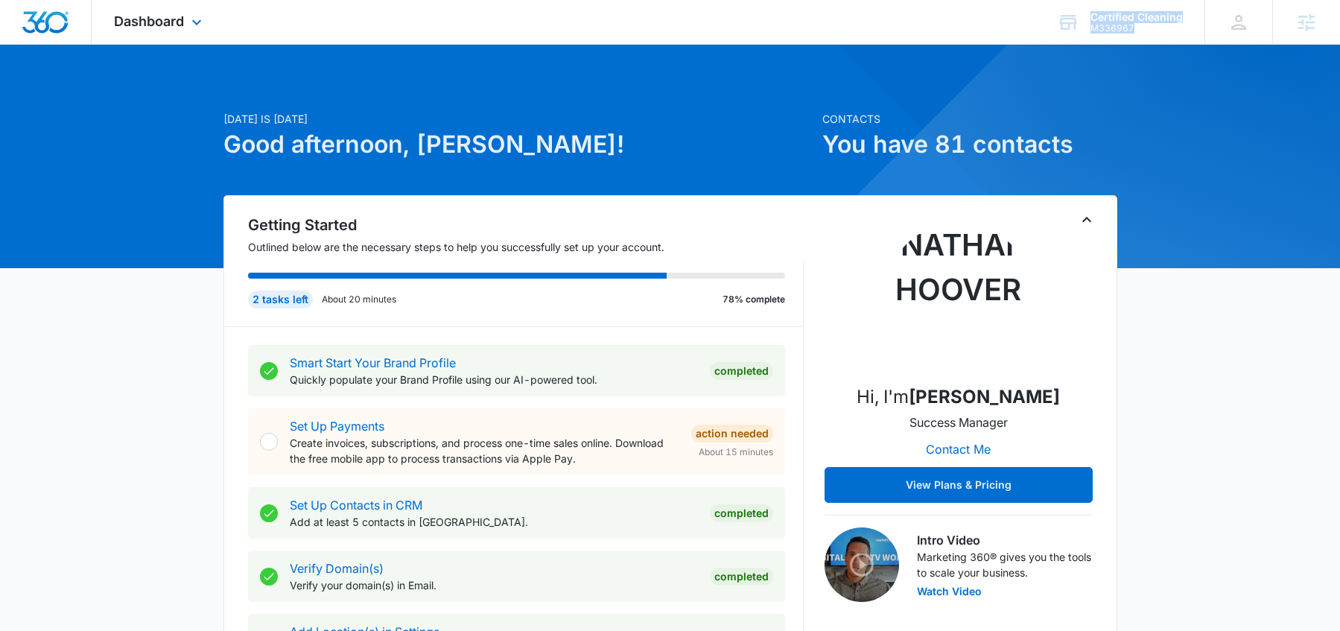
click at [178, 28] on span "Dashboard" at bounding box center [149, 21] width 70 height 16
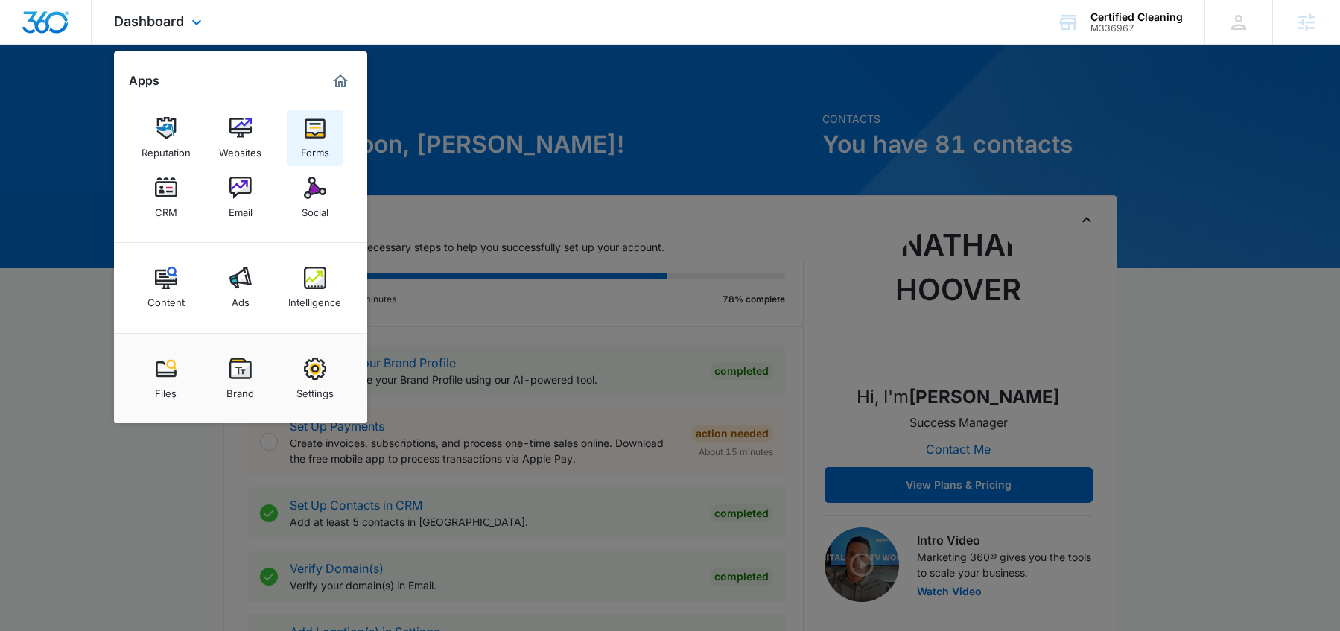
click at [308, 120] on img at bounding box center [315, 128] width 22 height 22
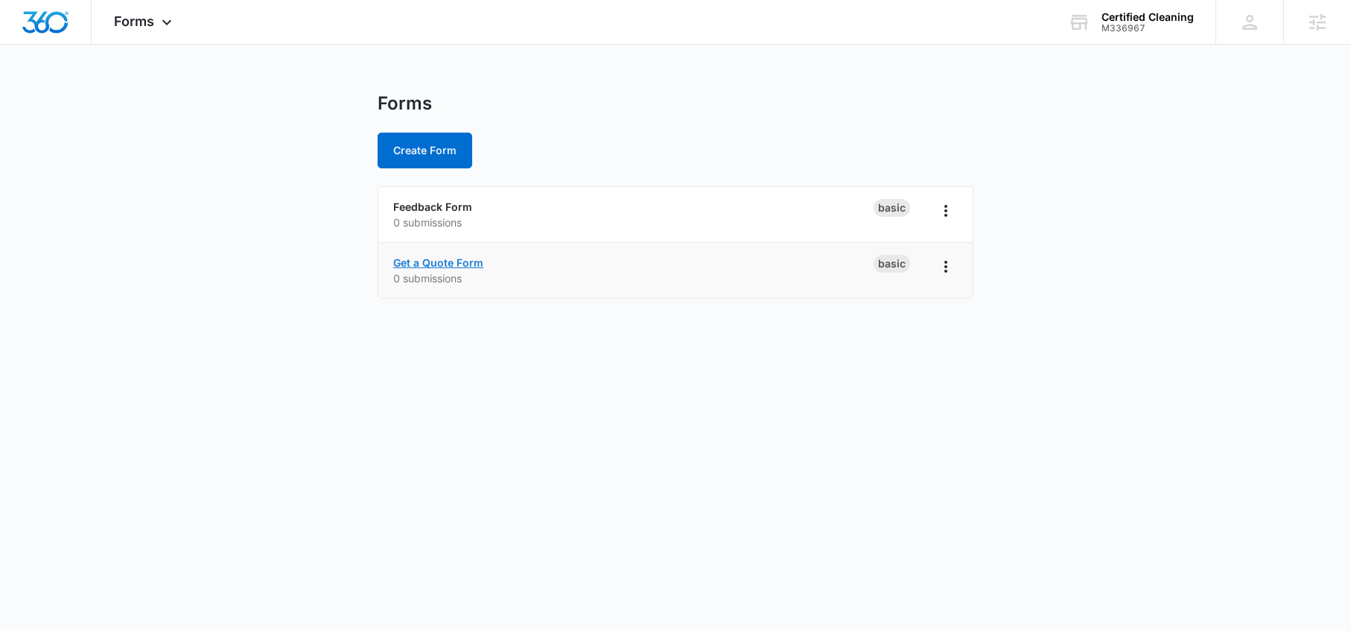
click at [425, 264] on link "Get a Quote Form" at bounding box center [438, 262] width 90 height 13
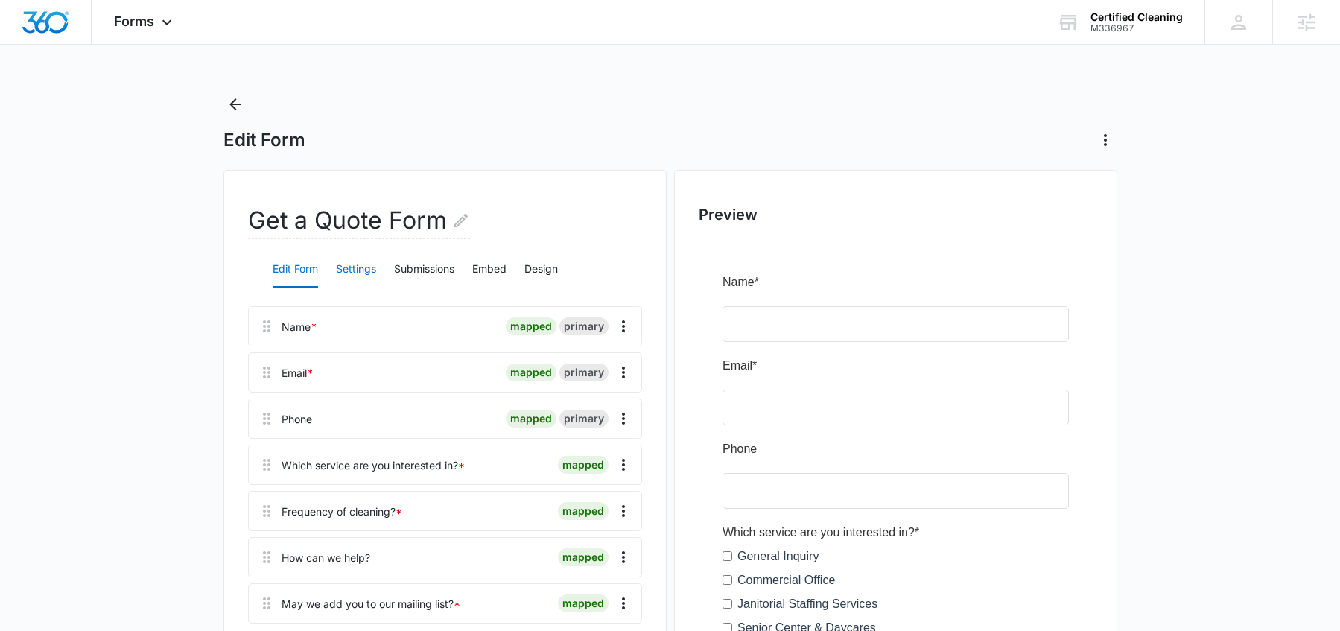
click at [369, 270] on button "Settings" at bounding box center [356, 270] width 40 height 36
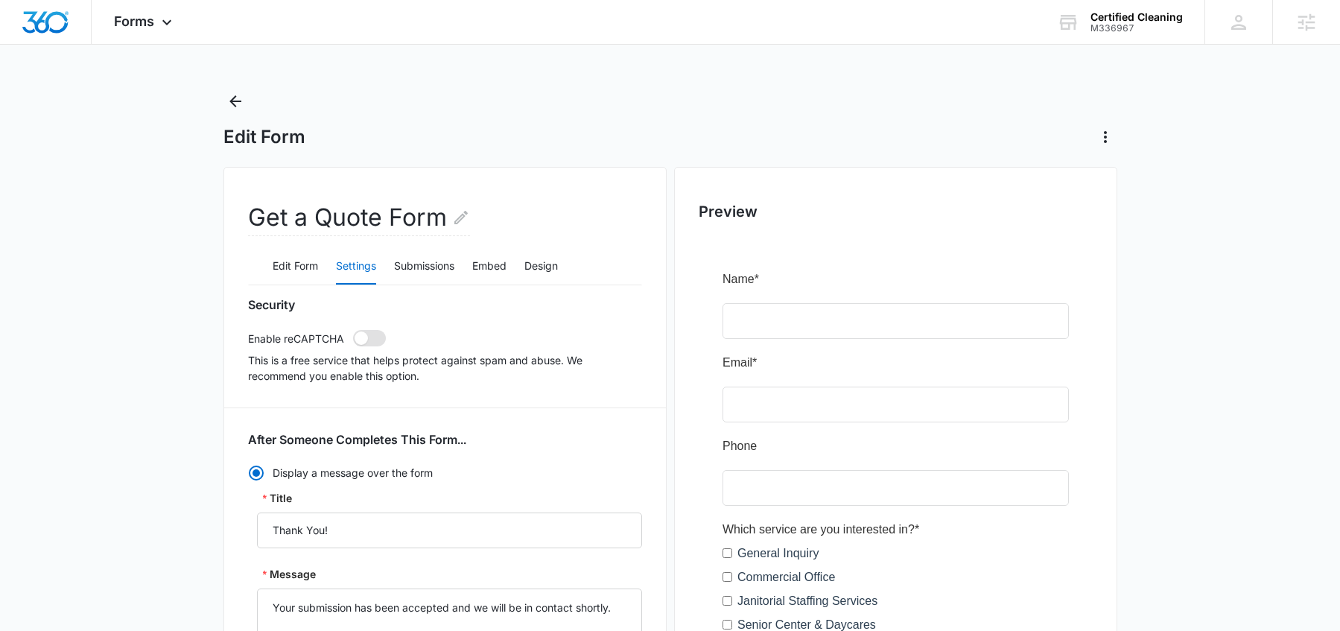
click at [356, 335] on span at bounding box center [361, 337] width 13 height 13
click at [353, 330] on input "checkbox" at bounding box center [352, 329] width 1 height 1
checkbox input "true"
click at [235, 98] on icon "Back" at bounding box center [235, 104] width 18 height 18
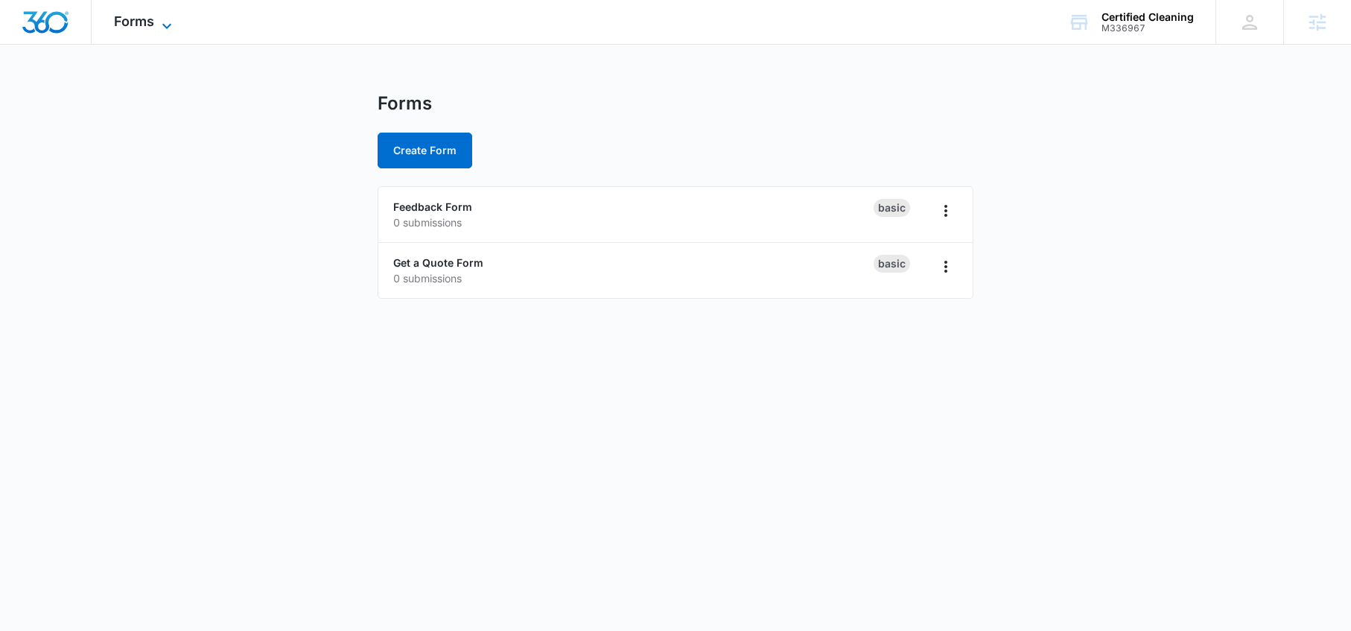
click at [162, 25] on icon at bounding box center [167, 26] width 18 height 18
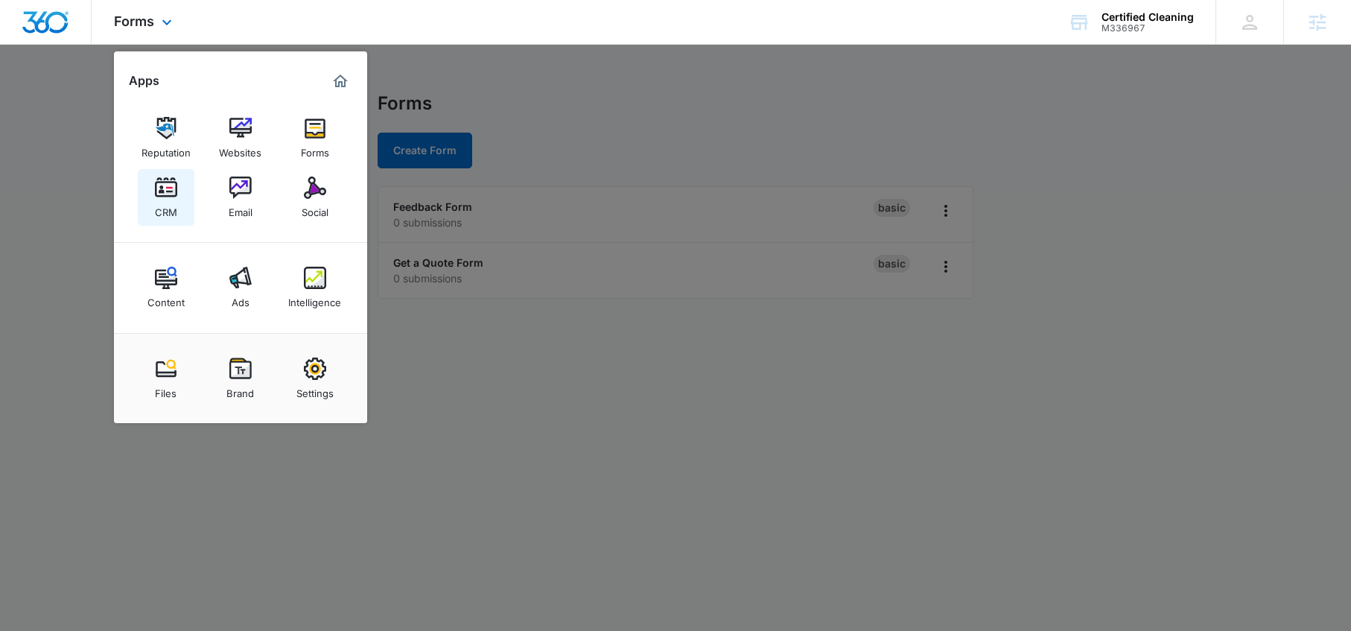
click at [176, 193] on img at bounding box center [166, 188] width 22 height 22
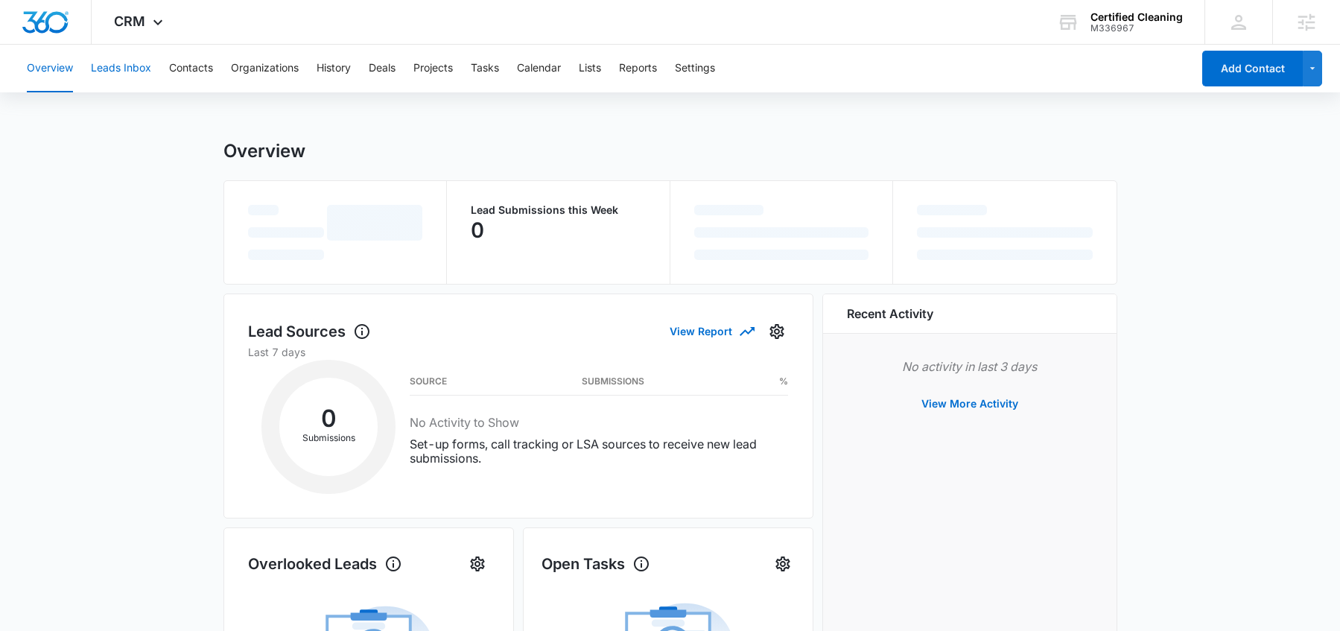
click at [131, 60] on button "Leads Inbox" at bounding box center [121, 69] width 60 height 48
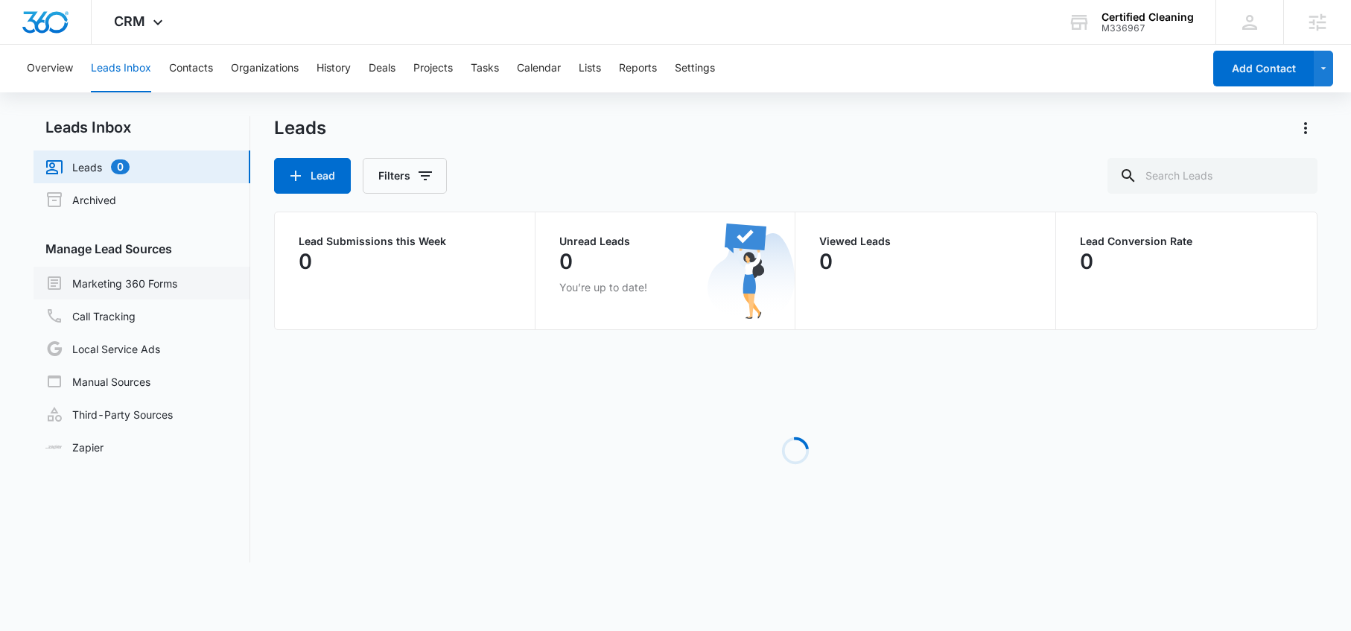
click at [98, 285] on link "Marketing 360 Forms" at bounding box center [111, 283] width 132 height 18
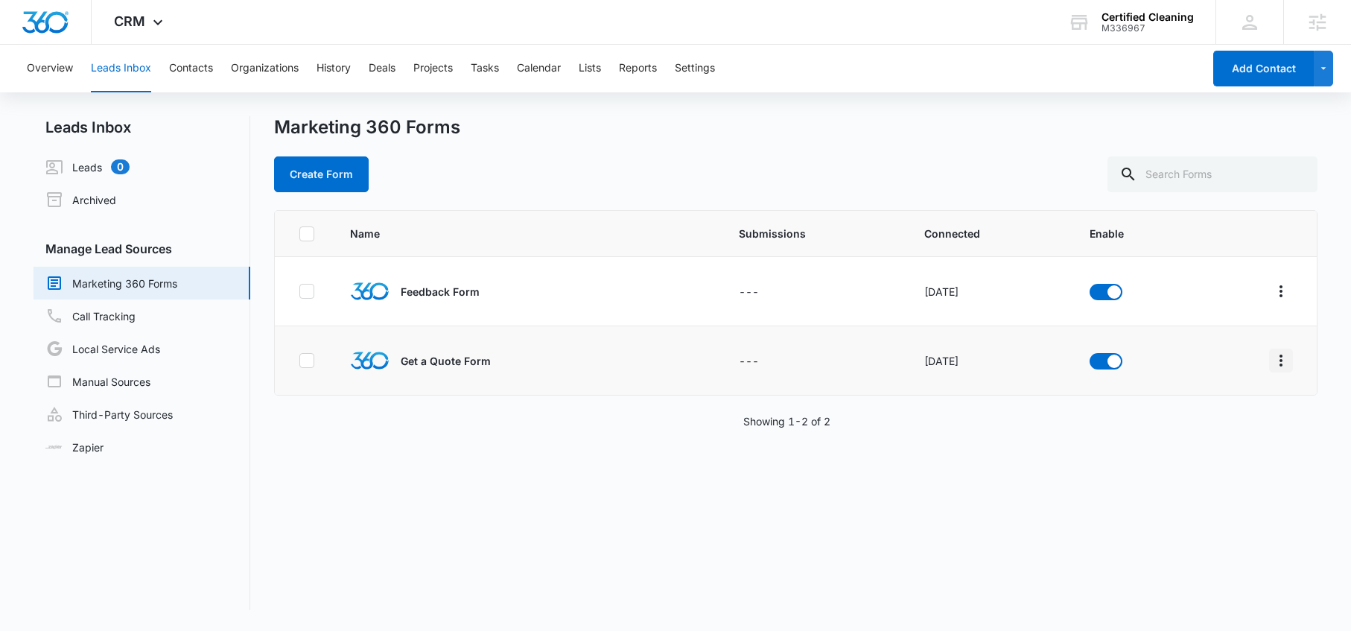
click at [1273, 367] on icon "Overflow Menu" at bounding box center [1281, 361] width 18 height 18
click at [1280, 360] on icon "Overflow Menu" at bounding box center [1281, 361] width 3 height 12
click at [1272, 366] on icon "Overflow Menu" at bounding box center [1281, 361] width 18 height 18
click at [1210, 446] on div "Field Mapping" at bounding box center [1203, 447] width 84 height 10
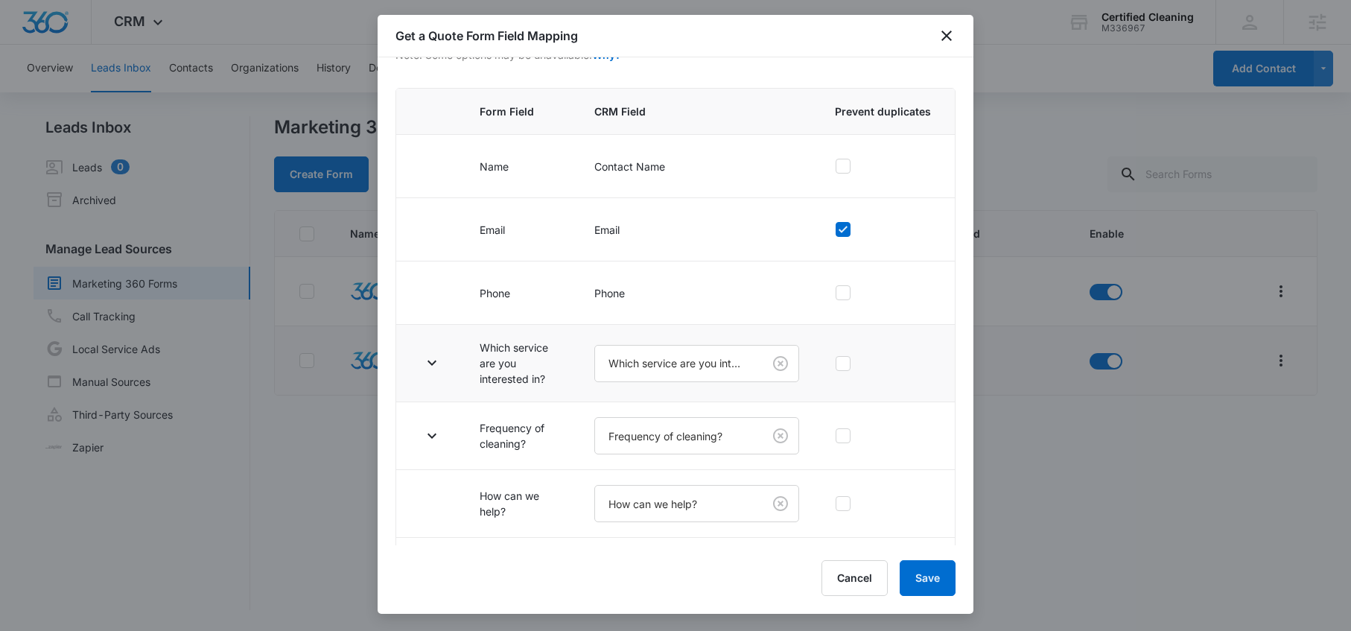
scroll to position [183, 0]
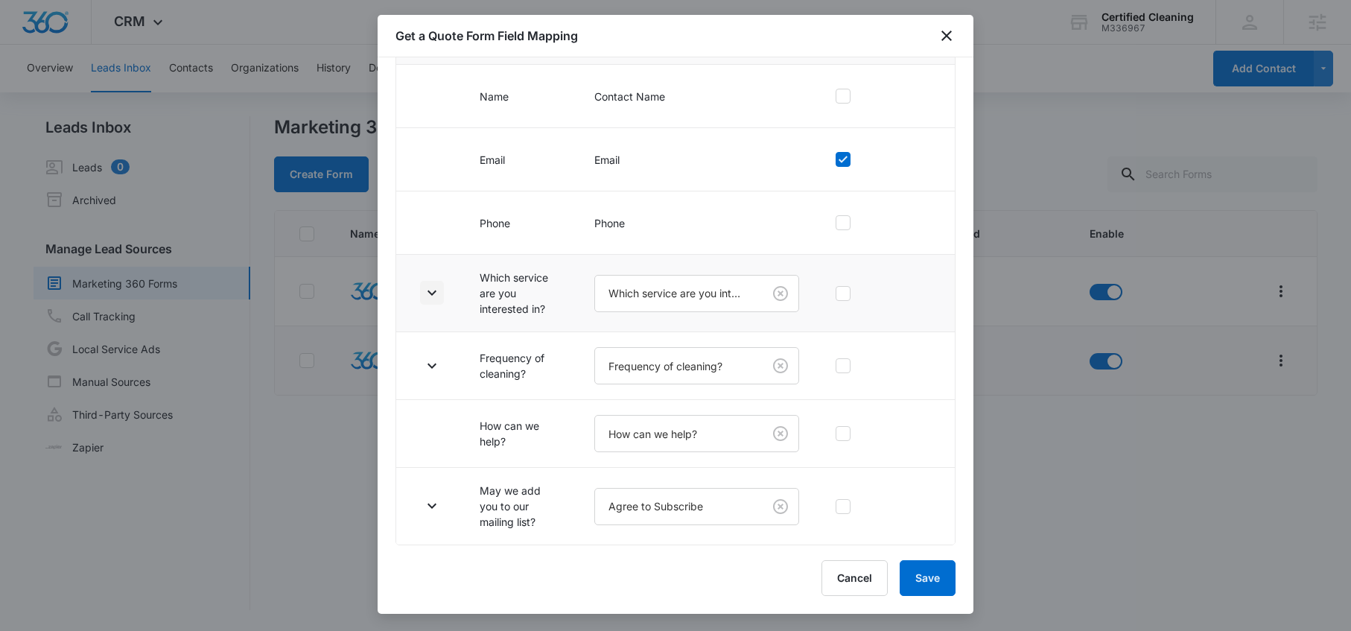
click at [434, 289] on icon "button" at bounding box center [432, 293] width 18 height 18
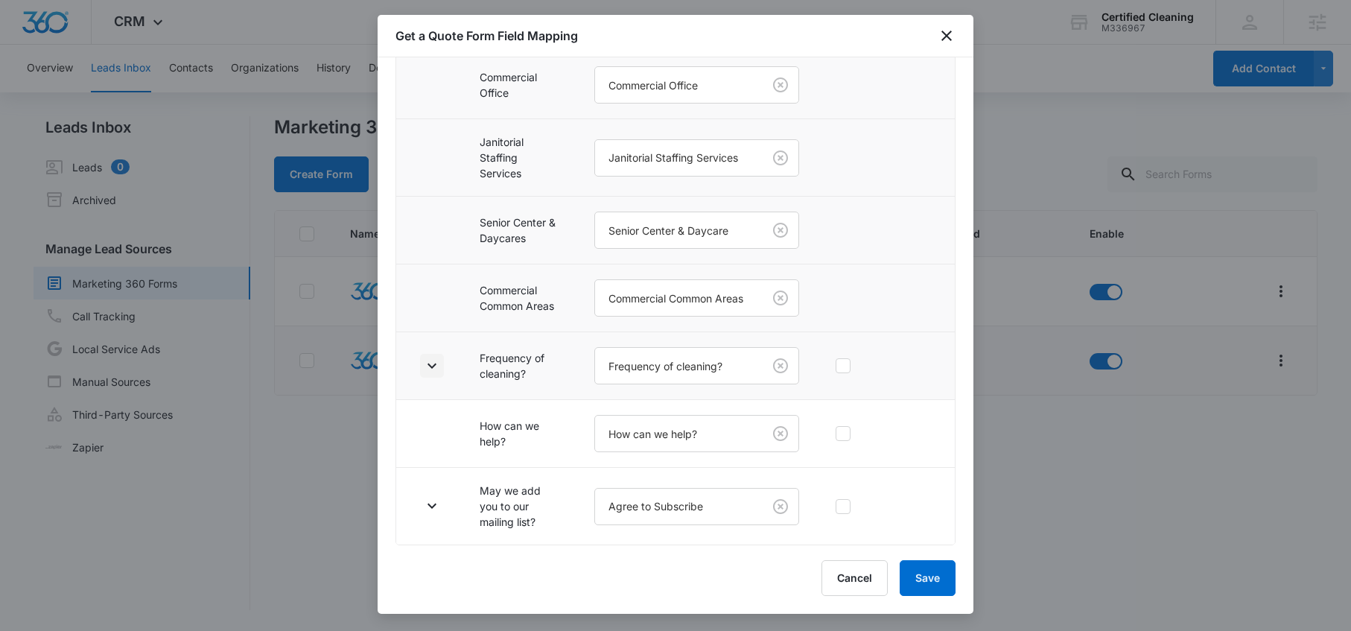
click at [438, 363] on icon "button" at bounding box center [432, 366] width 18 height 18
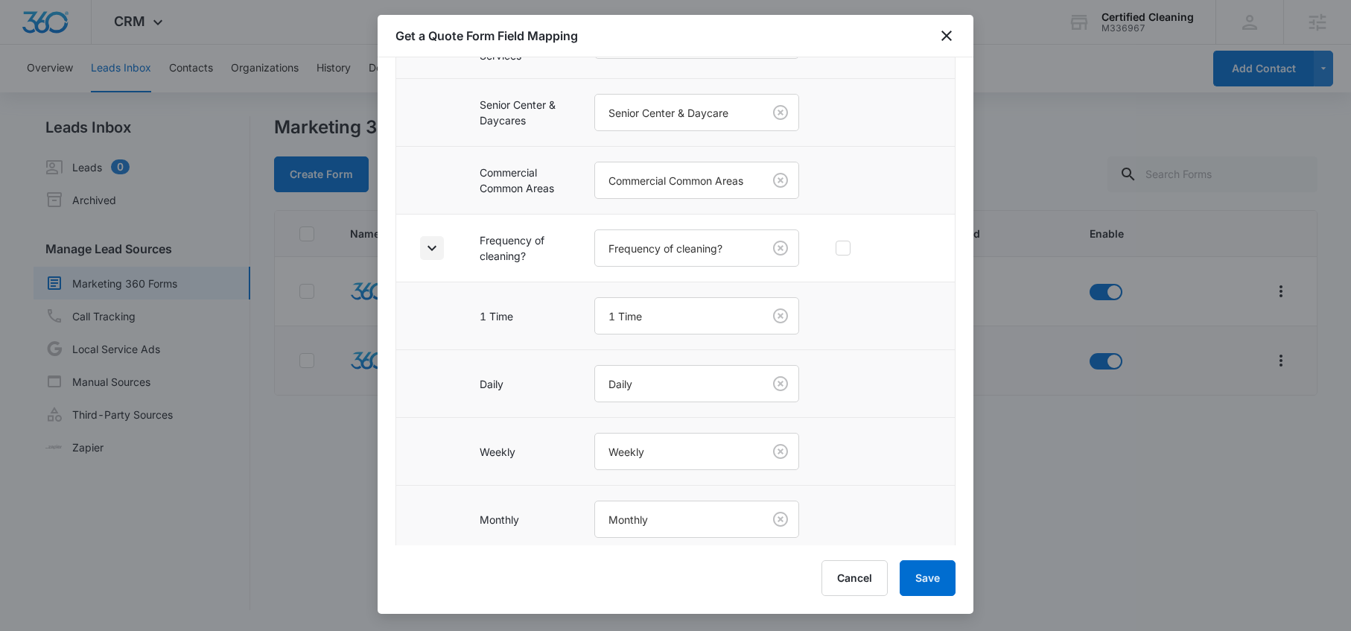
scroll to position [803, 0]
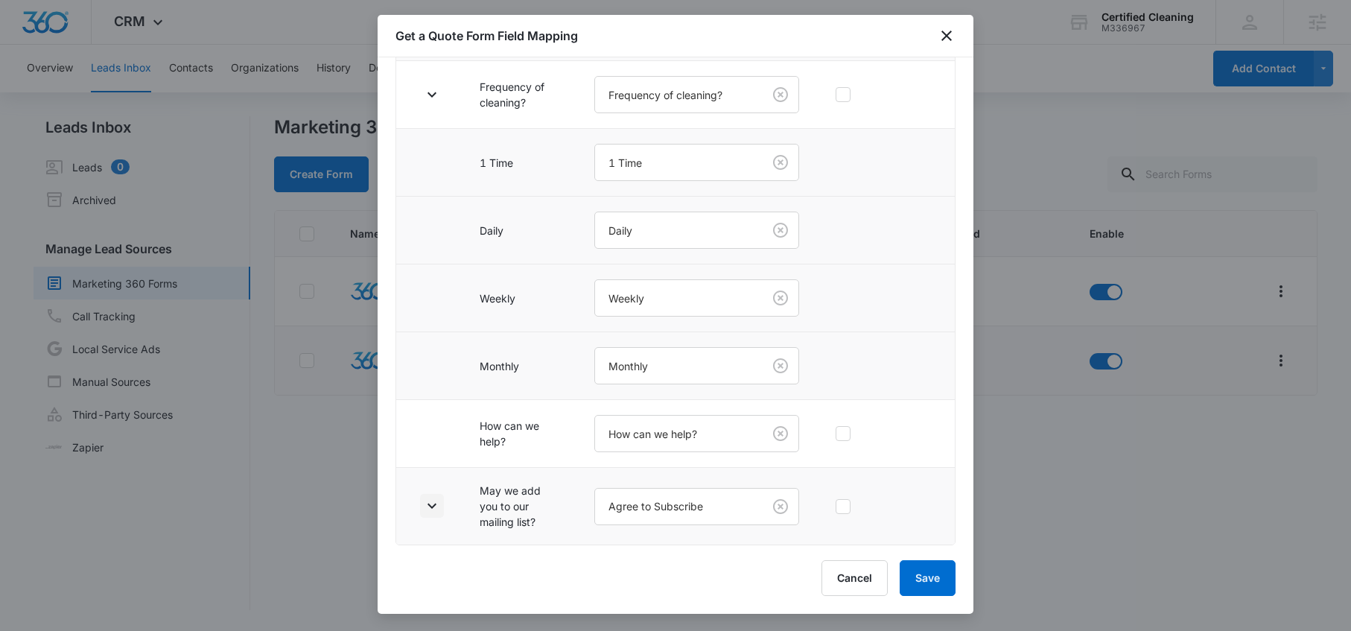
click at [437, 506] on icon "button" at bounding box center [432, 506] width 18 height 18
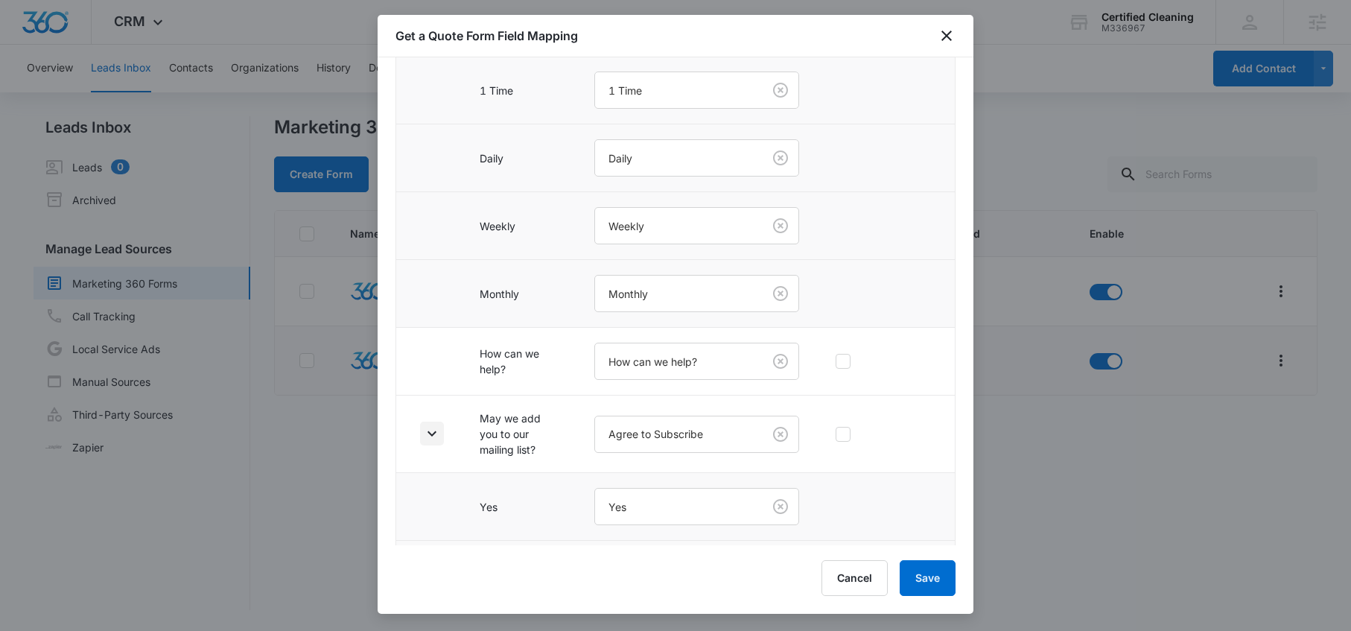
scroll to position [939, 0]
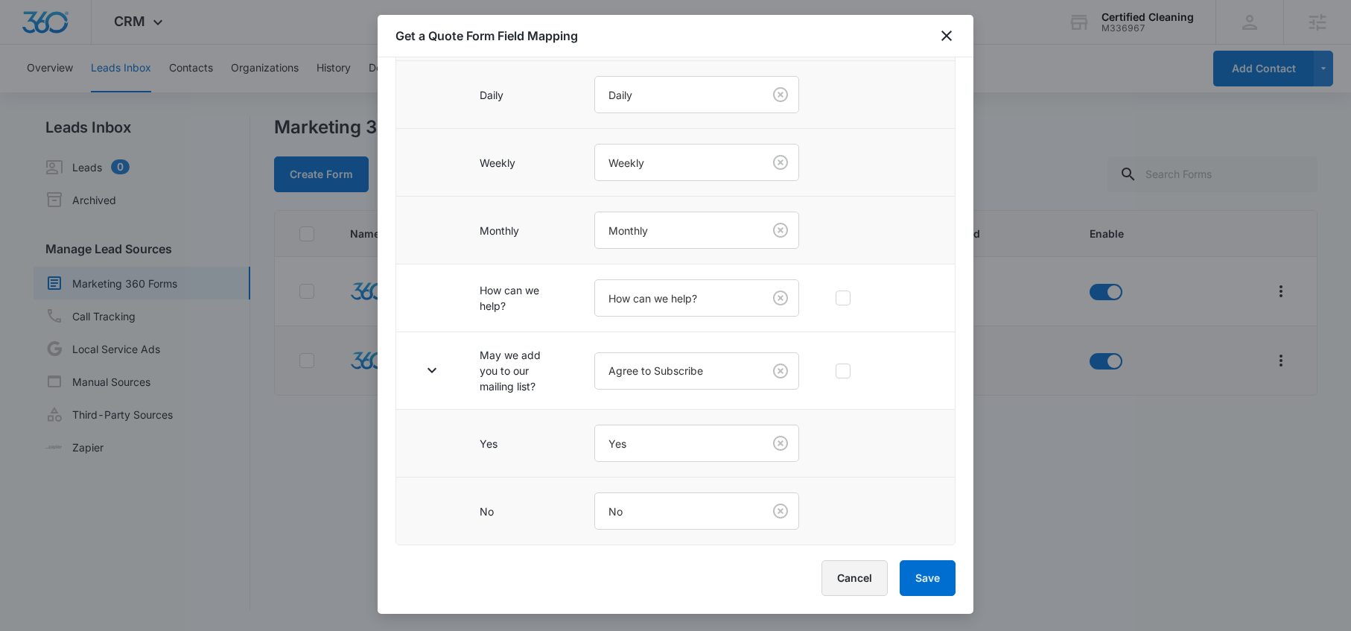
click at [858, 583] on button "Cancel" at bounding box center [855, 578] width 66 height 36
